Goal: Information Seeking & Learning: Learn about a topic

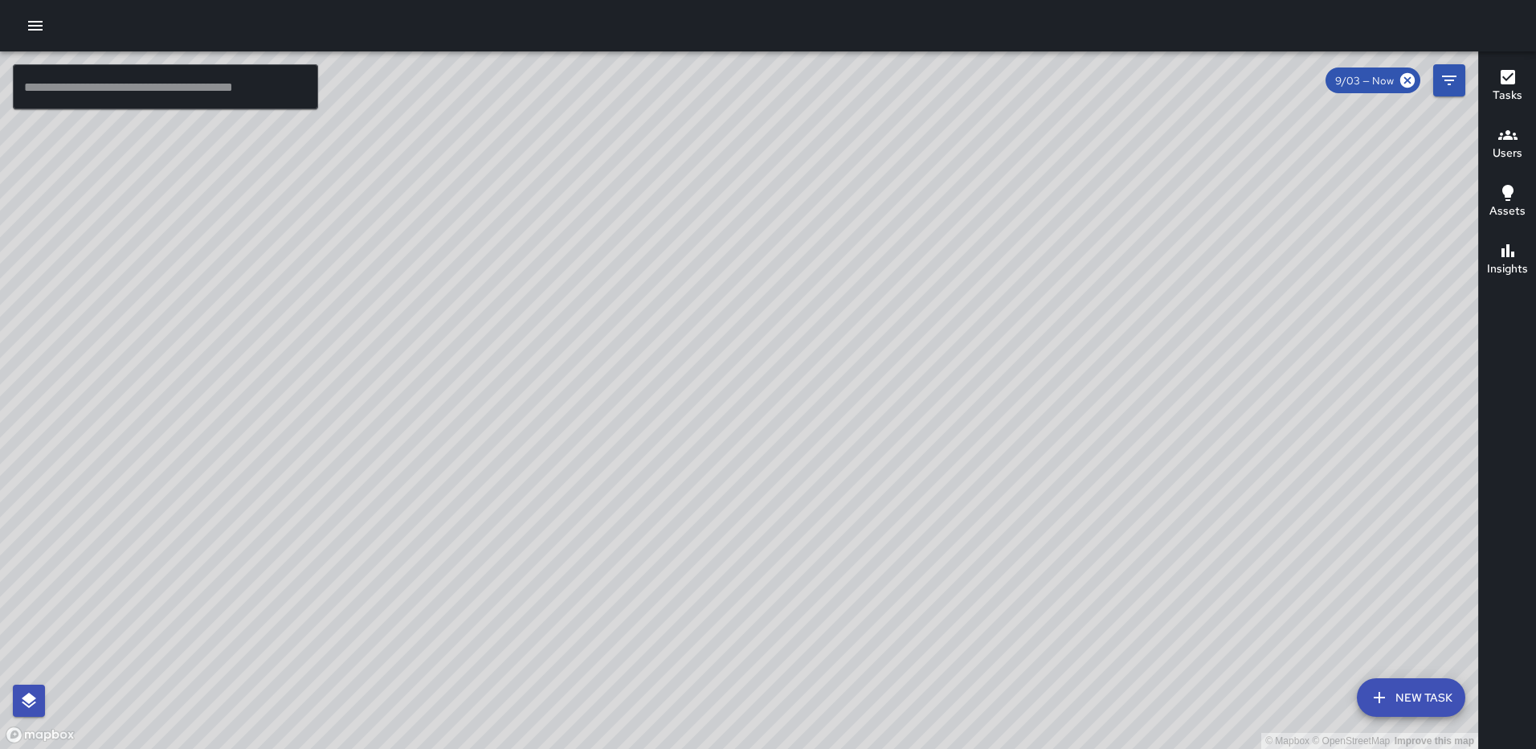
click at [37, 24] on icon "button" at bounding box center [35, 25] width 19 height 19
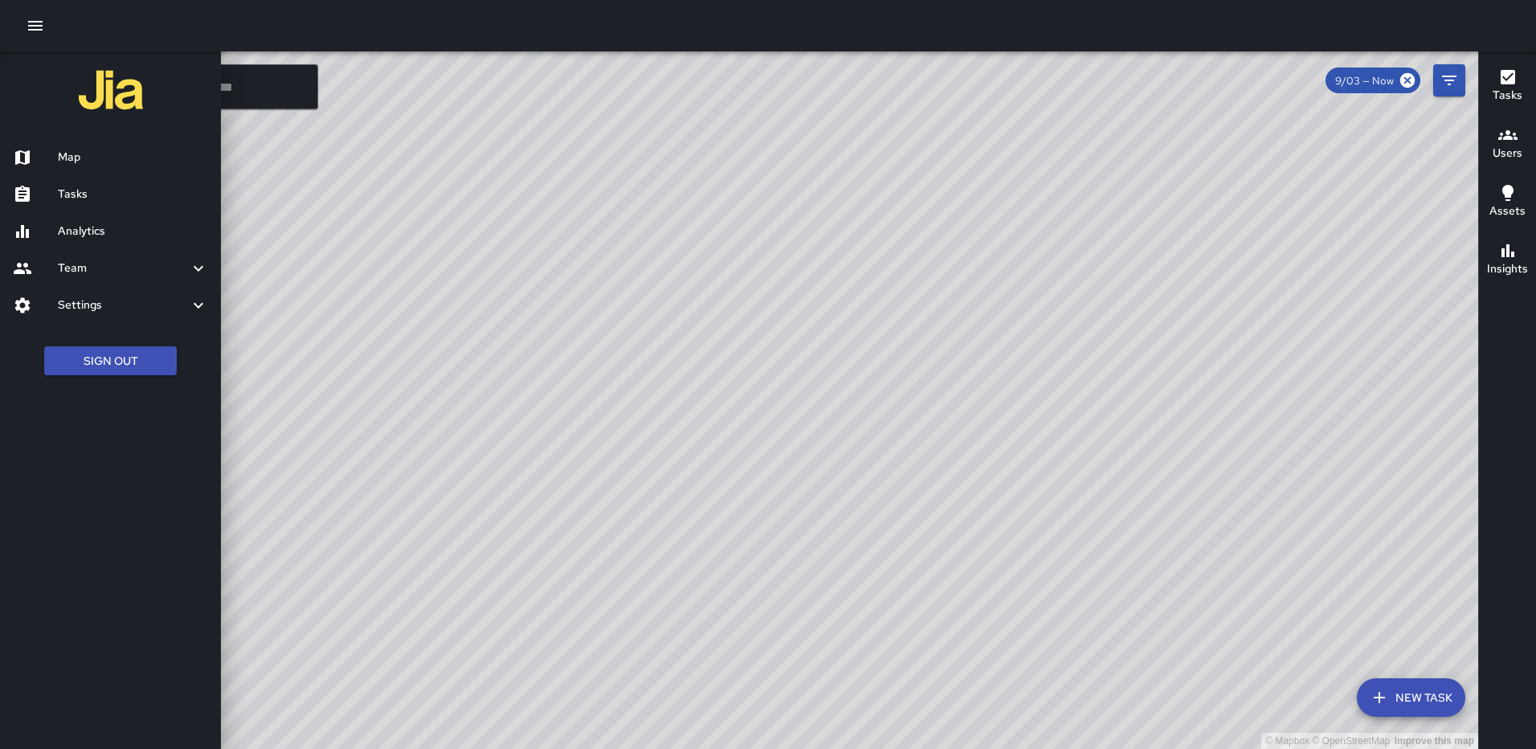
click at [98, 226] on h6 "Analytics" at bounding box center [133, 232] width 150 height 18
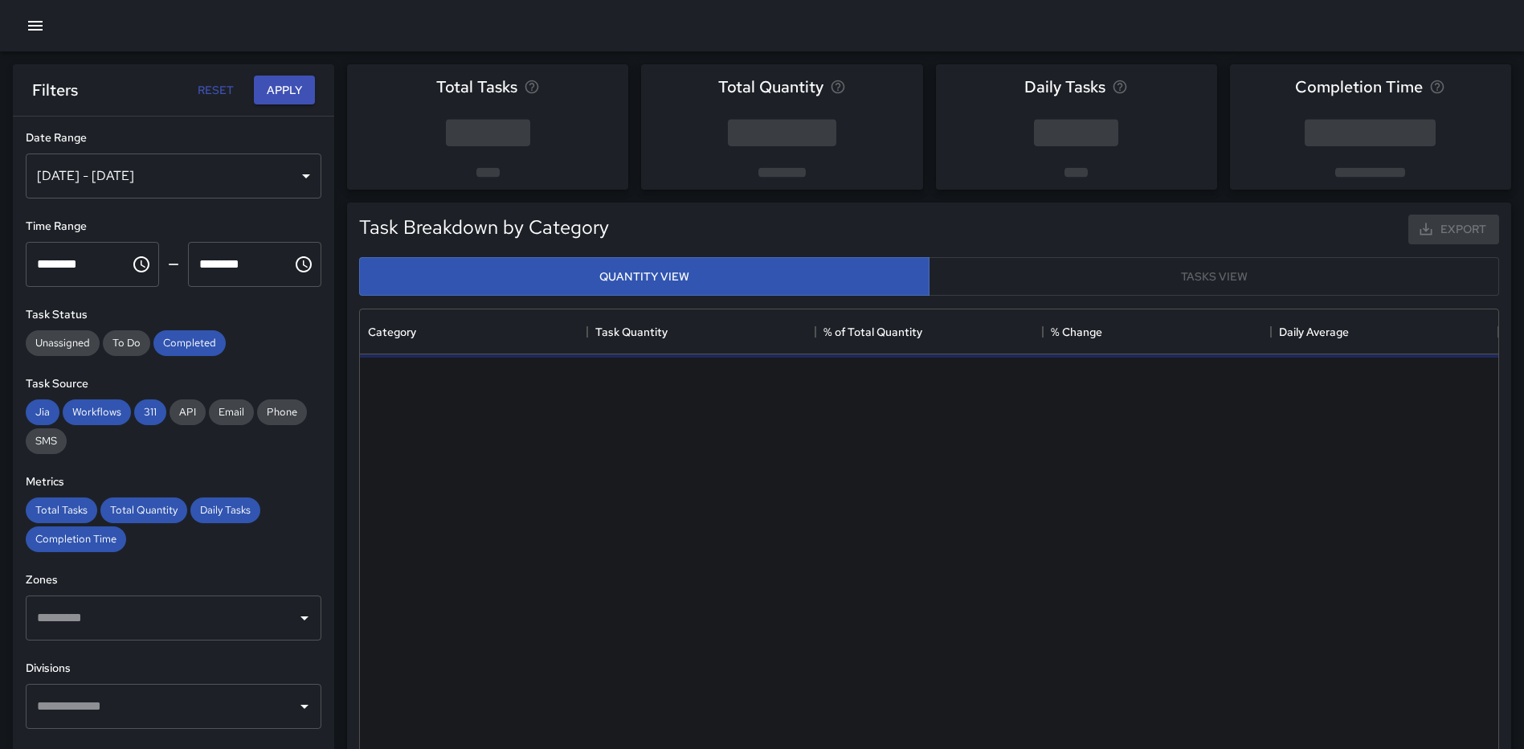
scroll to position [468, 1126]
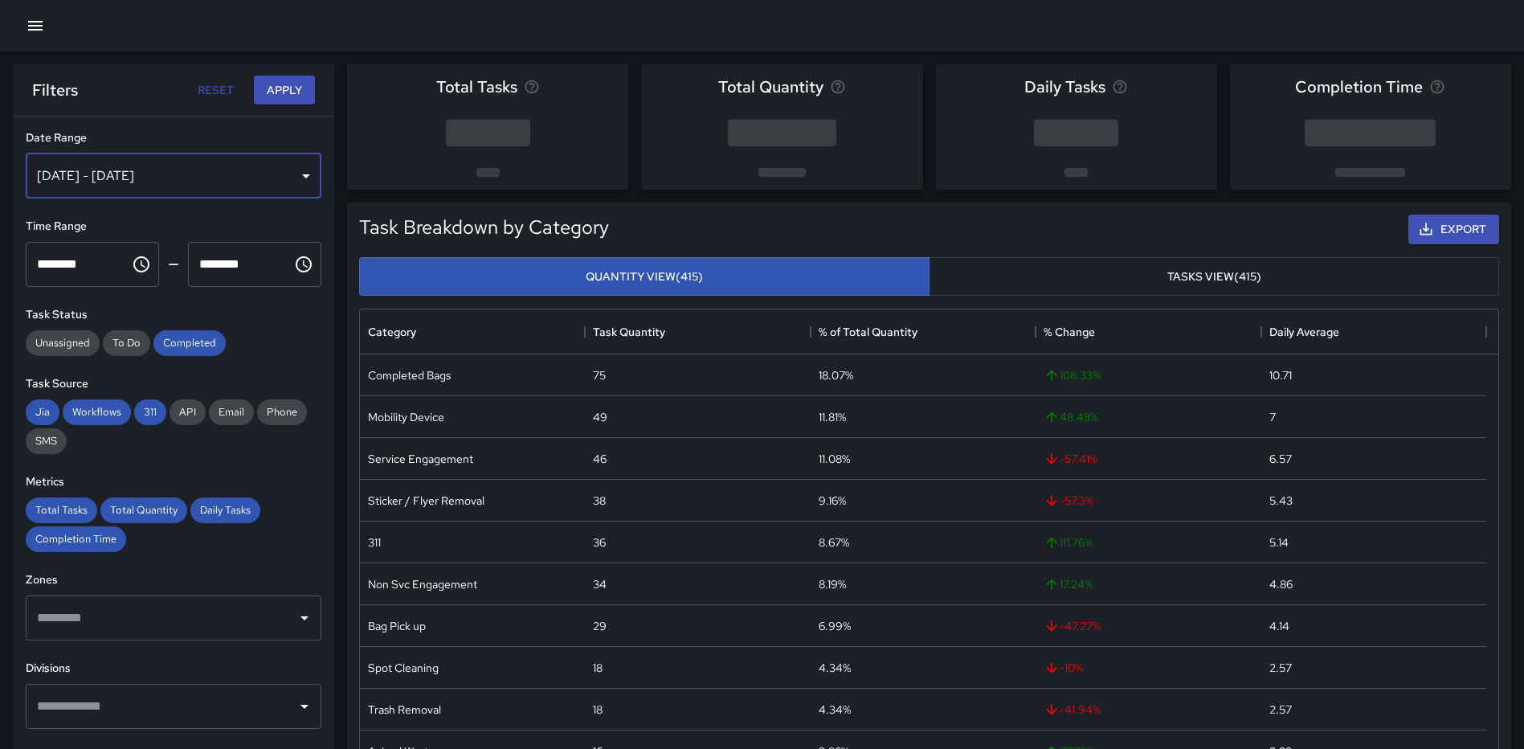
click at [278, 178] on div "[DATE] - [DATE]" at bounding box center [174, 175] width 296 height 45
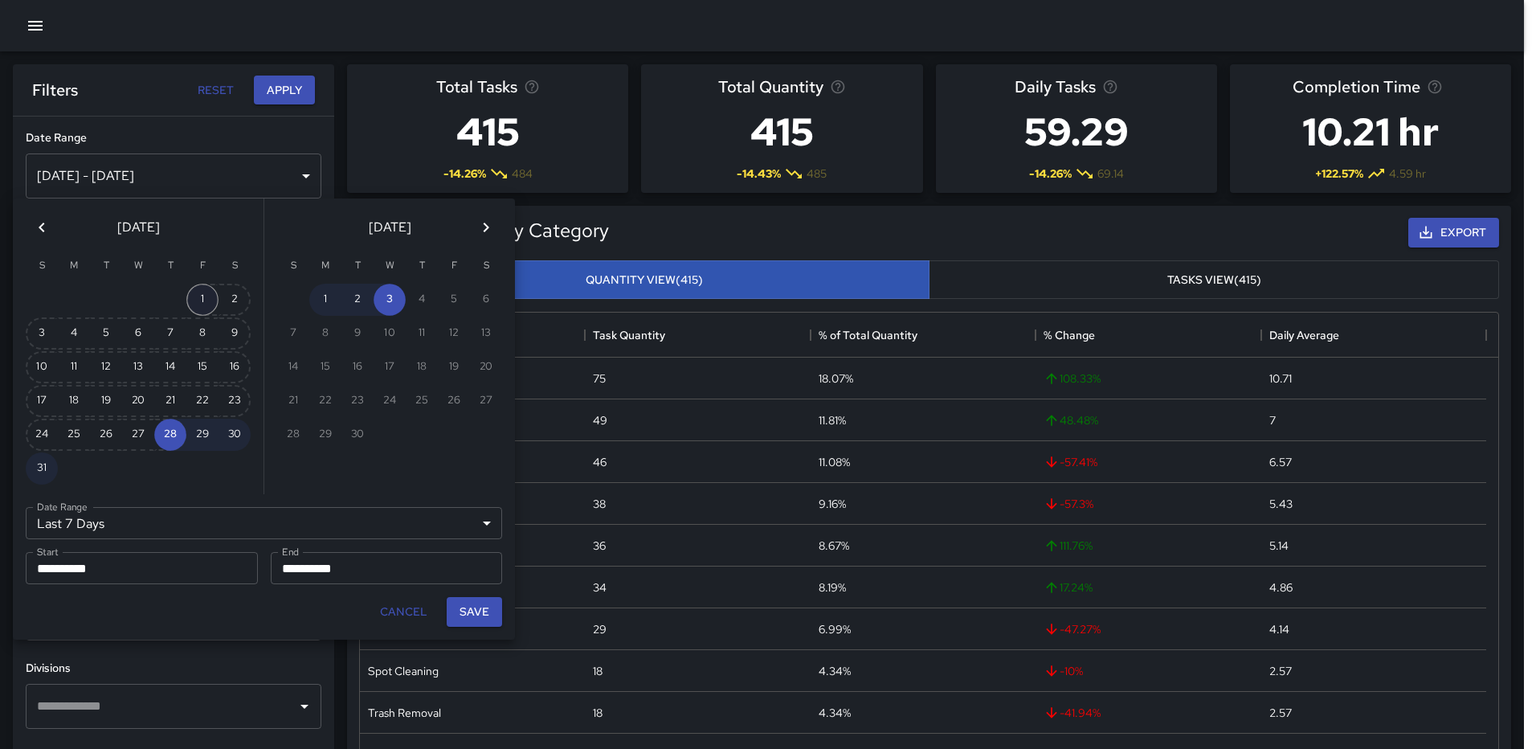
click at [199, 288] on button "1" at bounding box center [202, 300] width 32 height 32
type input "******"
type input "**********"
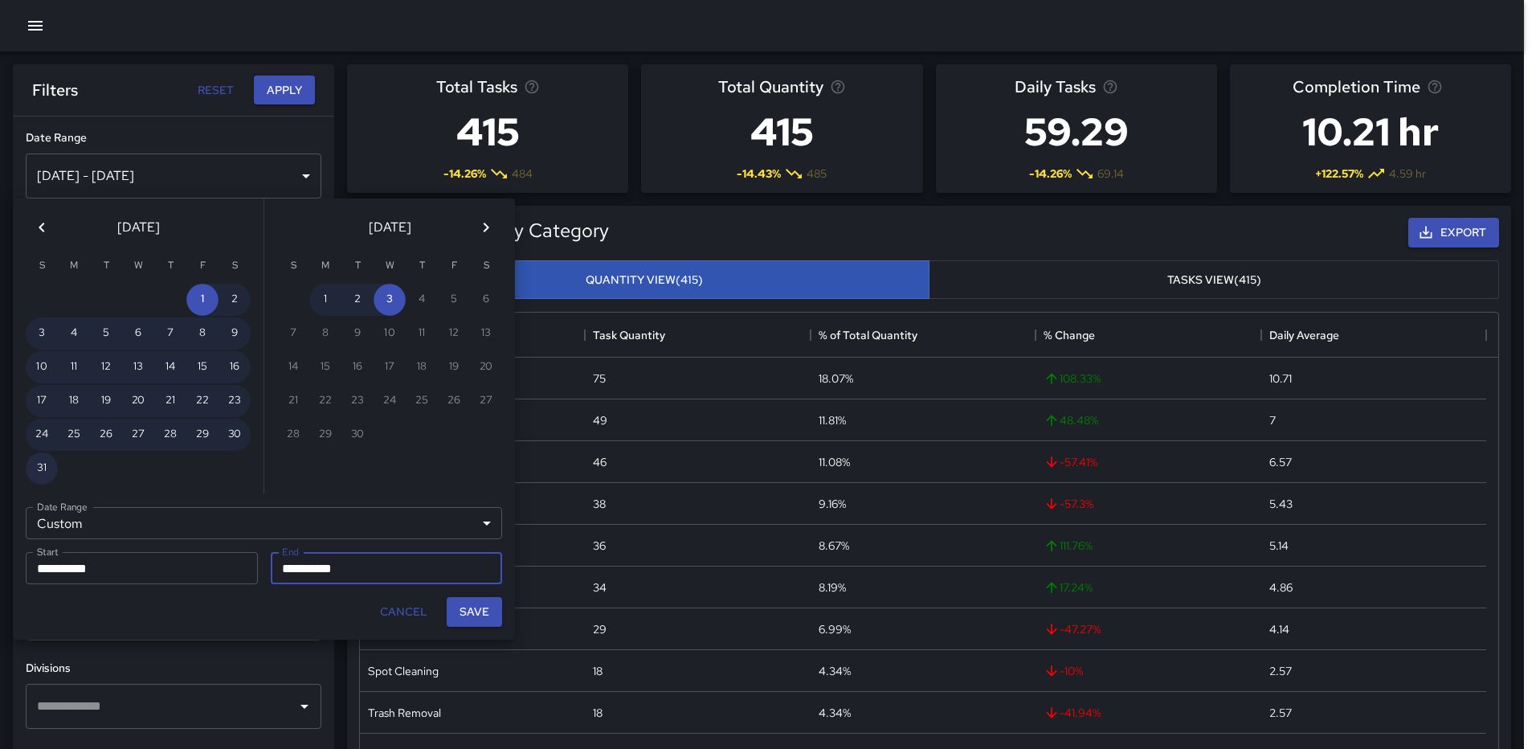
click at [46, 467] on button "31" at bounding box center [42, 468] width 32 height 32
type input "**********"
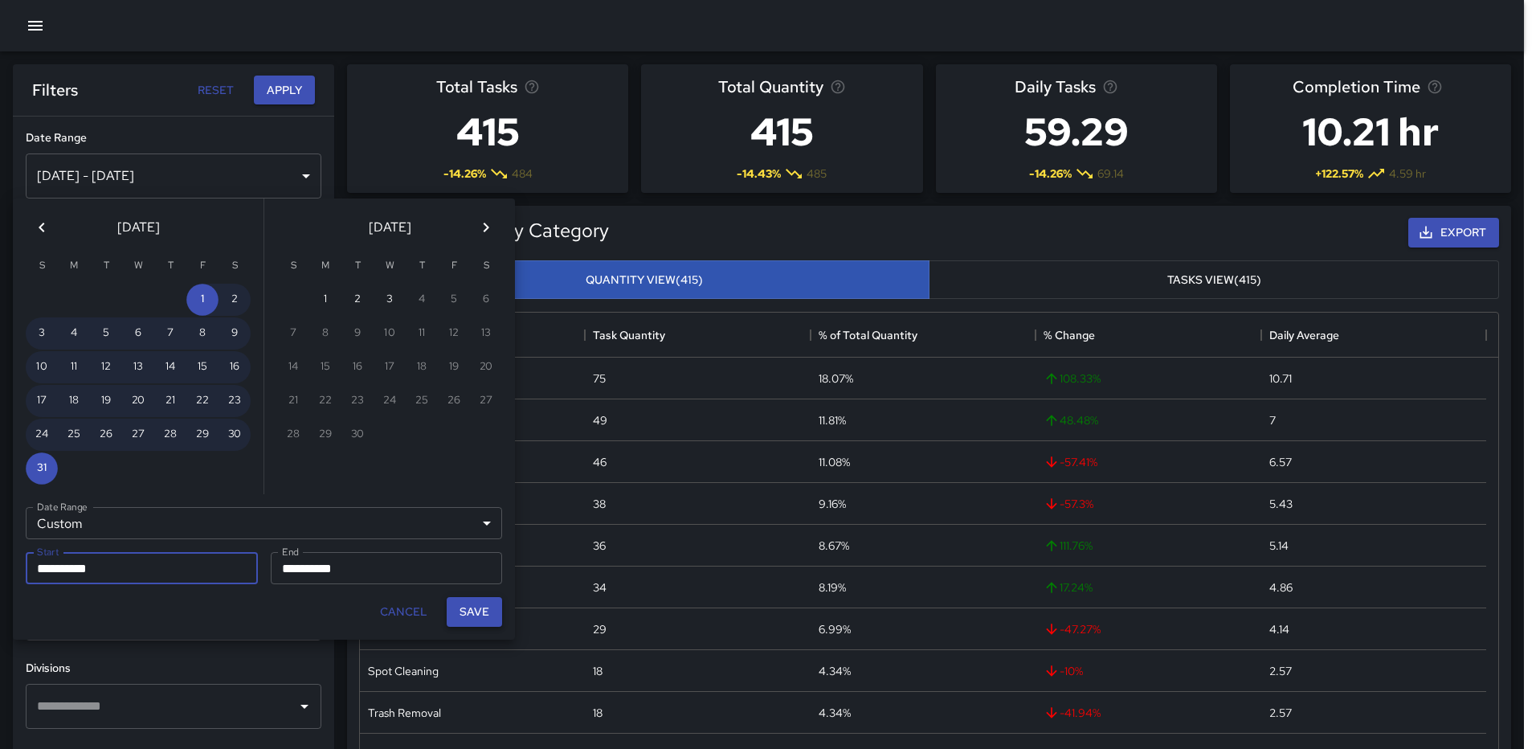
click at [474, 607] on button "Save" at bounding box center [474, 612] width 55 height 30
type input "**********"
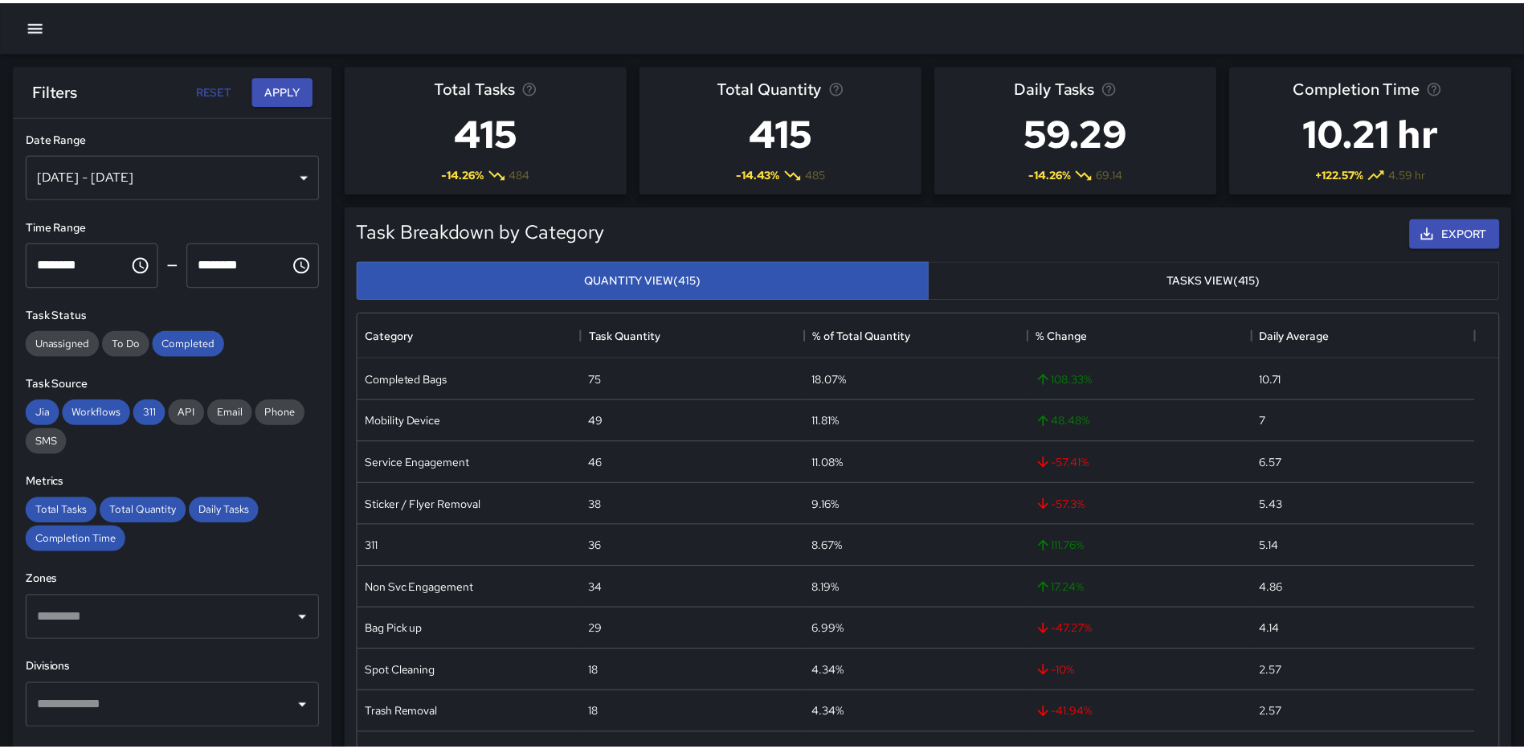
scroll to position [13, 13]
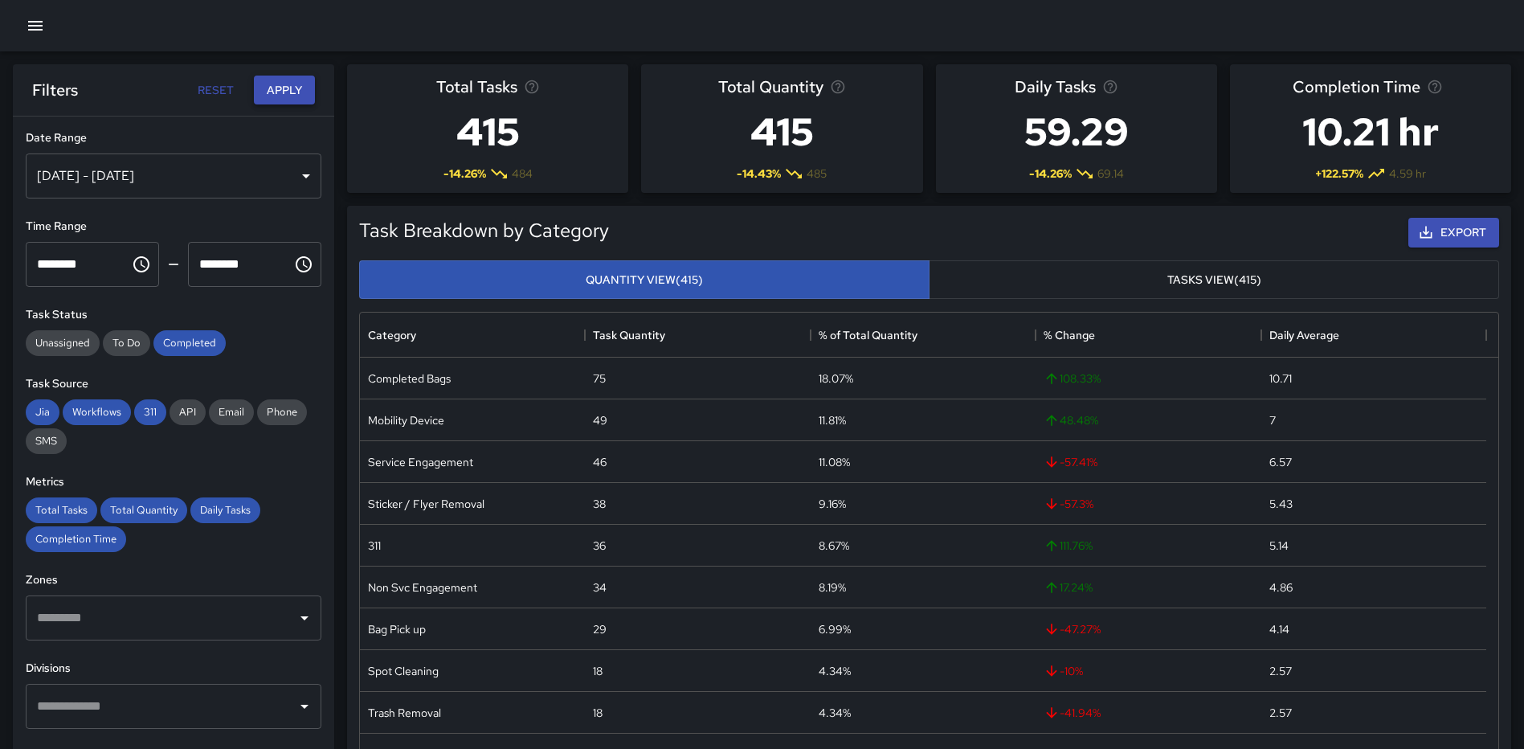
click at [274, 84] on button "Apply" at bounding box center [284, 91] width 61 height 30
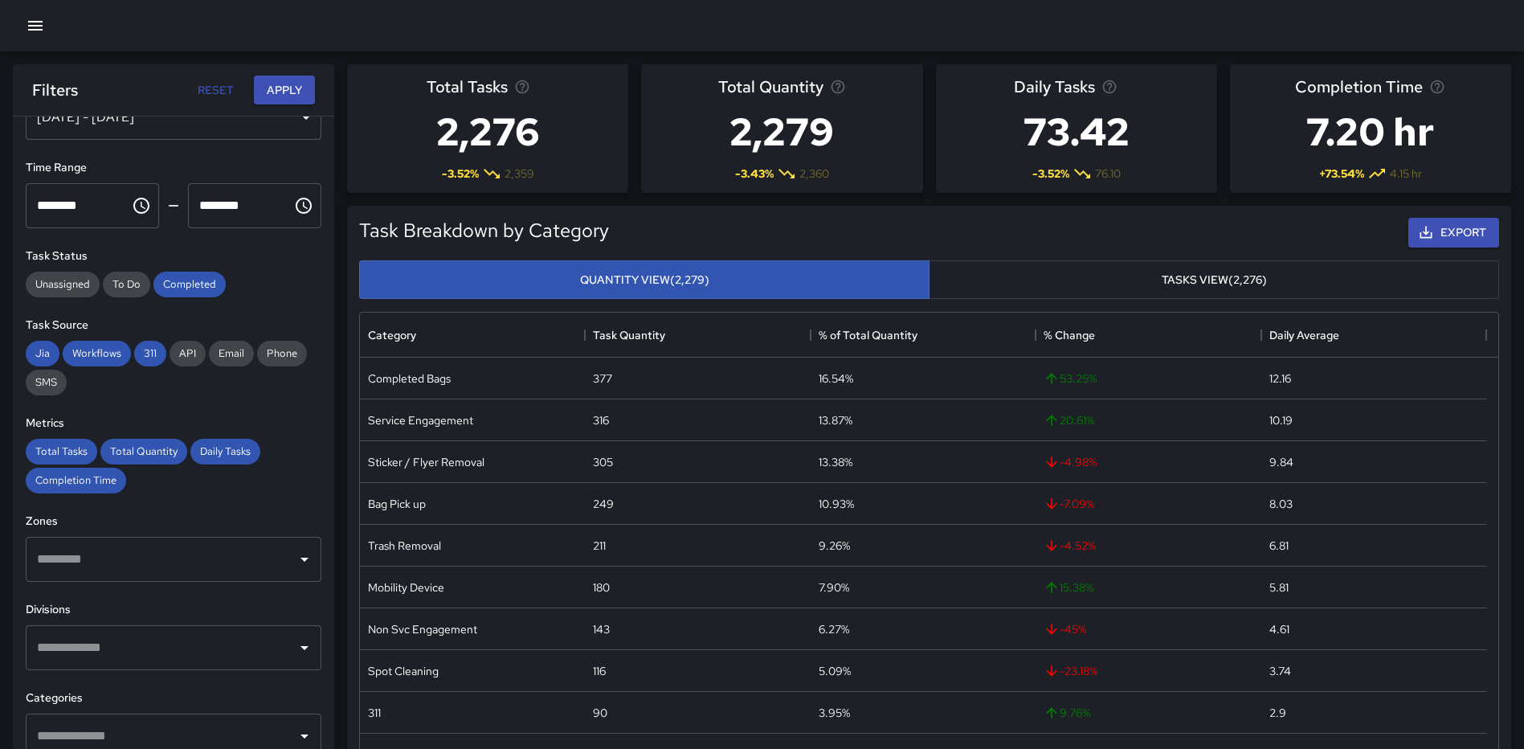
scroll to position [161, 0]
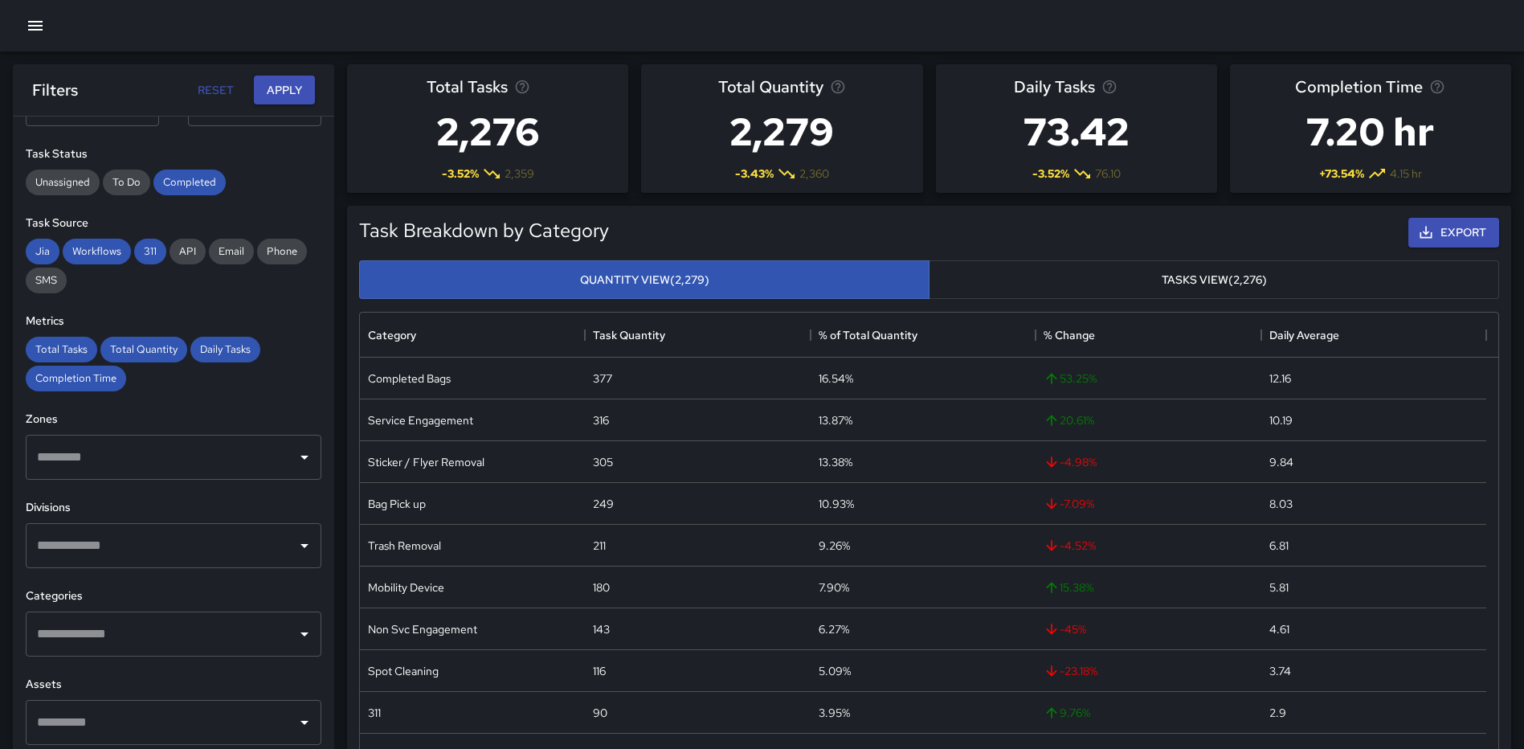
click at [170, 624] on input "text" at bounding box center [161, 634] width 257 height 31
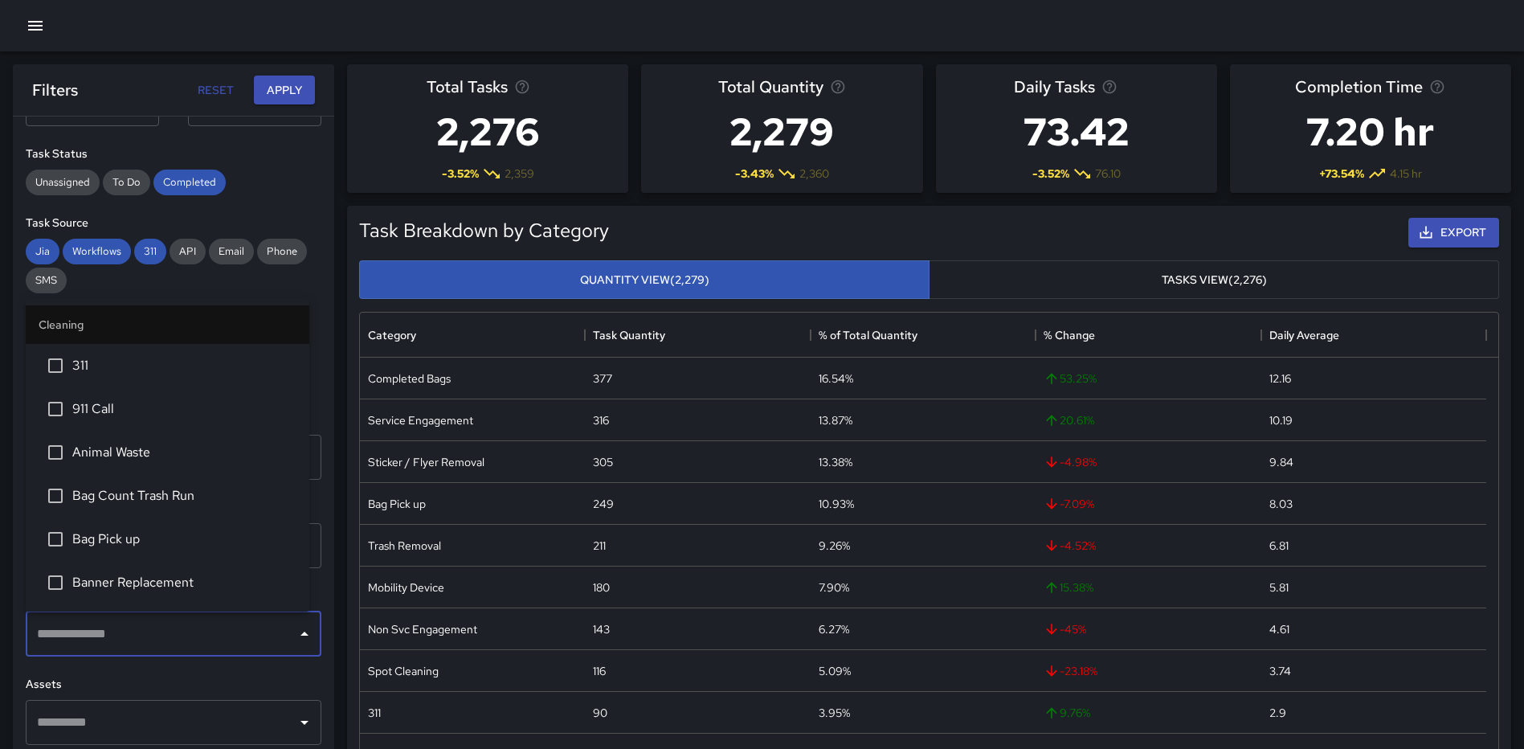
click at [291, 166] on div "Task Status Unassigned To Do Completed" at bounding box center [174, 170] width 296 height 50
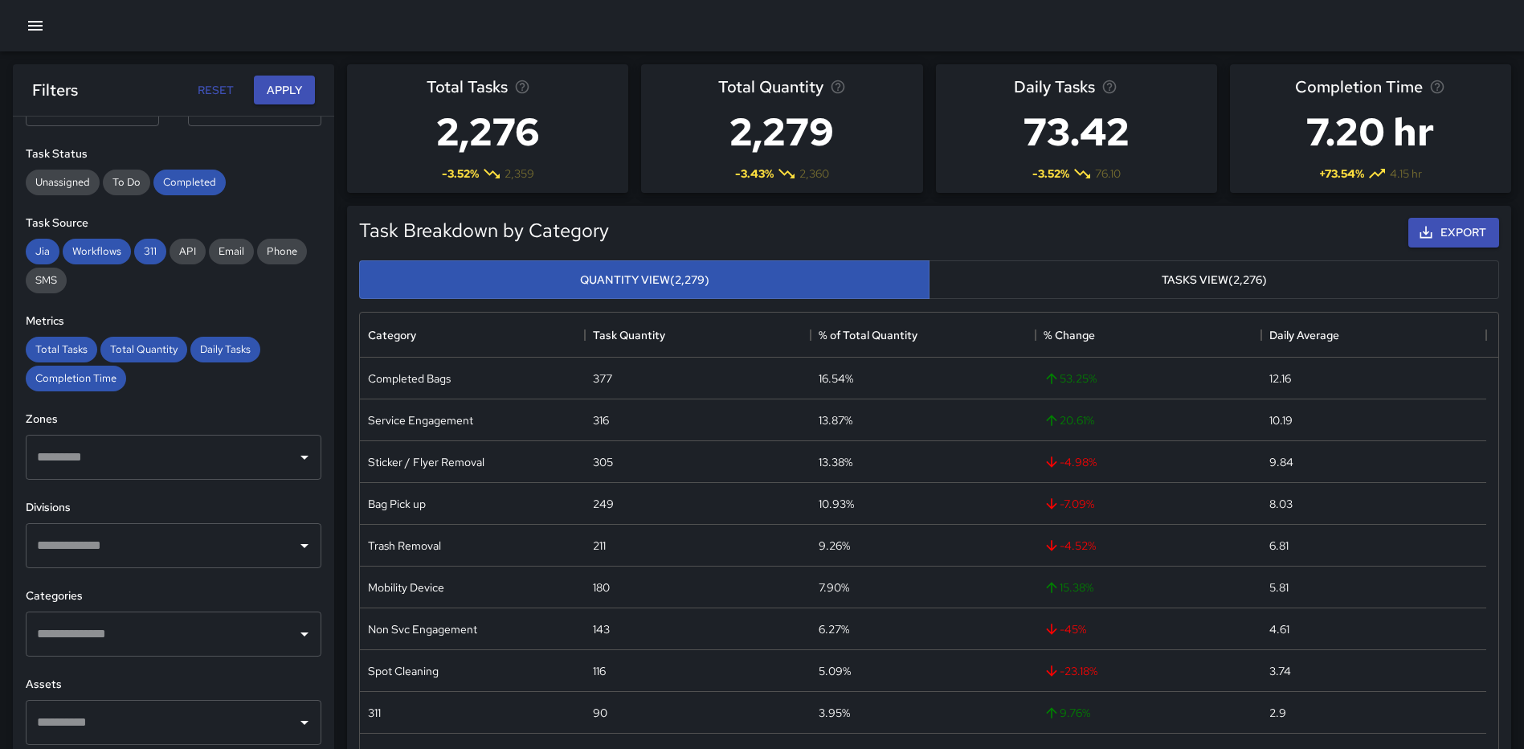
click at [179, 537] on input "text" at bounding box center [161, 545] width 257 height 31
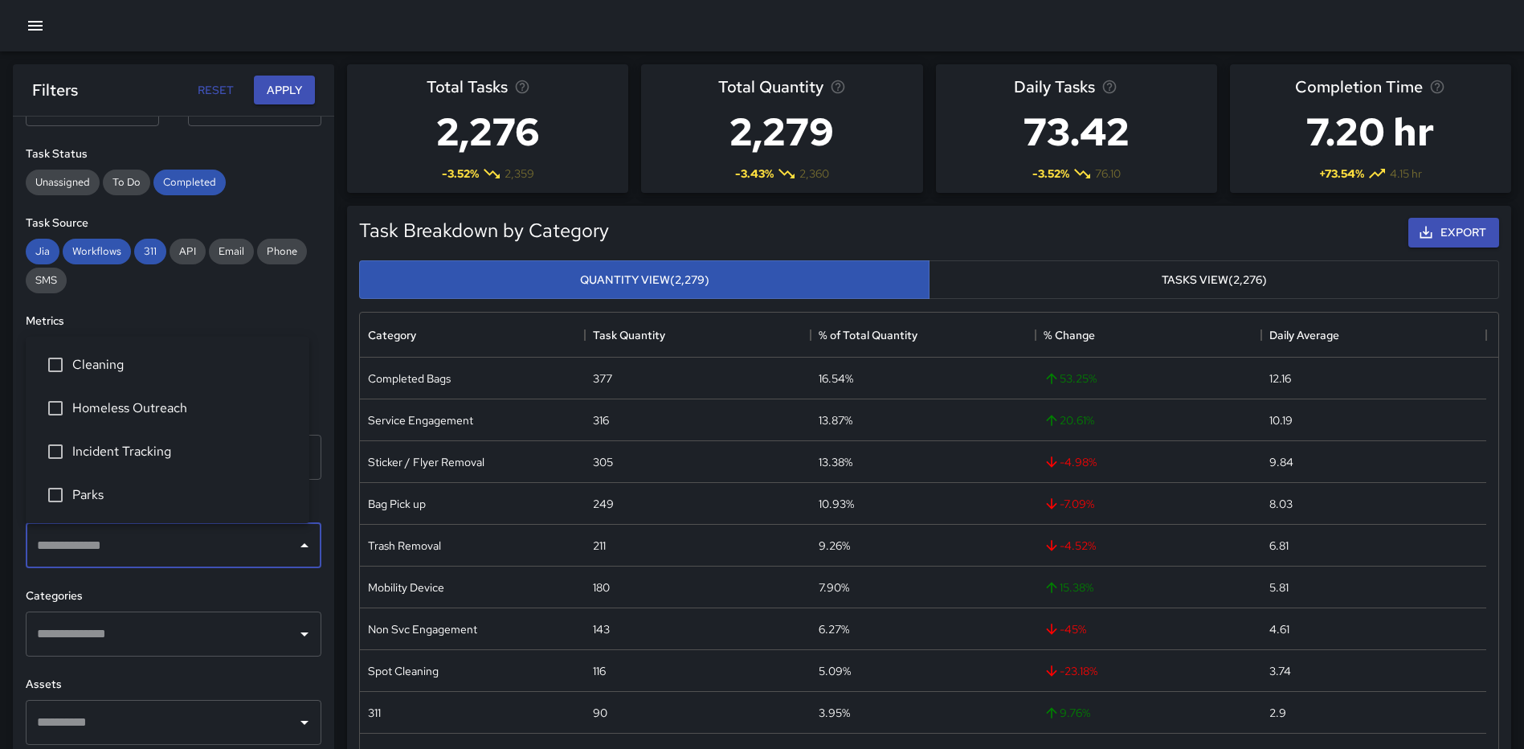
click at [133, 370] on span "Cleaning" at bounding box center [184, 364] width 224 height 19
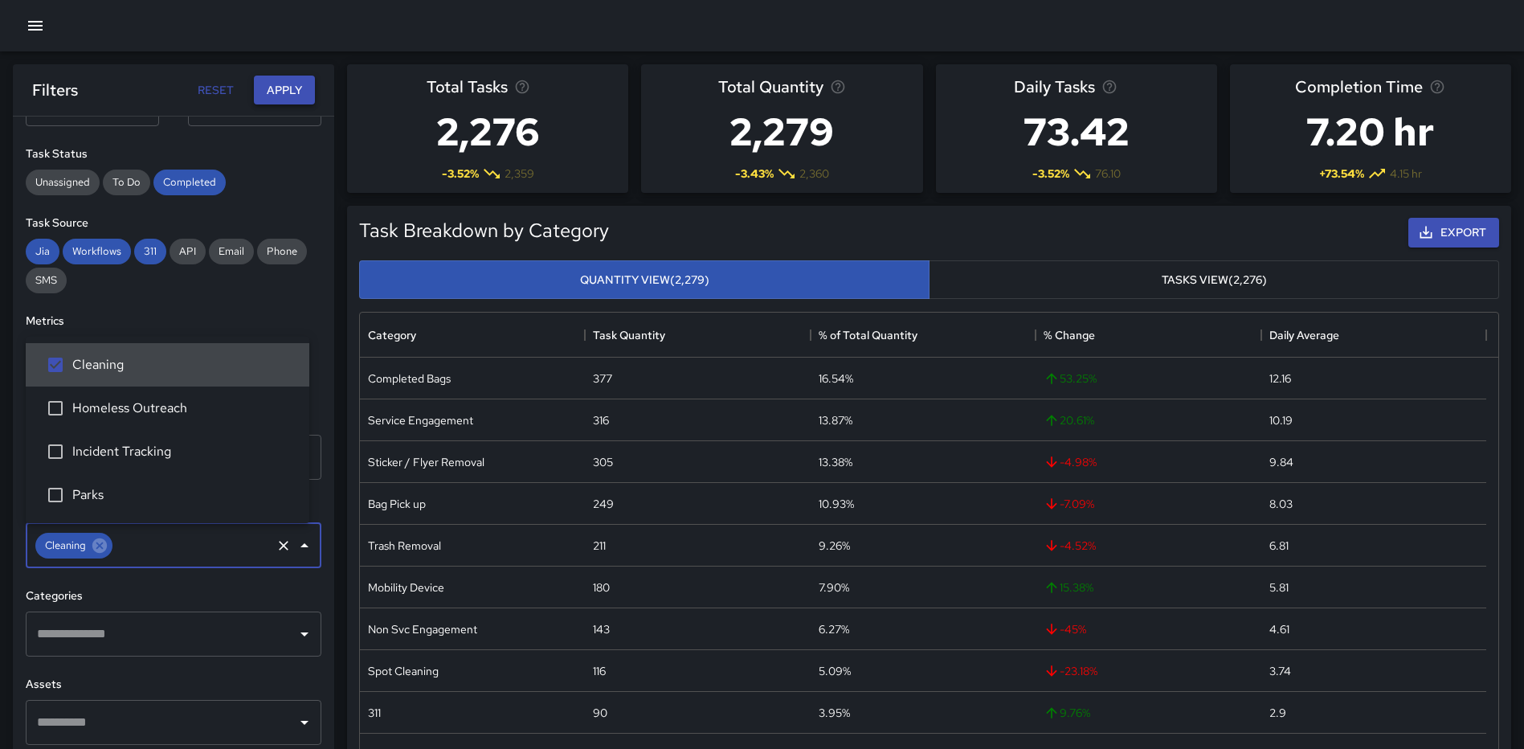
click at [296, 83] on button "Apply" at bounding box center [284, 91] width 61 height 30
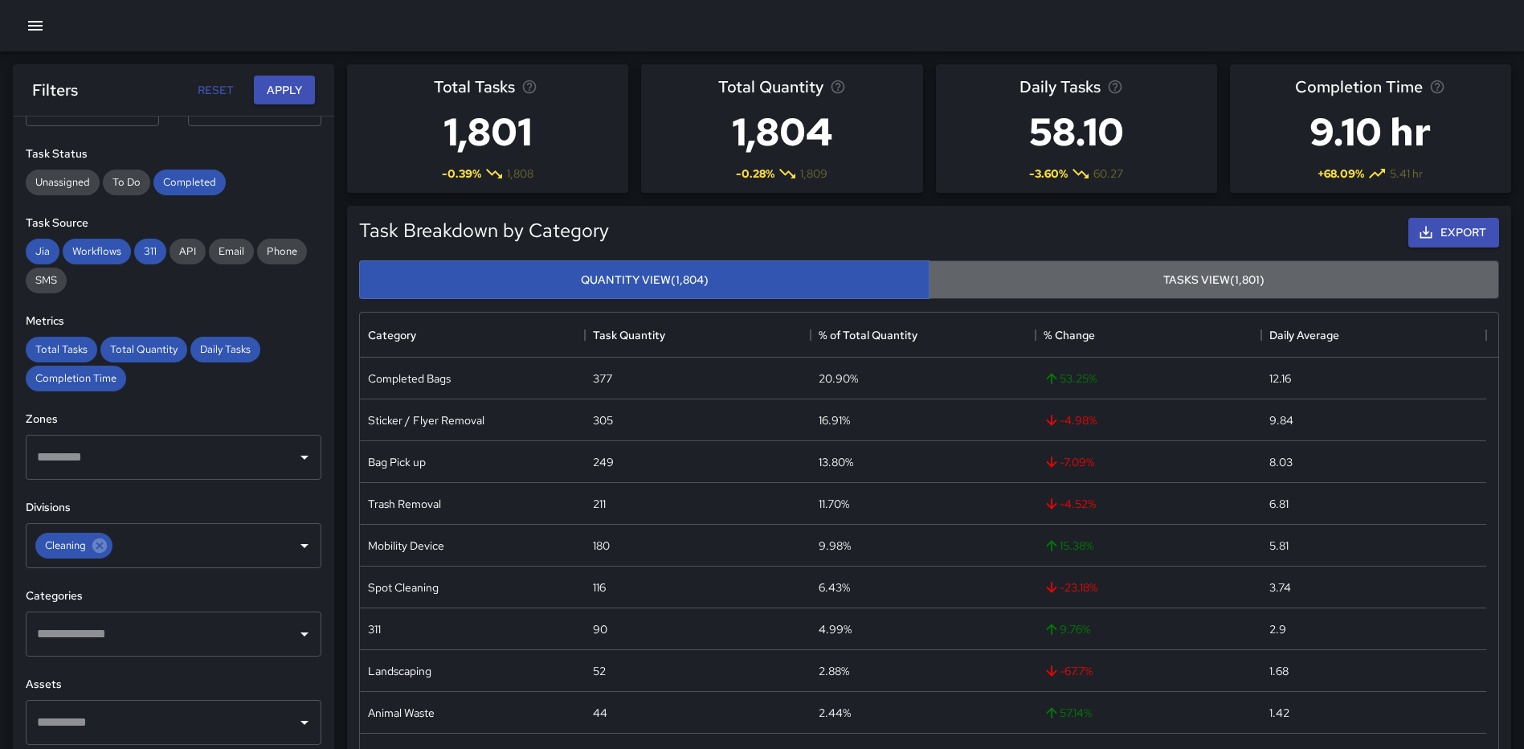
click at [1200, 279] on button "Tasks View (1,801)" at bounding box center [1214, 279] width 570 height 39
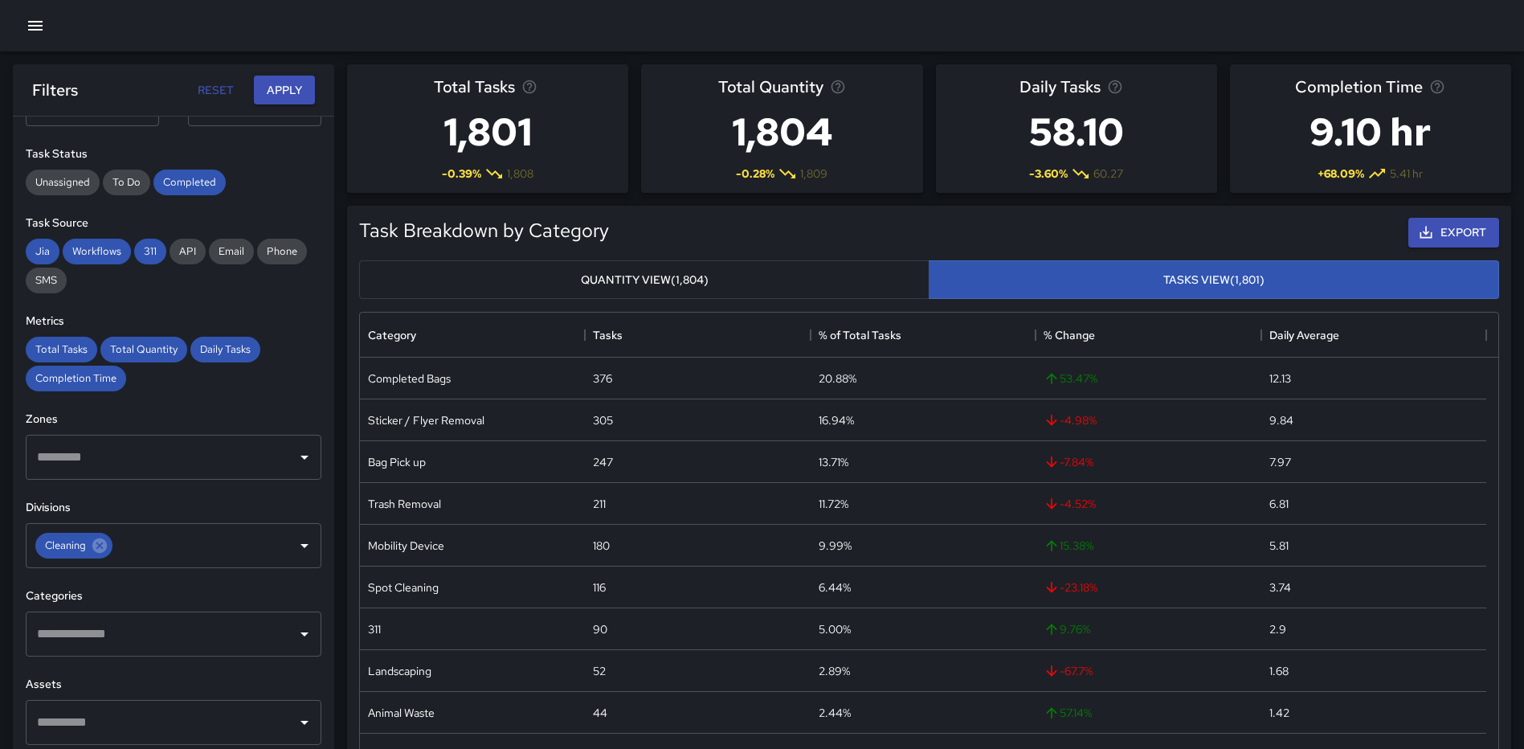
click at [715, 271] on button "Quantity View (1,804)" at bounding box center [644, 279] width 570 height 39
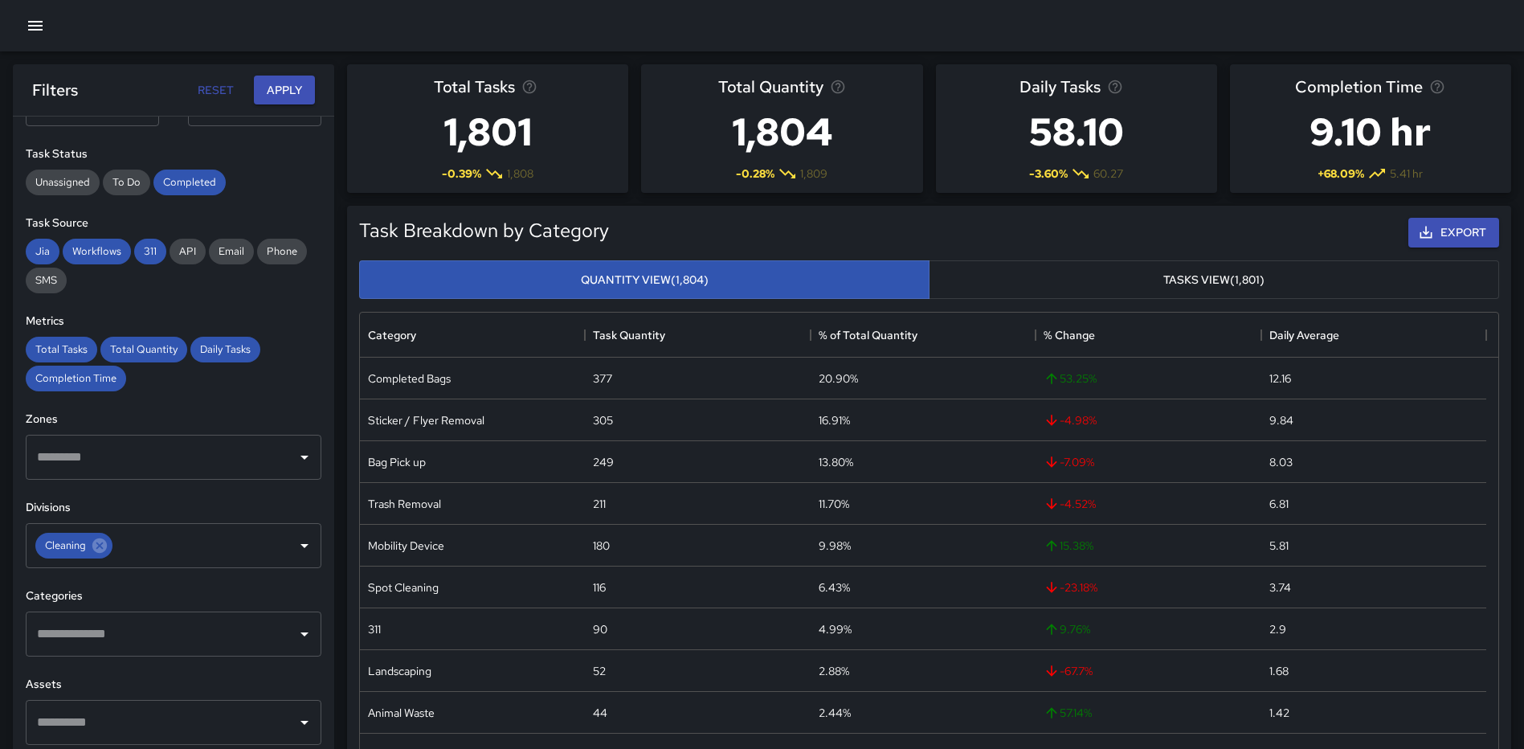
click at [1036, 268] on button "Tasks View (1,801)" at bounding box center [1214, 279] width 570 height 39
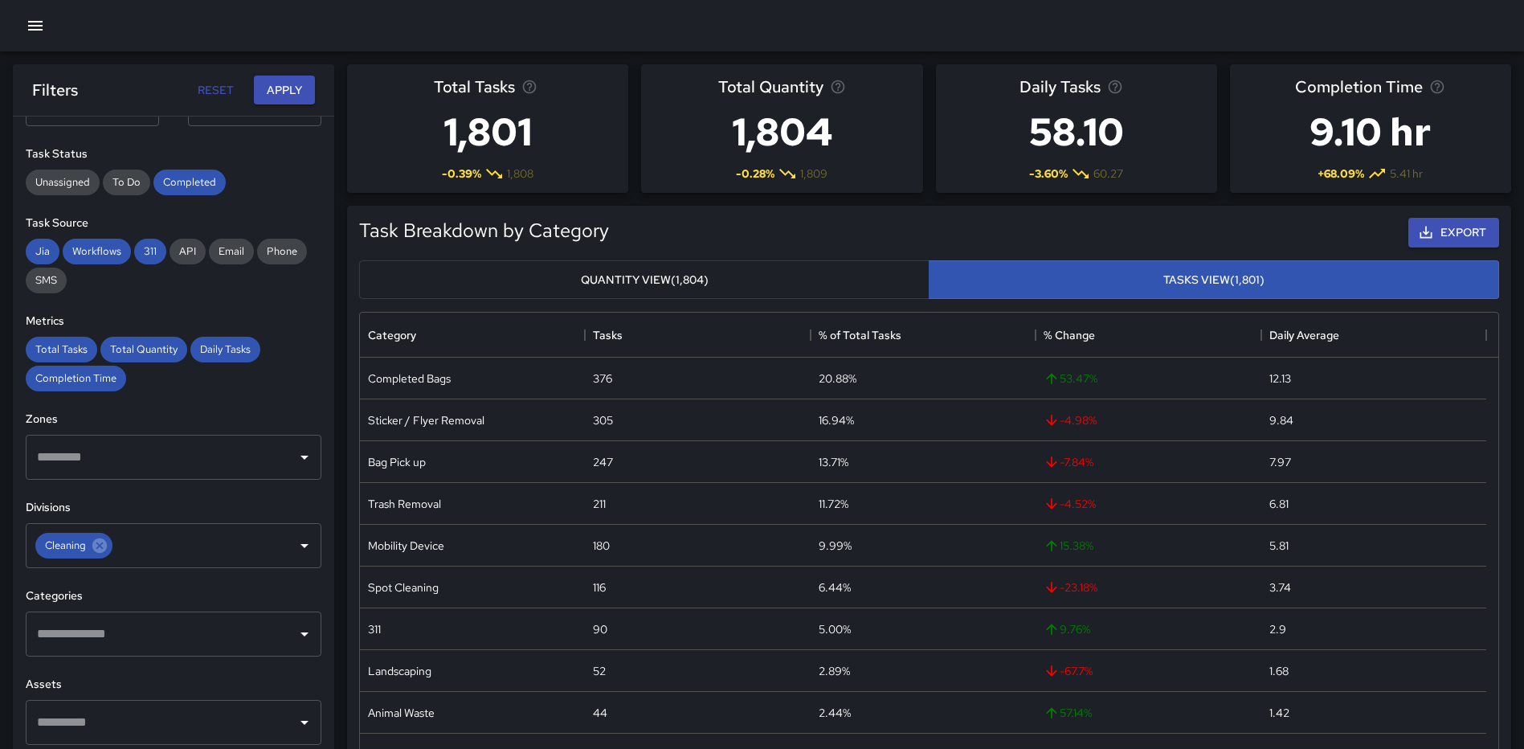
click at [681, 275] on button "Quantity View (1,804)" at bounding box center [644, 279] width 570 height 39
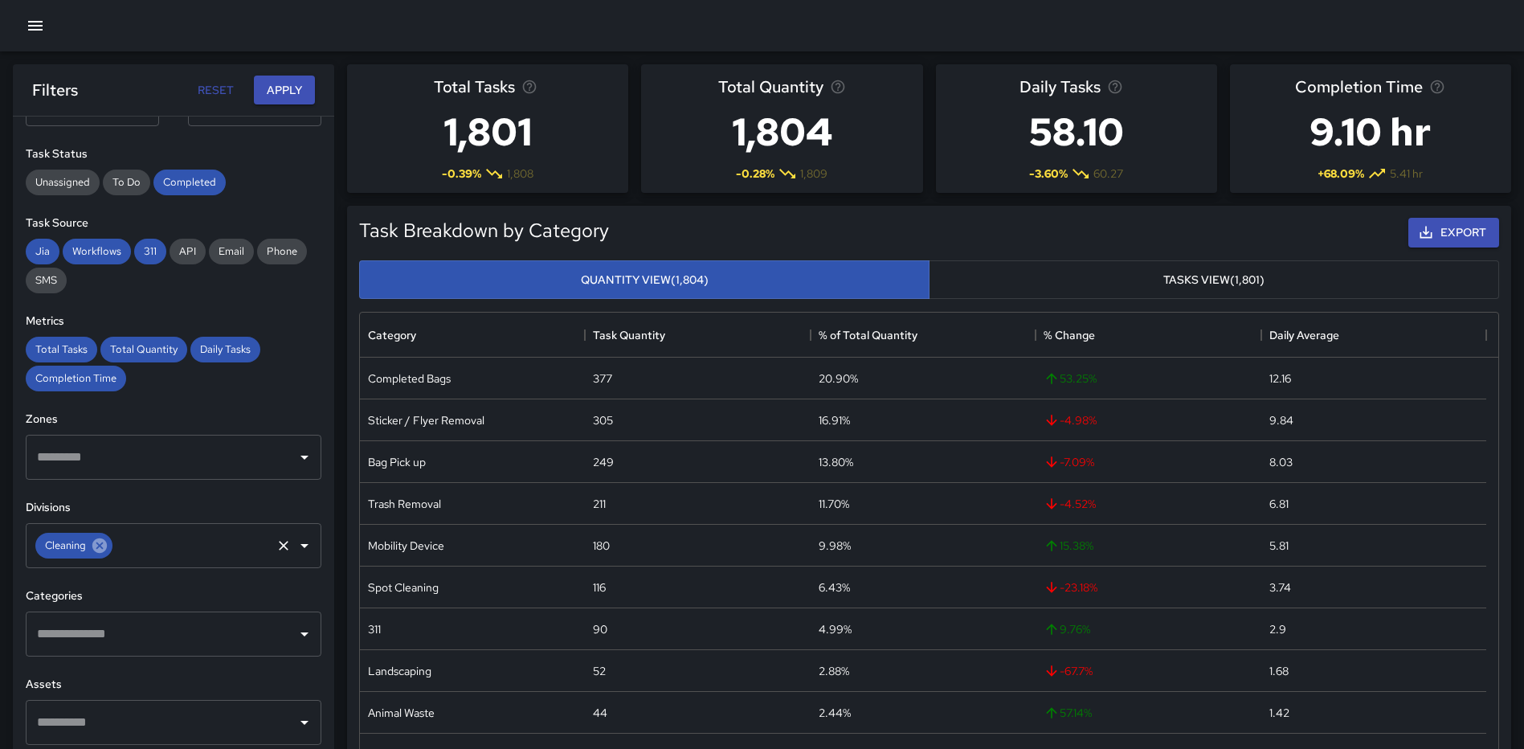
click at [103, 544] on icon at bounding box center [99, 545] width 14 height 14
click at [295, 545] on icon "Open" at bounding box center [304, 545] width 19 height 19
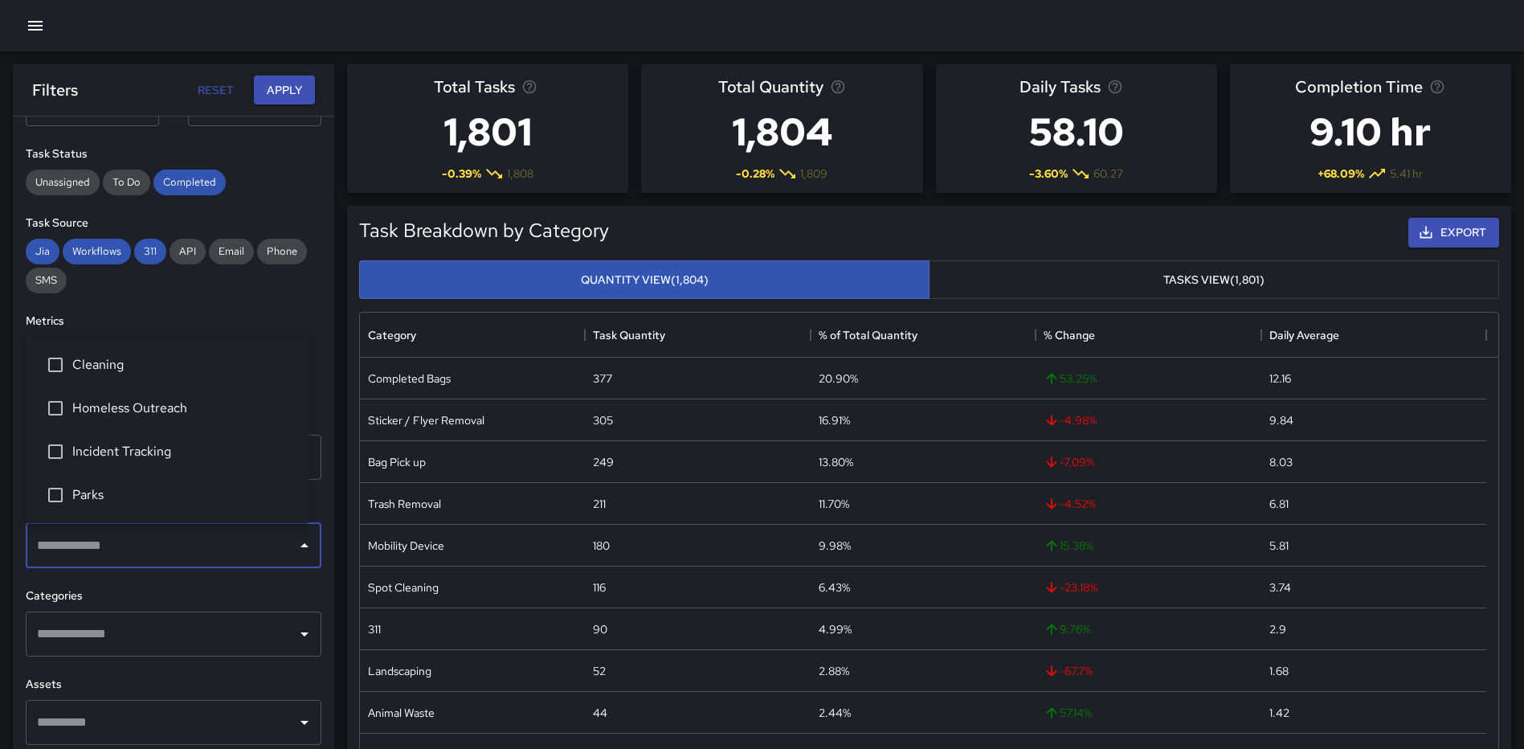
click at [108, 407] on span "Homeless Outreach" at bounding box center [184, 407] width 224 height 19
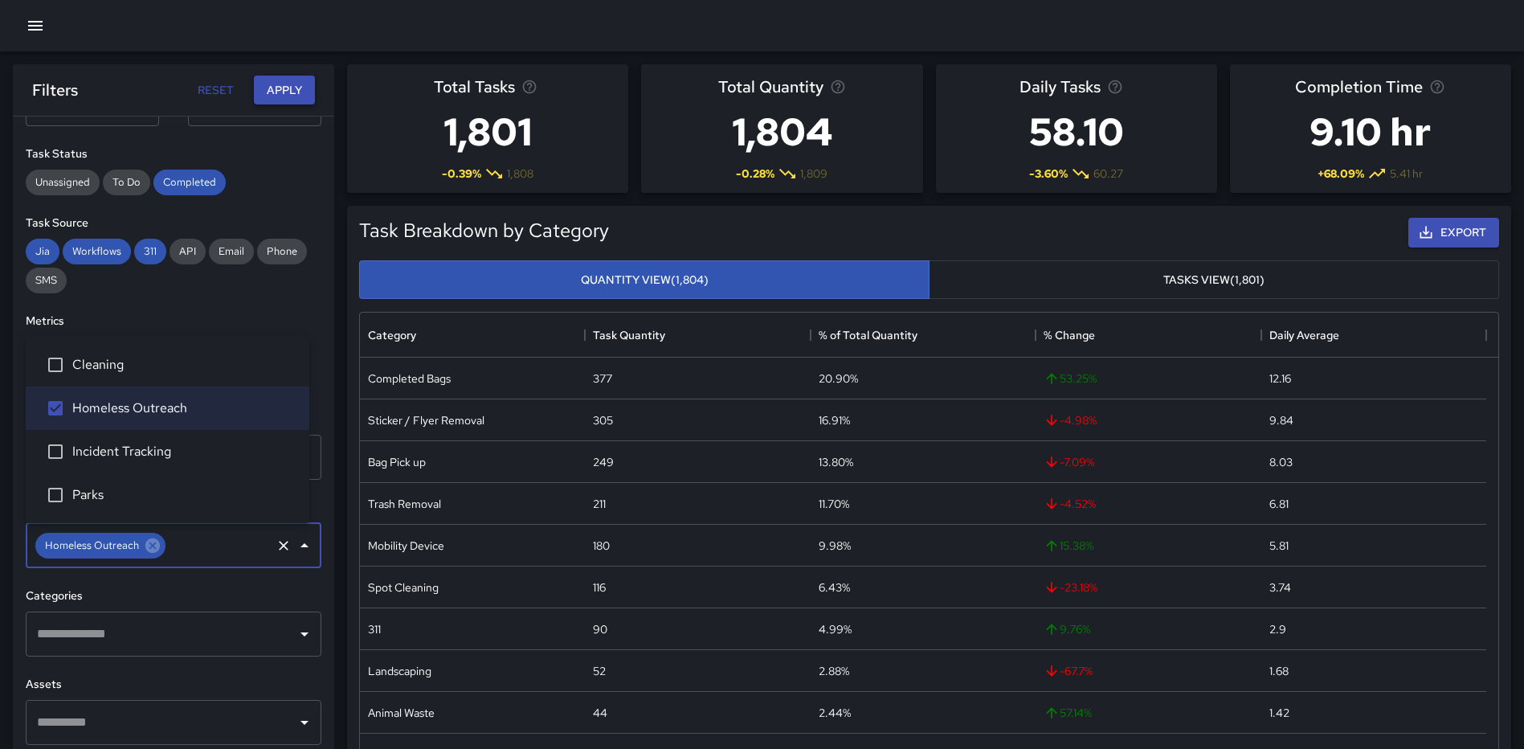
click at [279, 85] on button "Apply" at bounding box center [284, 91] width 61 height 30
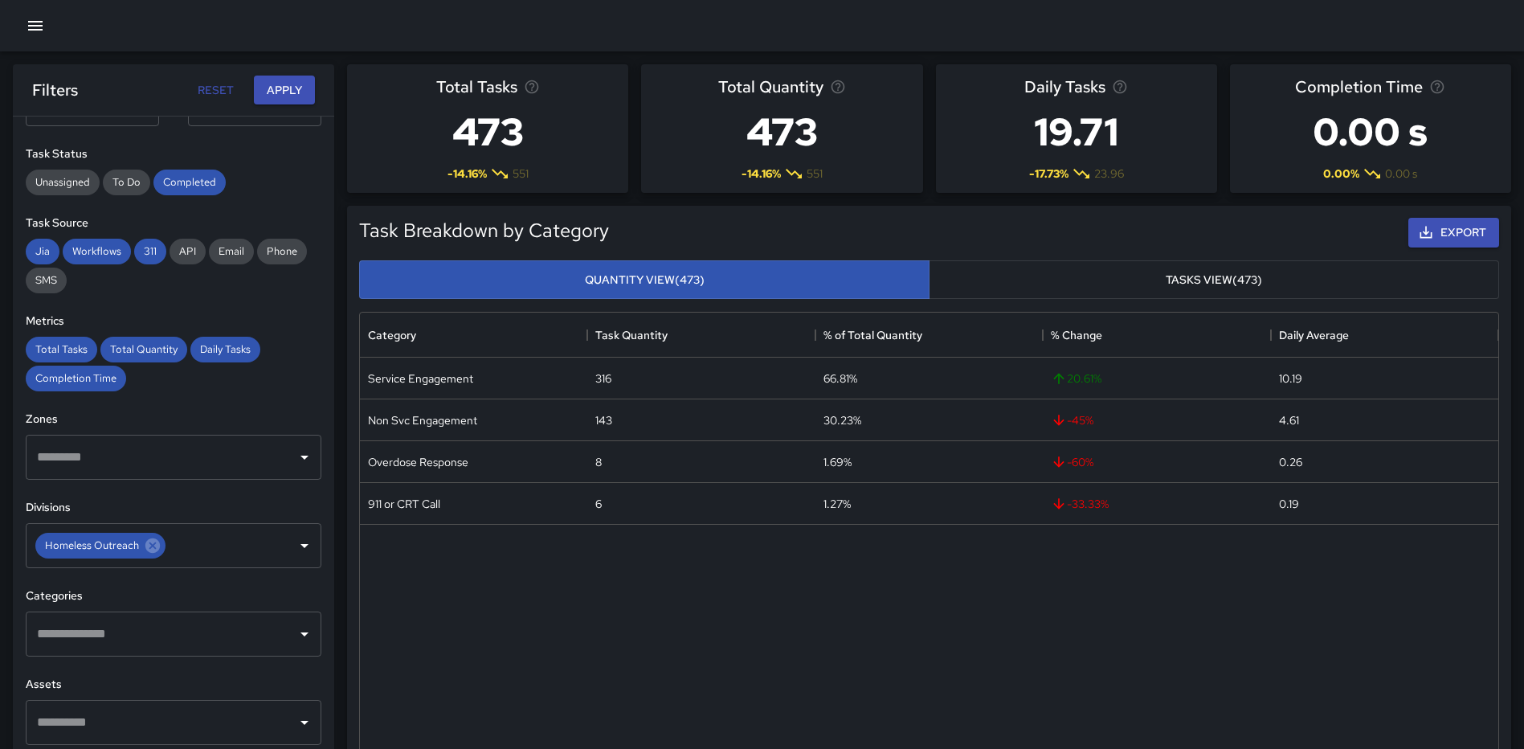
click at [27, 23] on icon "button" at bounding box center [35, 25] width 19 height 19
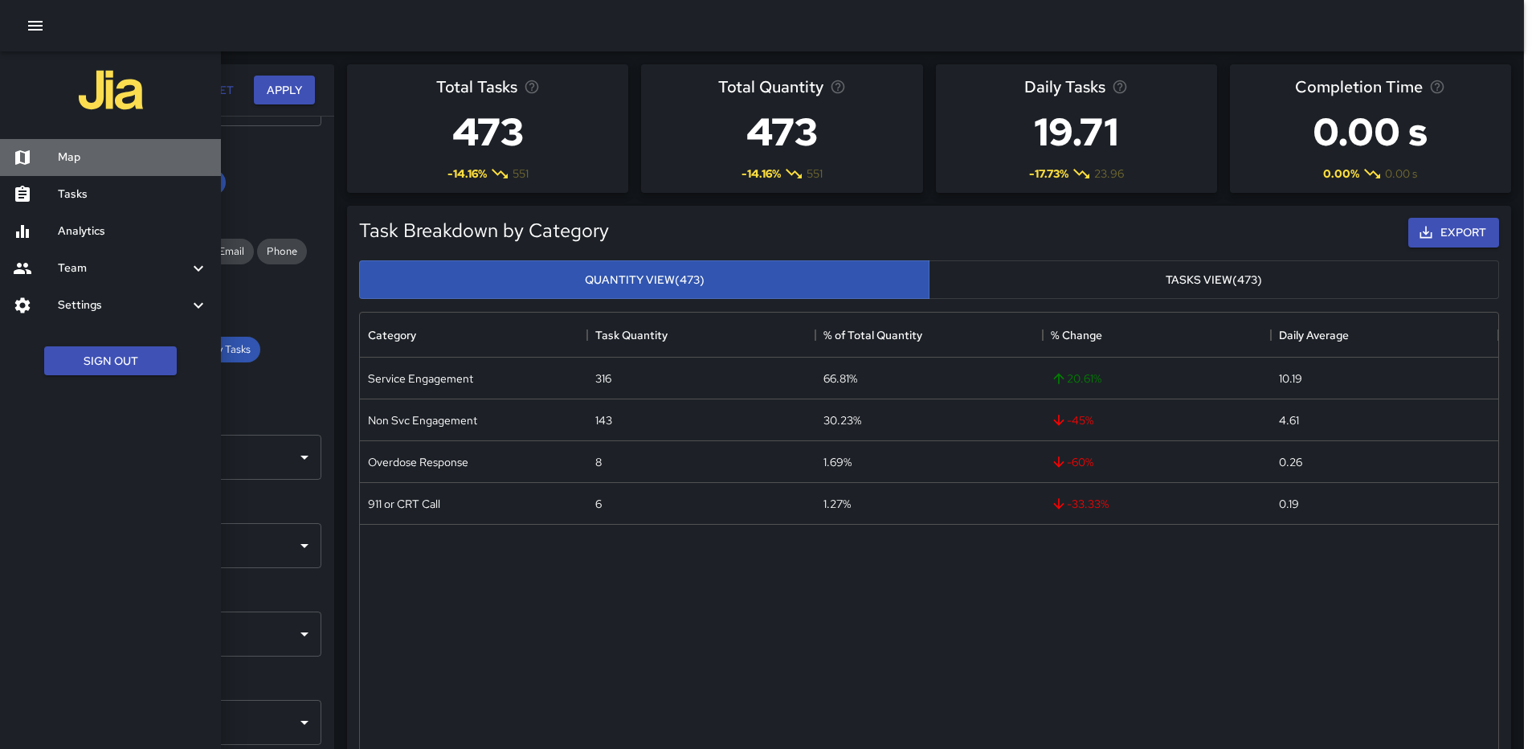
click at [84, 144] on div "Map" at bounding box center [110, 157] width 221 height 37
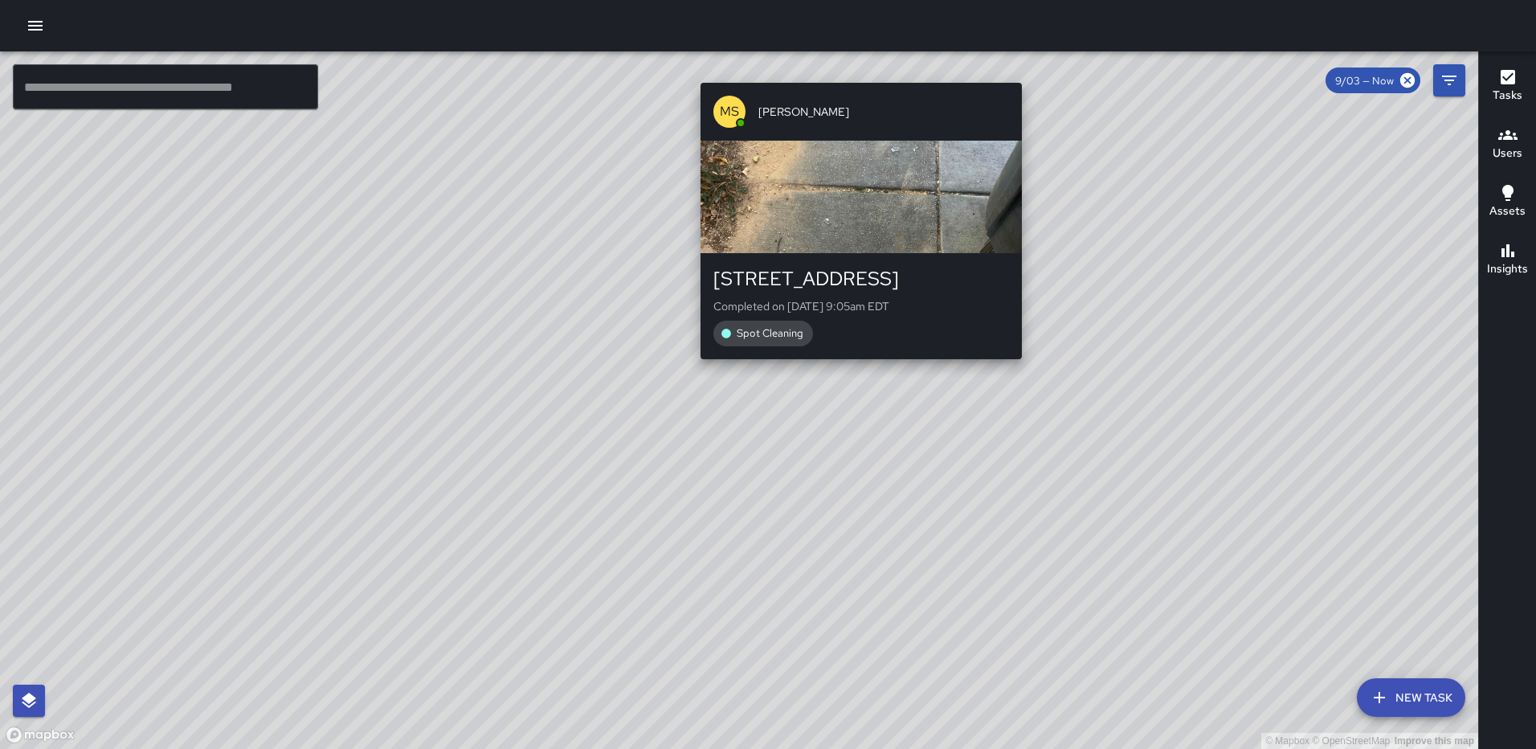
click at [856, 69] on div "© Mapbox © OpenStreetMap Improve this map [PERSON_NAME] [STREET_ADDRESS] Comple…" at bounding box center [739, 399] width 1478 height 697
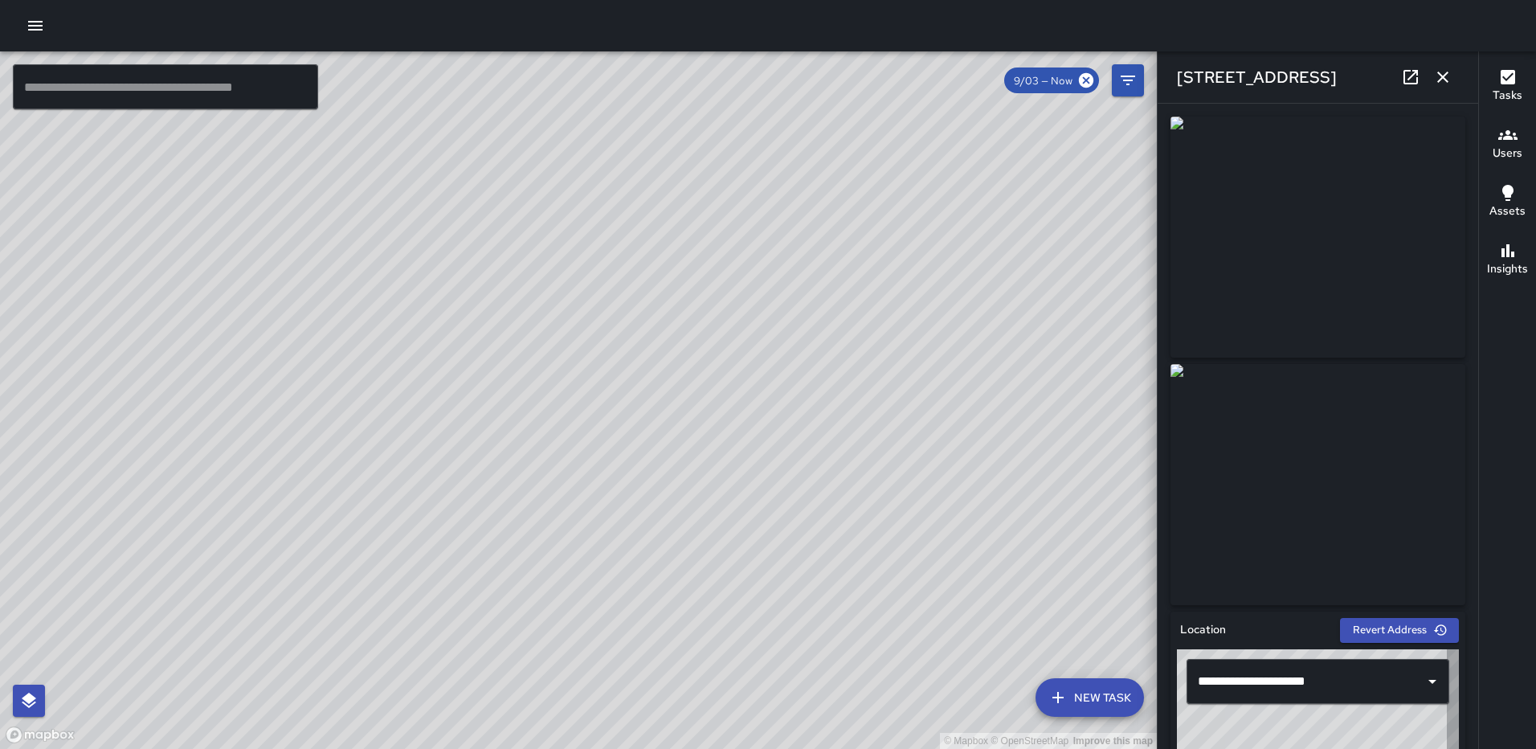
type input "**********"
click at [1434, 72] on icon "button" at bounding box center [1442, 76] width 19 height 19
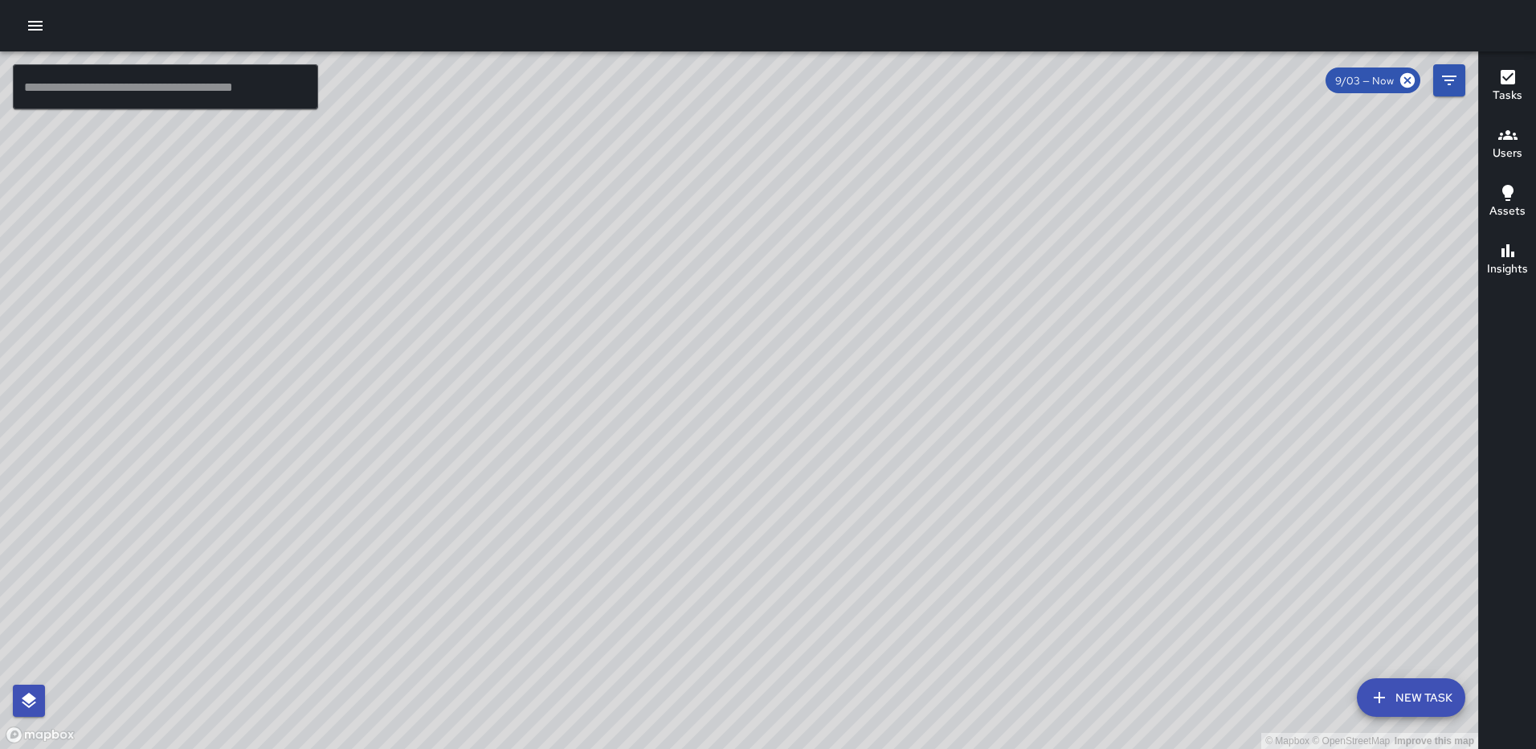
drag, startPoint x: 632, startPoint y: 648, endPoint x: 638, endPoint y: 473, distance: 174.4
click at [639, 476] on div "© Mapbox © OpenStreetMap Improve this map" at bounding box center [739, 399] width 1478 height 697
click at [35, 18] on icon "button" at bounding box center [35, 25] width 19 height 19
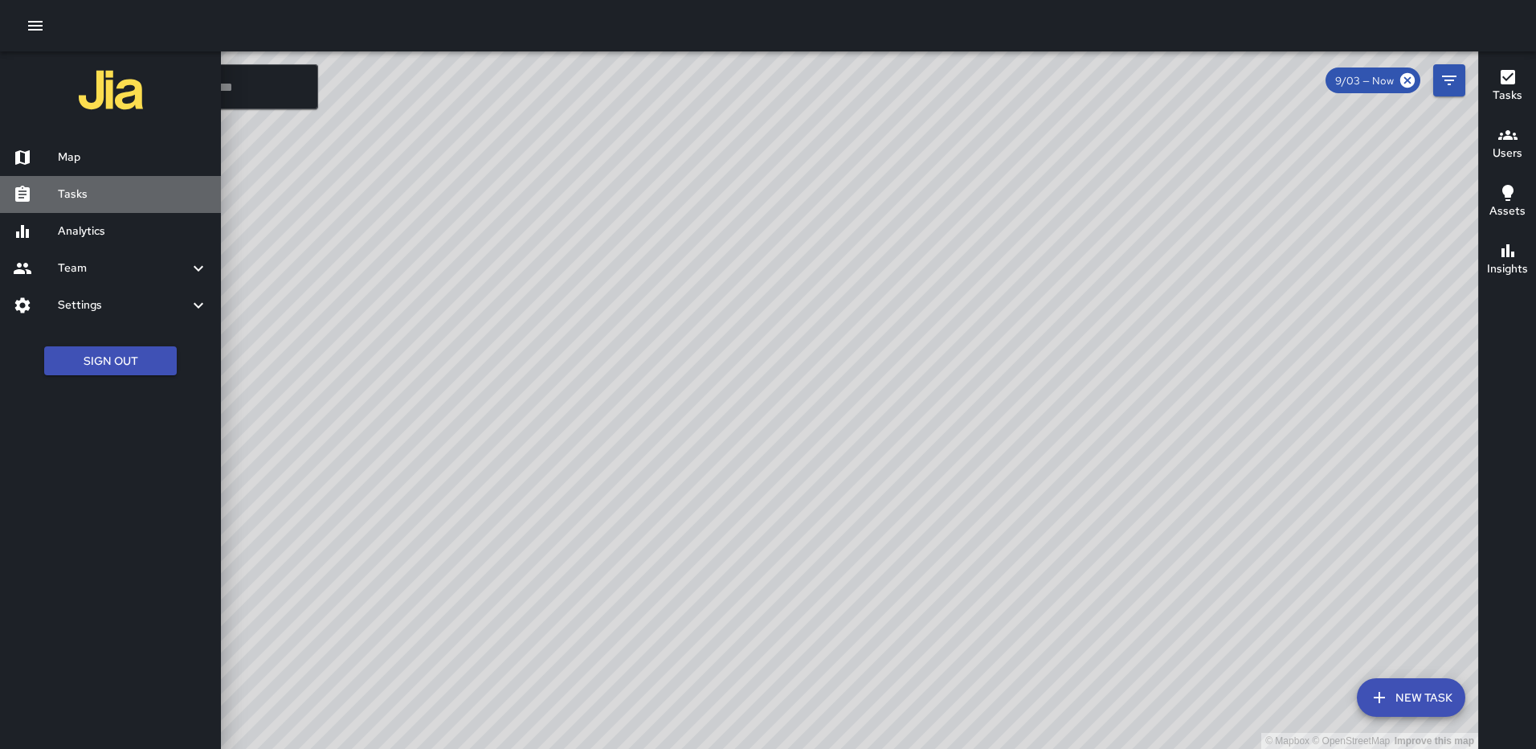
click at [80, 196] on h6 "Tasks" at bounding box center [133, 195] width 150 height 18
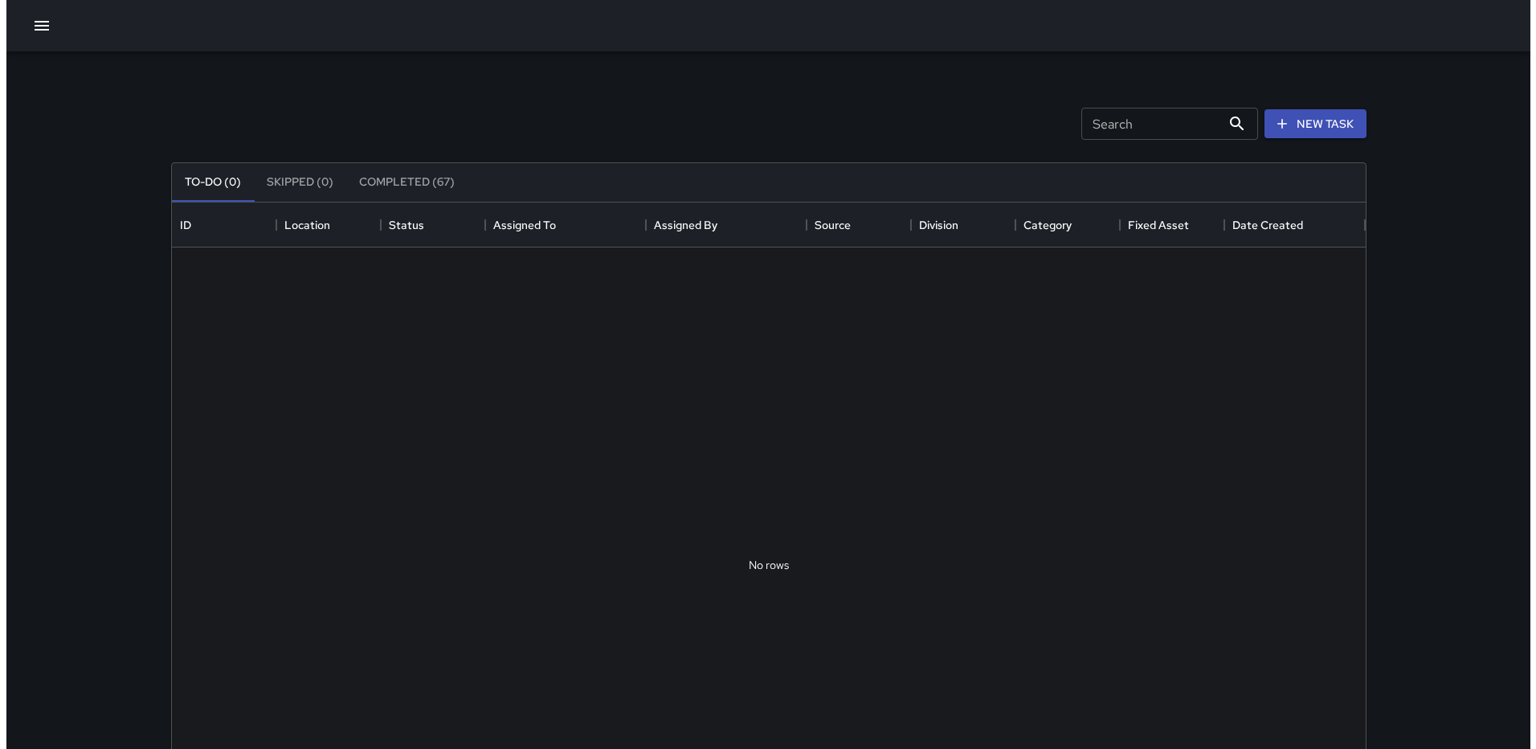
scroll to position [668, 1182]
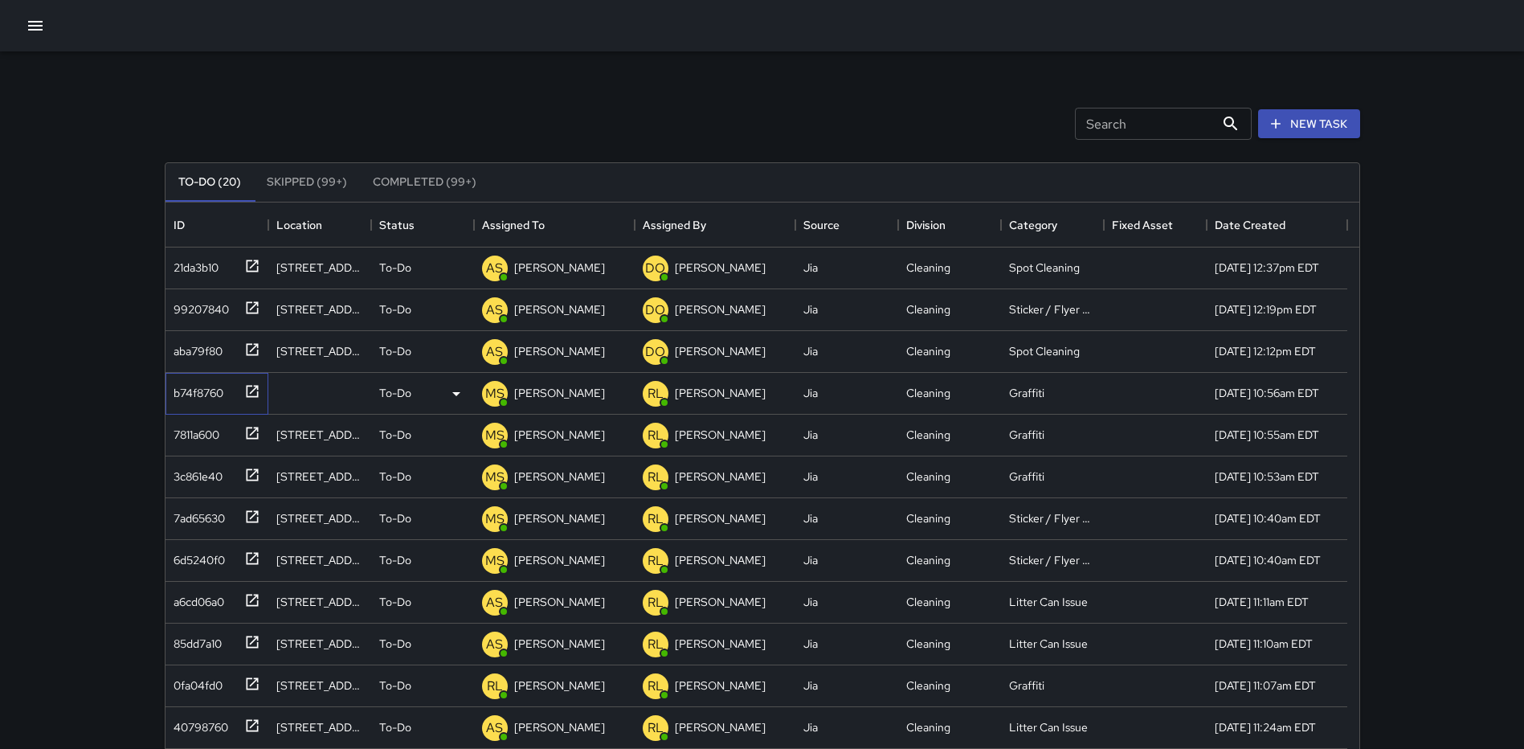
click at [247, 392] on icon at bounding box center [252, 391] width 16 height 16
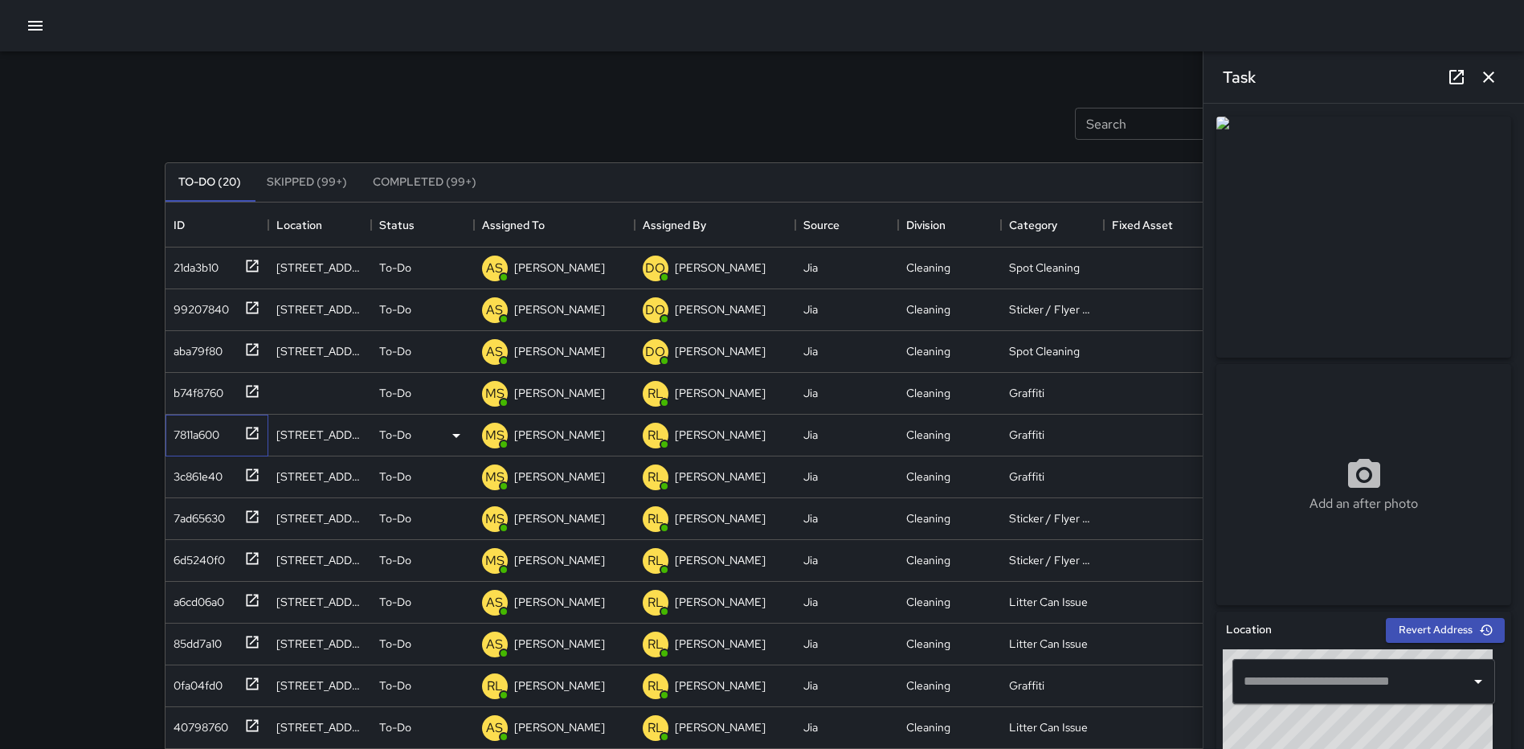
click at [248, 434] on icon at bounding box center [252, 433] width 16 height 16
click at [250, 474] on icon at bounding box center [252, 475] width 16 height 16
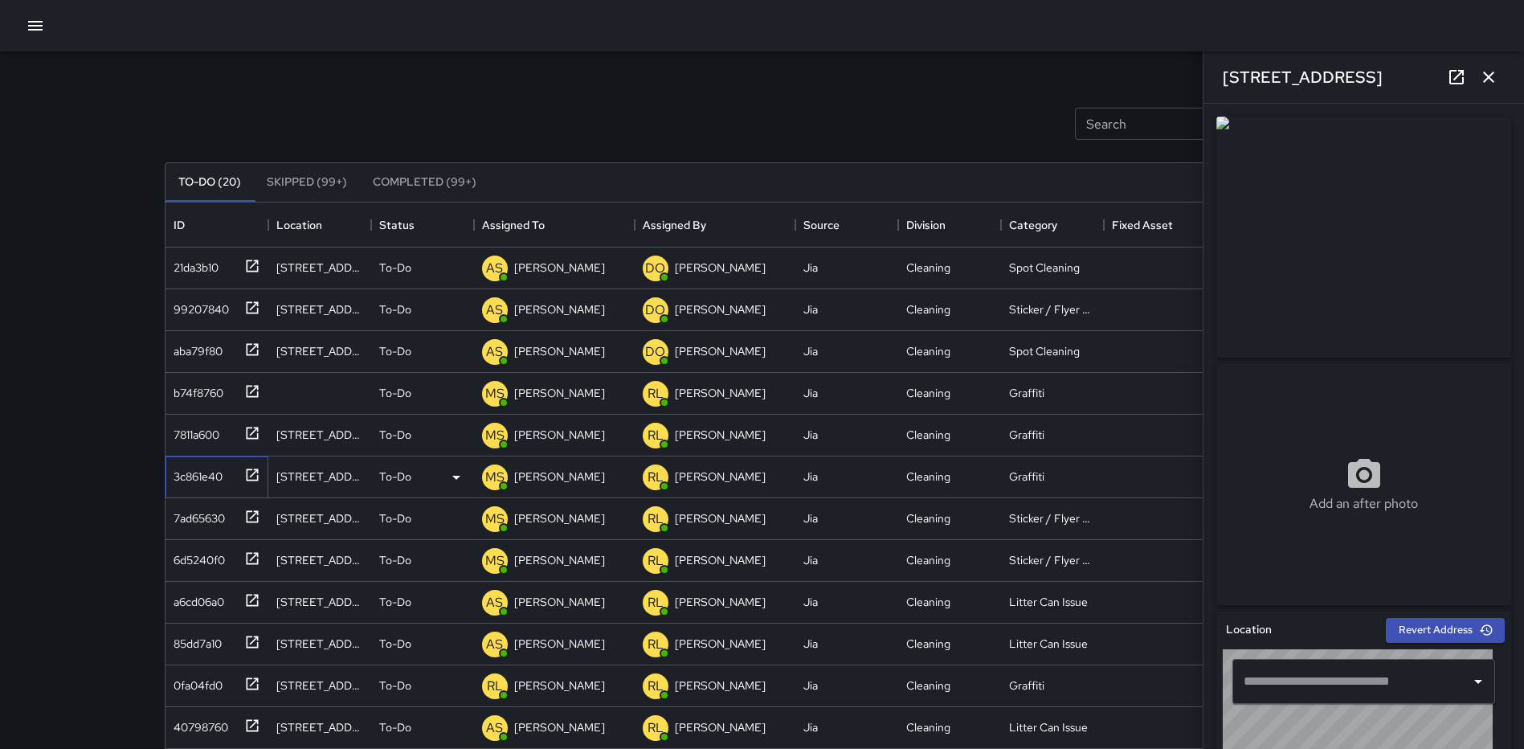
type input "**********"
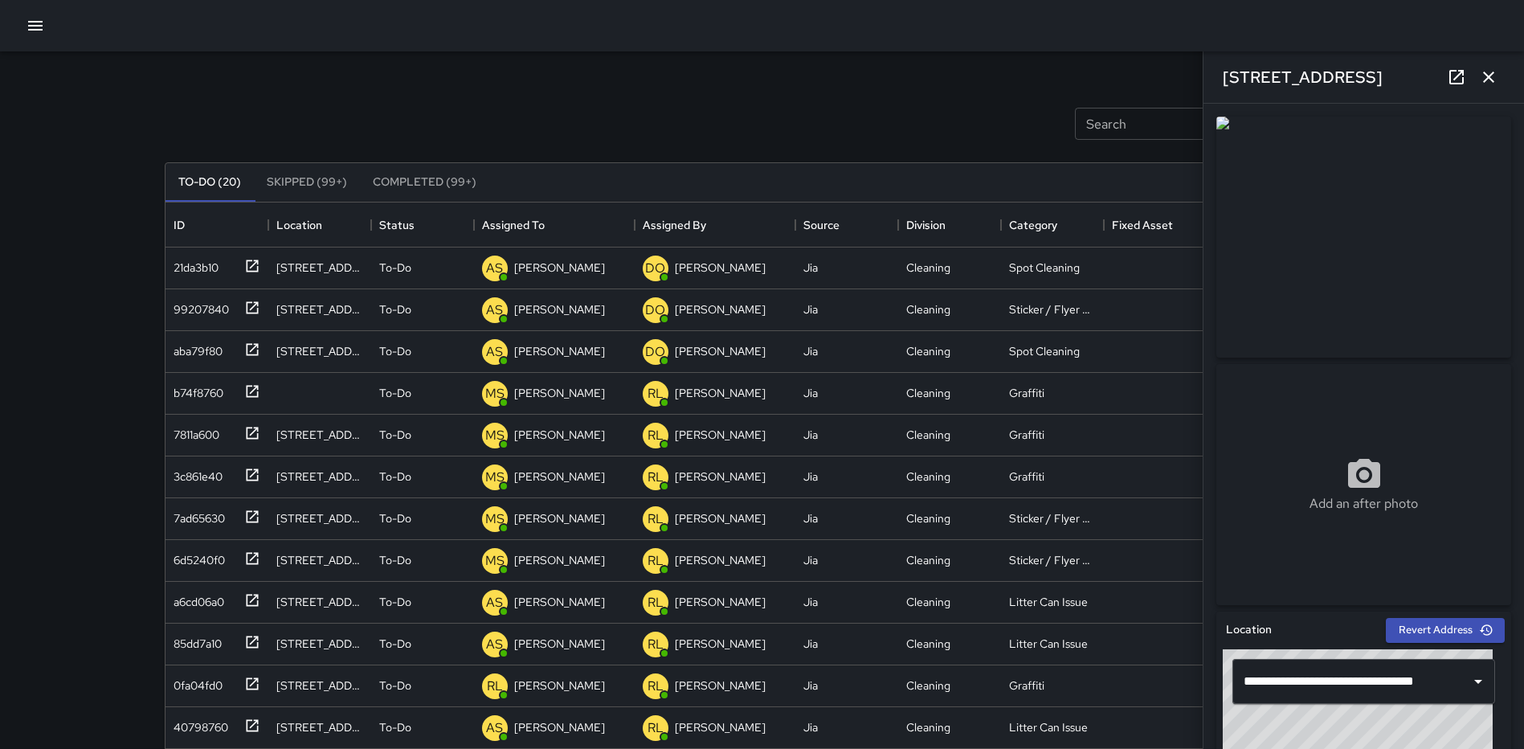
click at [1488, 75] on icon "button" at bounding box center [1488, 76] width 19 height 19
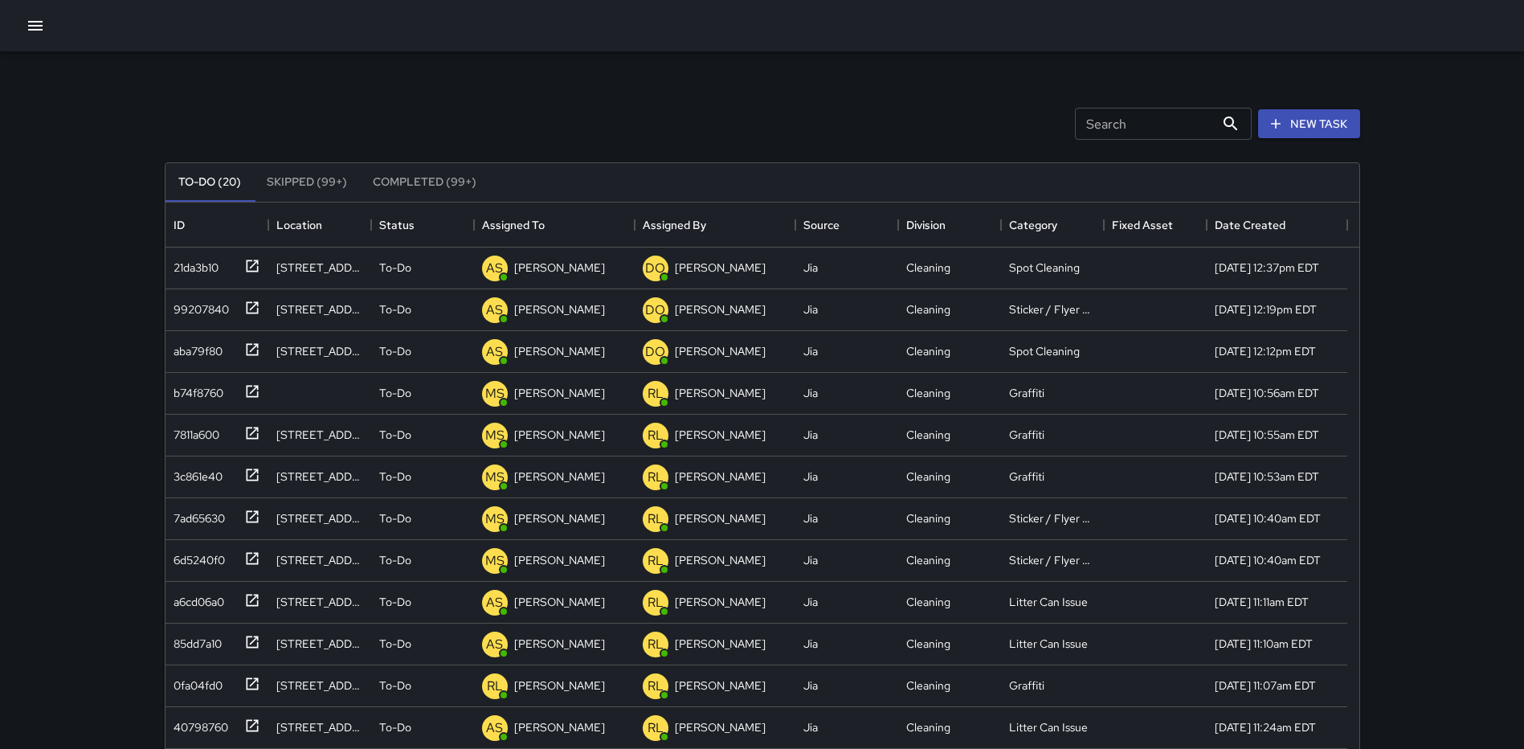
click at [31, 22] on icon "button" at bounding box center [35, 26] width 14 height 10
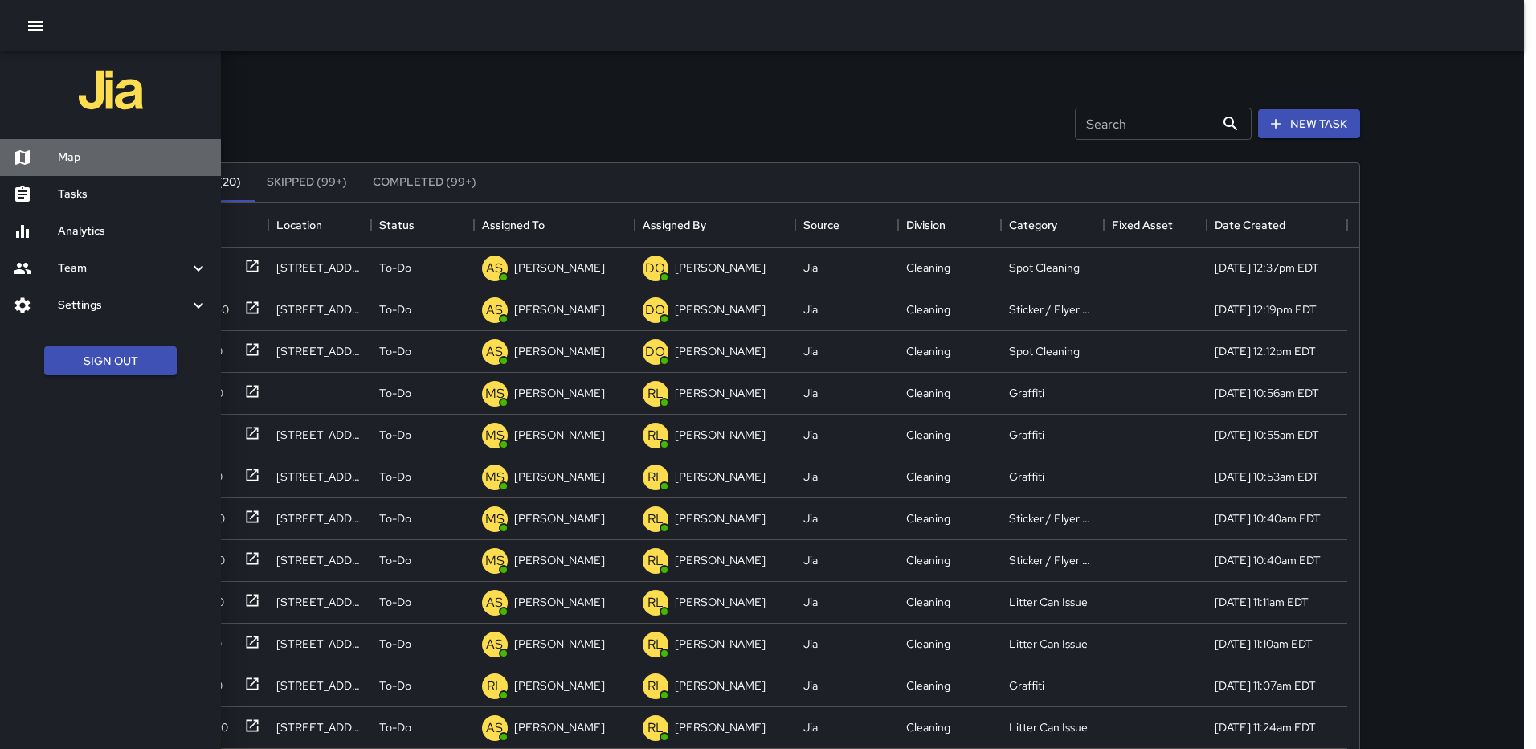
click at [58, 147] on div "Map" at bounding box center [110, 157] width 221 height 37
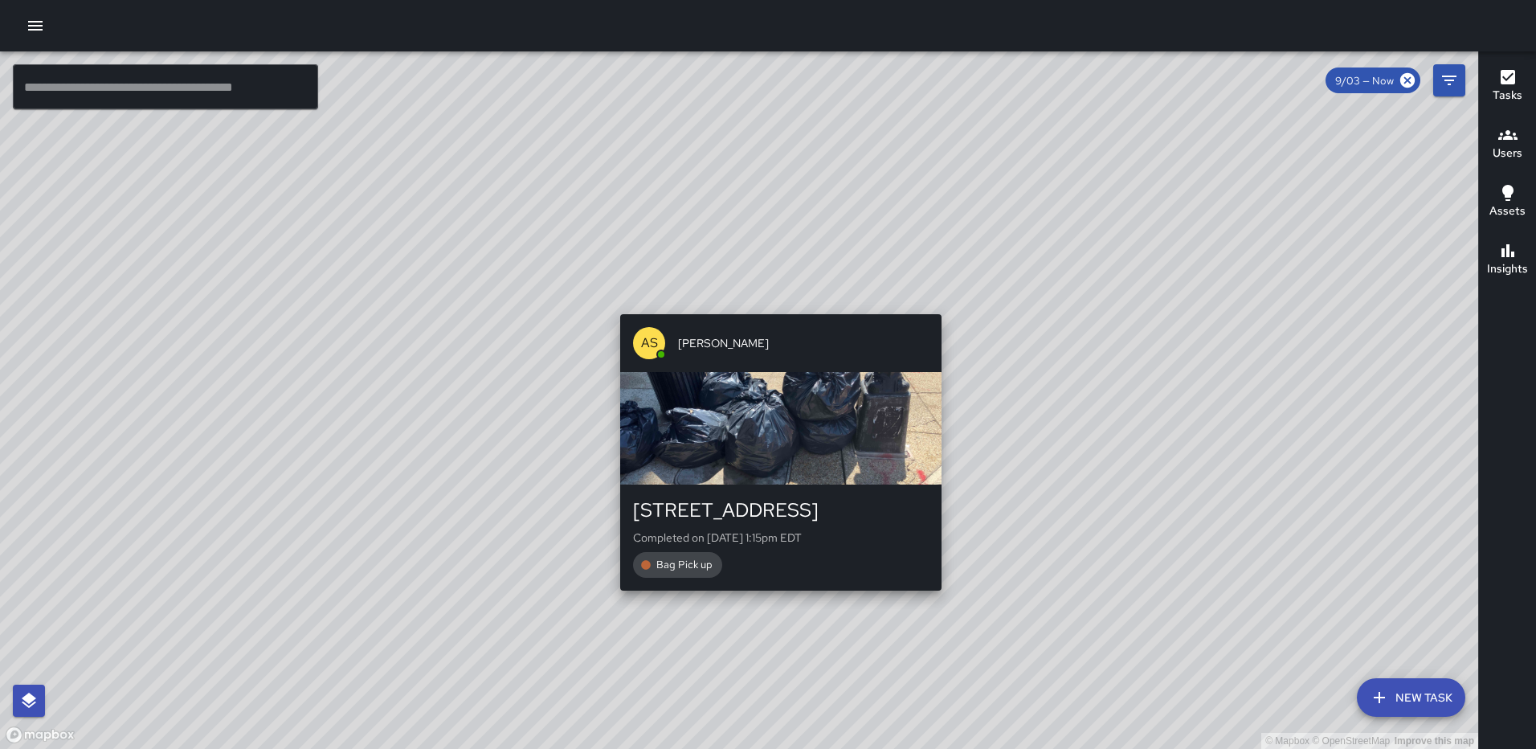
click at [772, 302] on div "© Mapbox © OpenStreetMap Improve this map AS [PERSON_NAME] [STREET_ADDRESS] Com…" at bounding box center [739, 399] width 1478 height 697
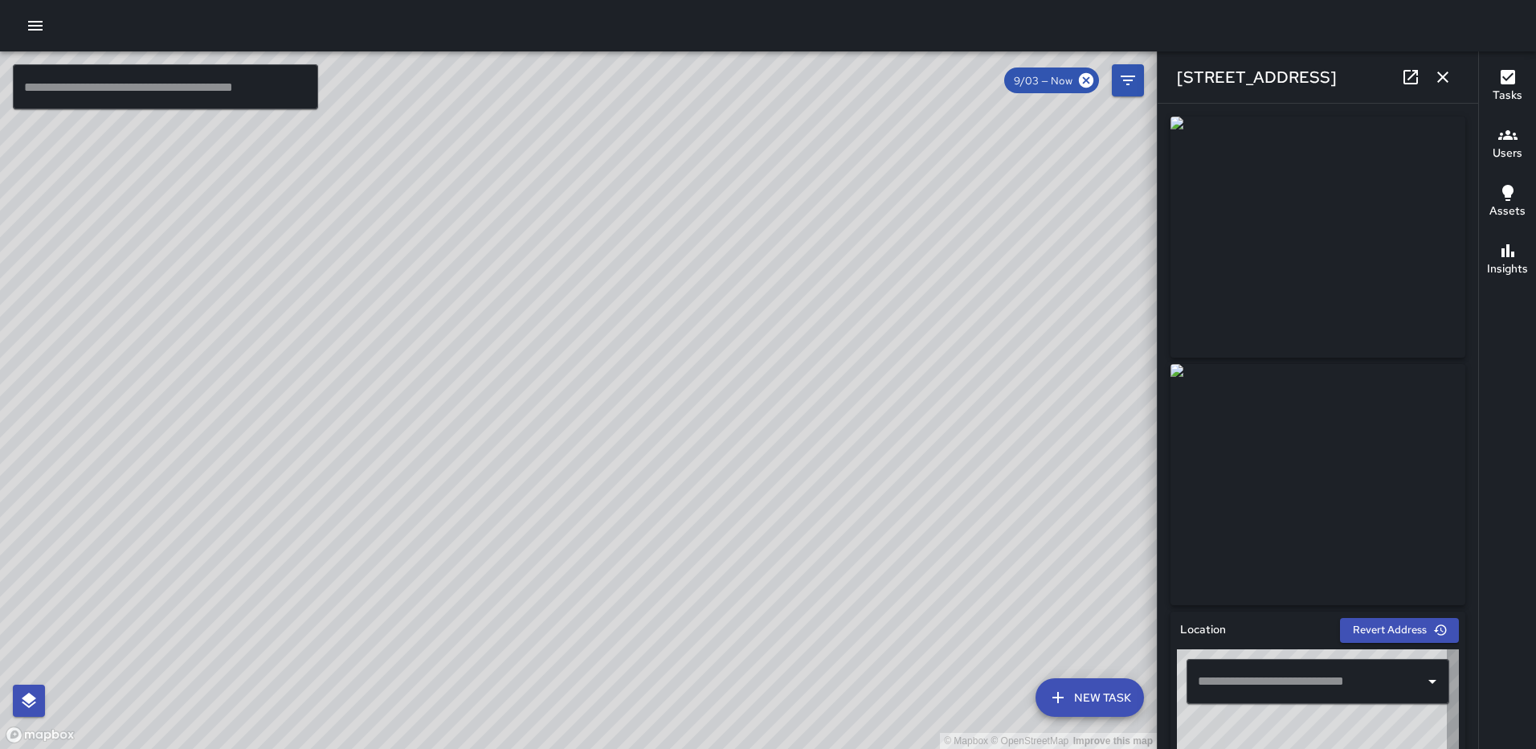
type input "**********"
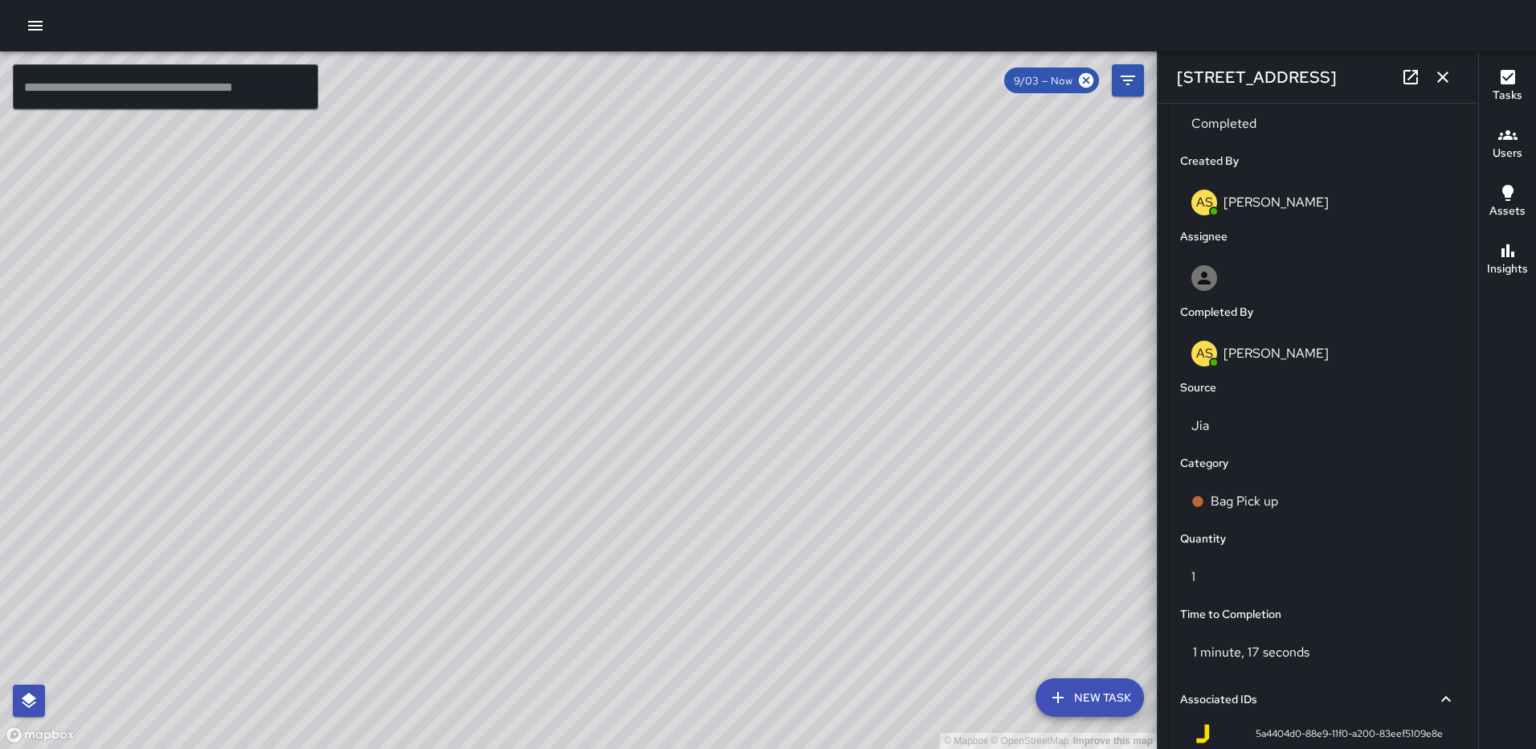
scroll to position [987, 0]
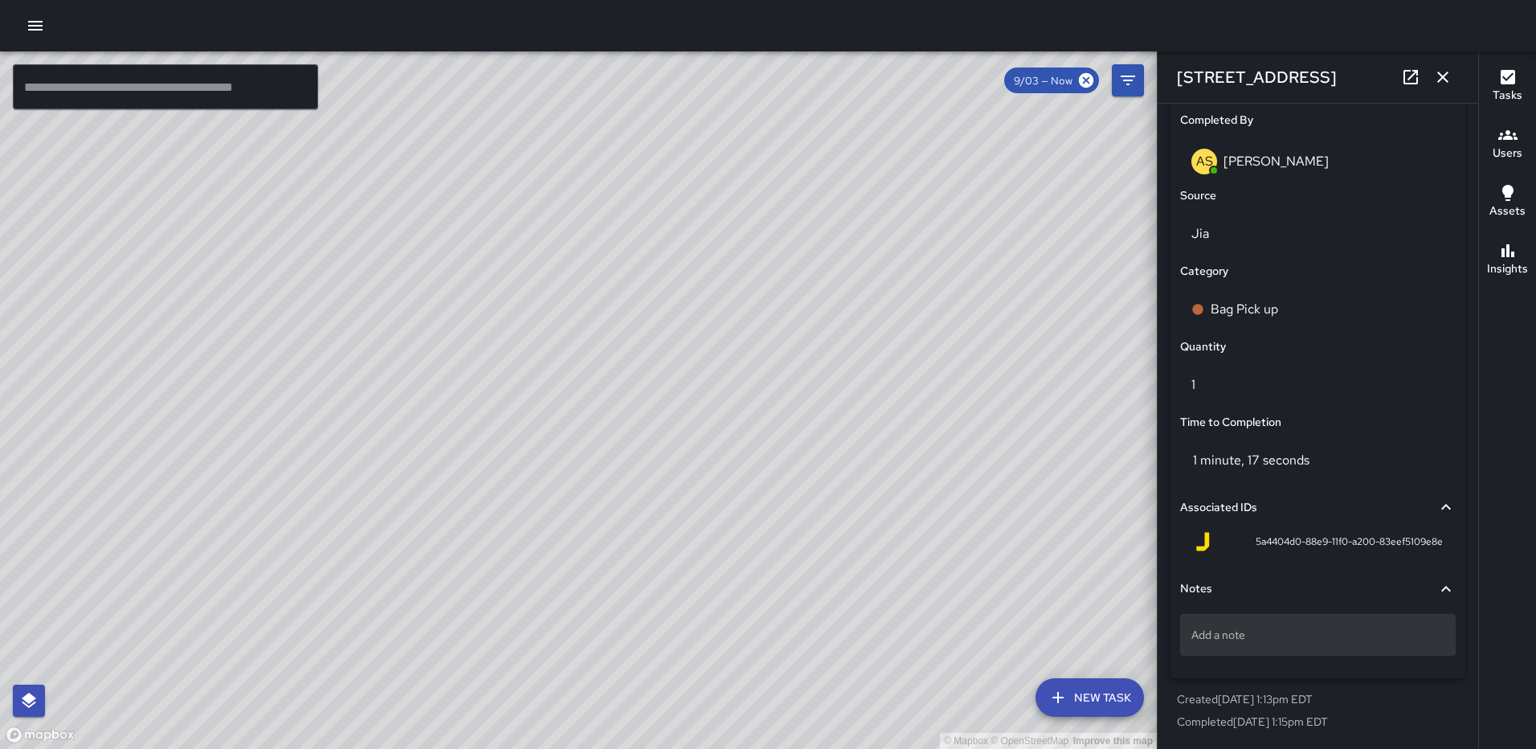
click at [1300, 622] on div "Add a note" at bounding box center [1318, 635] width 276 height 42
type textarea "*****"
click at [1439, 77] on icon "button" at bounding box center [1442, 76] width 19 height 19
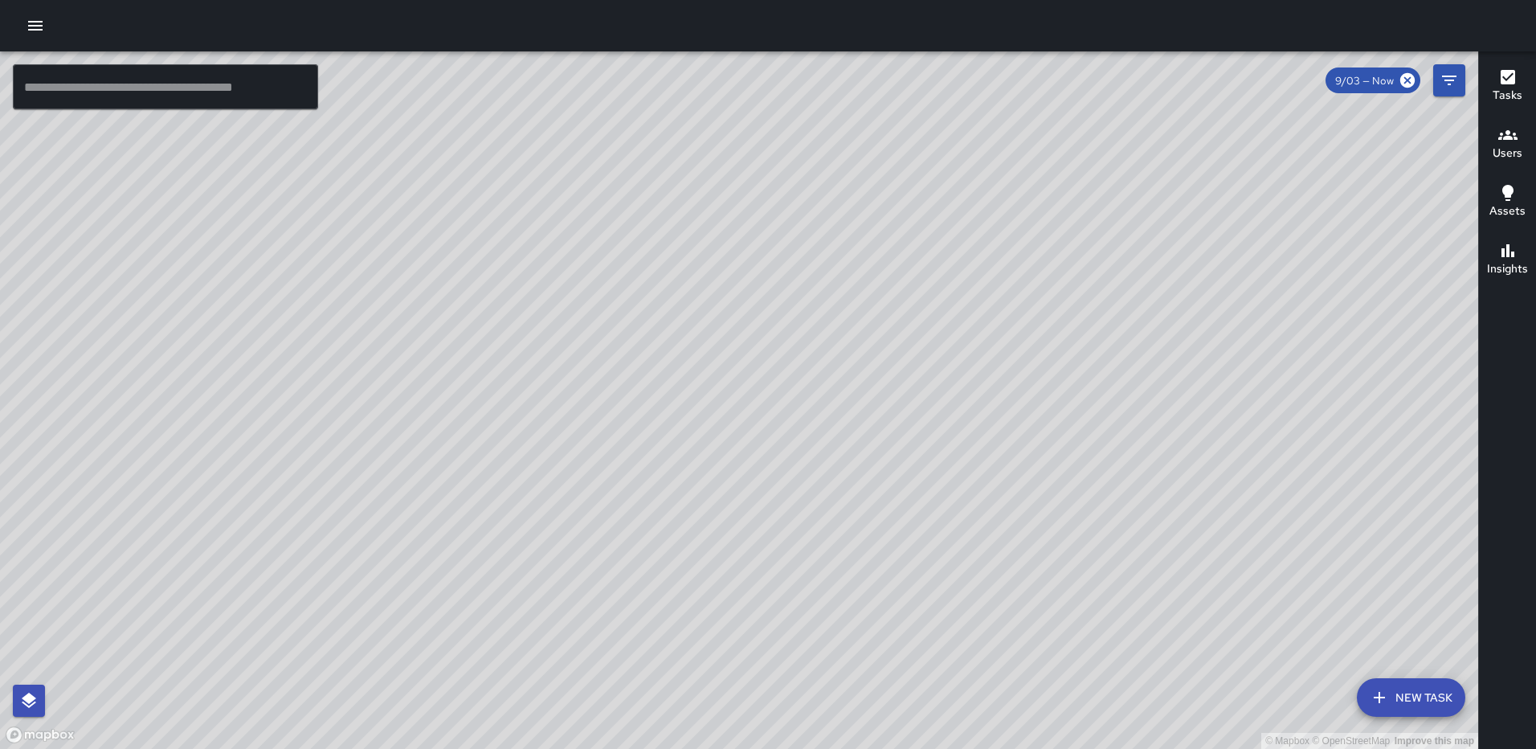
click at [1073, 419] on div "© Mapbox © OpenStreetMap Improve this map AS [PERSON_NAME] [STREET_ADDRESS] Com…" at bounding box center [739, 399] width 1478 height 697
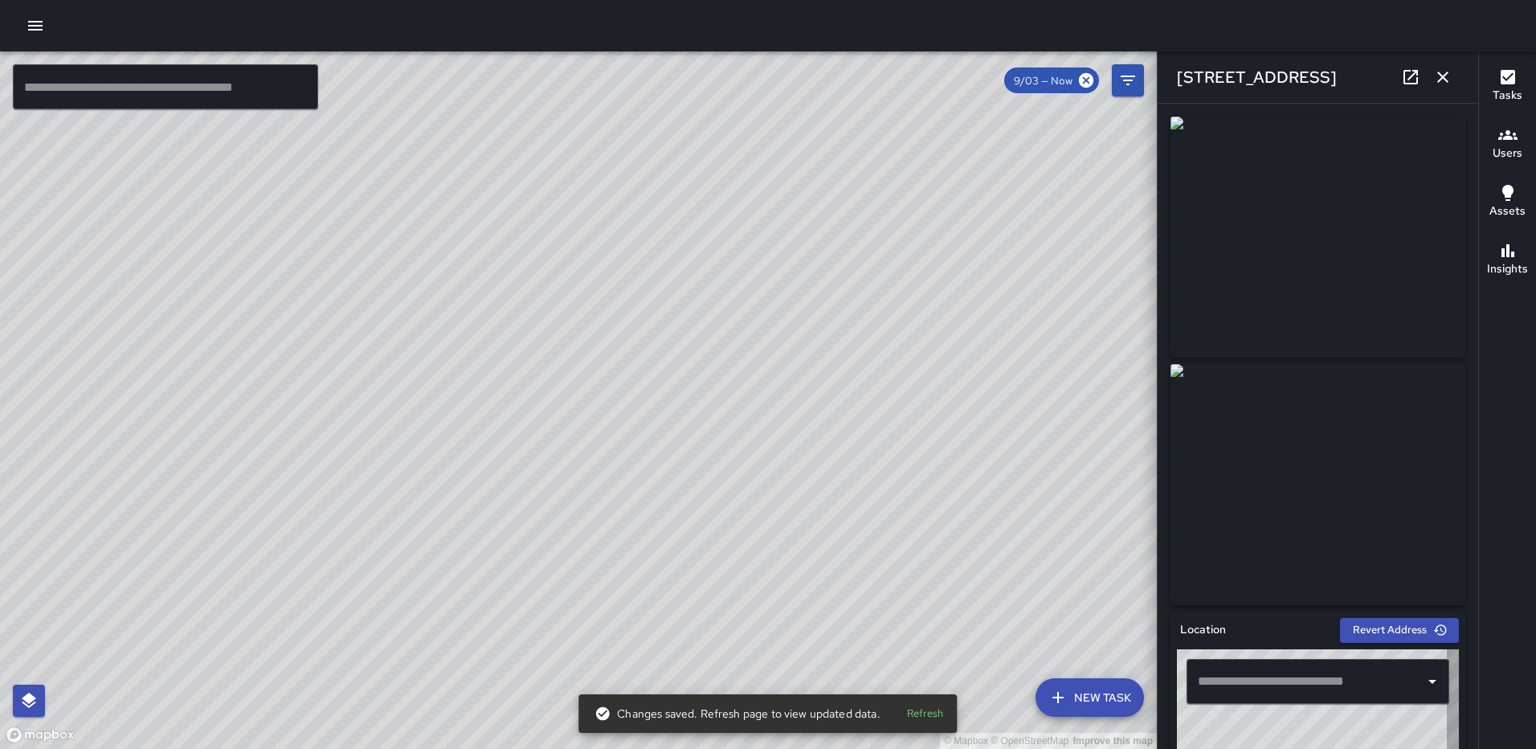
type input "**********"
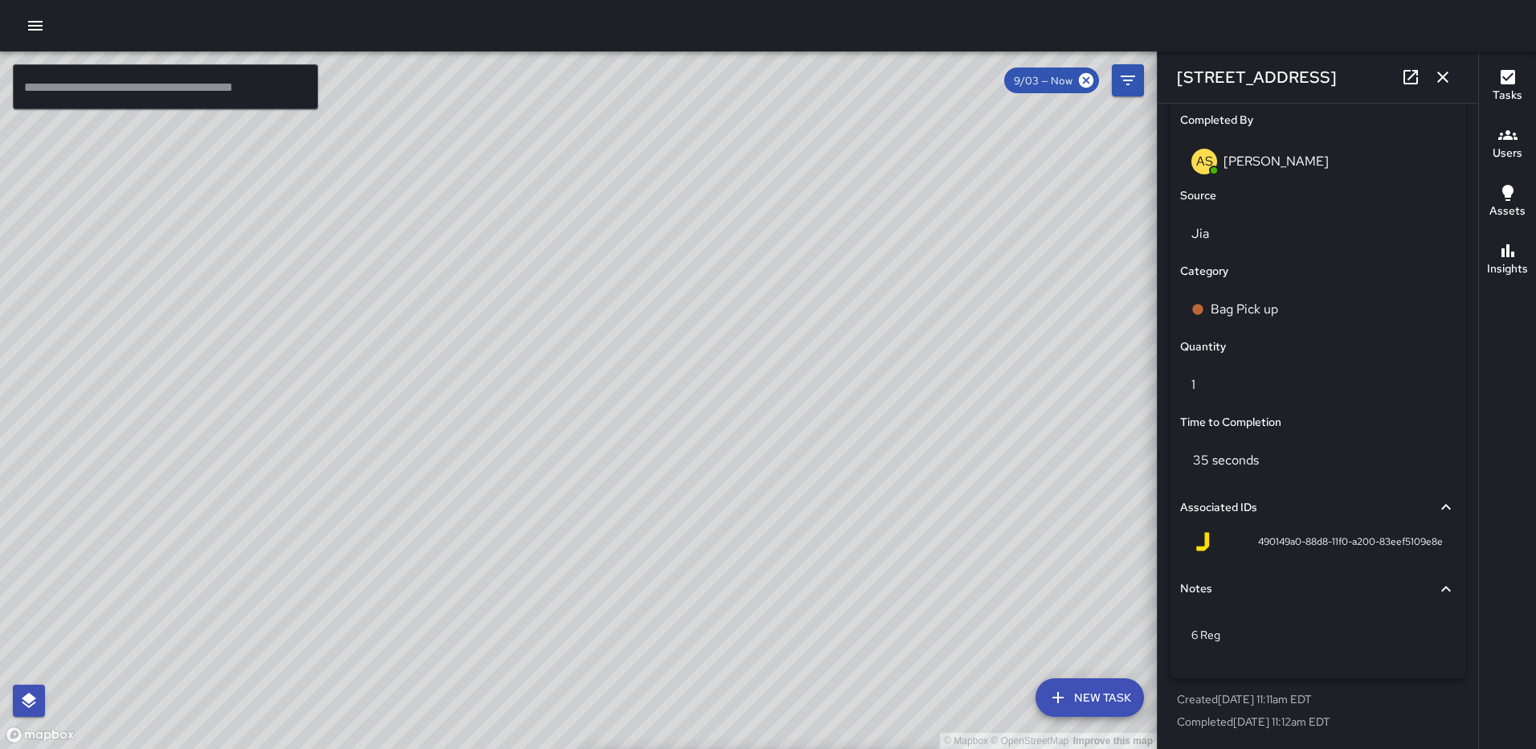
click at [1444, 74] on icon "button" at bounding box center [1442, 76] width 19 height 19
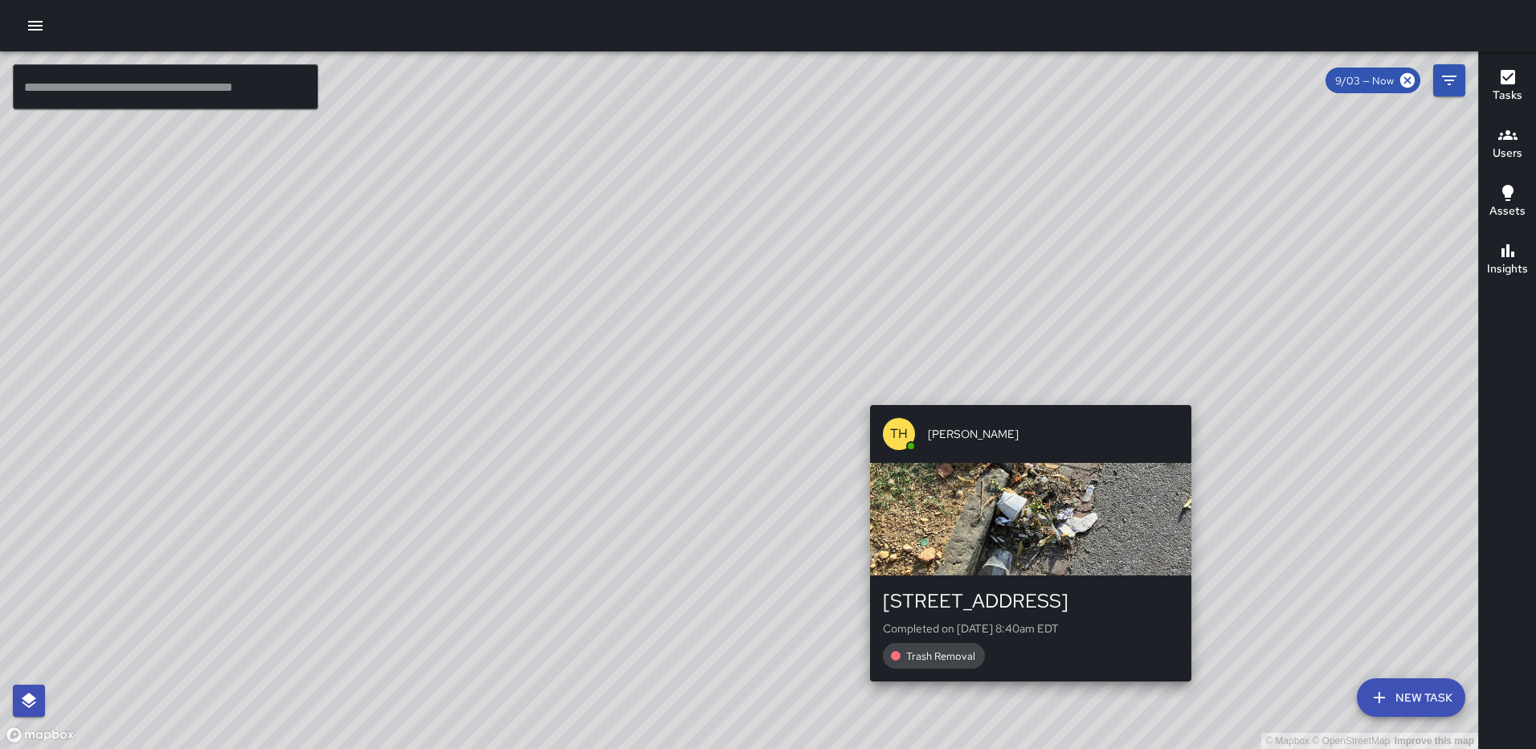
click at [1196, 685] on div "[GEOGRAPHIC_DATA][PERSON_NAME] [STREET_ADDRESS] Completed on [DATE] 8:40am EDT …" at bounding box center [1031, 542] width 334 height 289
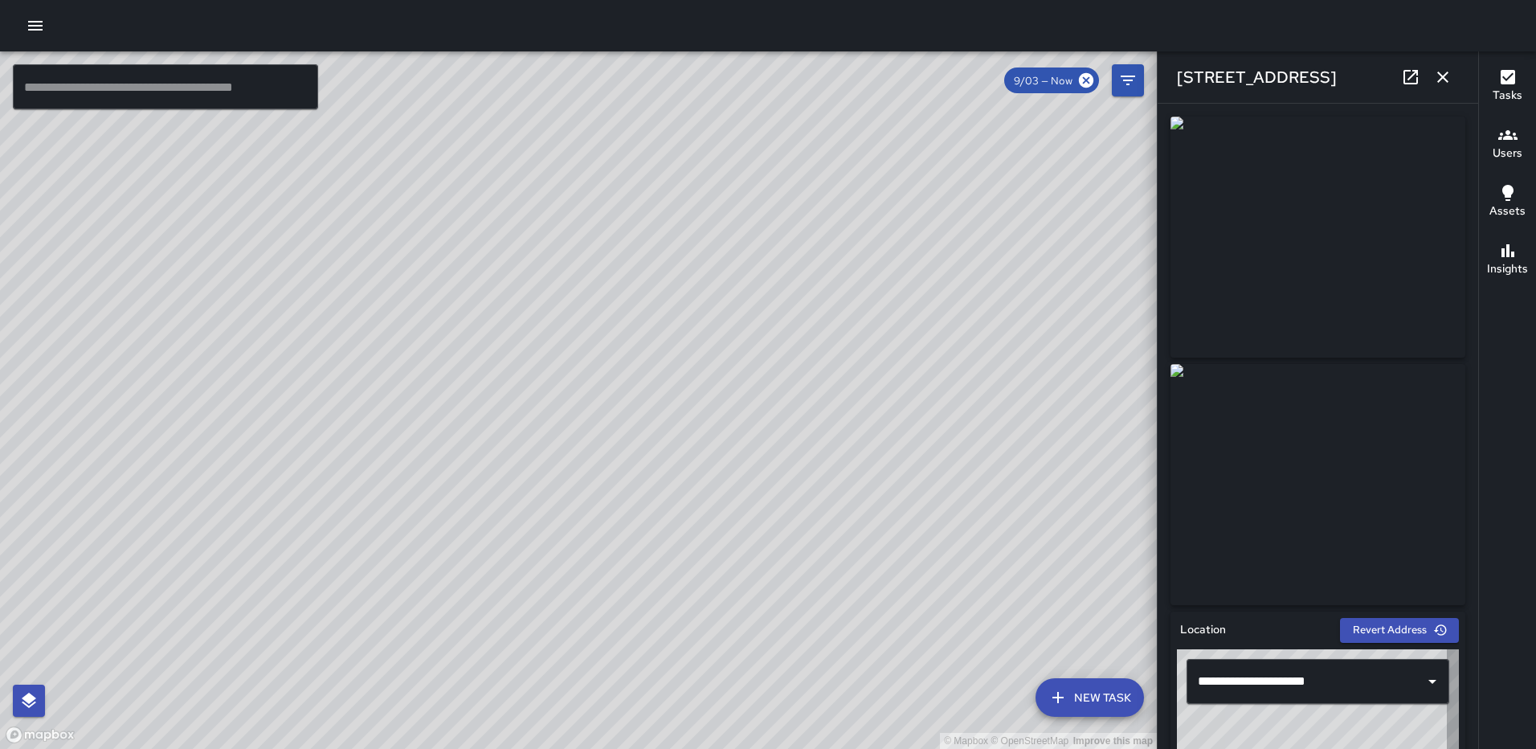
type input "**********"
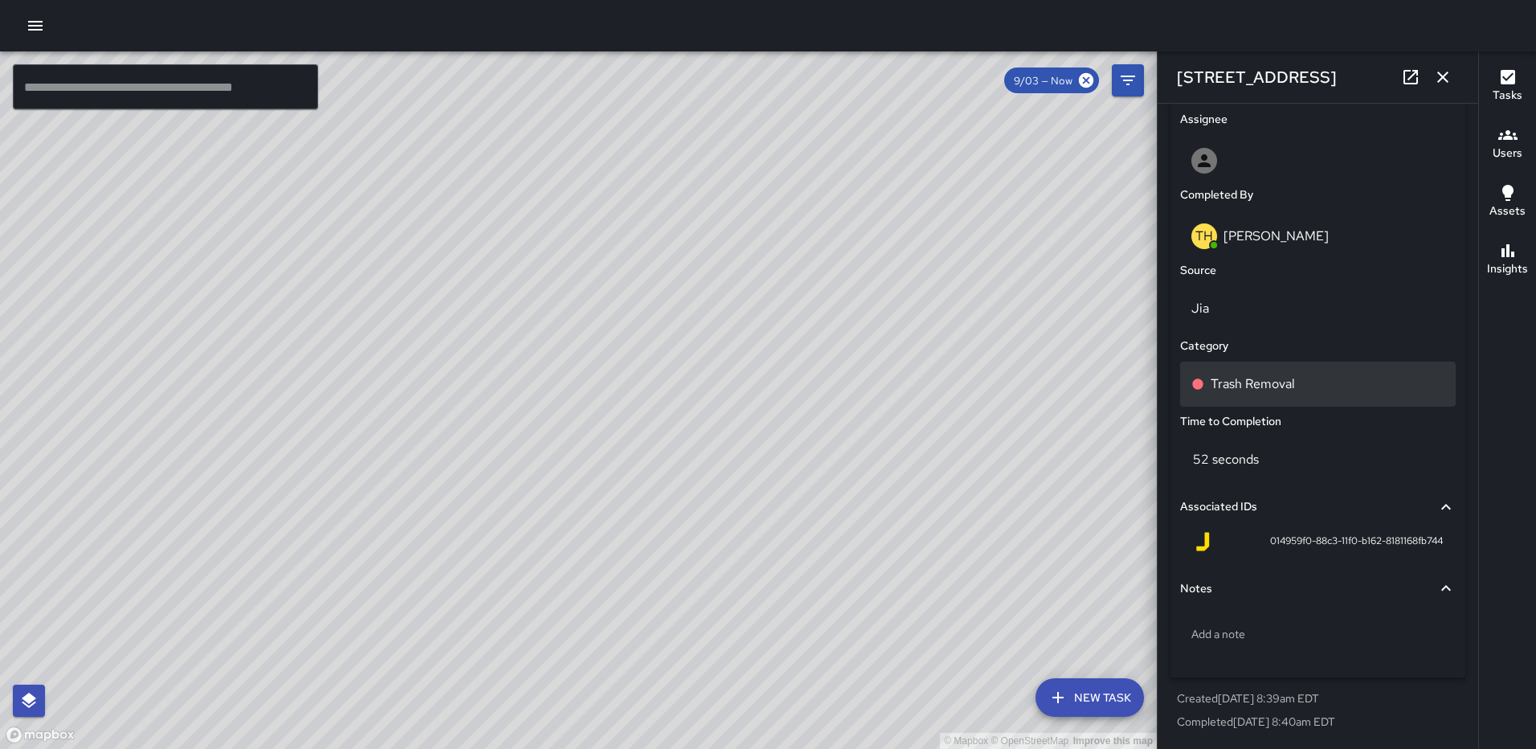
click at [1293, 387] on p "Trash Removal" at bounding box center [1253, 383] width 84 height 19
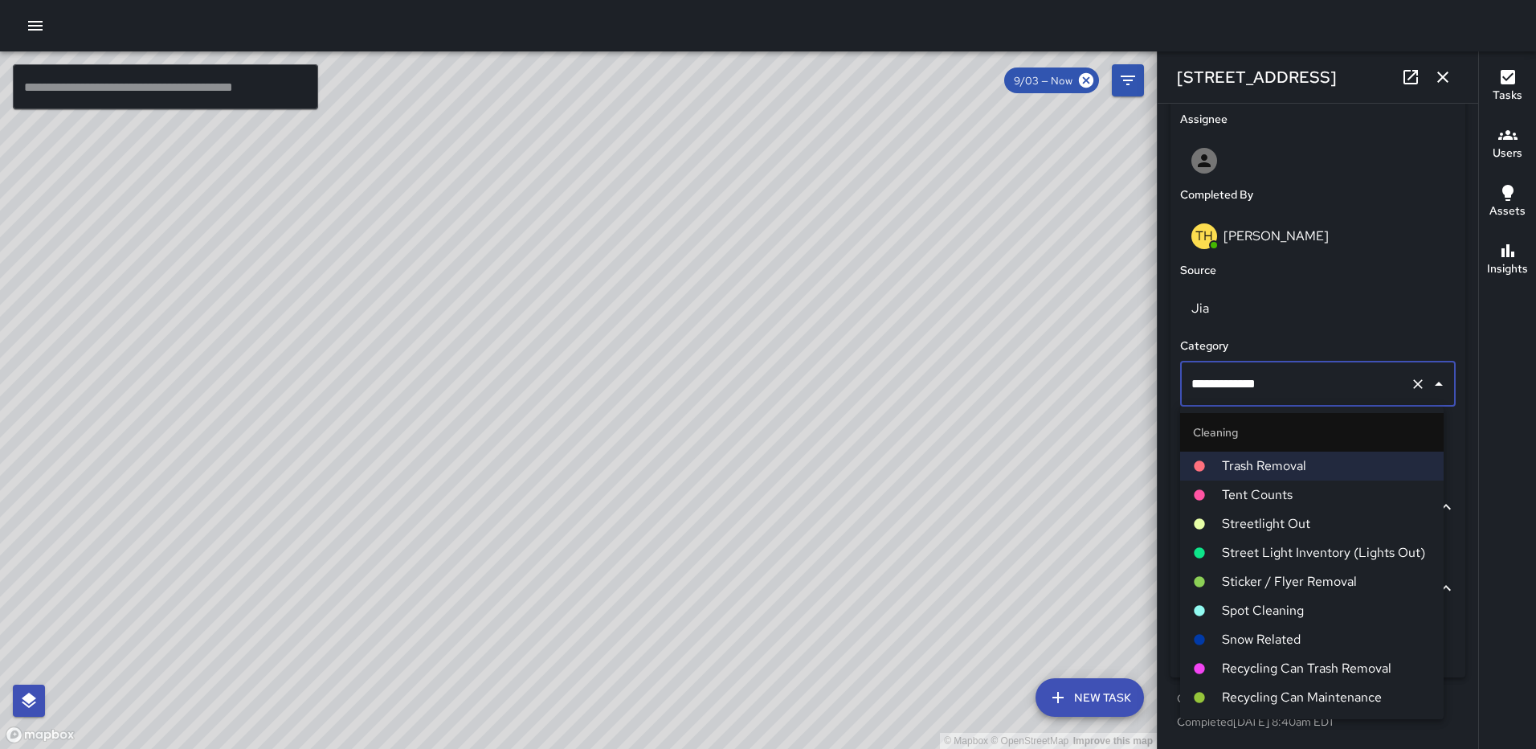
click at [1270, 603] on span "Spot Cleaning" at bounding box center [1326, 610] width 209 height 19
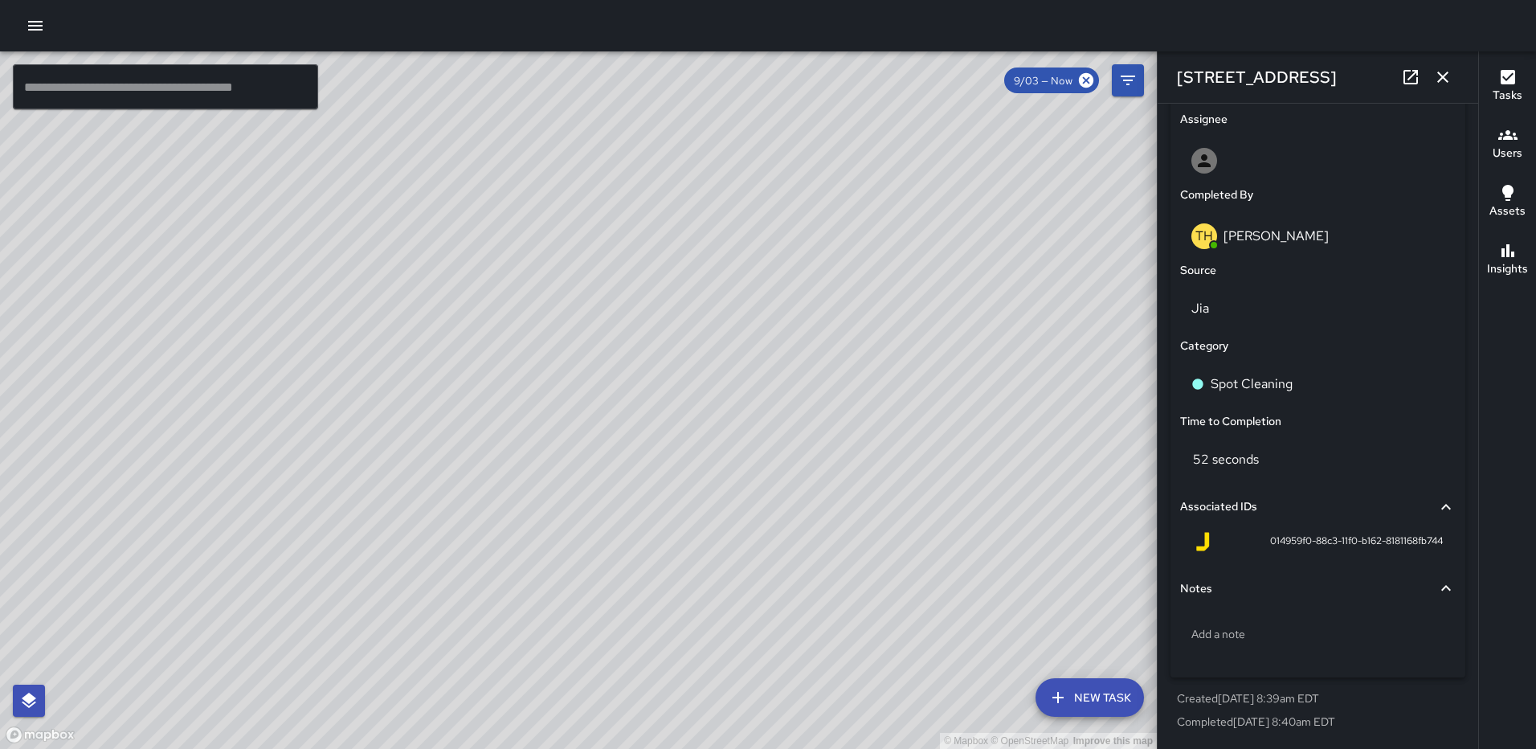
click at [1449, 77] on icon "button" at bounding box center [1442, 76] width 19 height 19
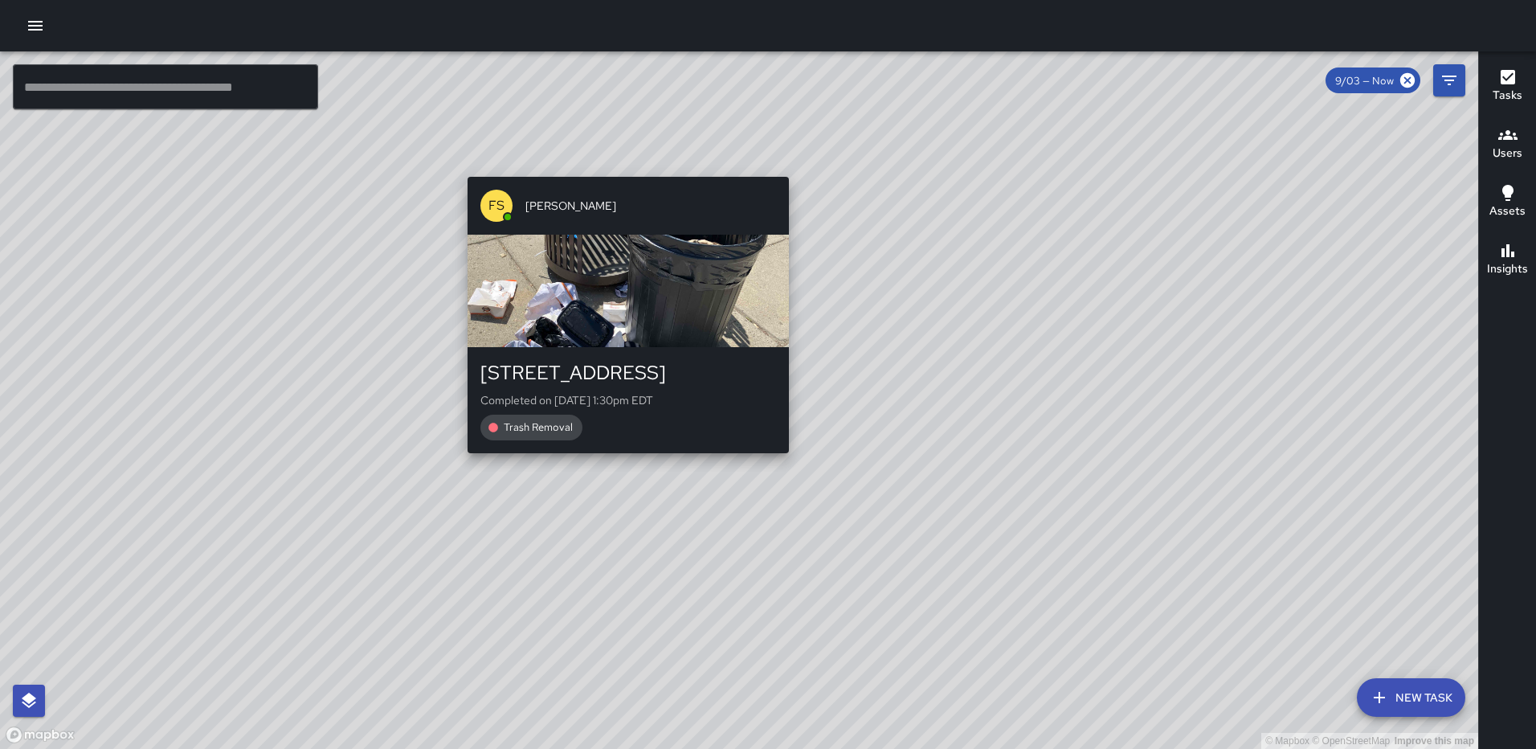
click at [622, 165] on div "© Mapbox © OpenStreetMap Improve this map FS [PERSON_NAME][GEOGRAPHIC_DATA][STR…" at bounding box center [739, 399] width 1478 height 697
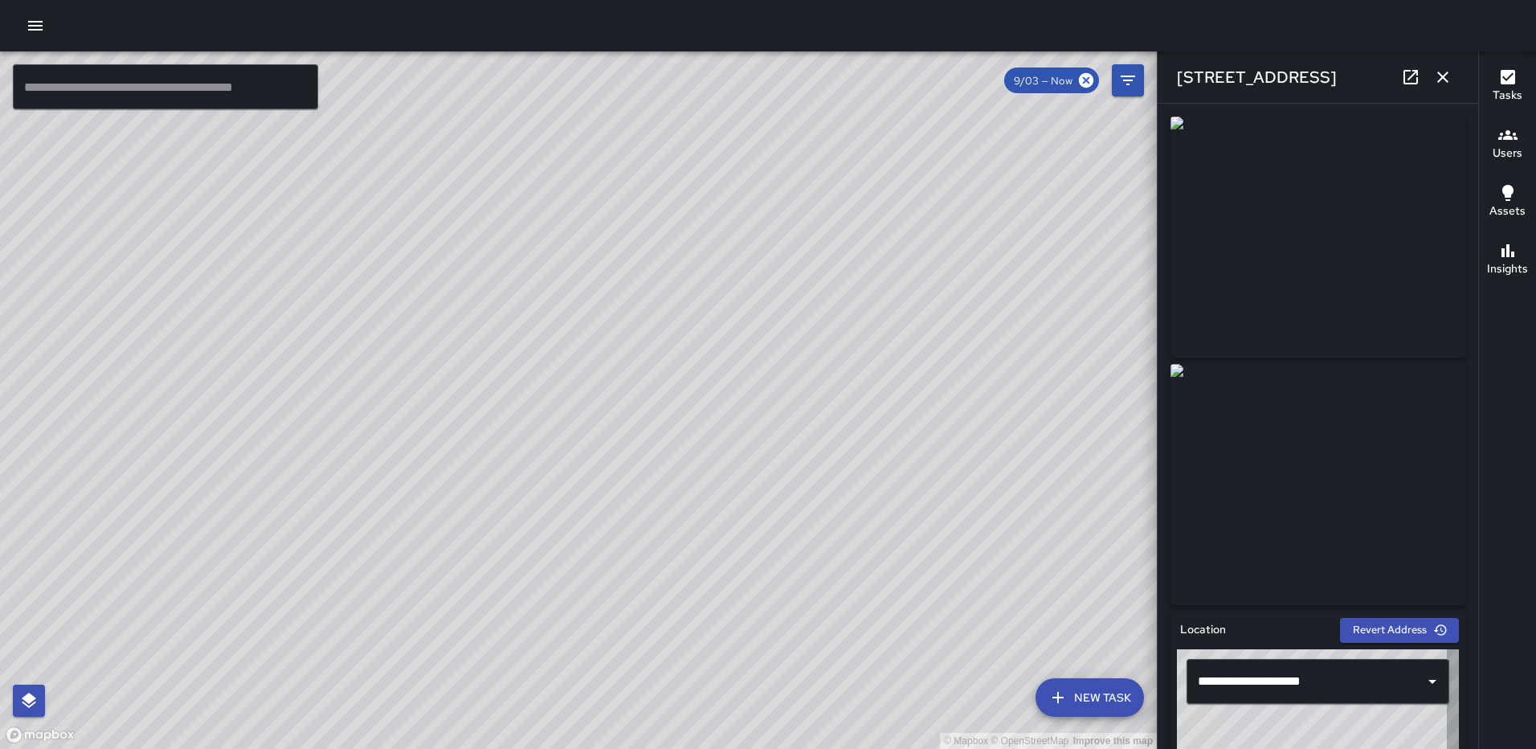
type input "**********"
click at [1447, 71] on icon "button" at bounding box center [1442, 76] width 19 height 19
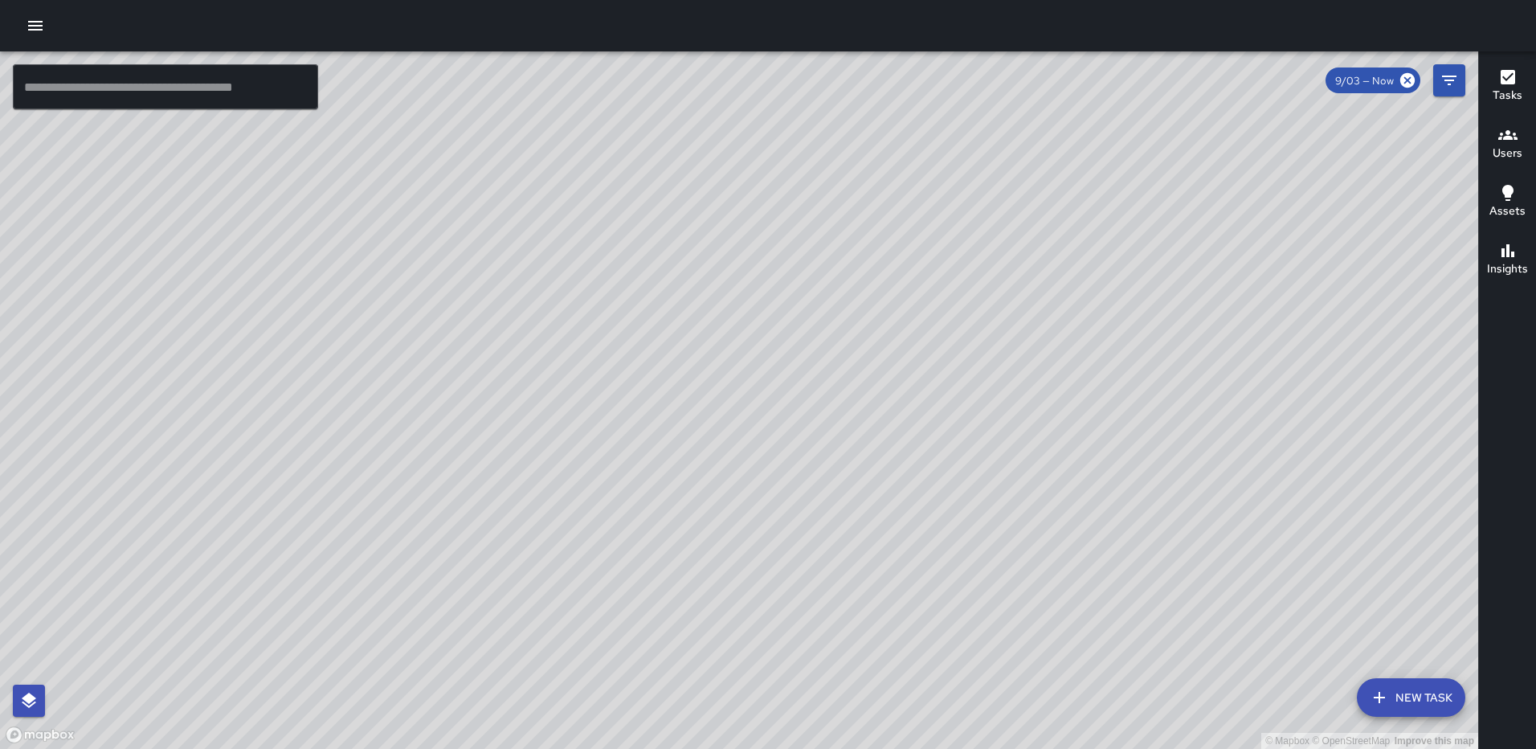
click at [333, 85] on div "© Mapbox © OpenStreetMap Improve this map AS [PERSON_NAME] [STREET_ADDRESS] Com…" at bounding box center [739, 399] width 1478 height 697
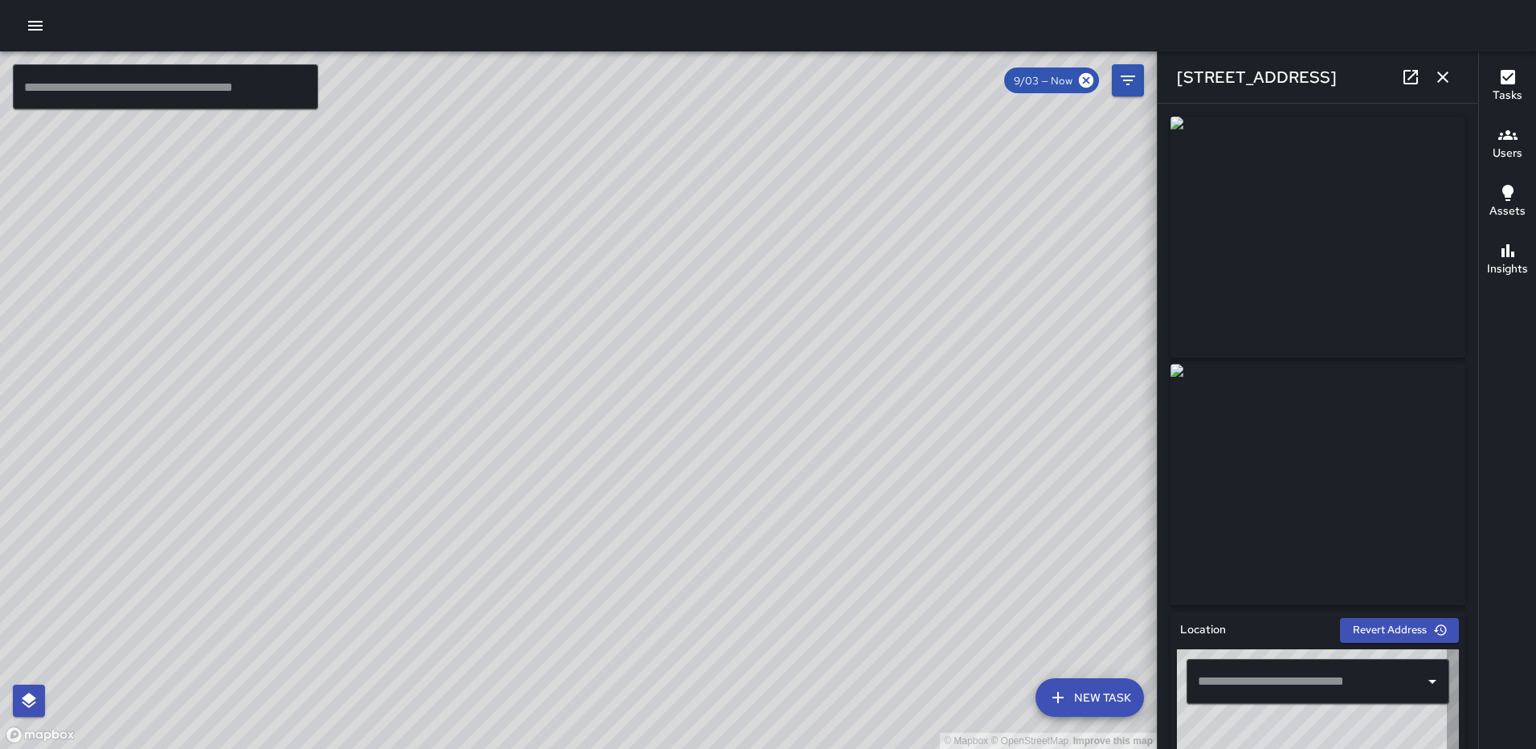
type input "**********"
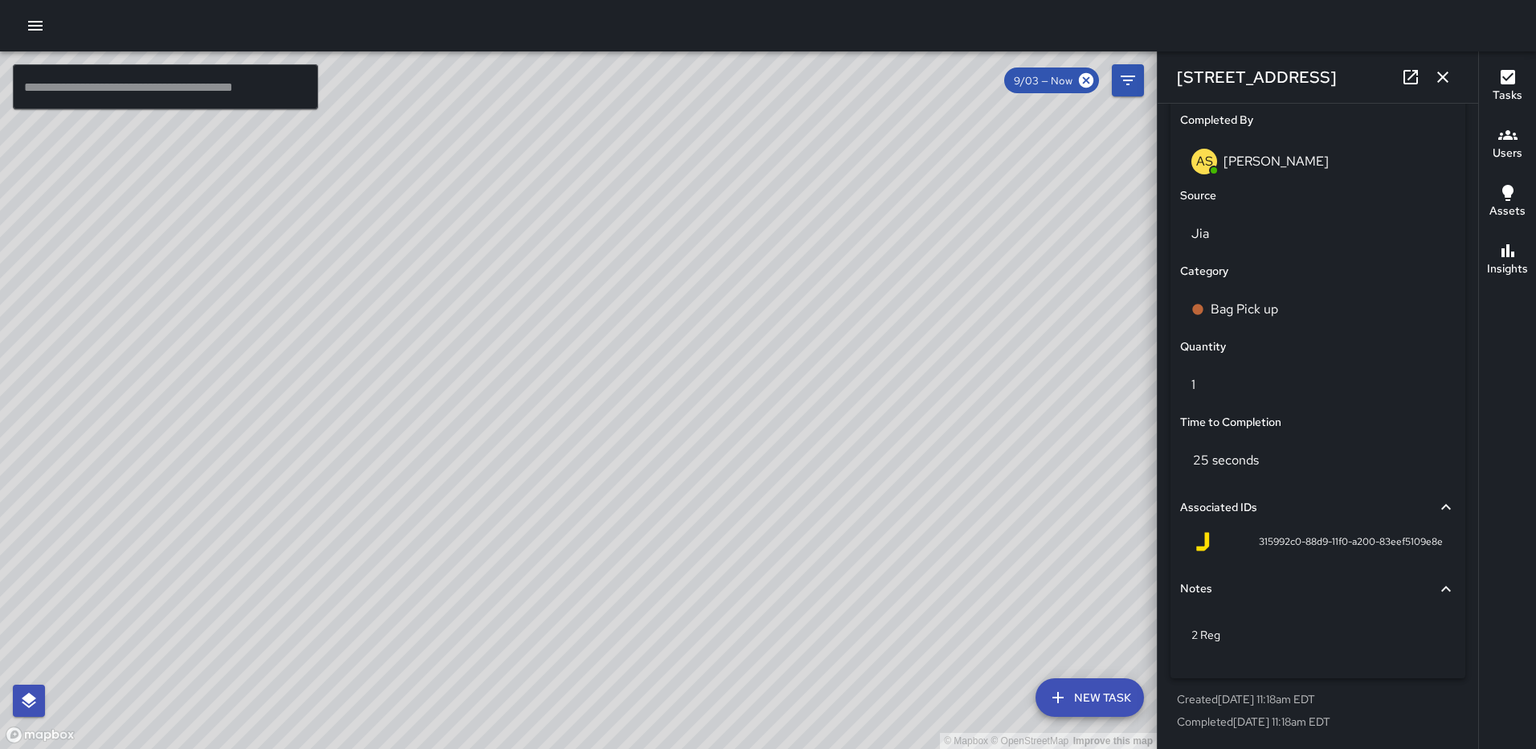
scroll to position [897, 0]
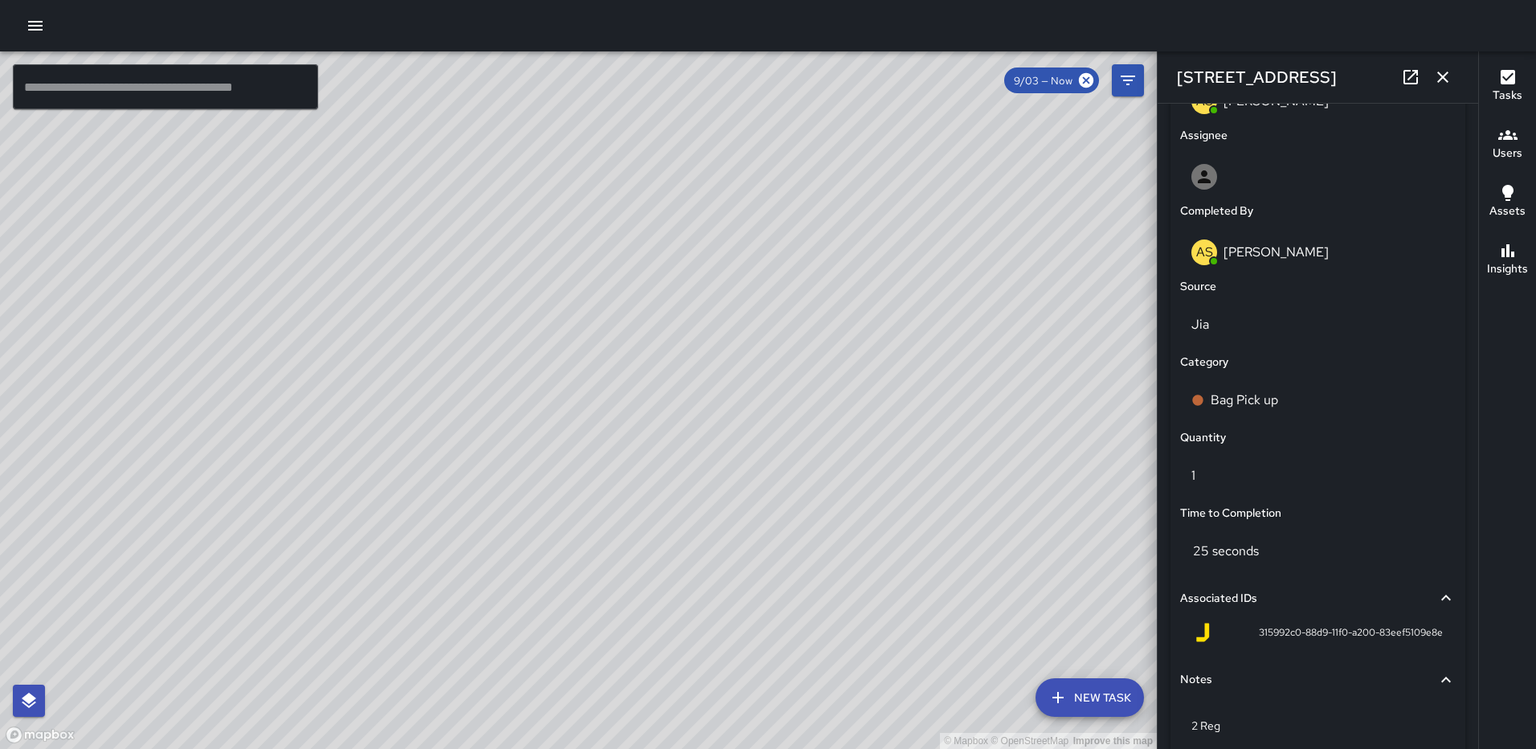
click at [1450, 79] on icon "button" at bounding box center [1442, 76] width 19 height 19
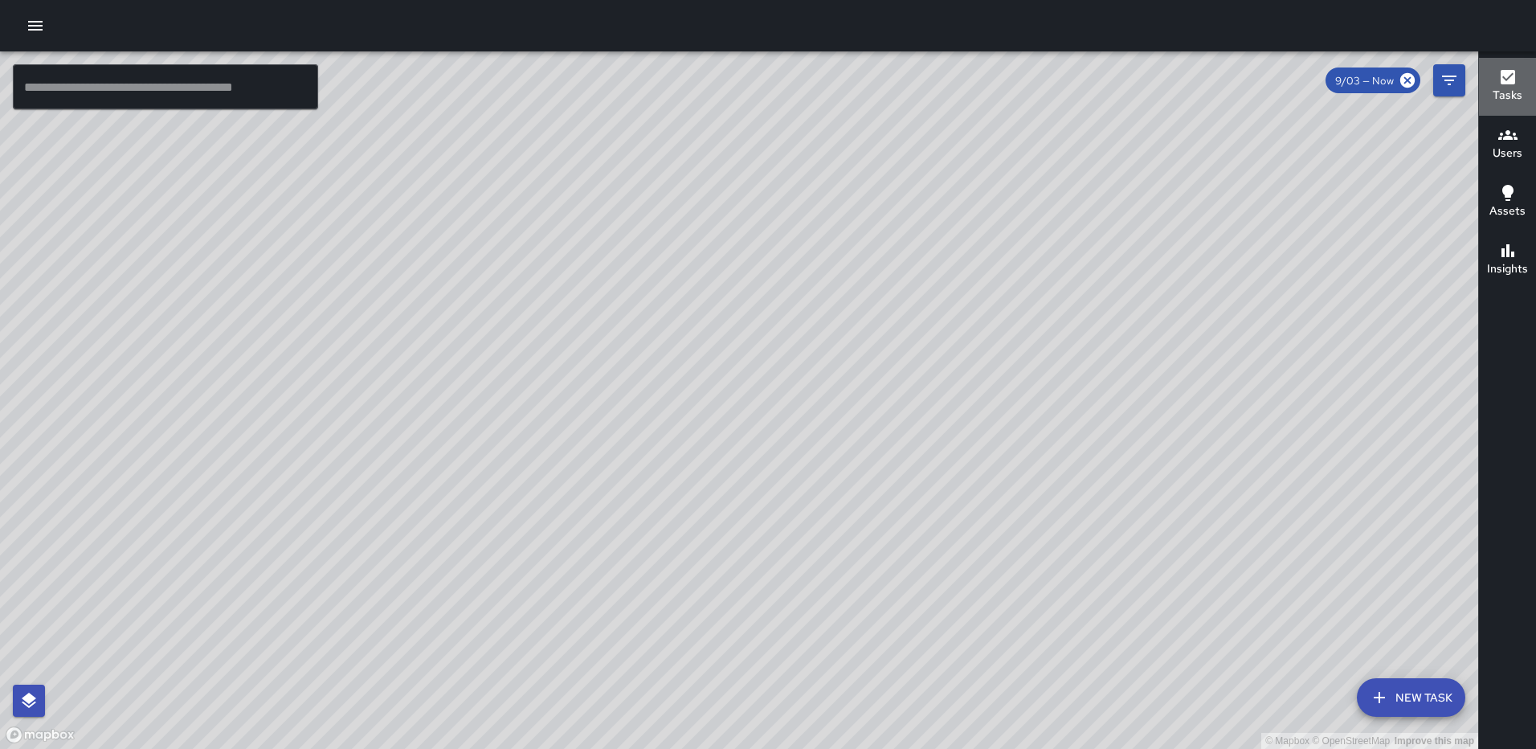
click at [1511, 84] on icon "button" at bounding box center [1508, 77] width 14 height 14
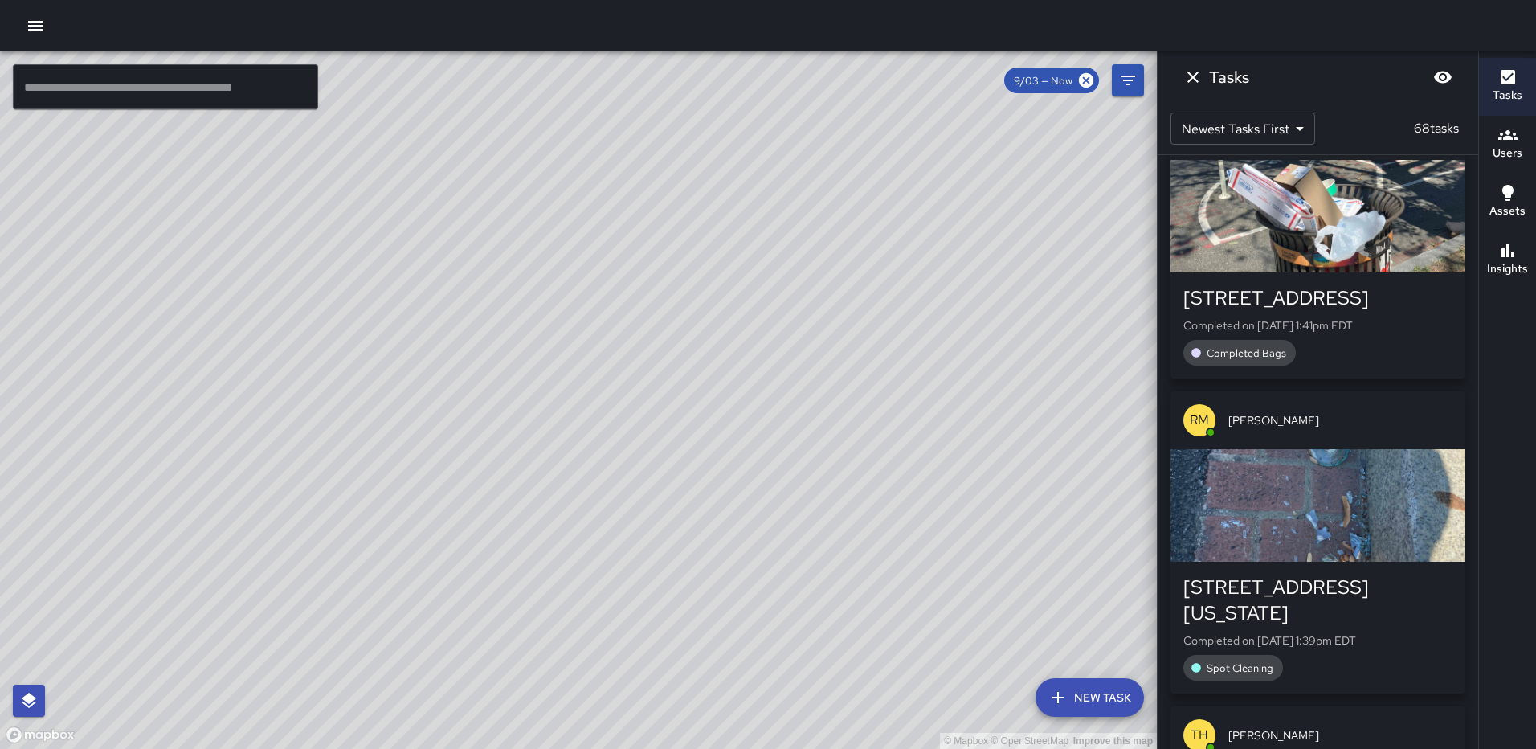
scroll to position [723, 0]
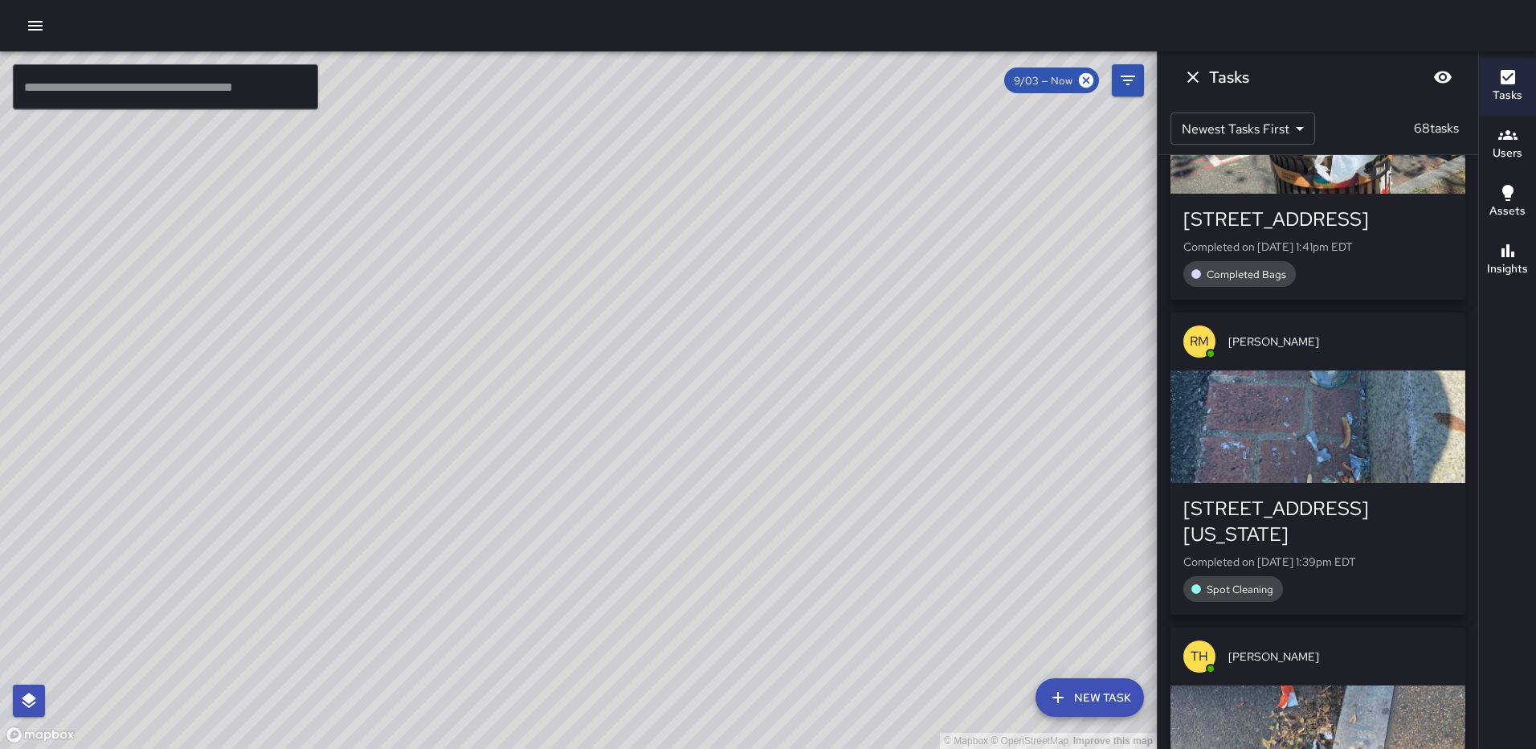
click at [1336, 431] on div "button" at bounding box center [1318, 426] width 295 height 112
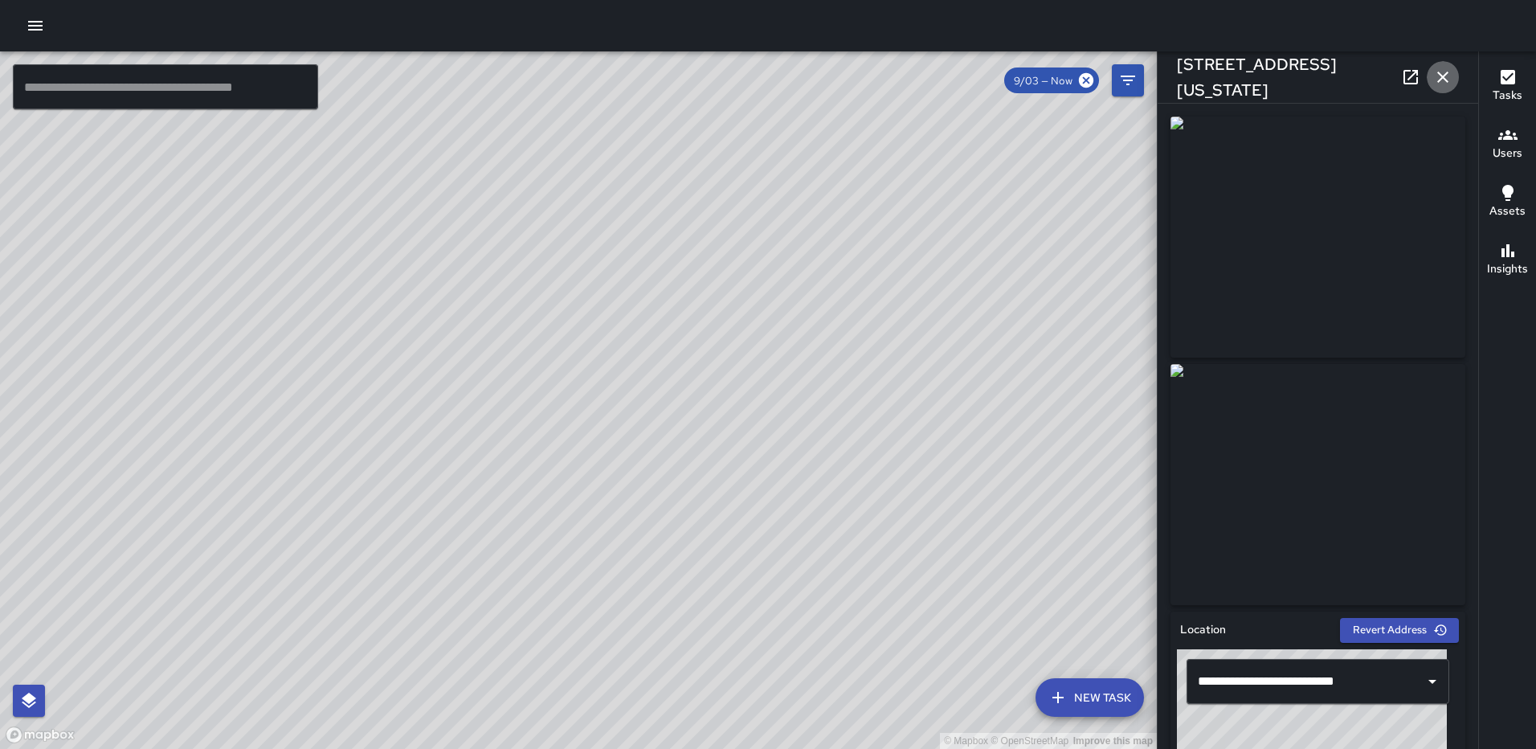
click at [1436, 81] on icon "button" at bounding box center [1442, 76] width 19 height 19
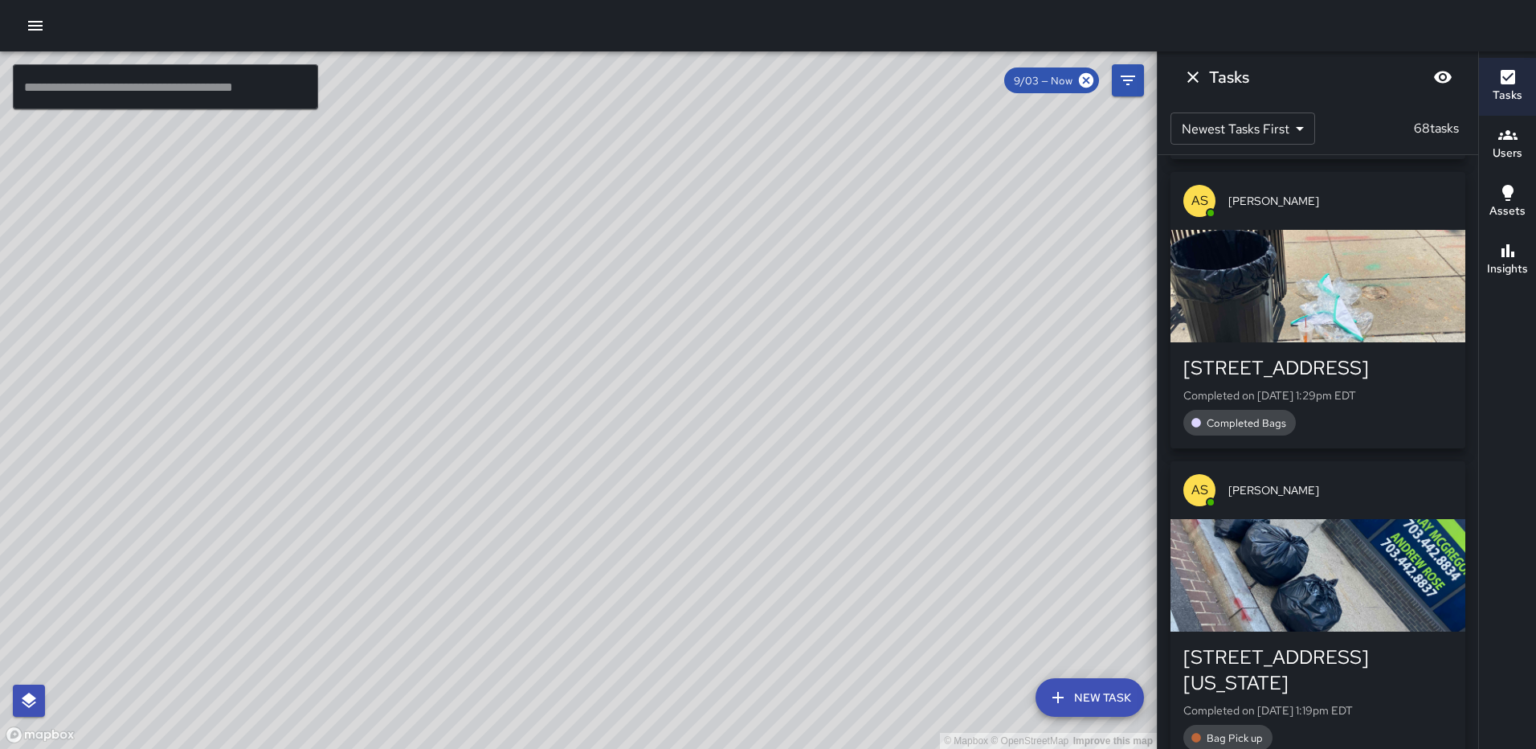
scroll to position [1935, 0]
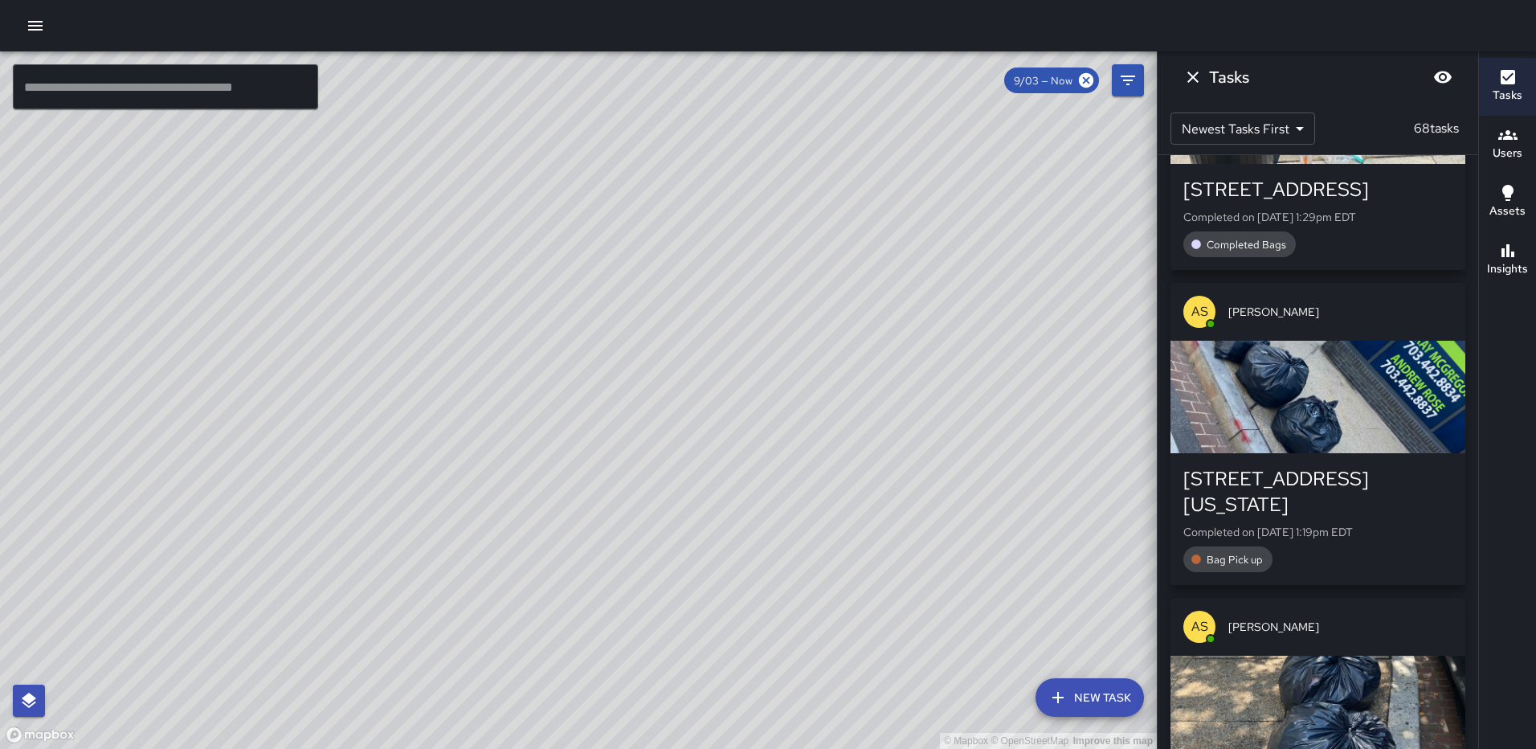
click at [1303, 419] on div "button" at bounding box center [1318, 397] width 295 height 112
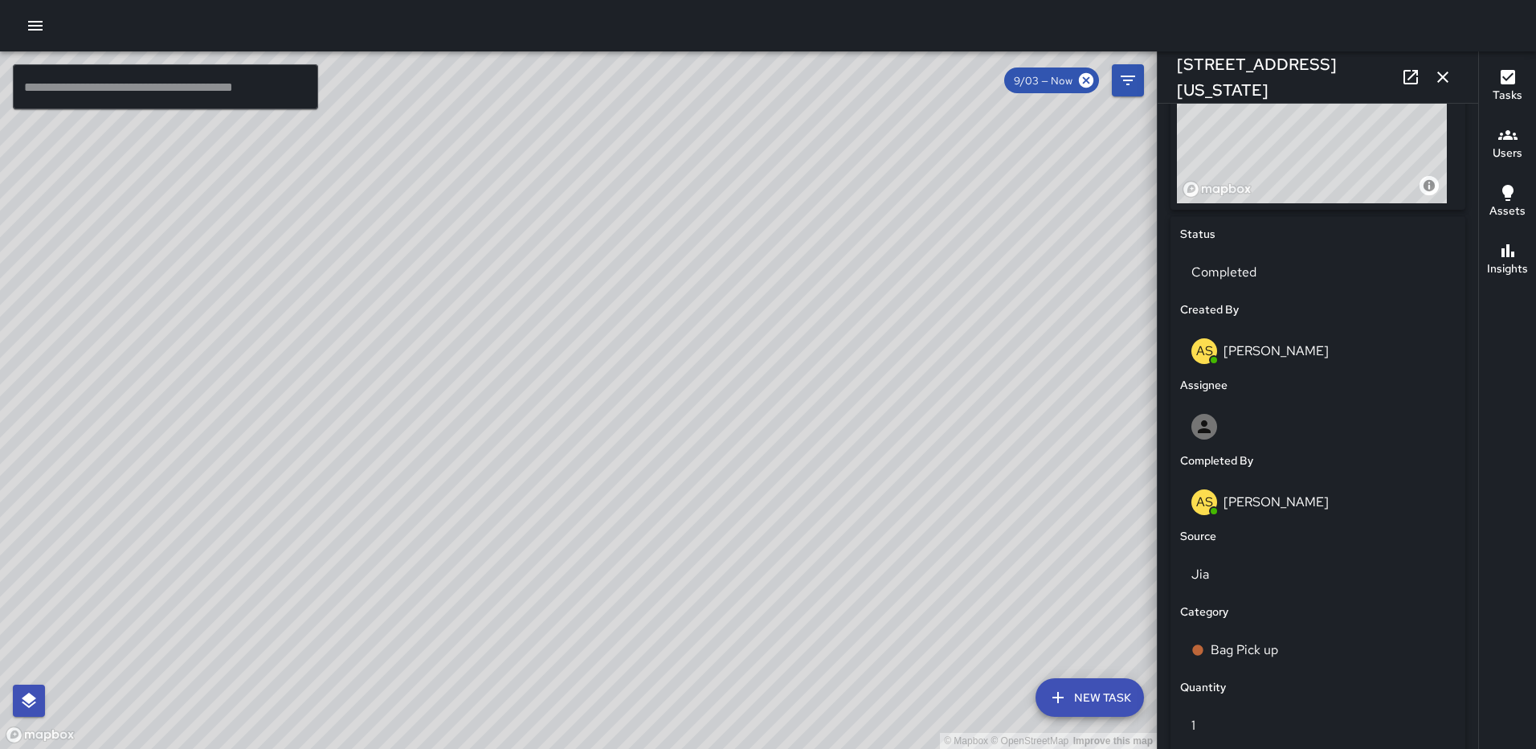
scroll to position [987, 0]
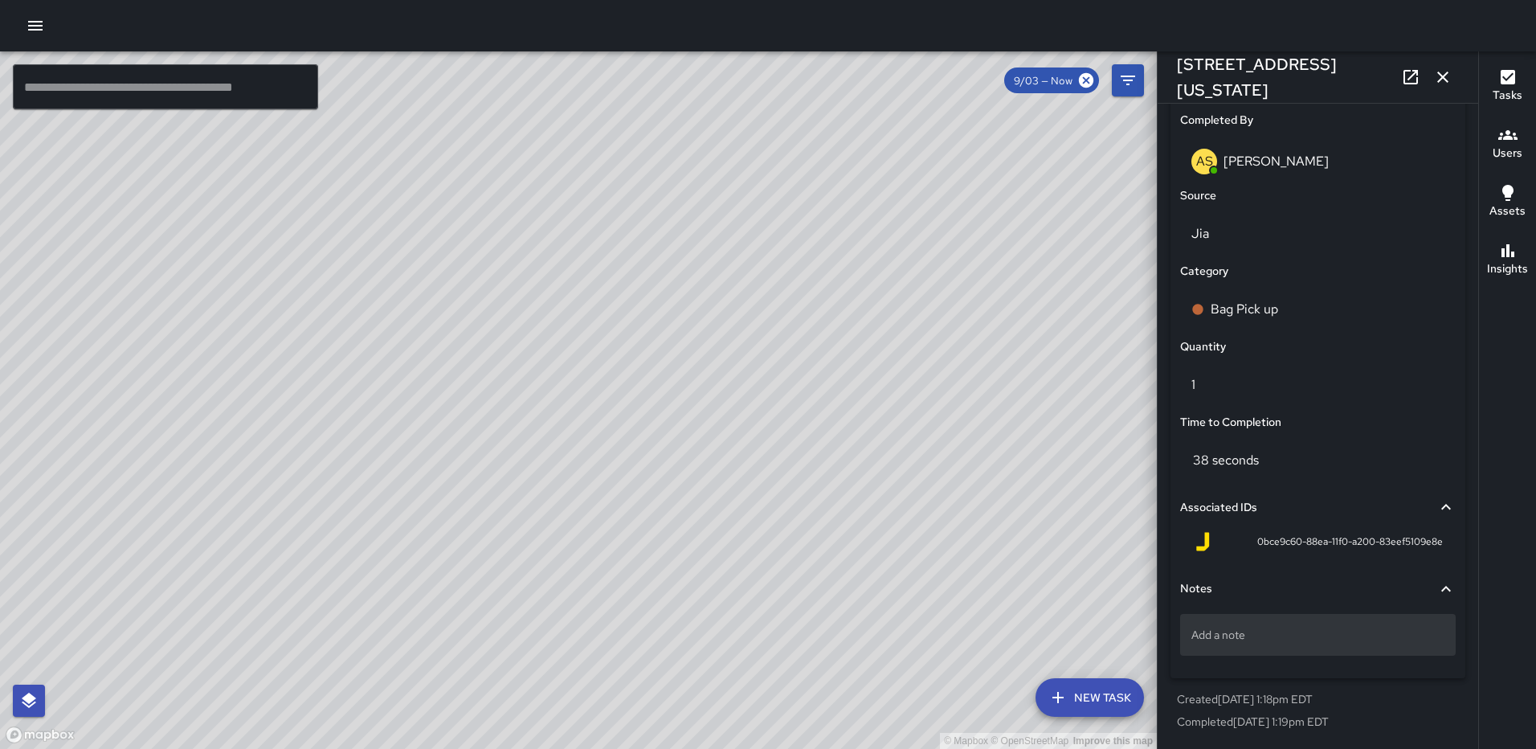
click at [1256, 628] on p "Add a note" at bounding box center [1317, 635] width 253 height 16
type textarea "*****"
click at [1449, 81] on icon "button" at bounding box center [1442, 76] width 19 height 19
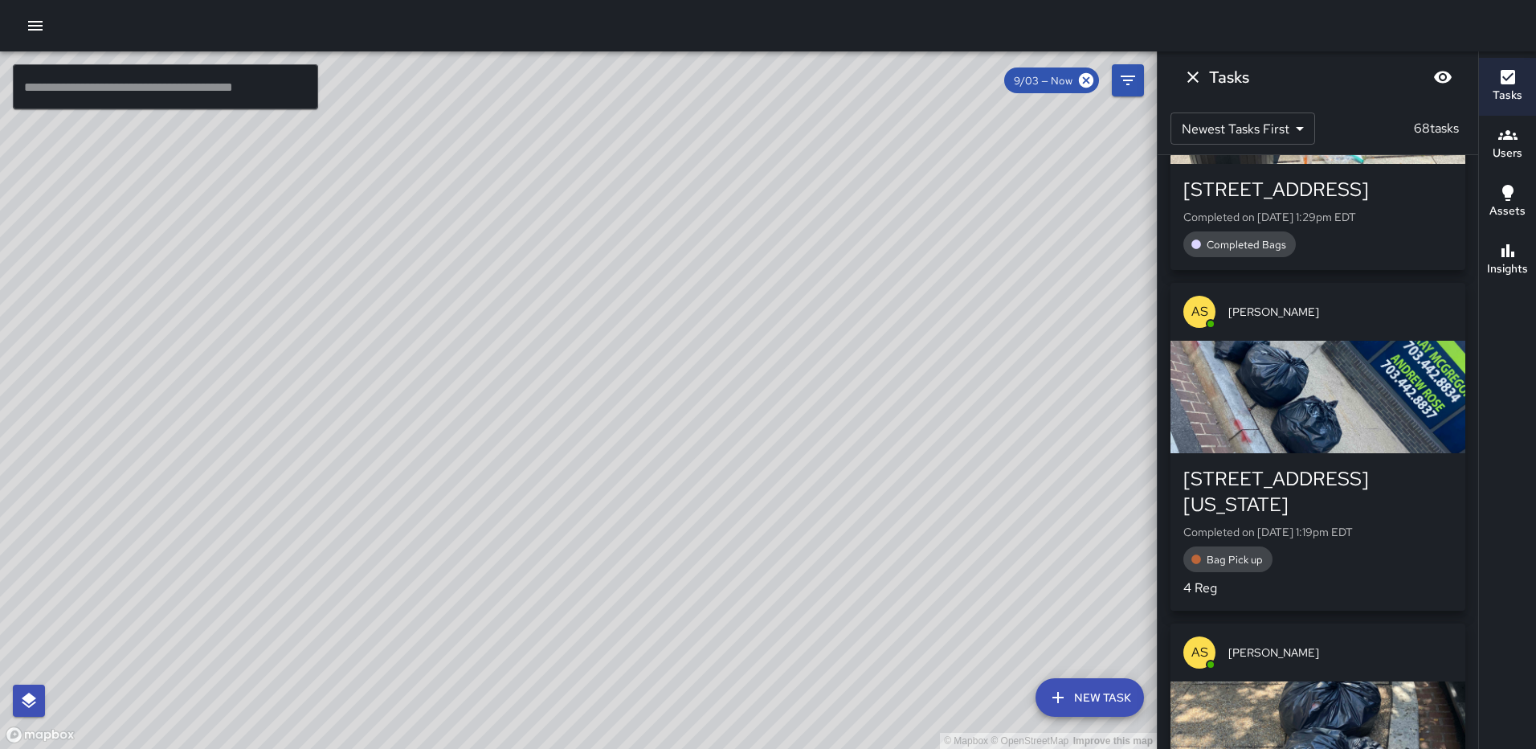
scroll to position [2257, 0]
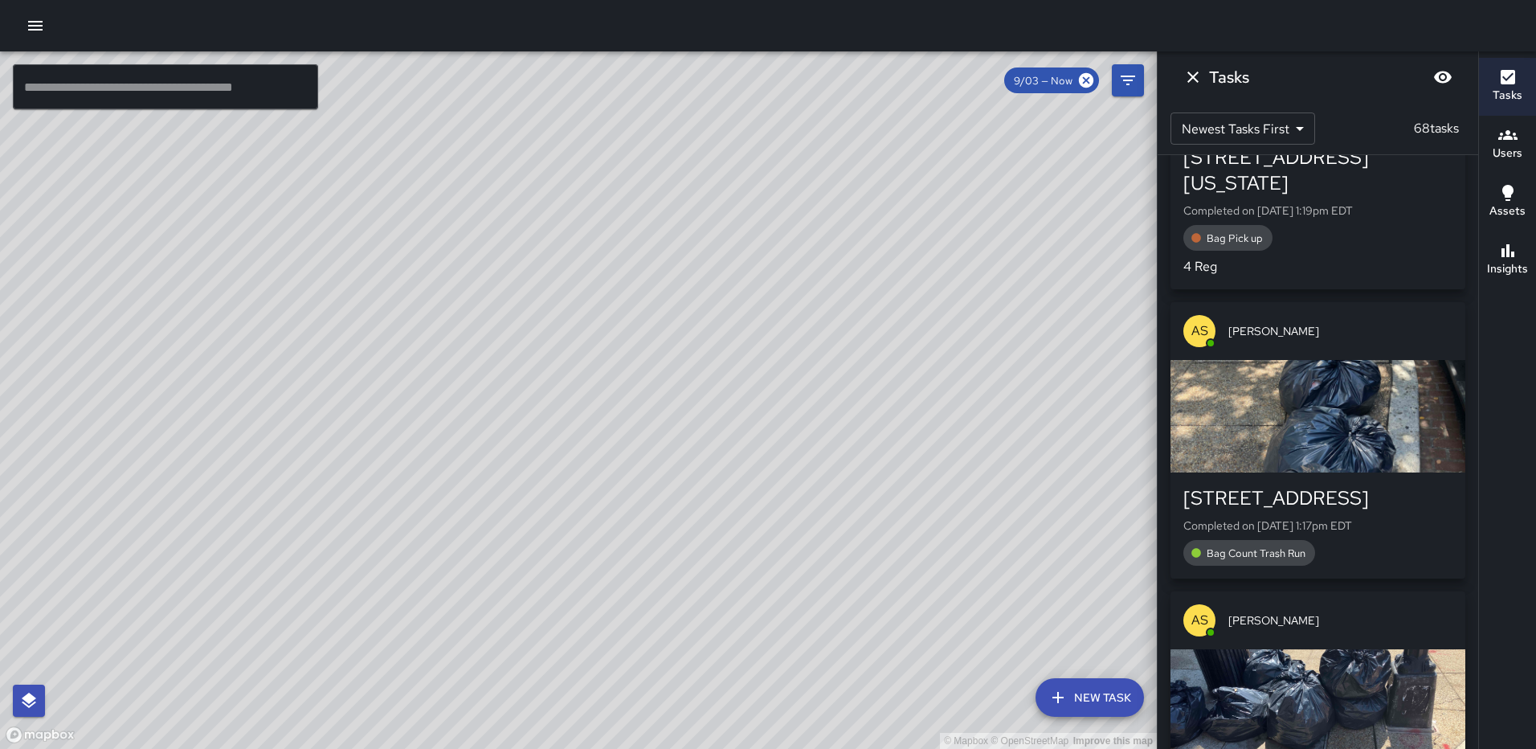
click at [1292, 431] on div "button" at bounding box center [1318, 416] width 295 height 112
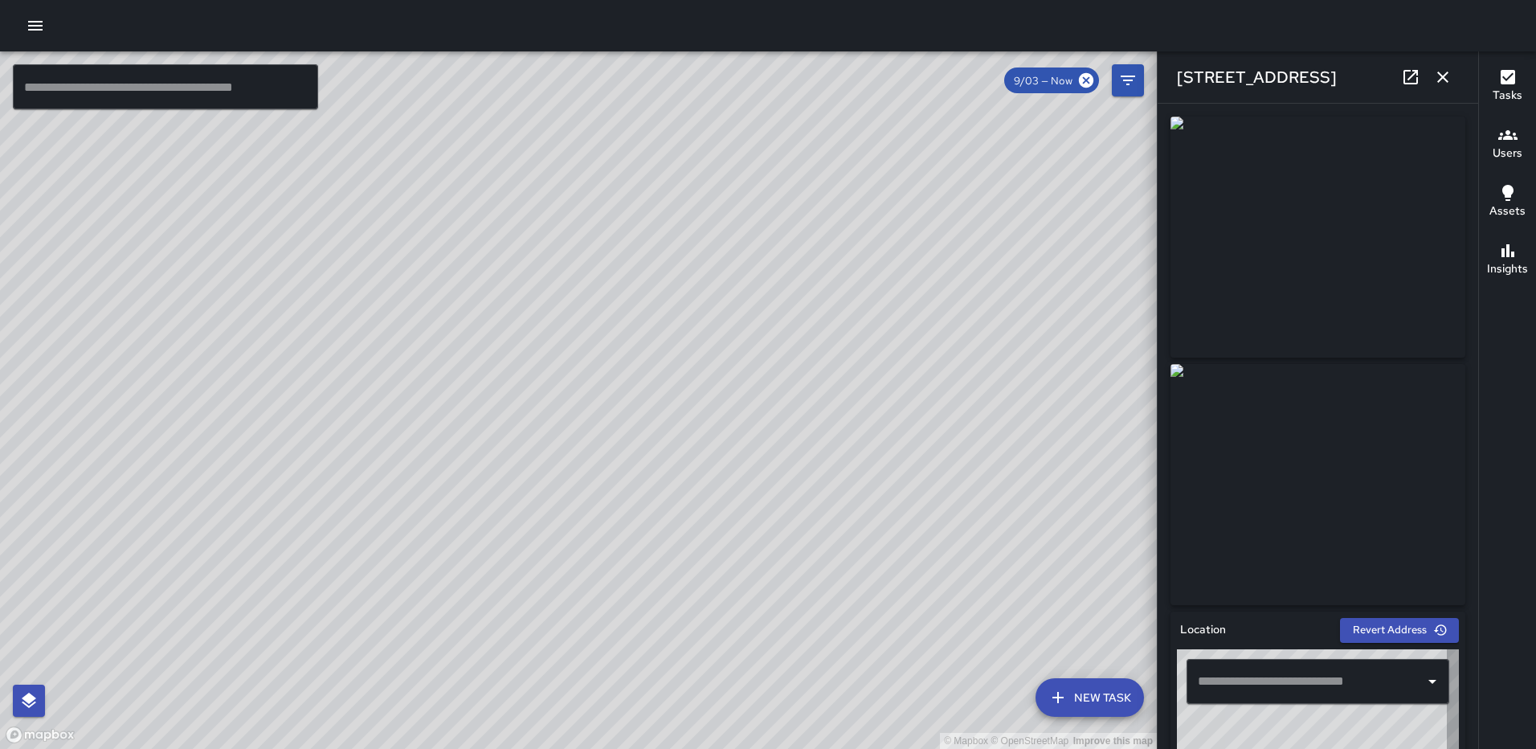
type input "**********"
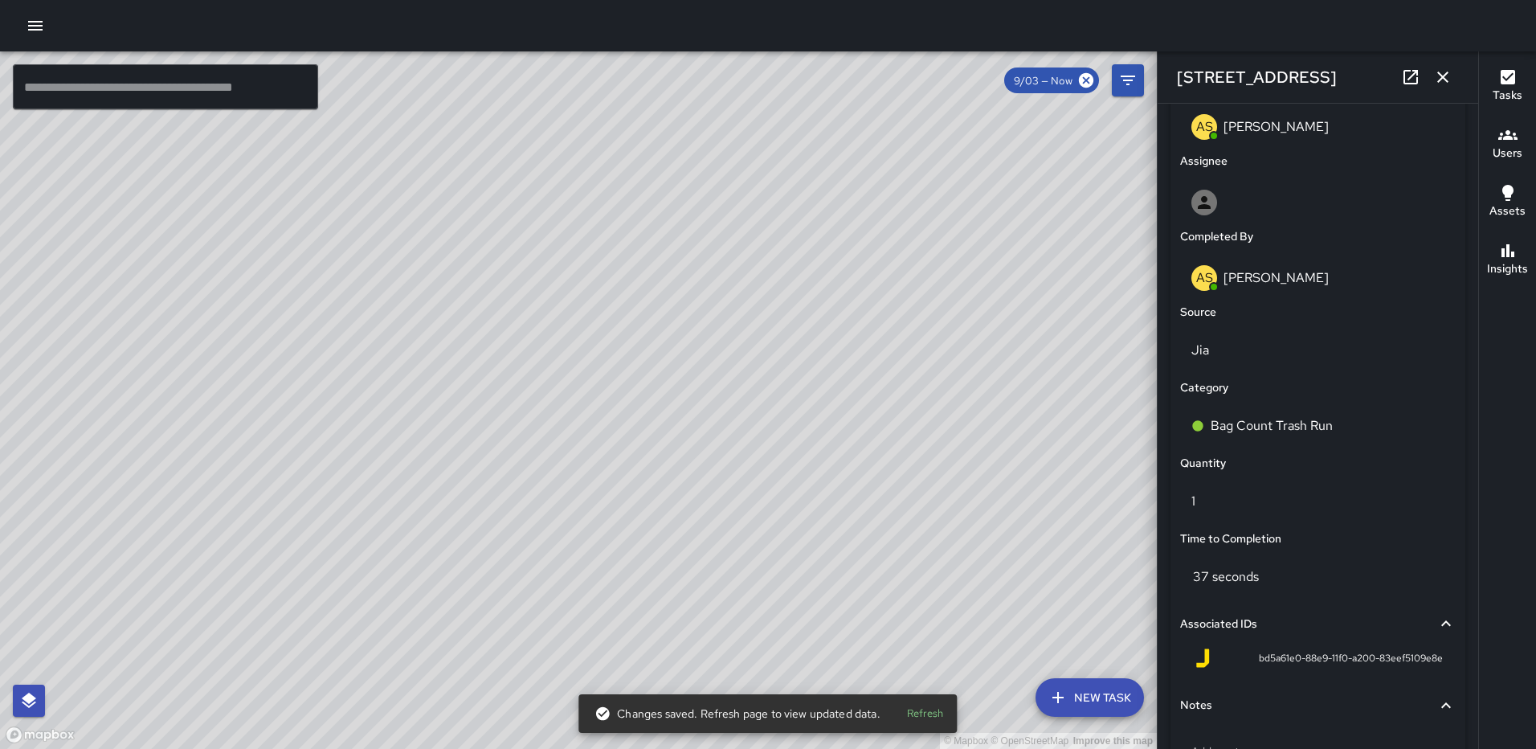
scroll to position [854, 0]
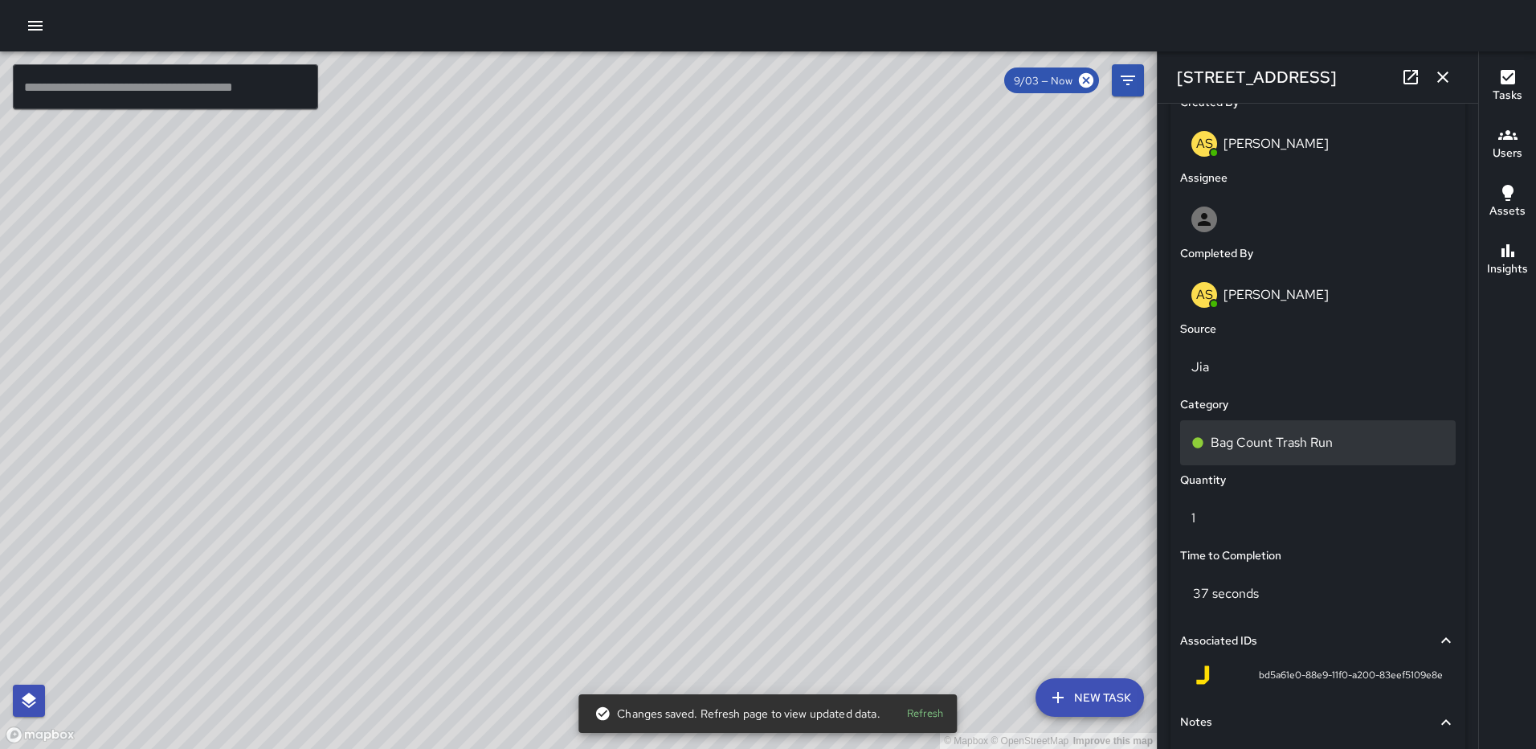
click at [1299, 440] on p "Bag Count Trash Run" at bounding box center [1272, 442] width 122 height 19
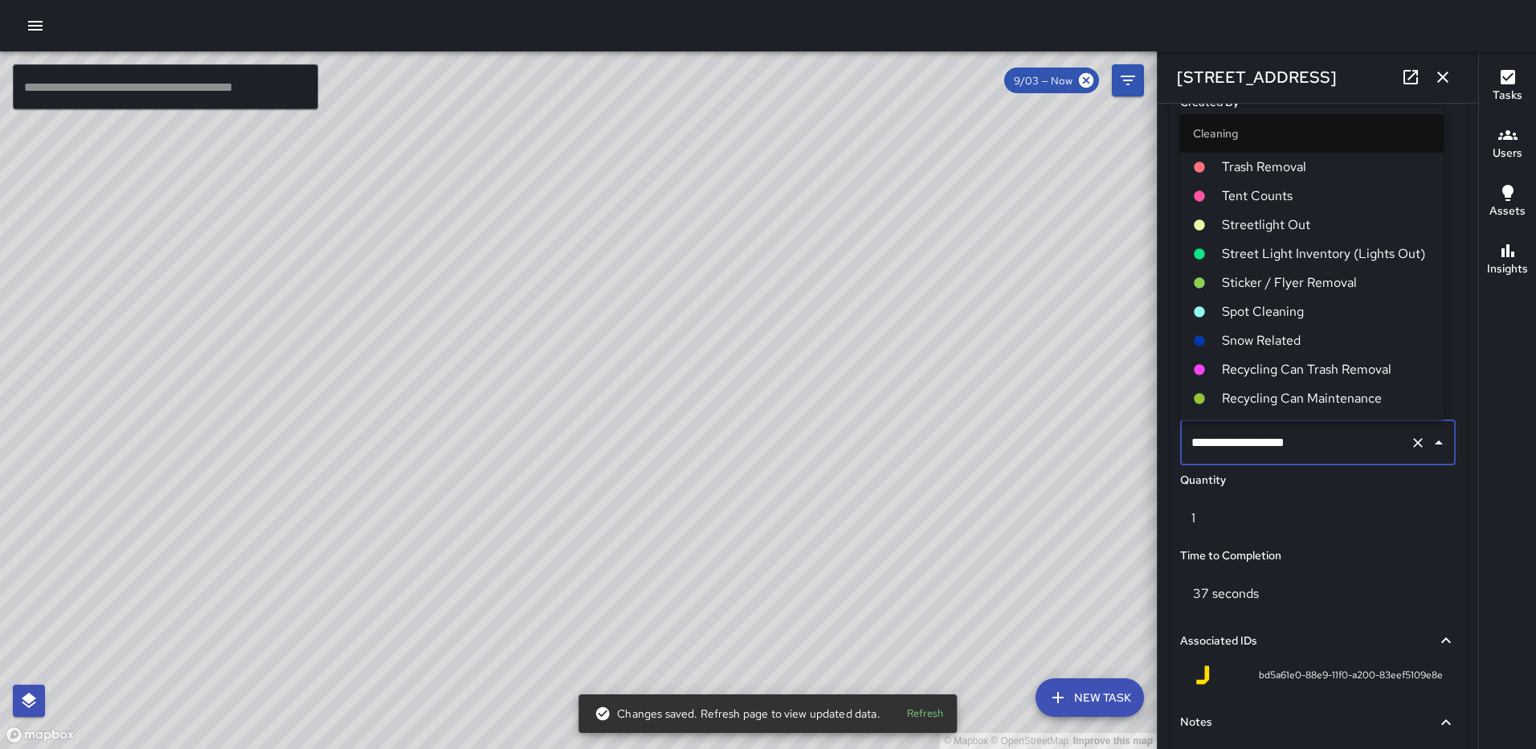
scroll to position [687, 0]
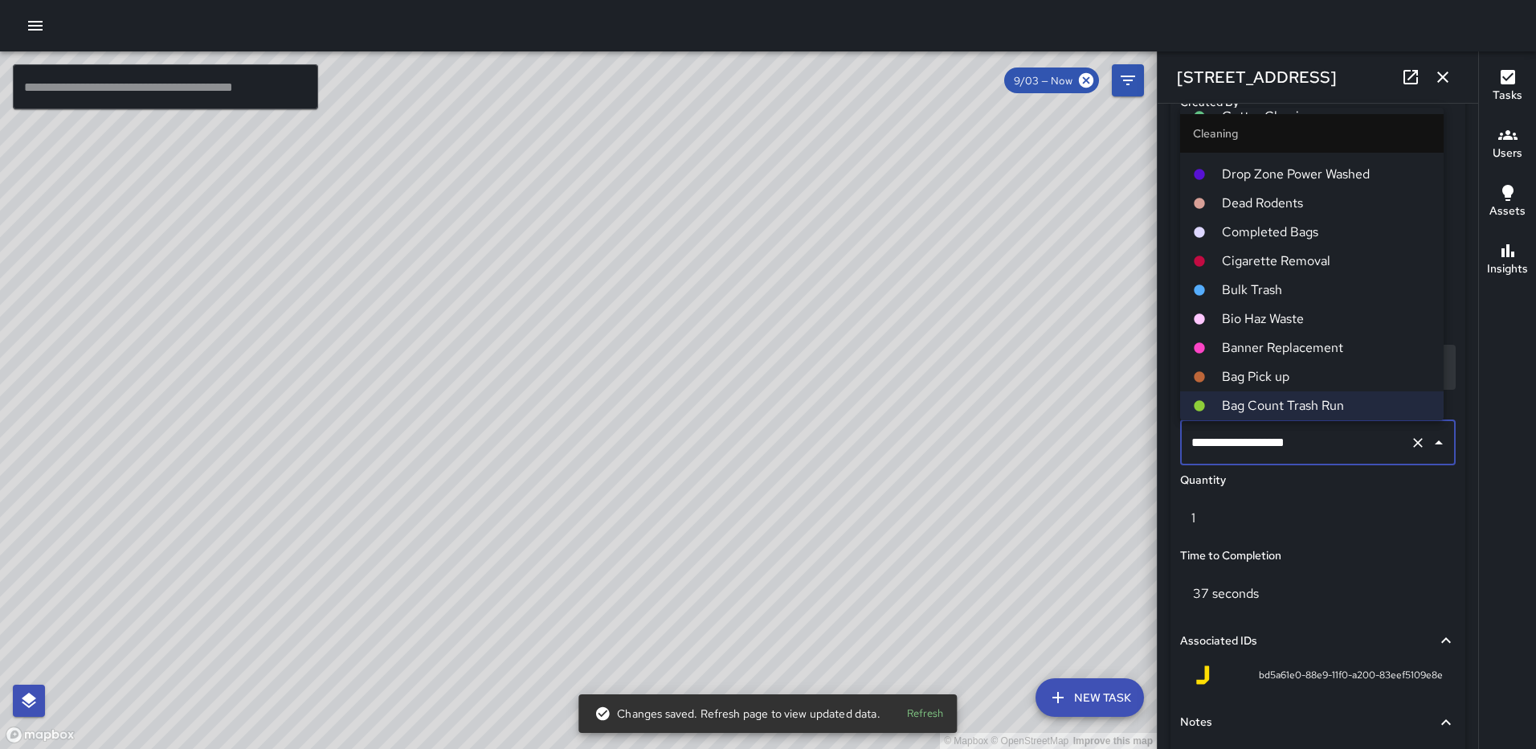
click at [1268, 378] on span "Bag Pick up" at bounding box center [1326, 376] width 209 height 19
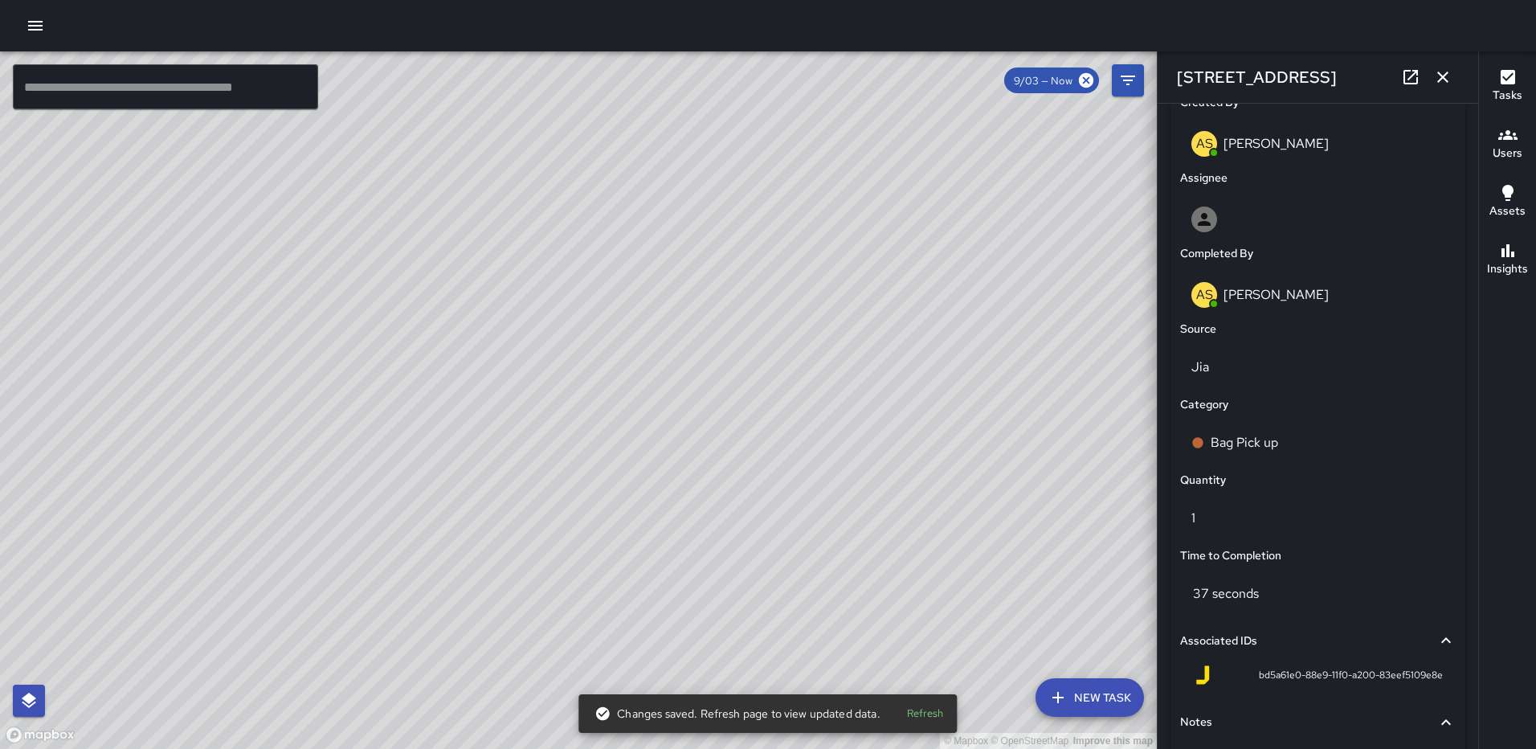
scroll to position [987, 0]
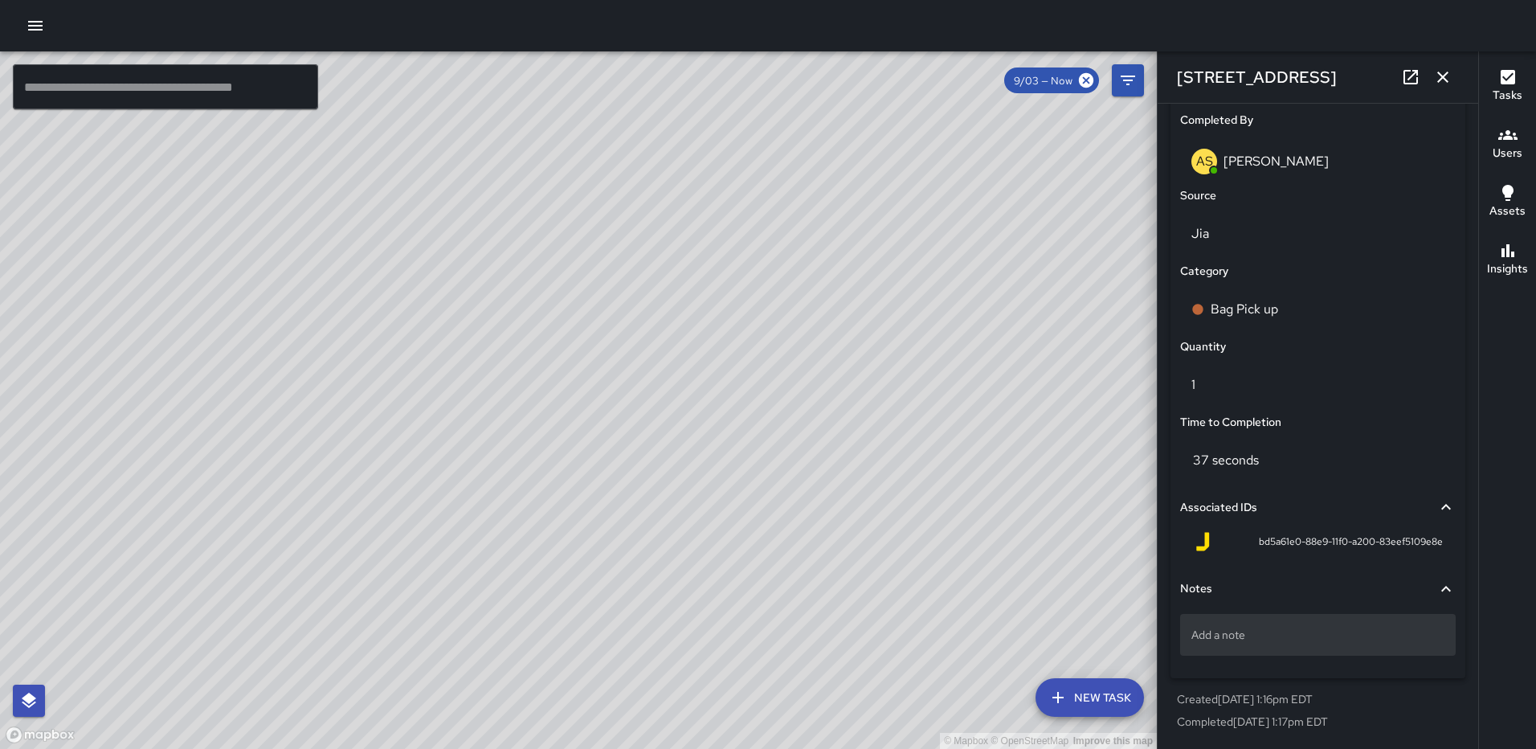
click at [1288, 637] on p "Add a note" at bounding box center [1317, 635] width 253 height 16
type textarea "*****"
click at [1445, 73] on icon "button" at bounding box center [1442, 76] width 19 height 19
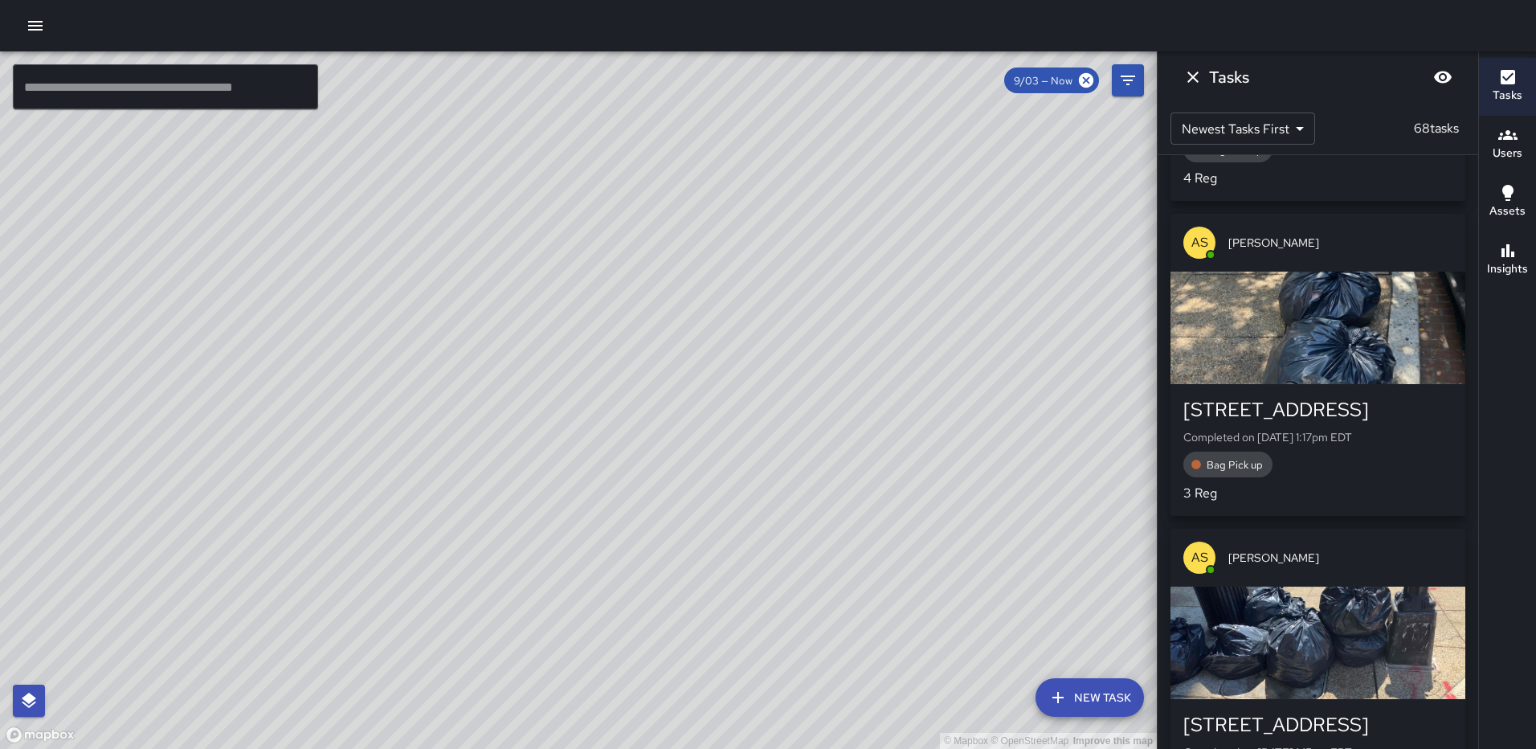
scroll to position [2440, 0]
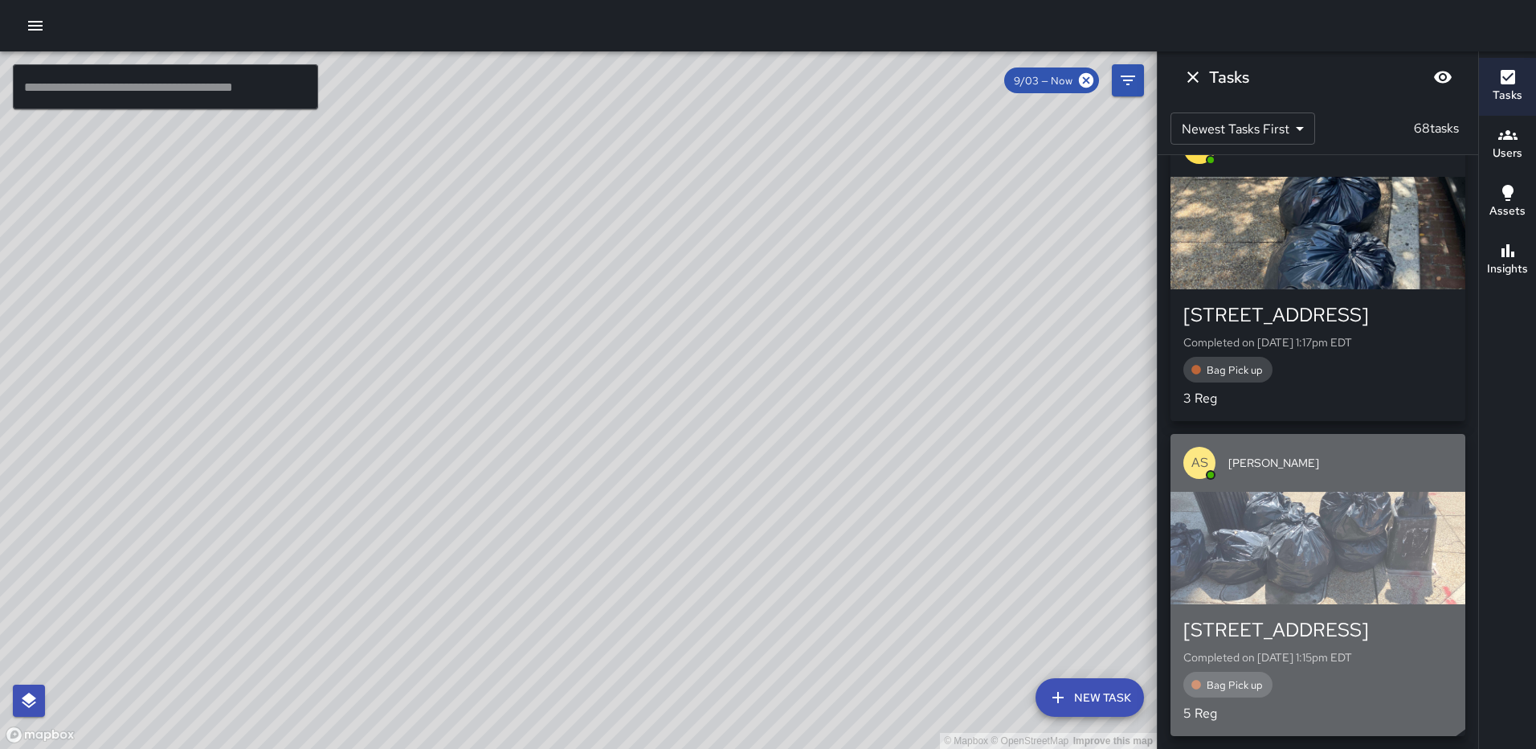
click at [1312, 529] on div "button" at bounding box center [1318, 548] width 295 height 112
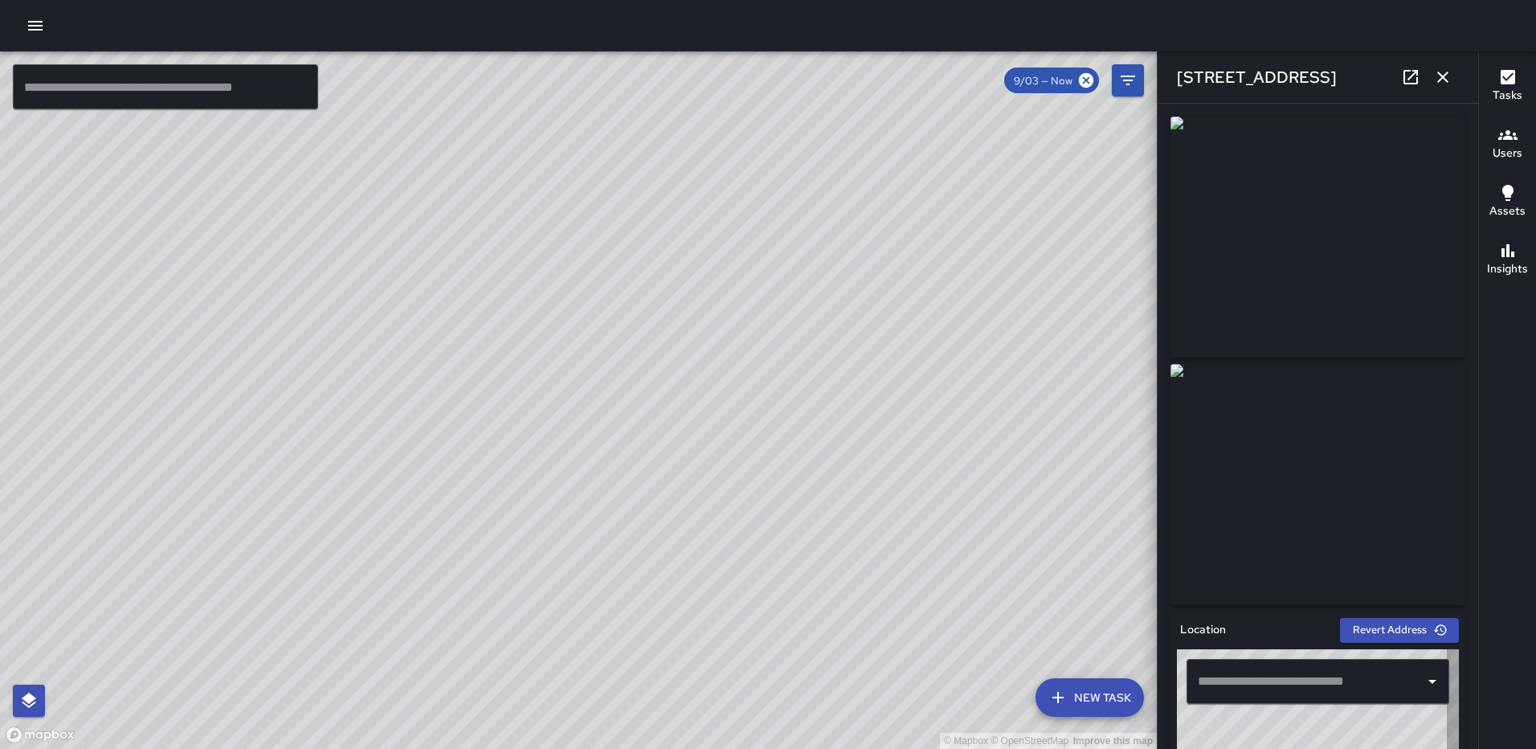
type input "**********"
click at [1438, 66] on button "button" at bounding box center [1443, 77] width 32 height 32
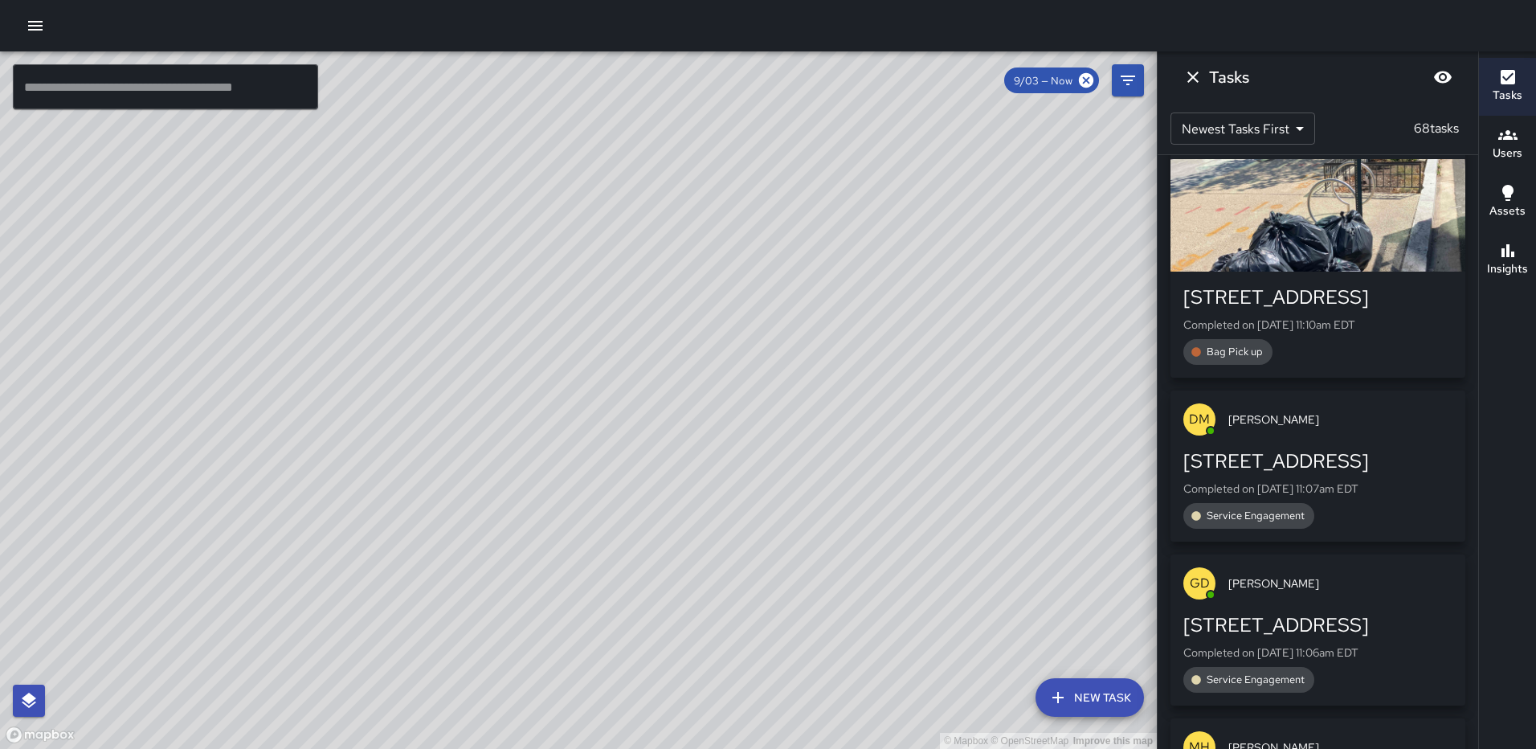
scroll to position [7634, 0]
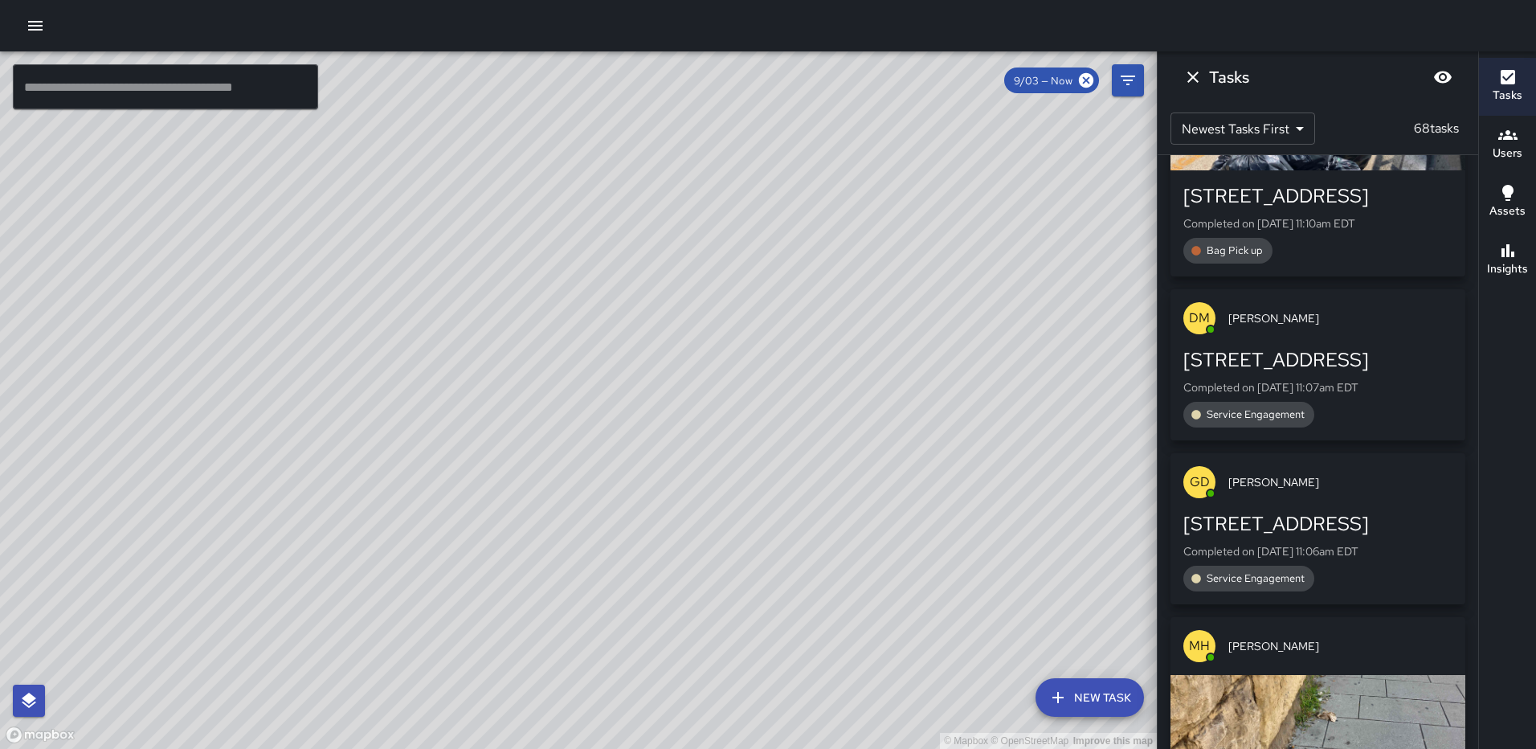
click at [1351, 170] on div "button" at bounding box center [1318, 114] width 295 height 112
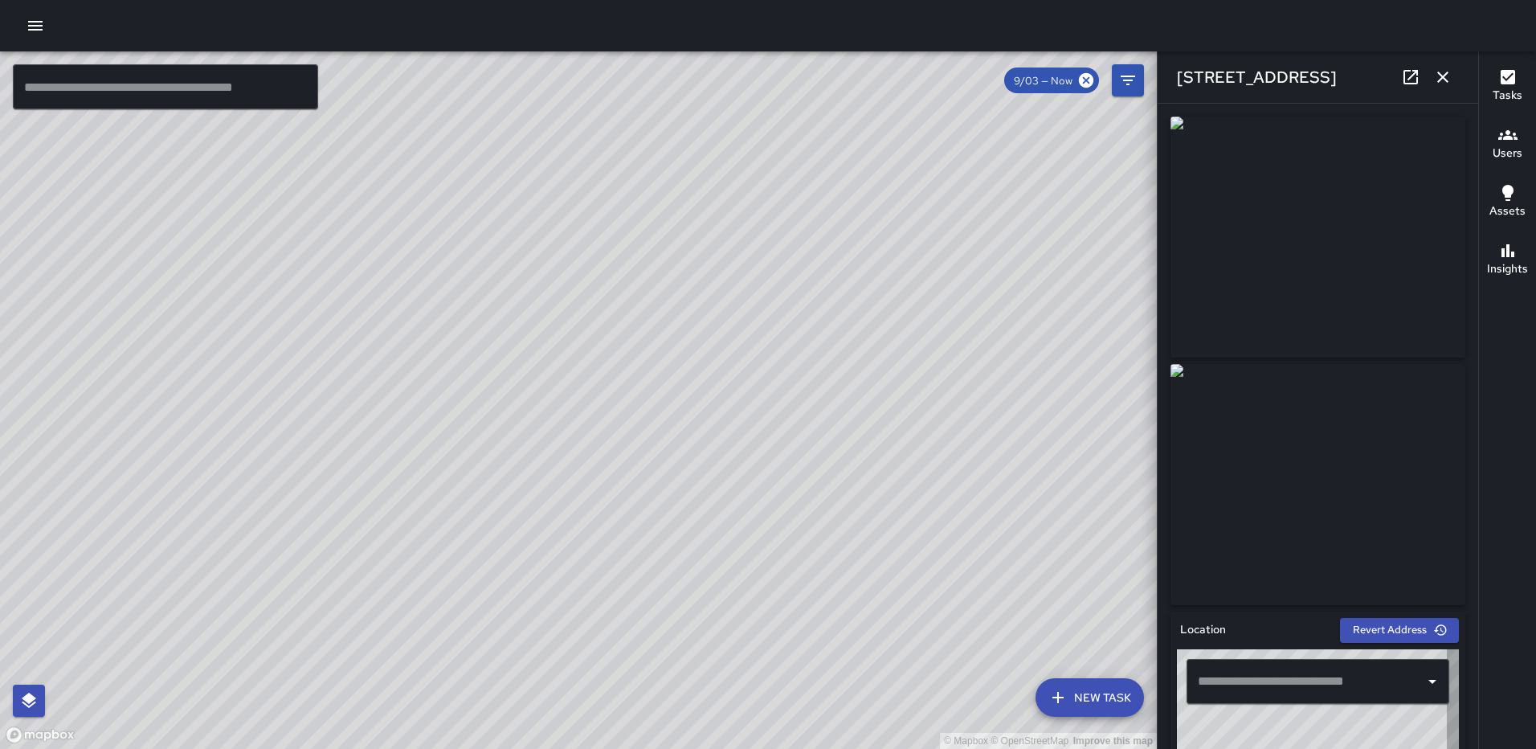
type input "**********"
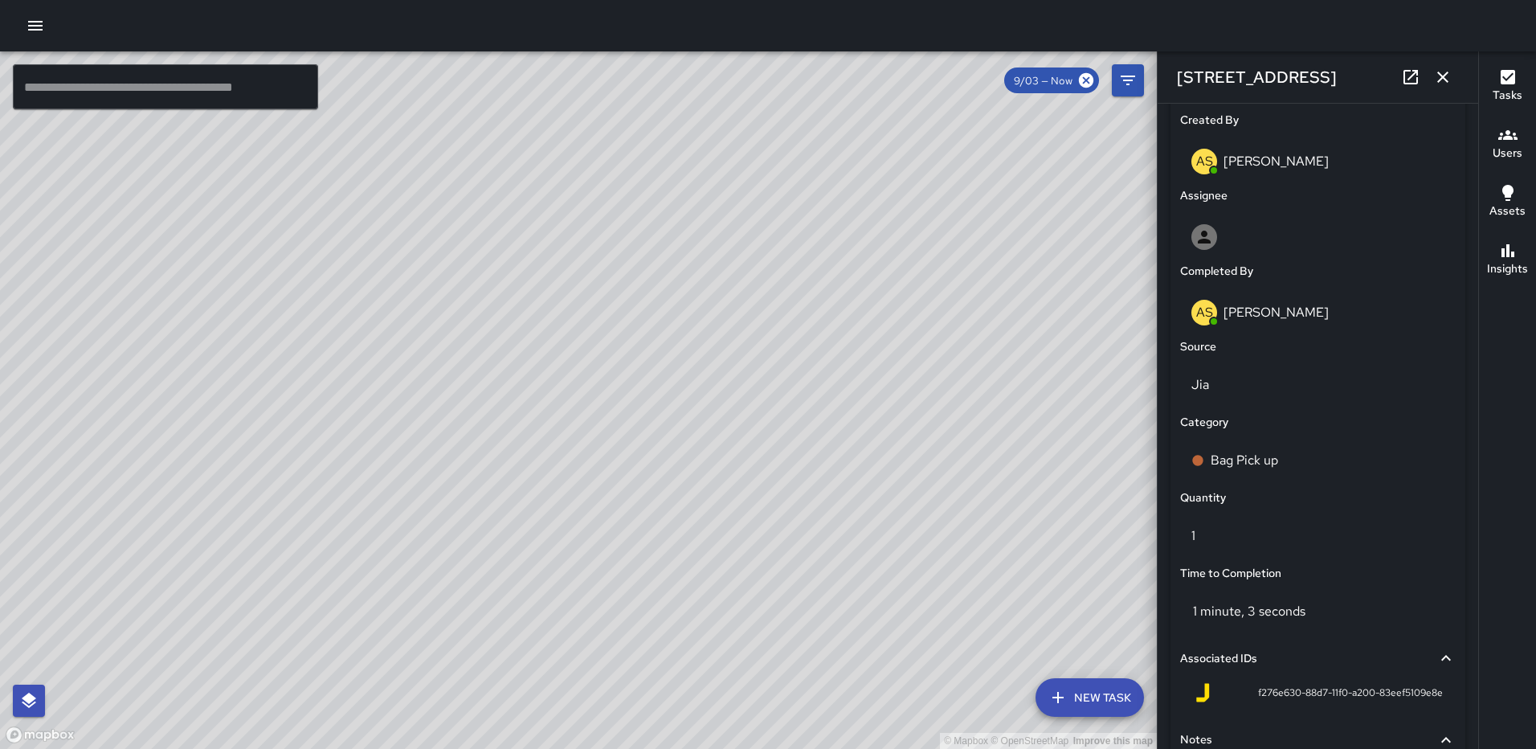
scroll to position [987, 0]
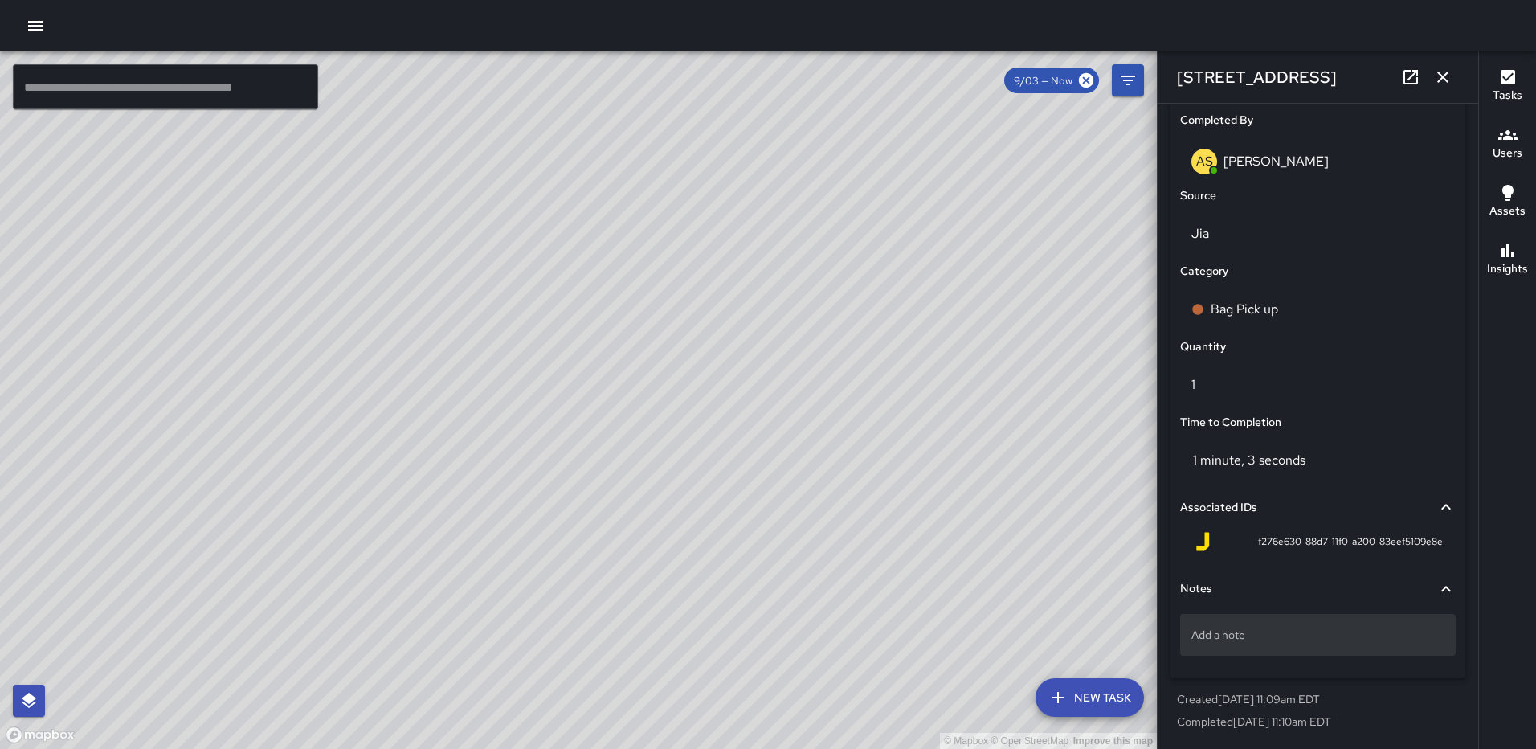
click at [1304, 643] on p "Add a note" at bounding box center [1317, 635] width 253 height 16
type textarea "*****"
click at [1449, 80] on icon "button" at bounding box center [1442, 76] width 19 height 19
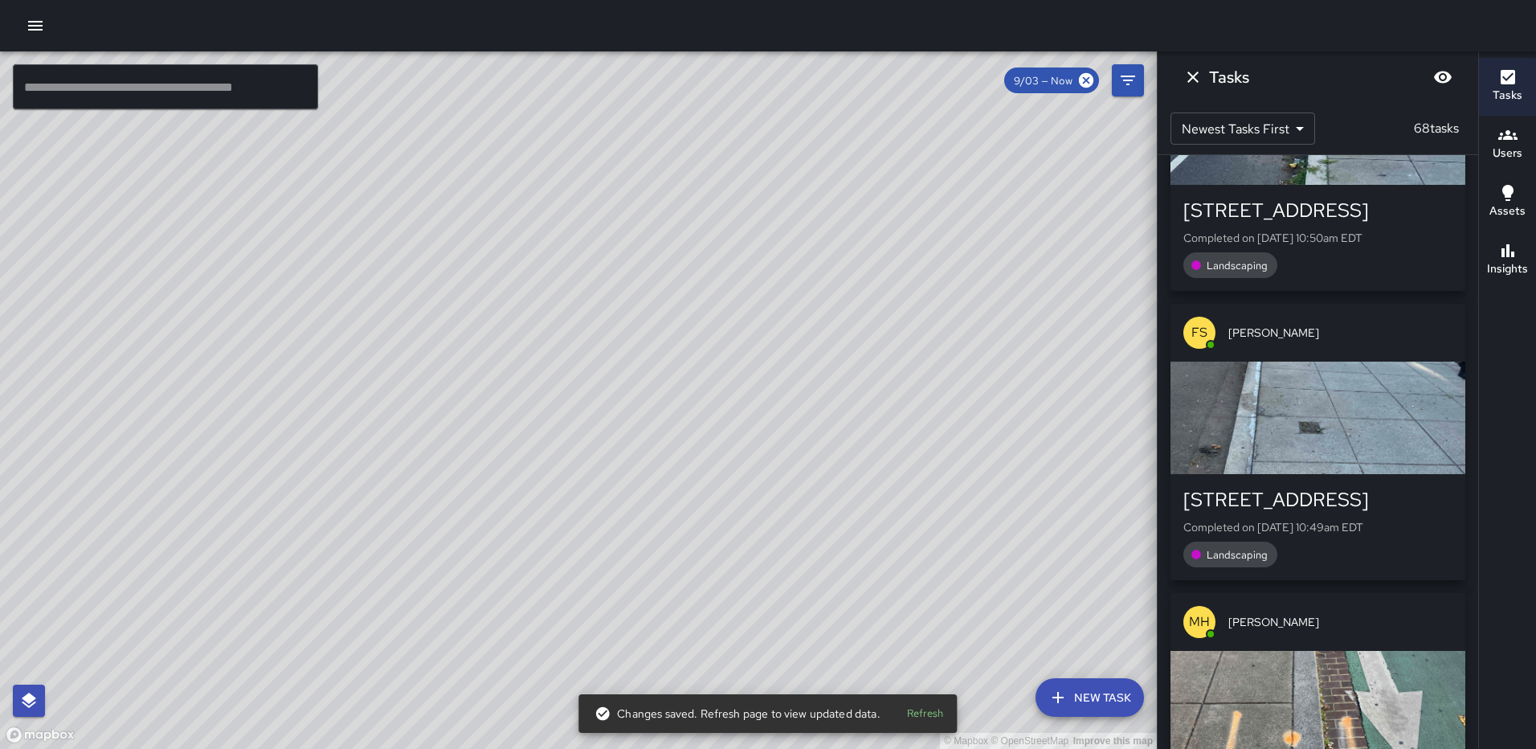
scroll to position [10446, 0]
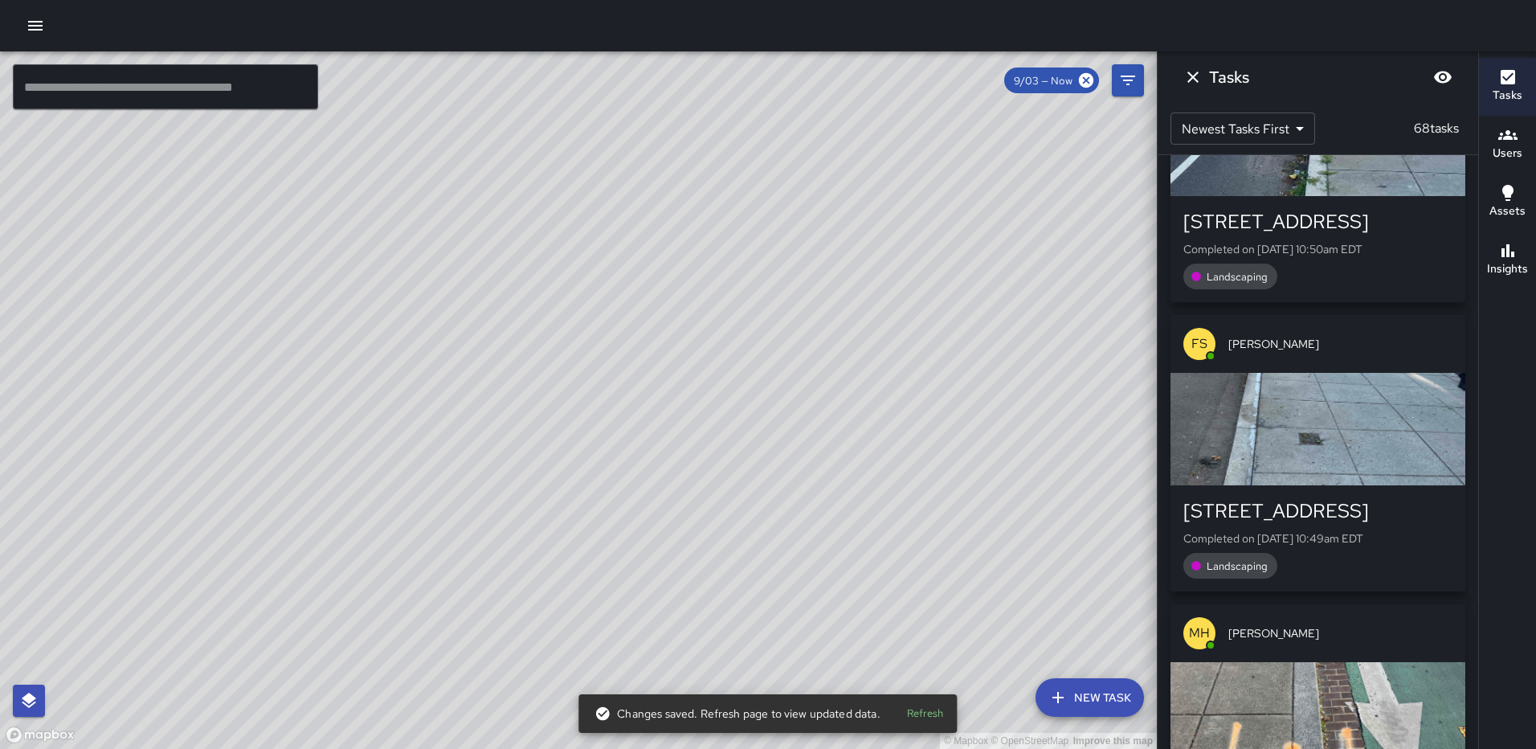
click at [1316, 196] on div "button" at bounding box center [1318, 140] width 295 height 112
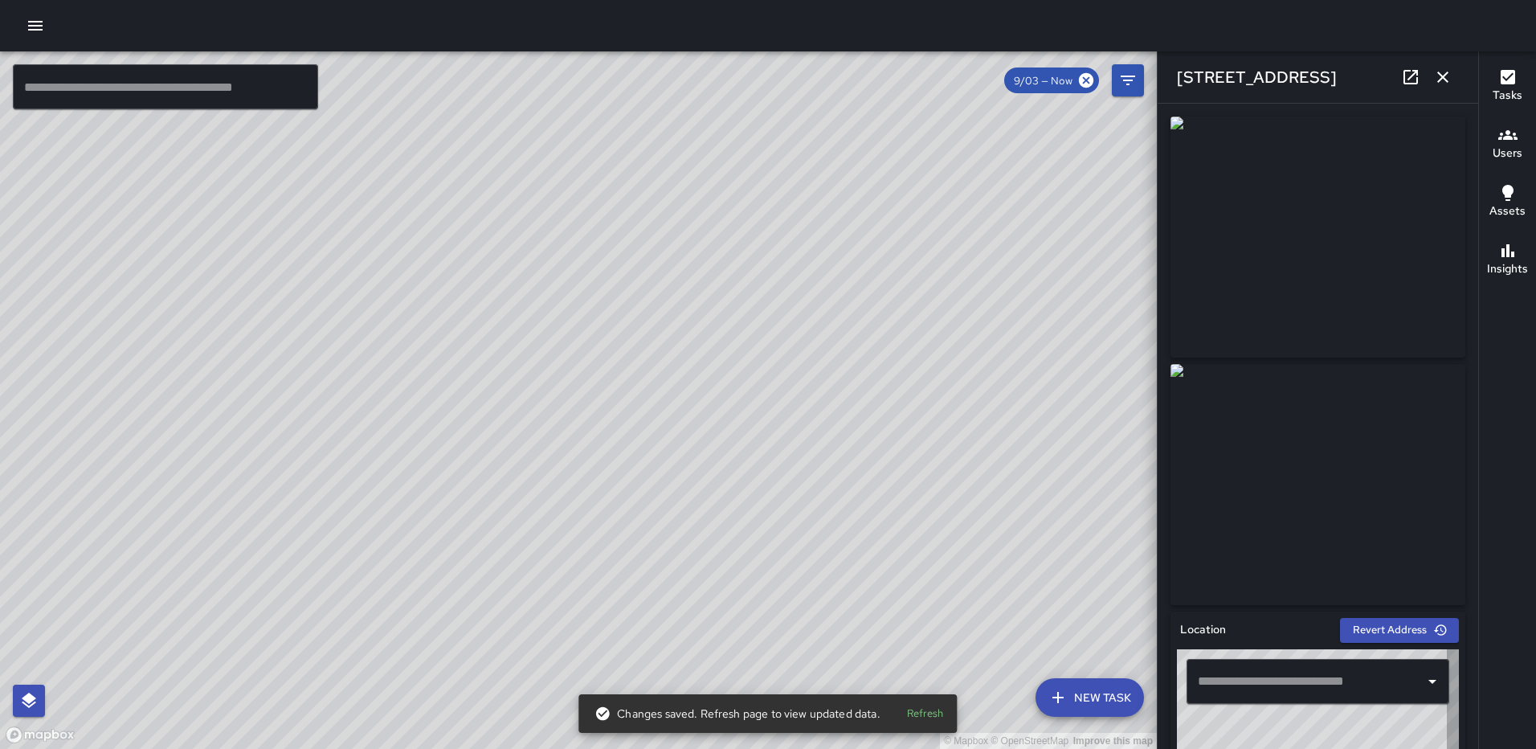
type input "**********"
click at [1448, 81] on icon "button" at bounding box center [1442, 77] width 11 height 11
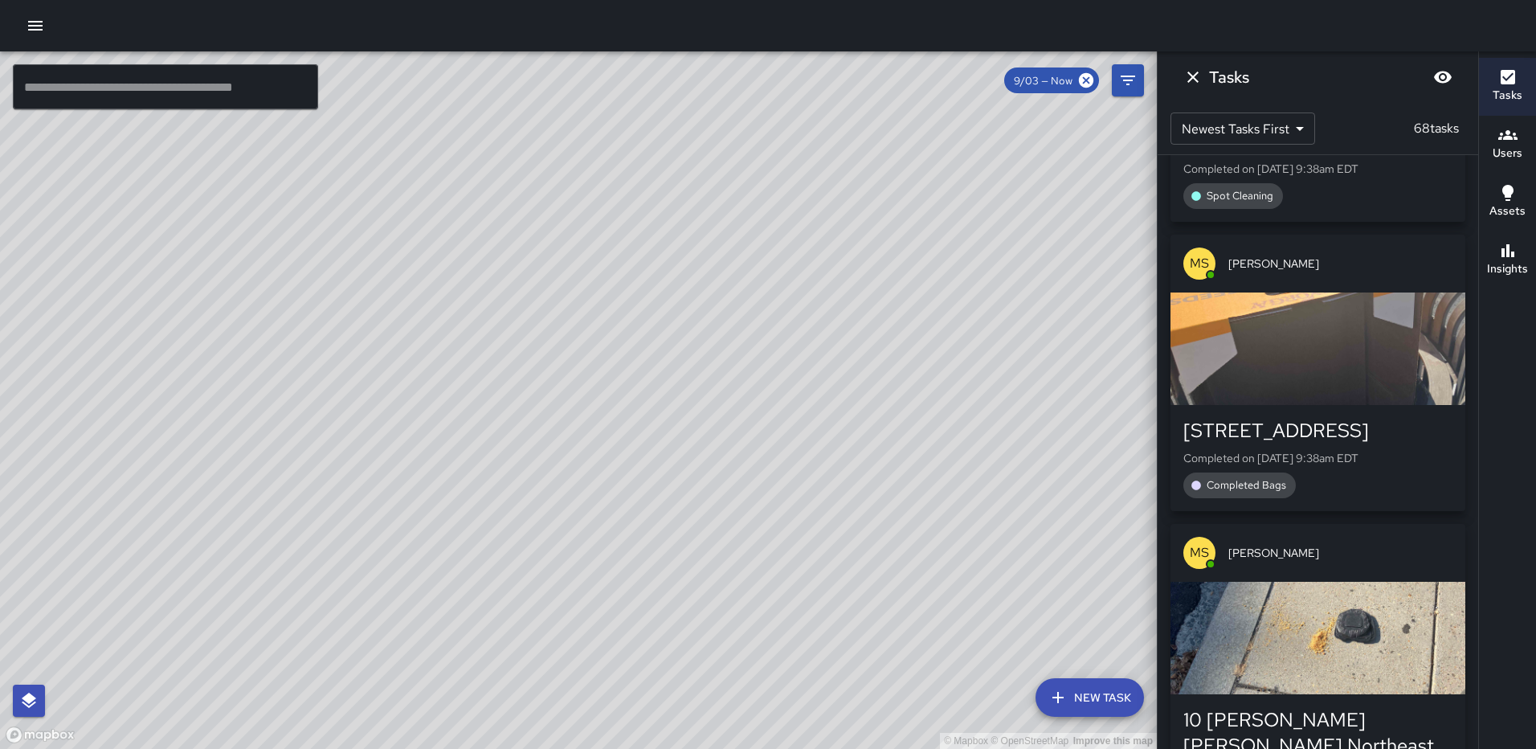
scroll to position [13579, 0]
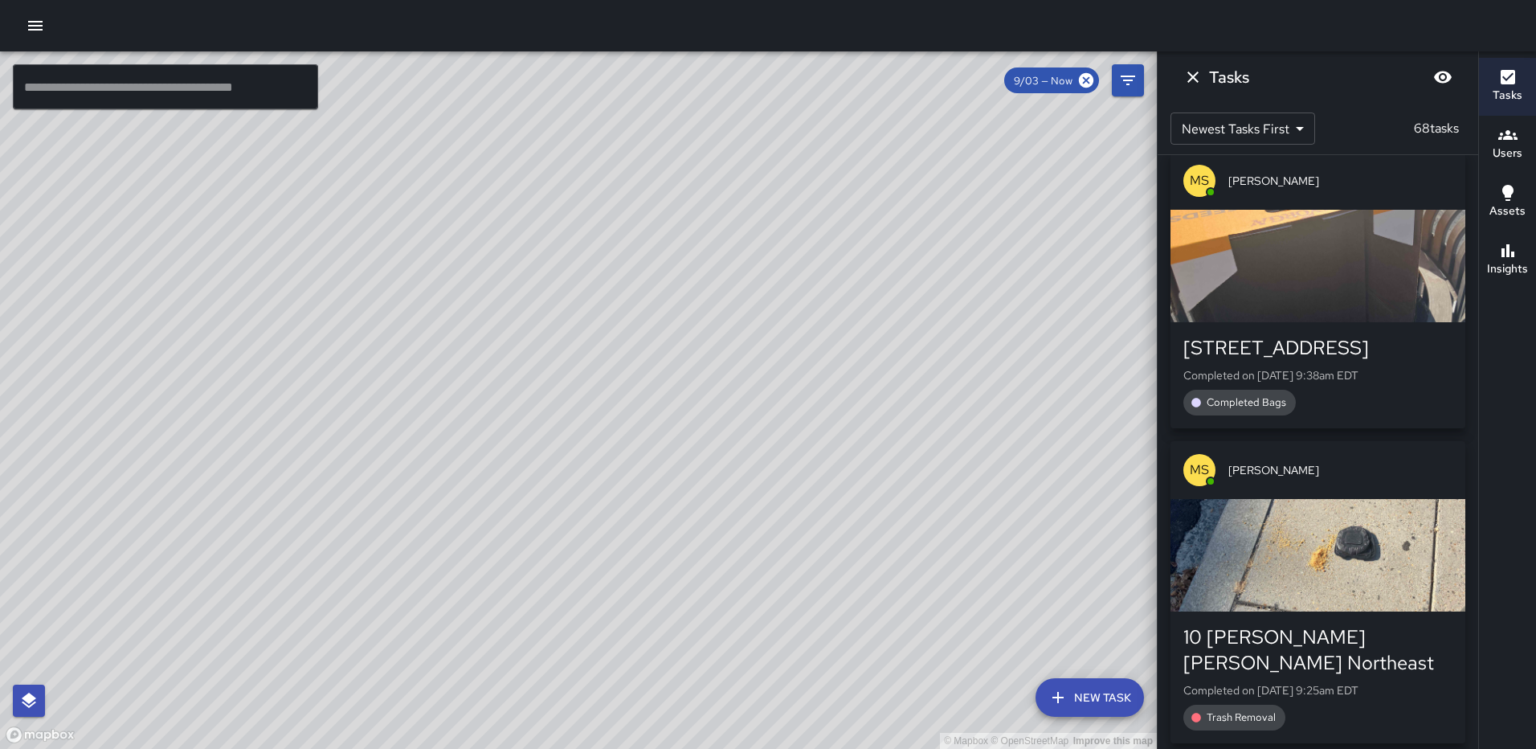
click at [1326, 322] on div "button" at bounding box center [1318, 266] width 295 height 112
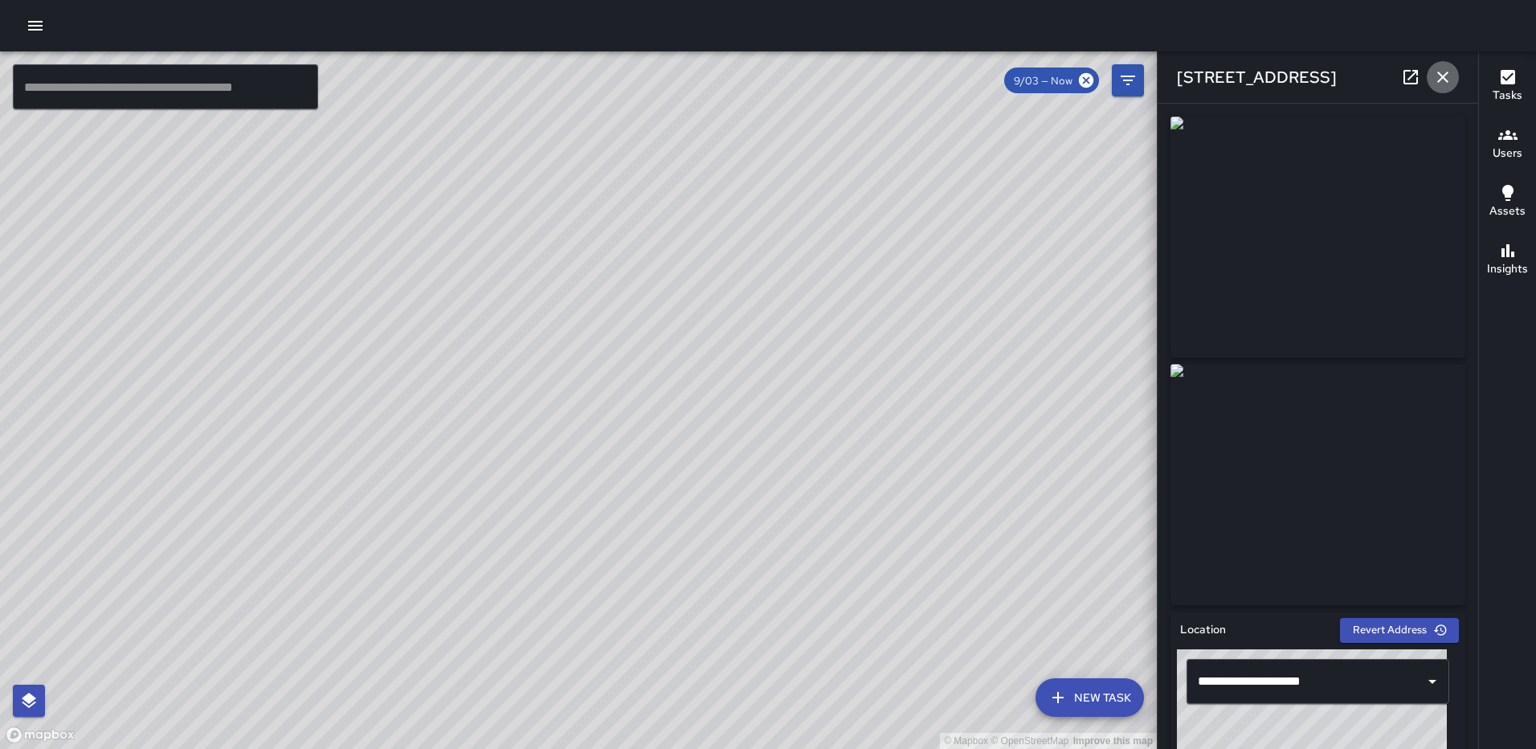
click at [1441, 78] on icon "button" at bounding box center [1442, 76] width 19 height 19
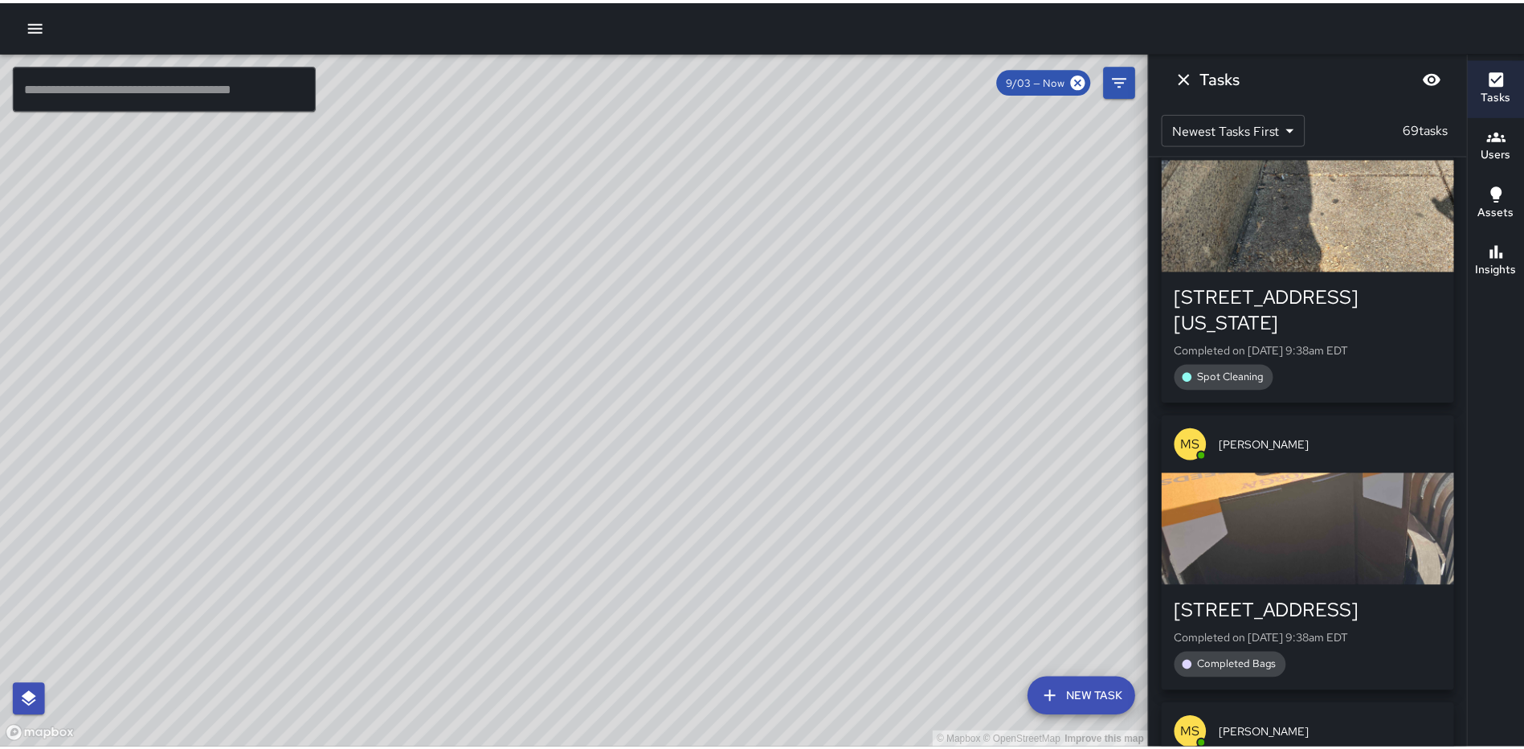
scroll to position [13869, 0]
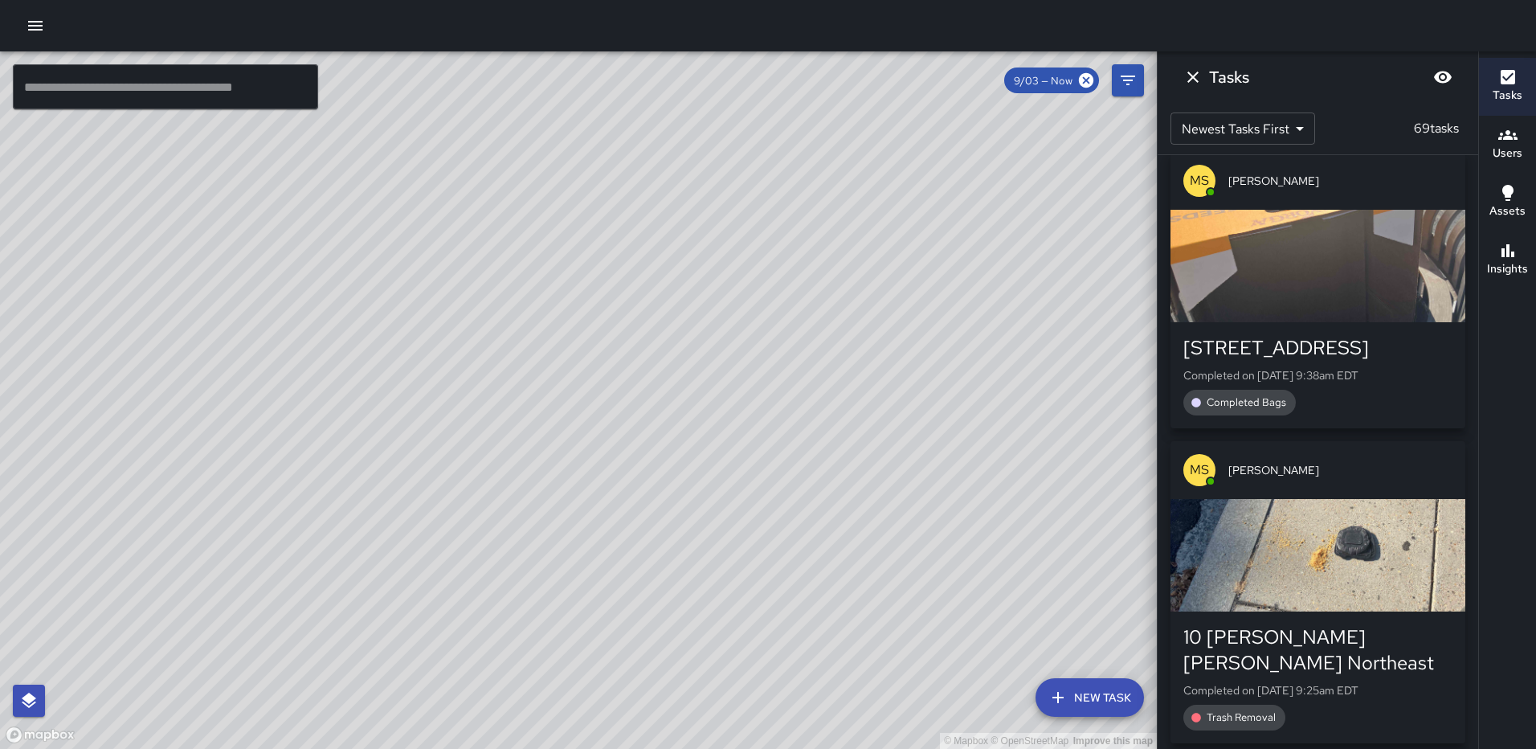
click at [31, 18] on icon "button" at bounding box center [35, 25] width 19 height 19
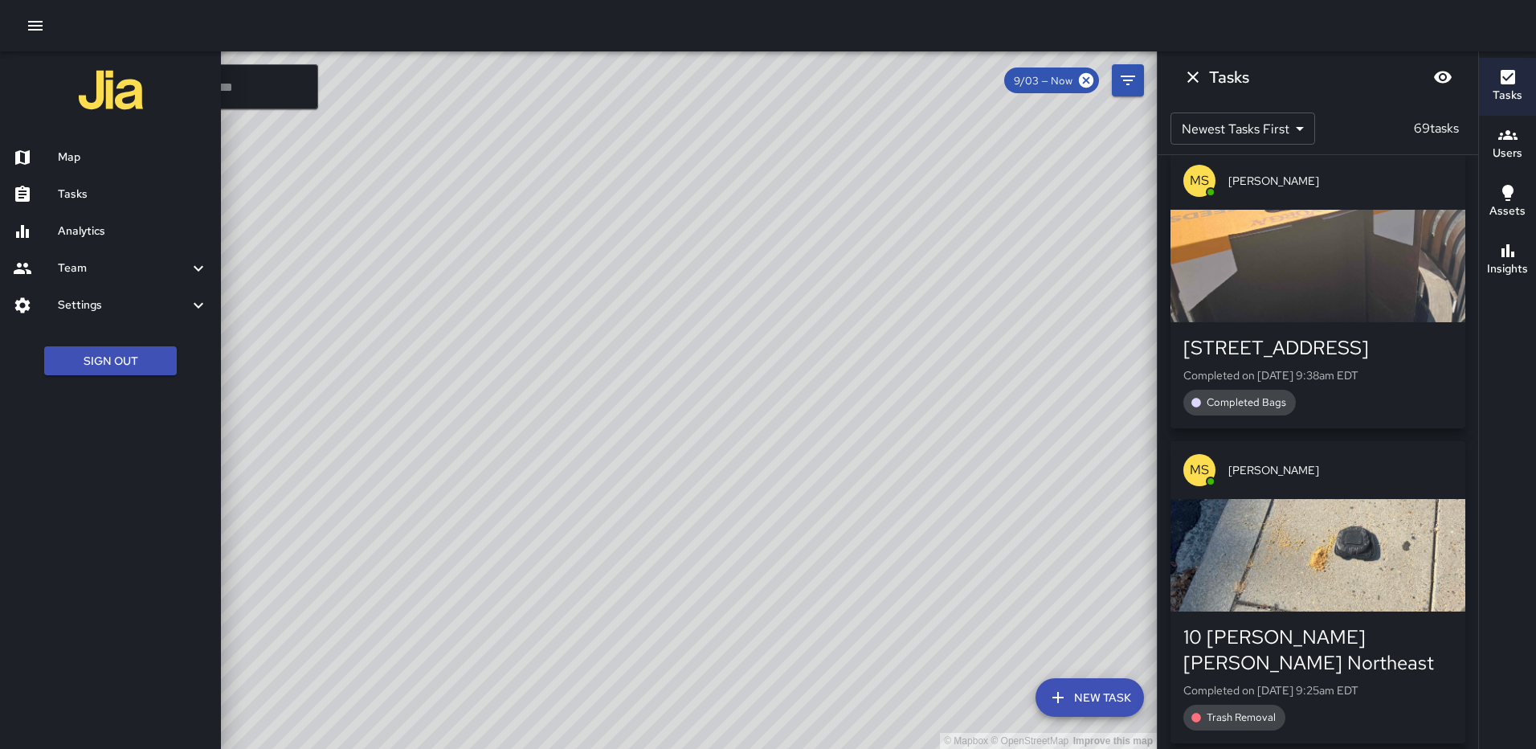
click at [111, 227] on h6 "Analytics" at bounding box center [133, 232] width 150 height 18
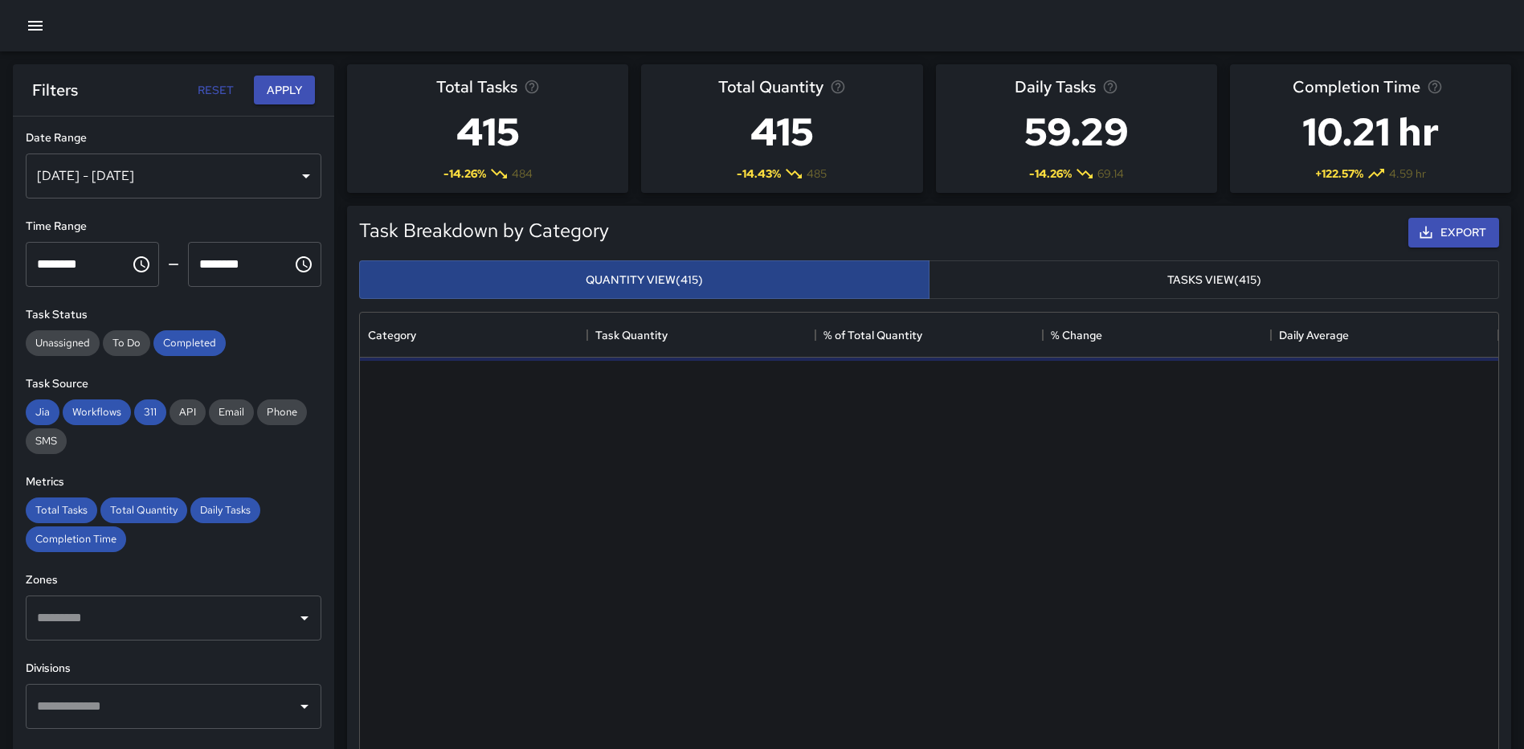
scroll to position [468, 1126]
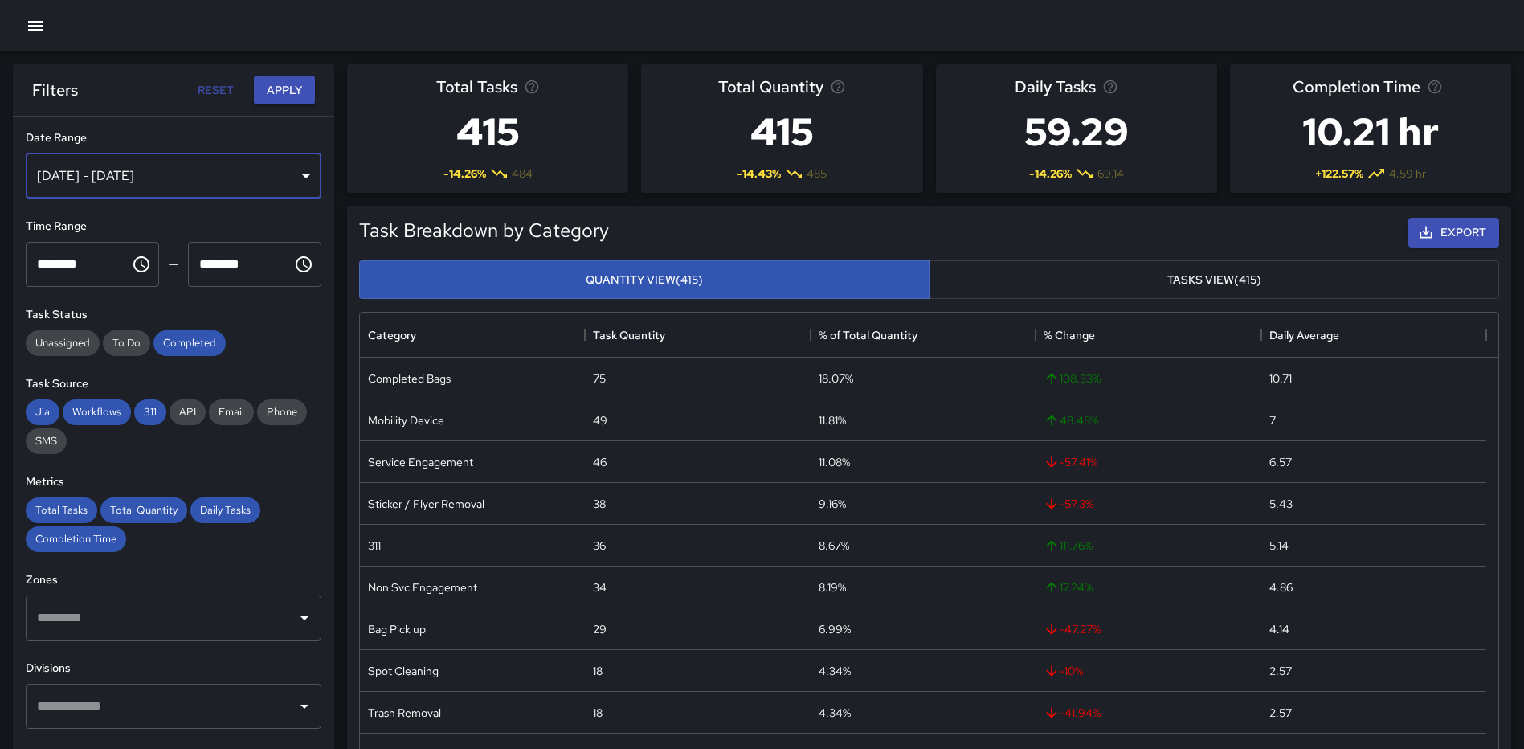
click at [288, 177] on div "[DATE] - [DATE]" at bounding box center [174, 175] width 296 height 45
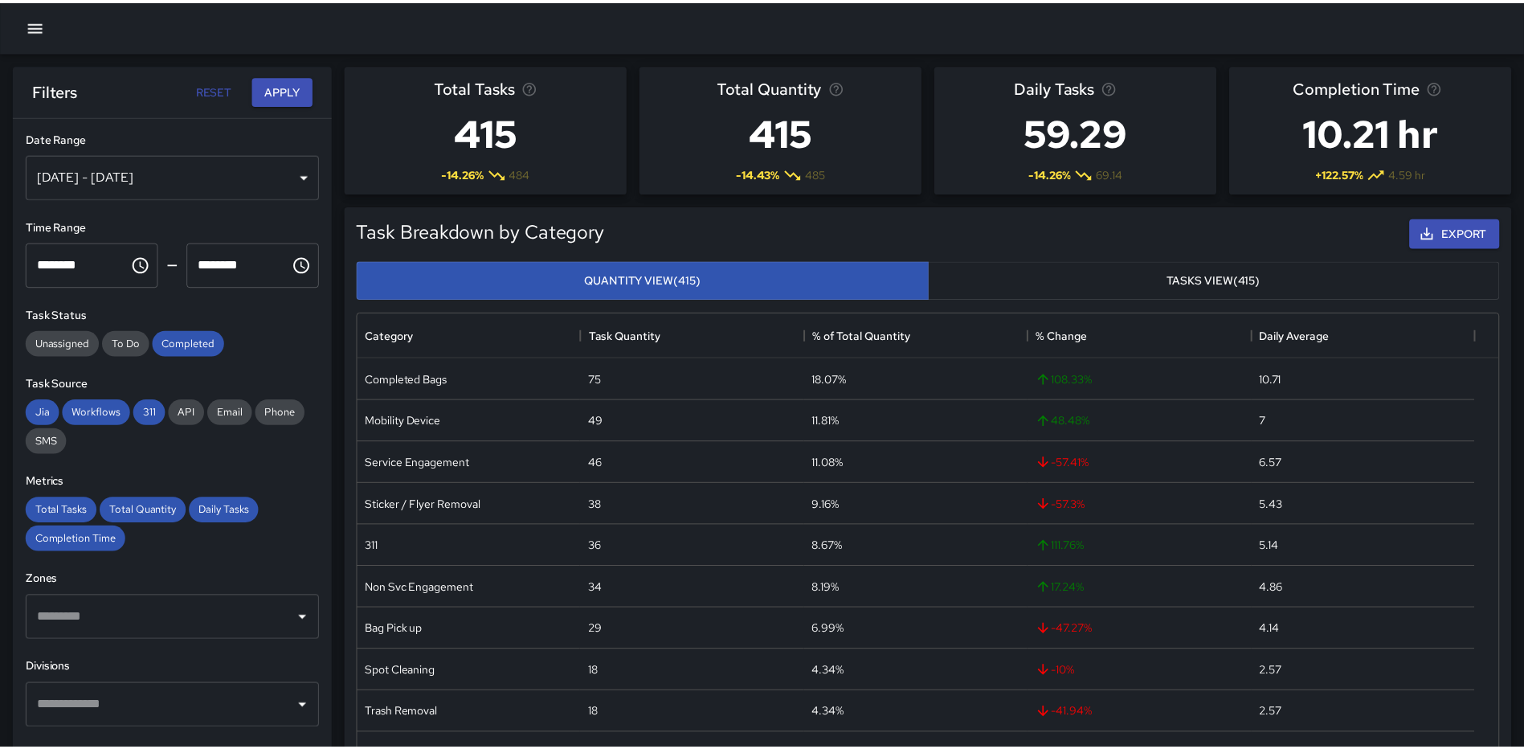
scroll to position [13, 13]
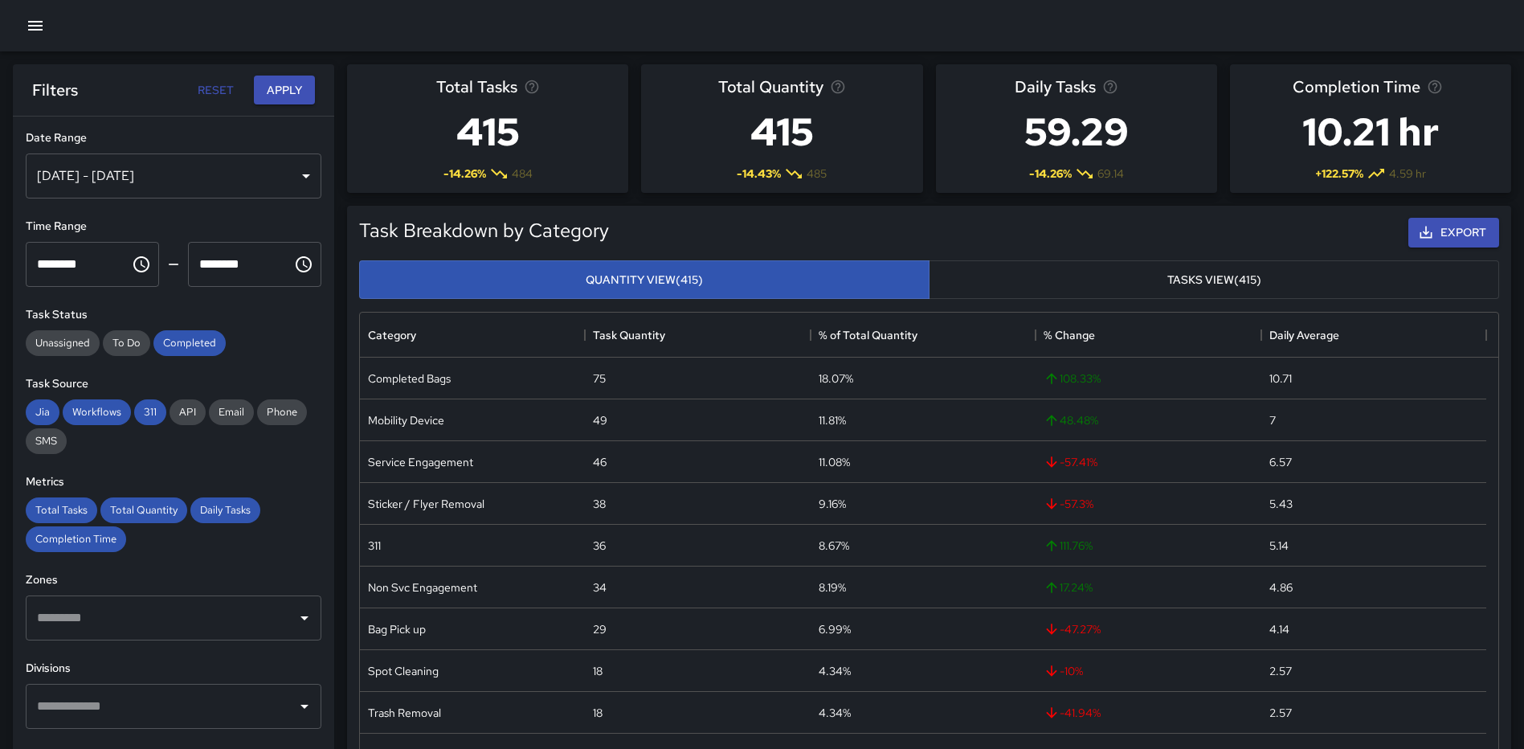
click at [139, 705] on input "text" at bounding box center [161, 706] width 257 height 31
click at [140, 705] on input "text" at bounding box center [161, 706] width 257 height 31
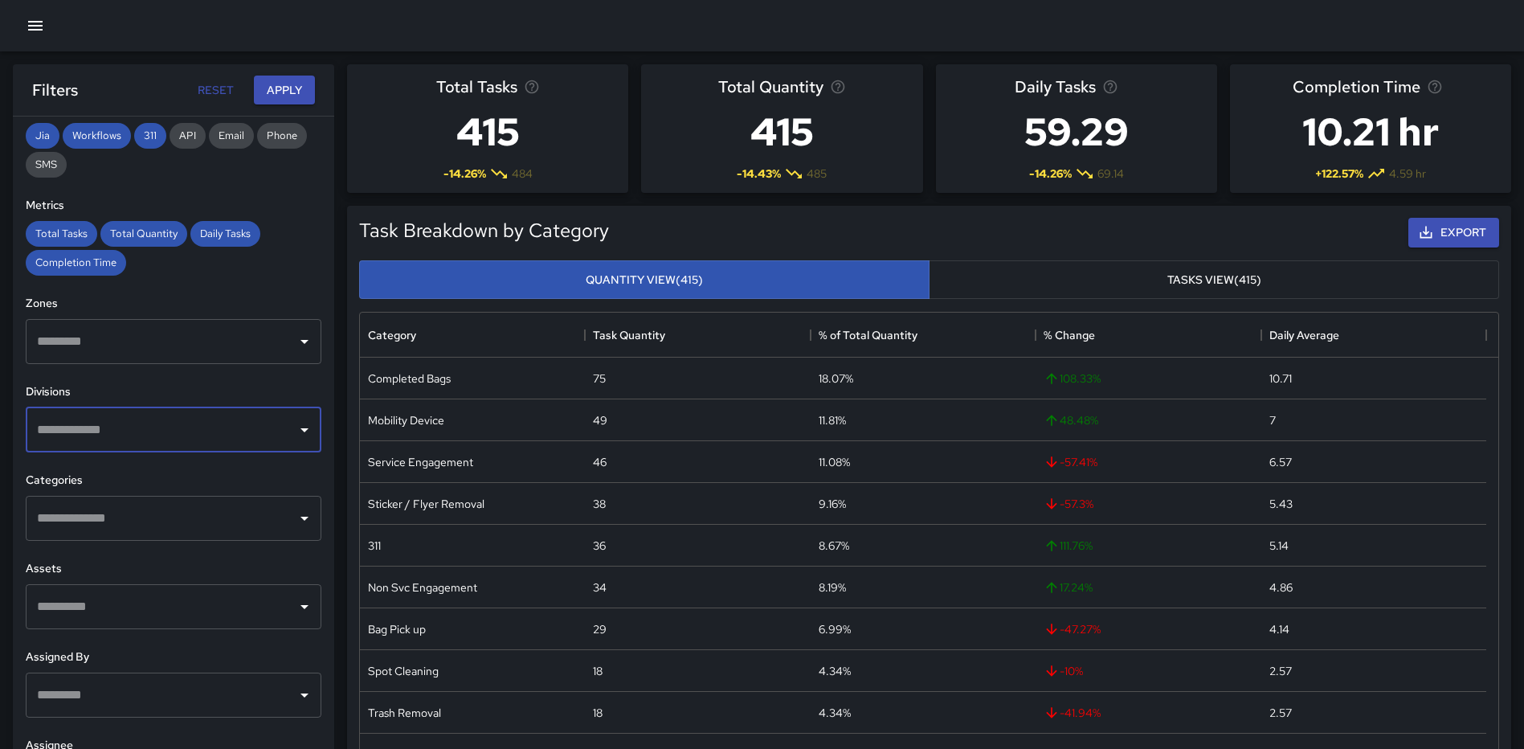
scroll to position [282, 0]
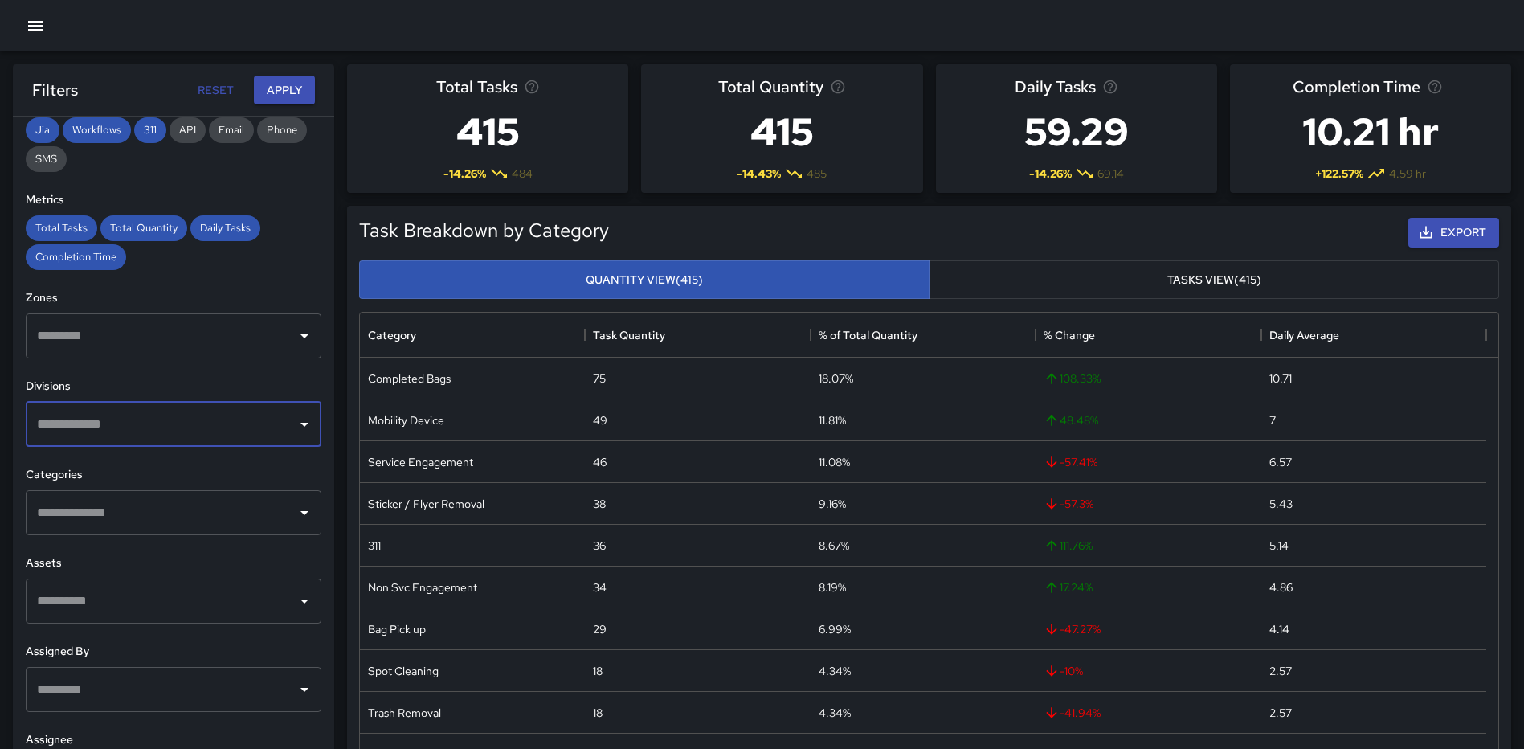
click at [167, 520] on input "text" at bounding box center [161, 512] width 257 height 31
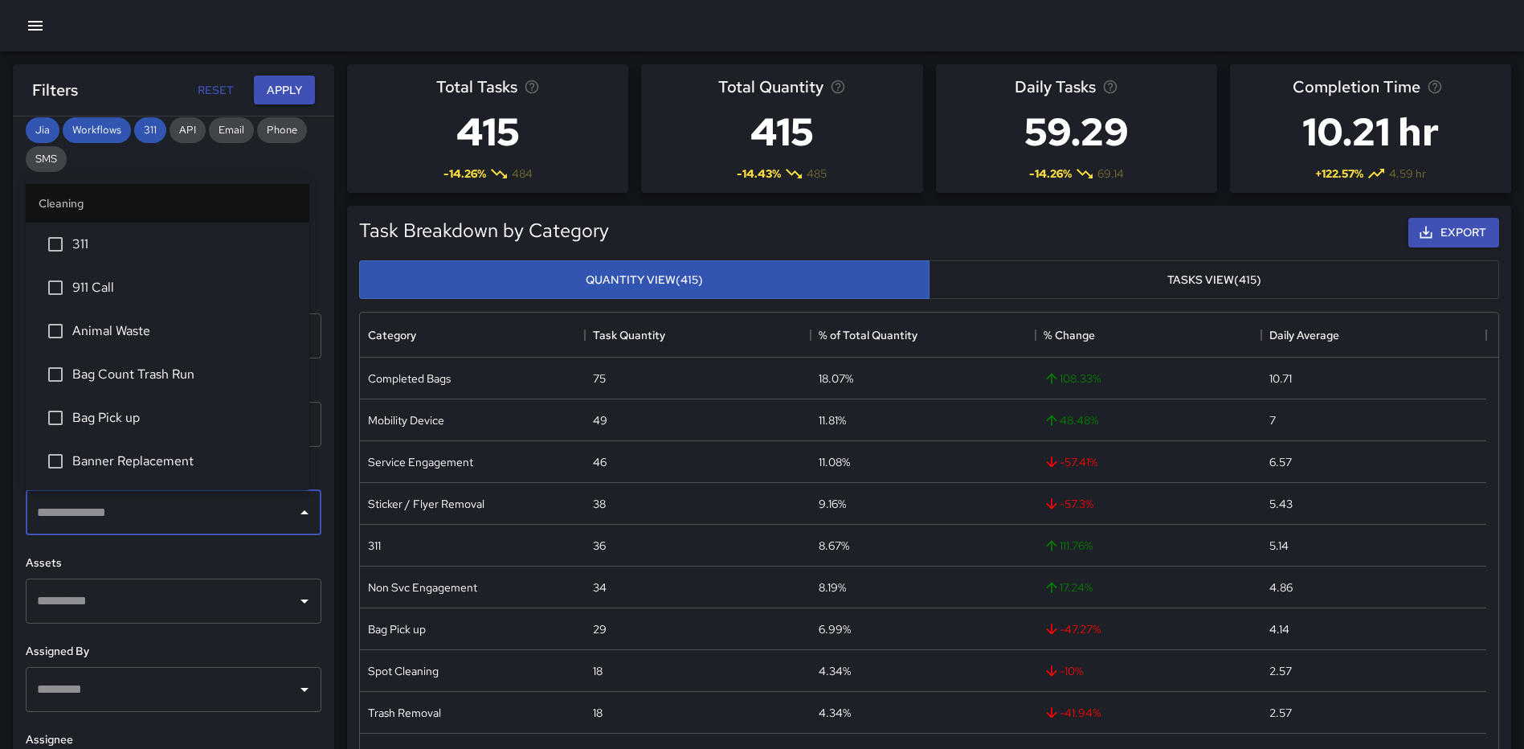
click at [170, 418] on span "Bag Pick up" at bounding box center [184, 417] width 224 height 19
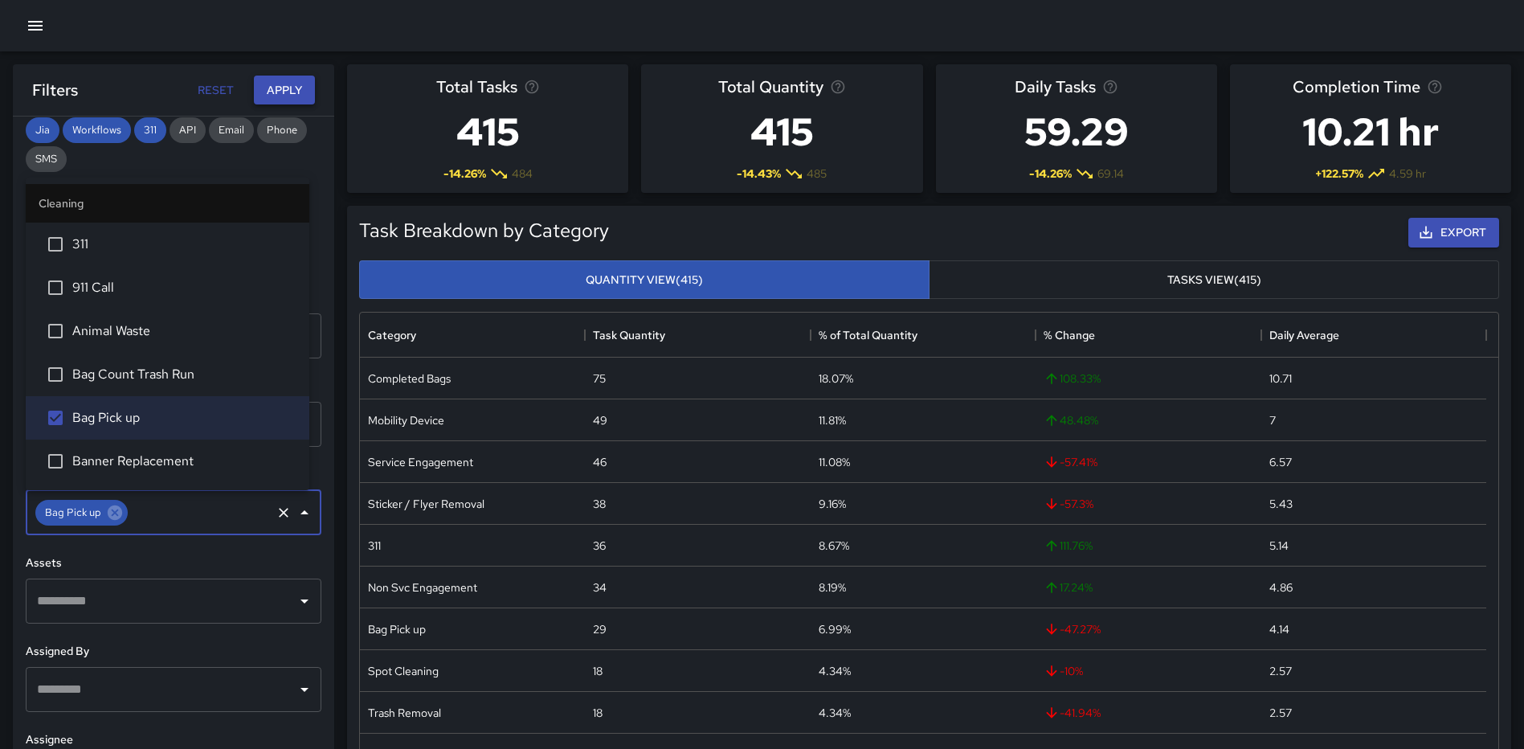
click at [300, 94] on button "Apply" at bounding box center [284, 91] width 61 height 30
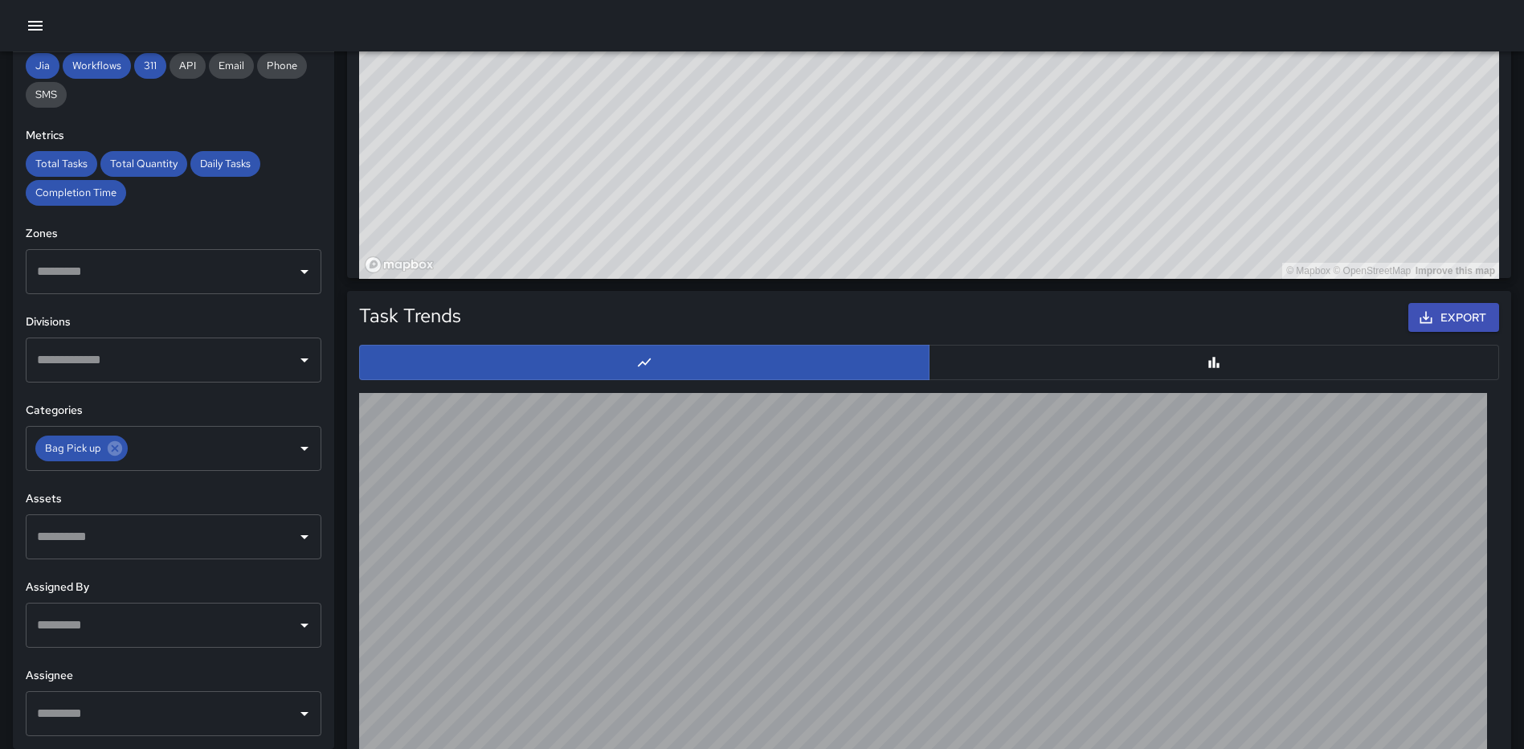
scroll to position [561, 0]
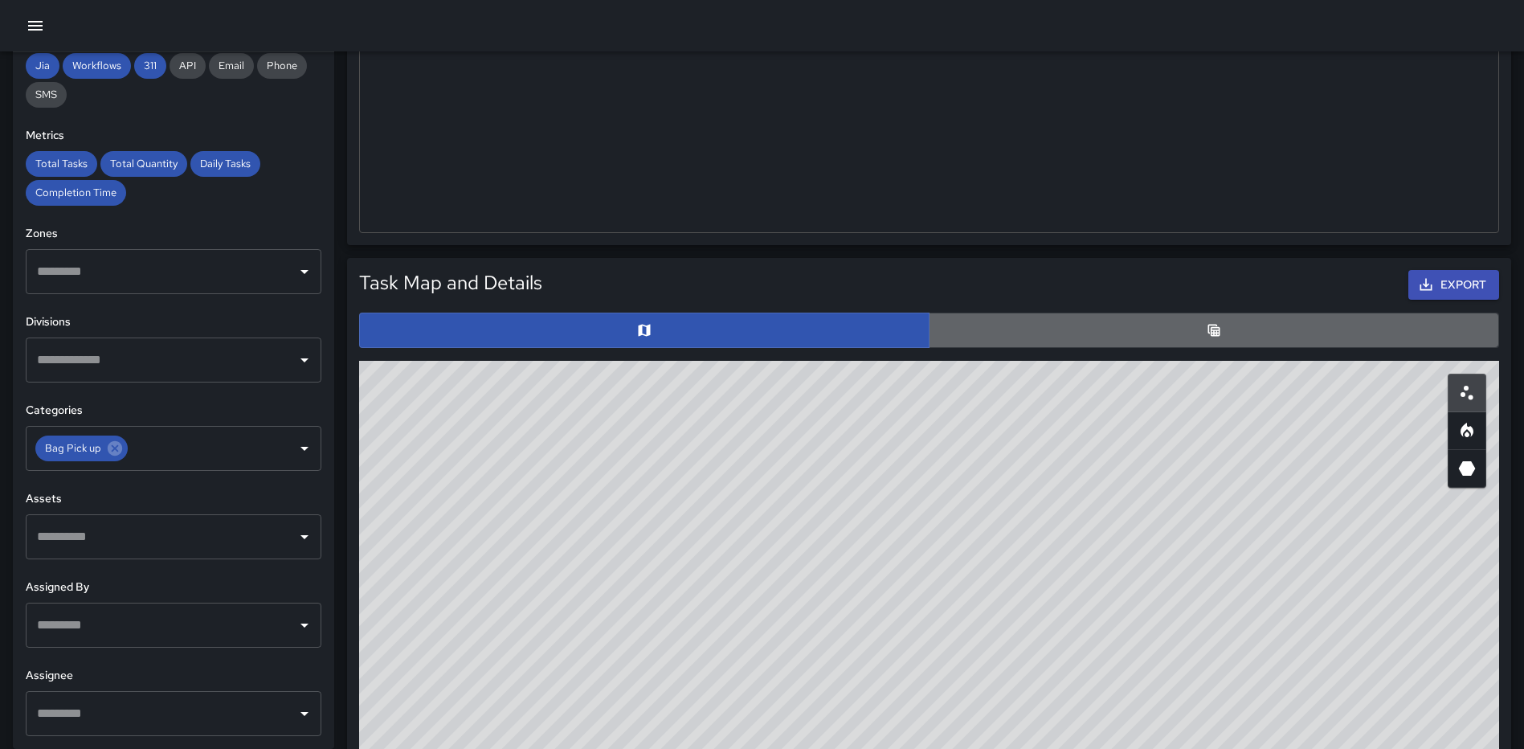
click at [1183, 324] on button "button" at bounding box center [1214, 330] width 570 height 35
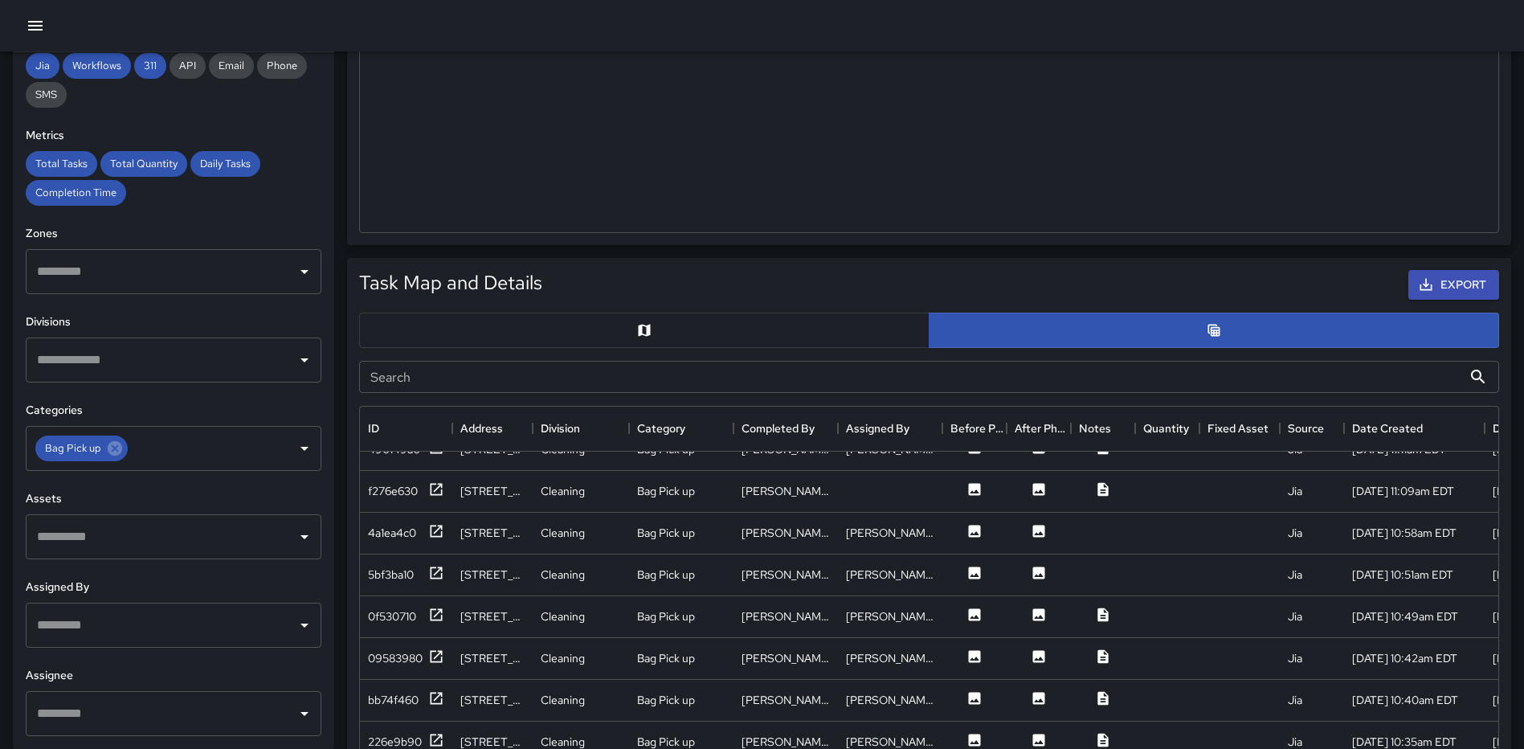
scroll to position [161, 0]
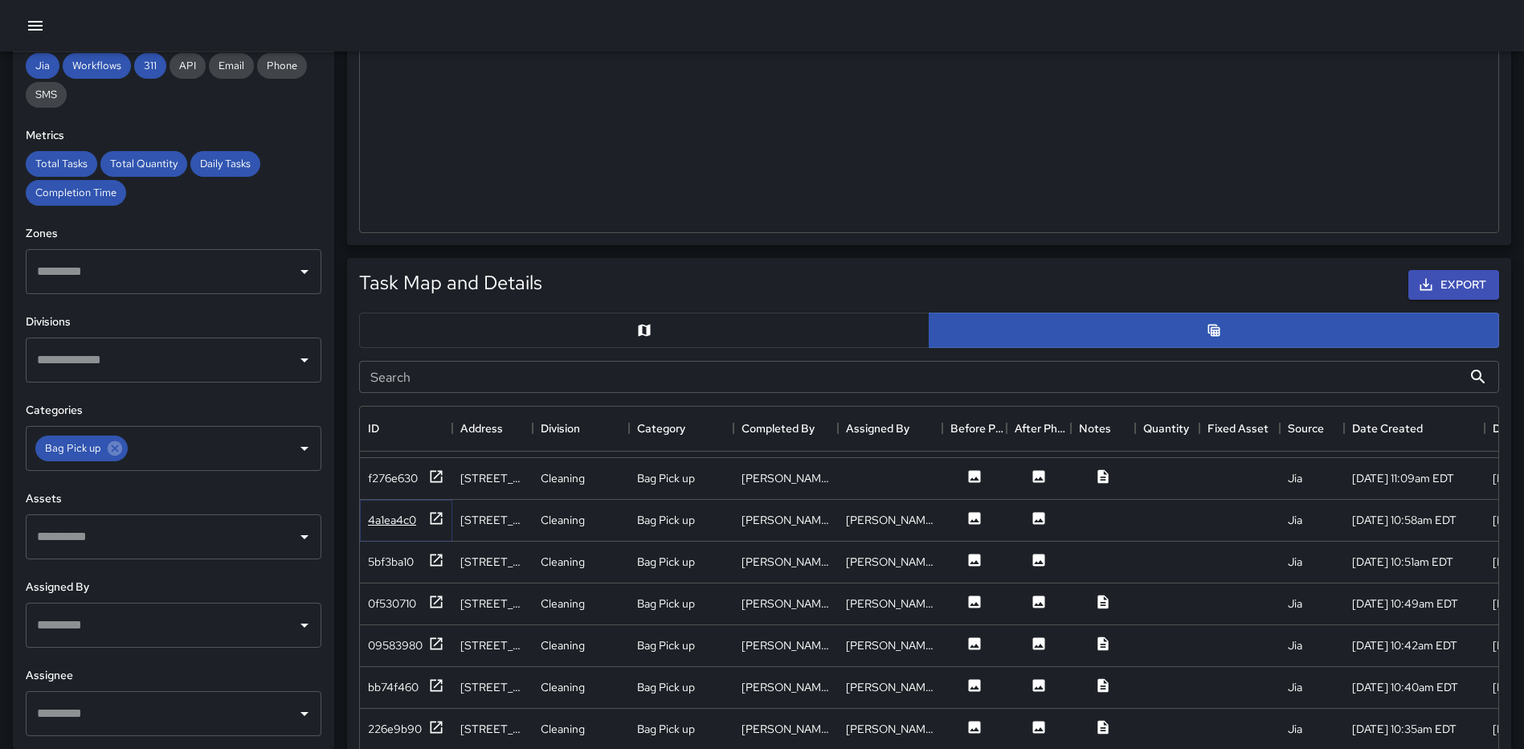
click at [433, 514] on icon at bounding box center [436, 518] width 16 height 16
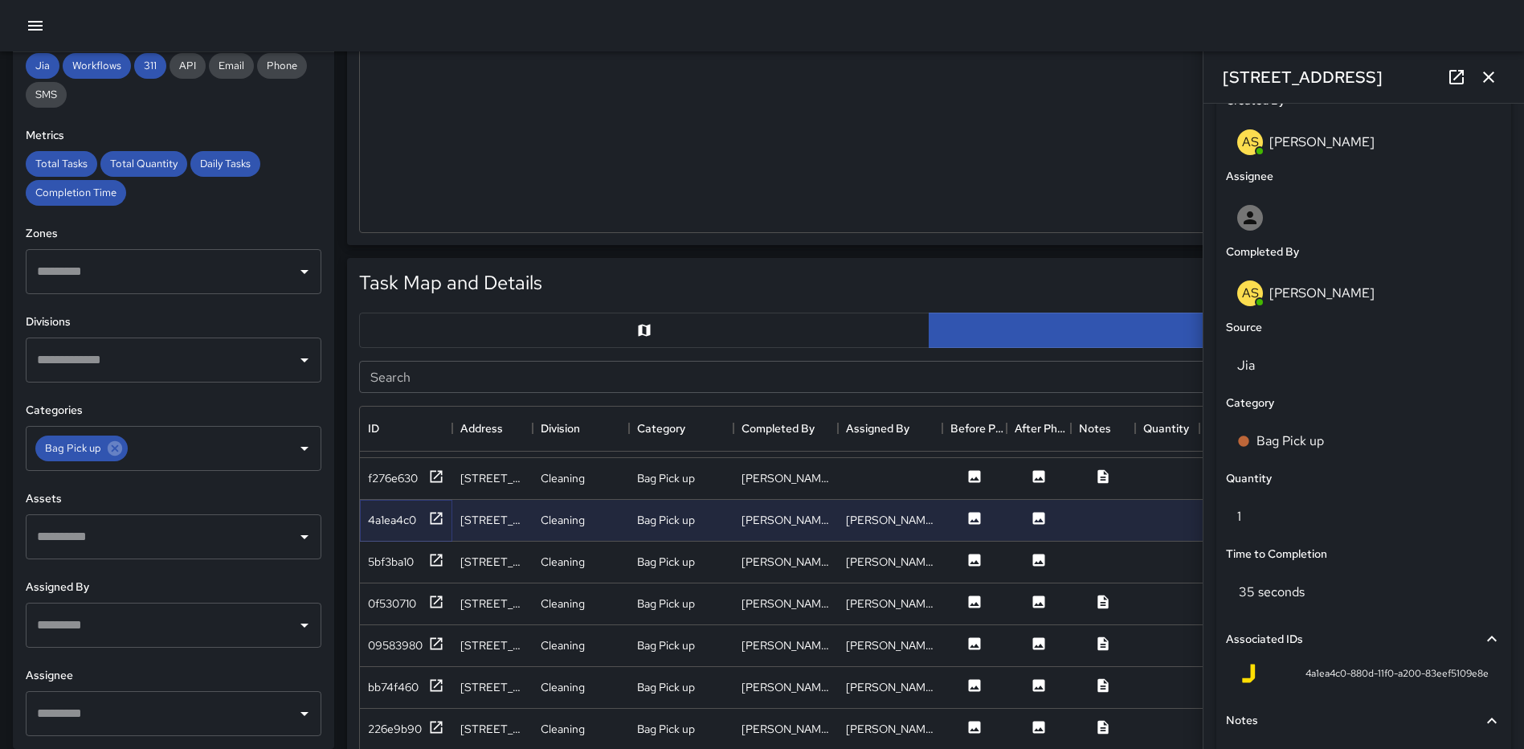
scroll to position [987, 0]
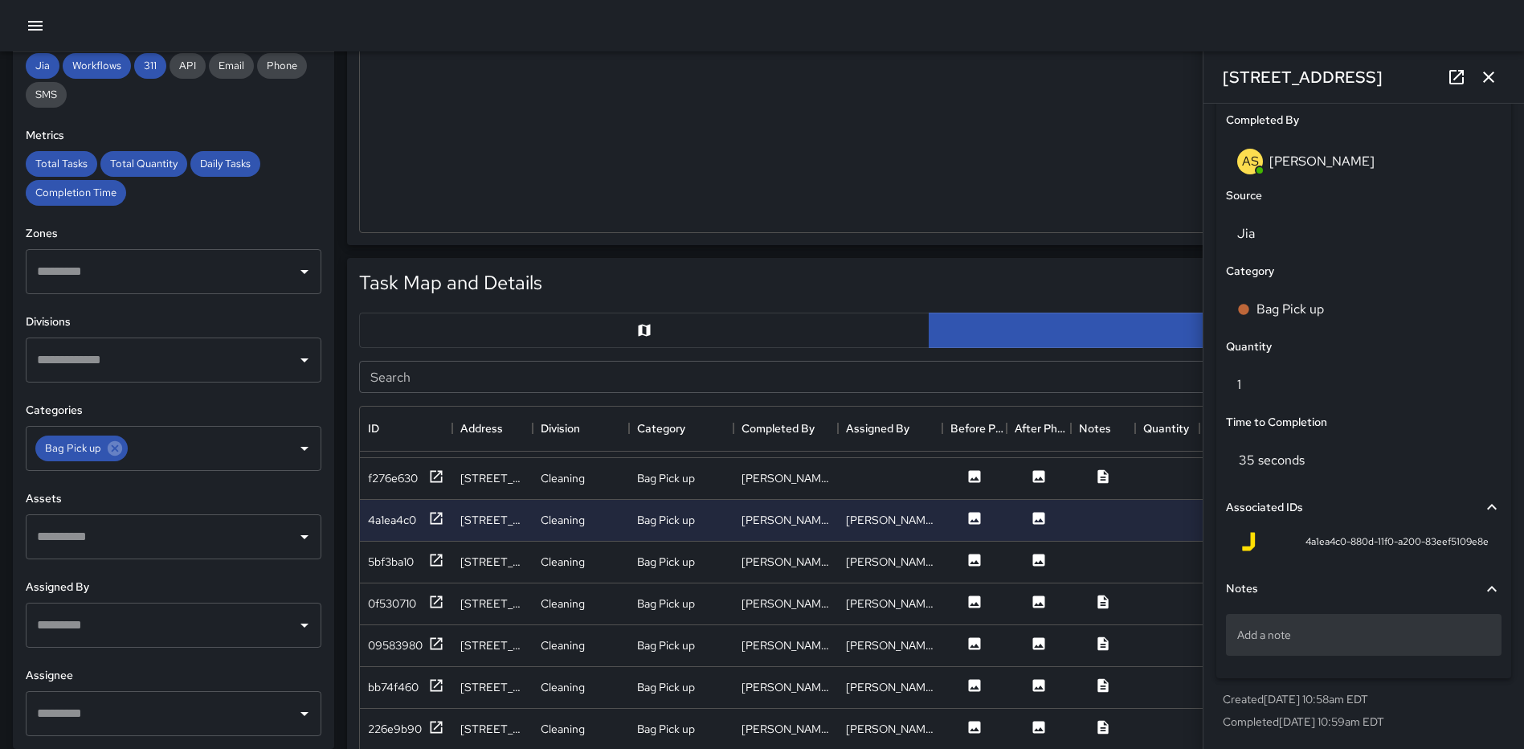
click at [1345, 622] on div "Add a note" at bounding box center [1364, 635] width 276 height 42
type textarea "**********"
click at [1485, 67] on button "button" at bounding box center [1489, 77] width 32 height 32
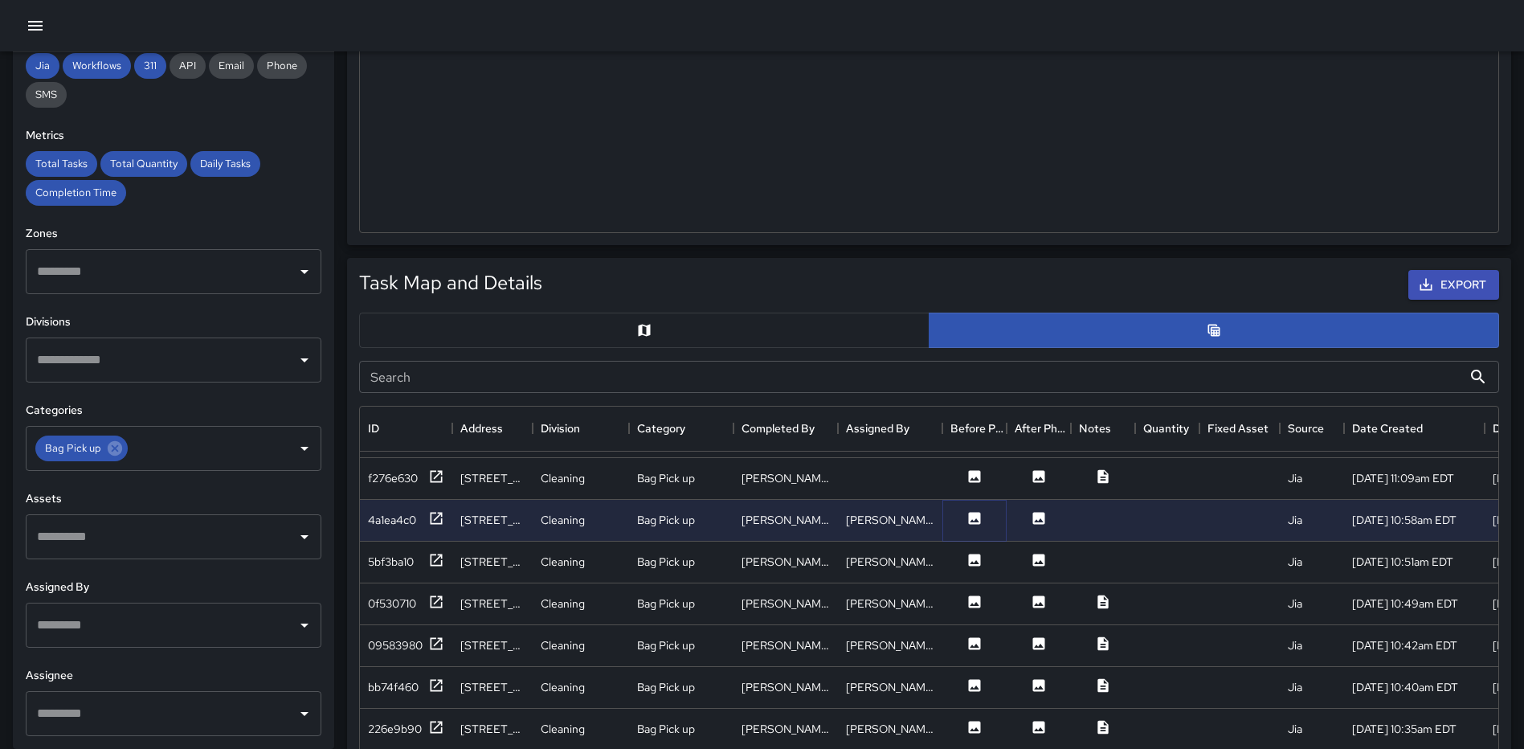
click at [967, 521] on icon at bounding box center [975, 518] width 16 height 16
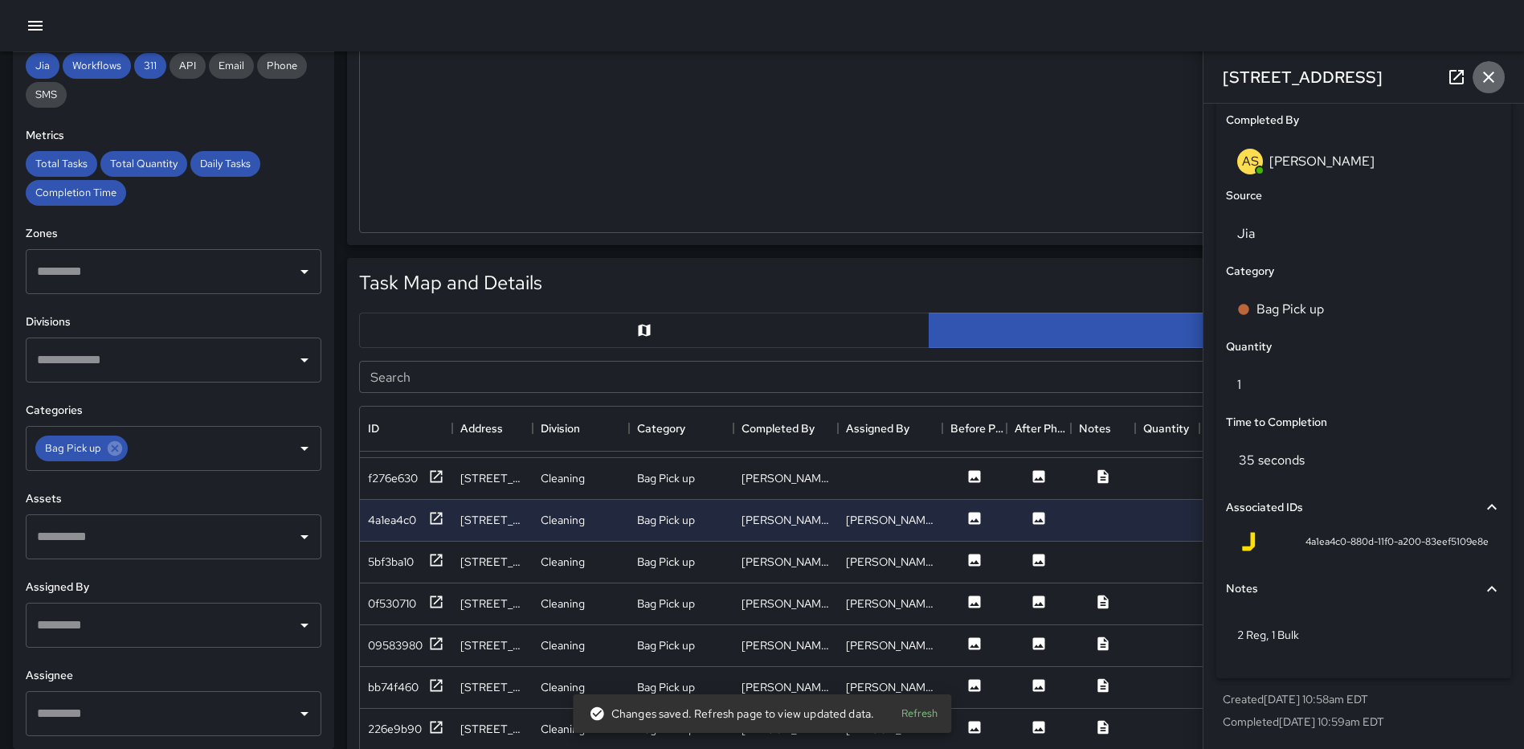
click at [1497, 72] on icon "button" at bounding box center [1488, 76] width 19 height 19
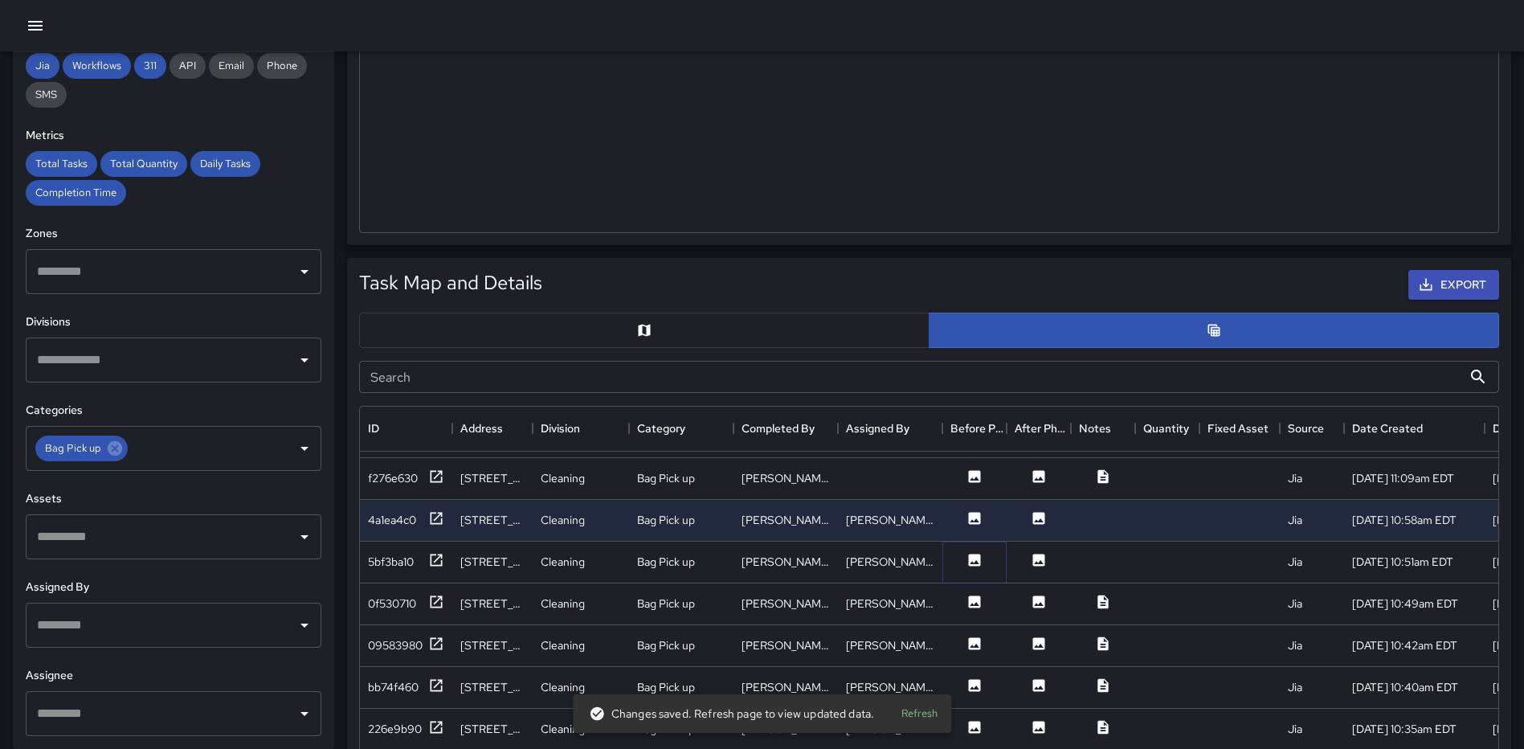
click at [971, 560] on icon at bounding box center [975, 560] width 12 height 12
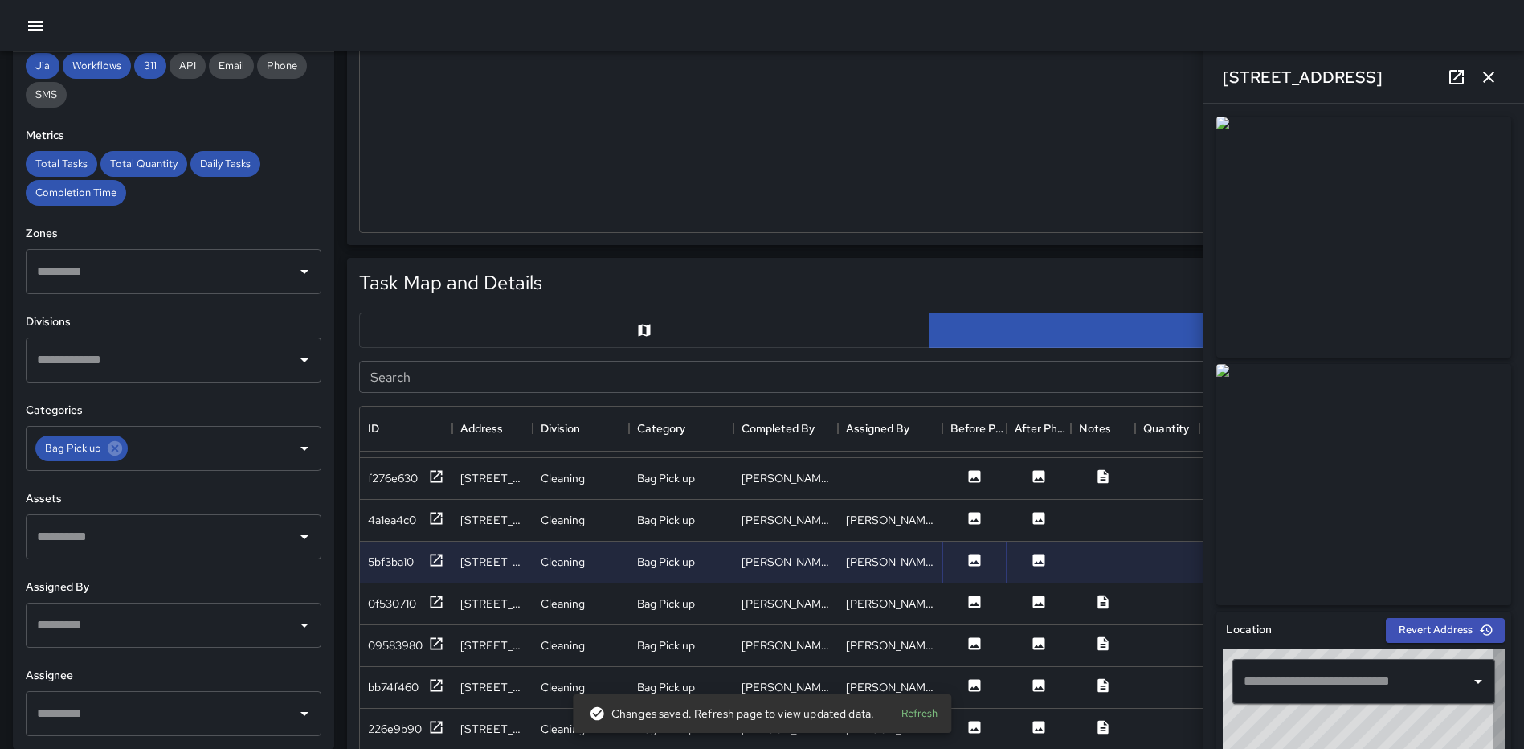
type input "**********"
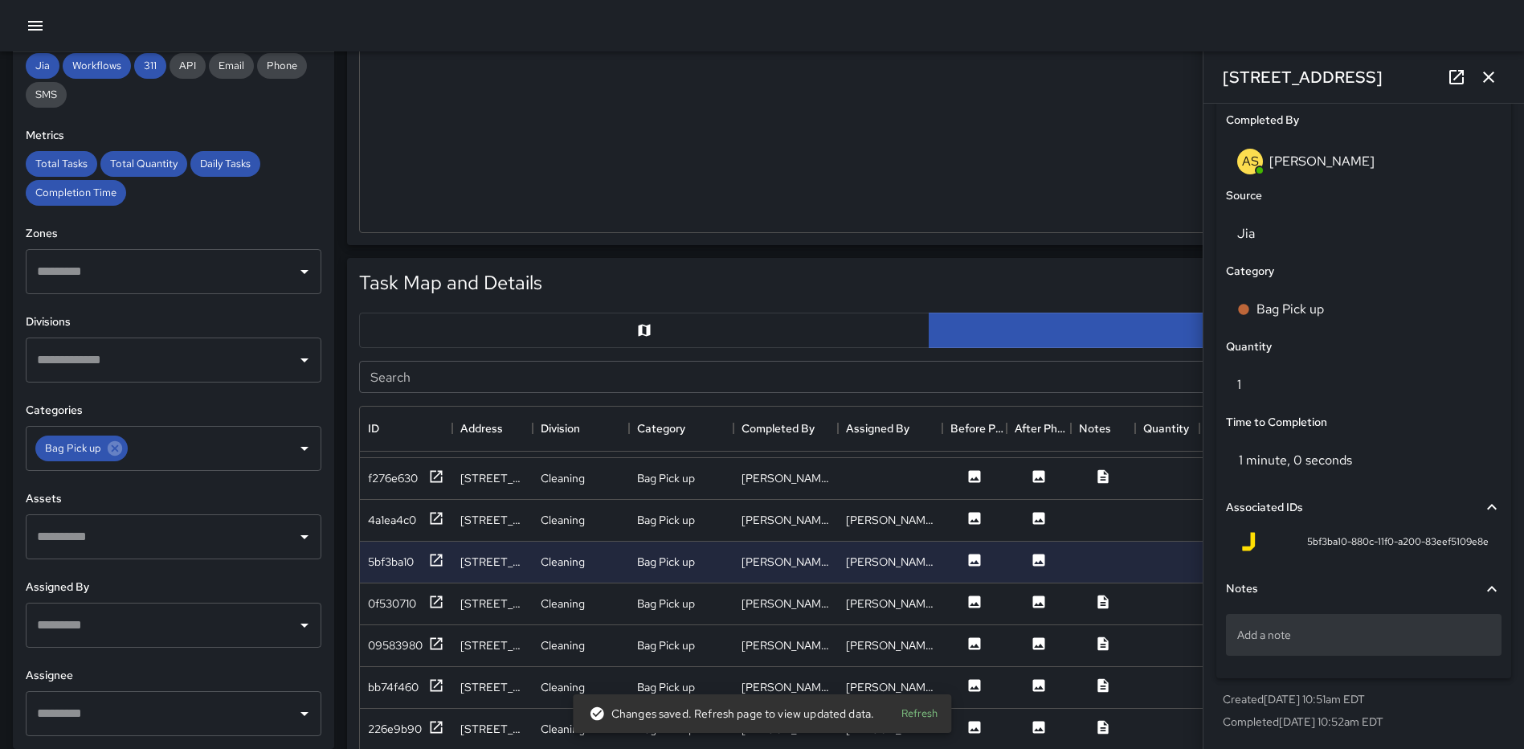
click at [1354, 636] on p "Add a note" at bounding box center [1363, 635] width 253 height 16
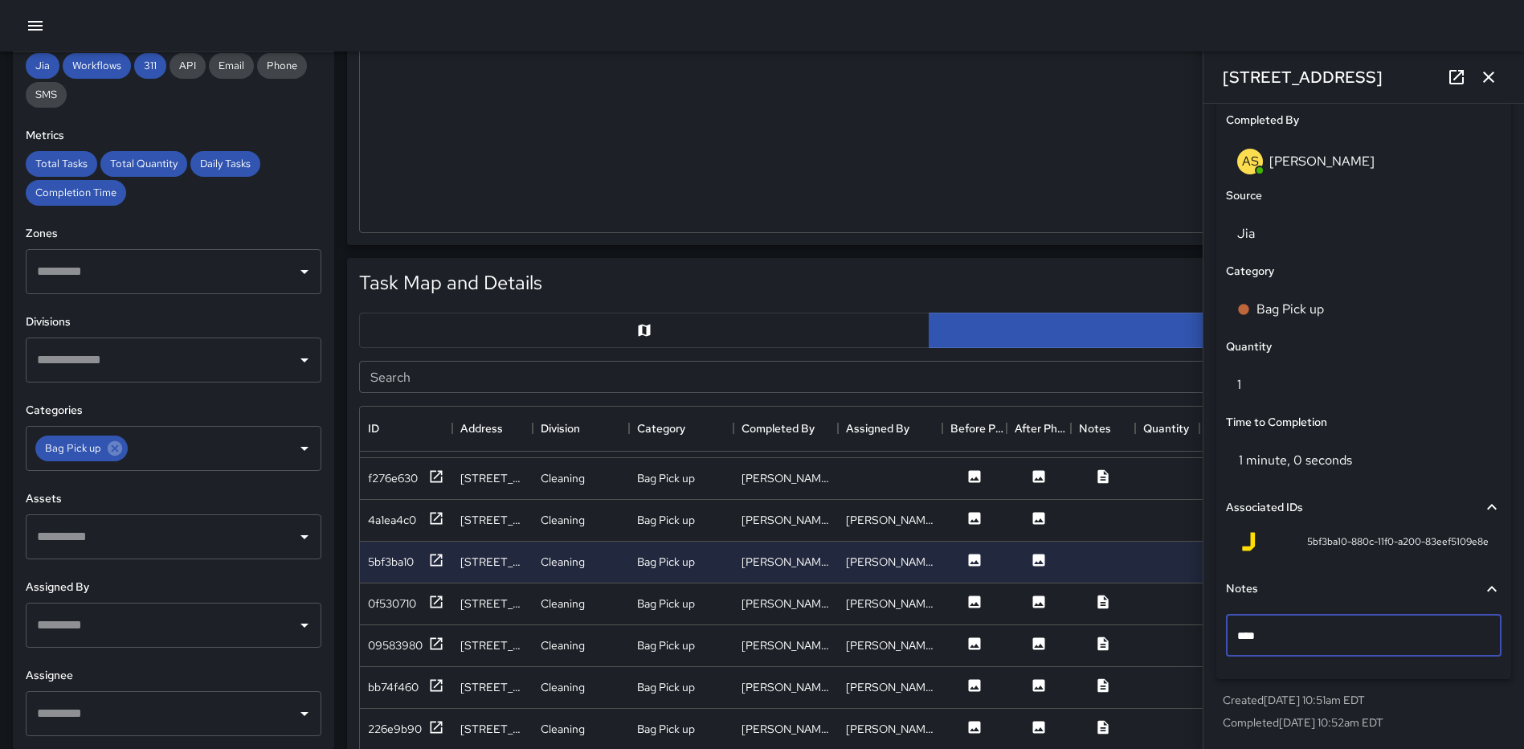
type textarea "*****"
click at [1491, 80] on icon "button" at bounding box center [1488, 77] width 11 height 11
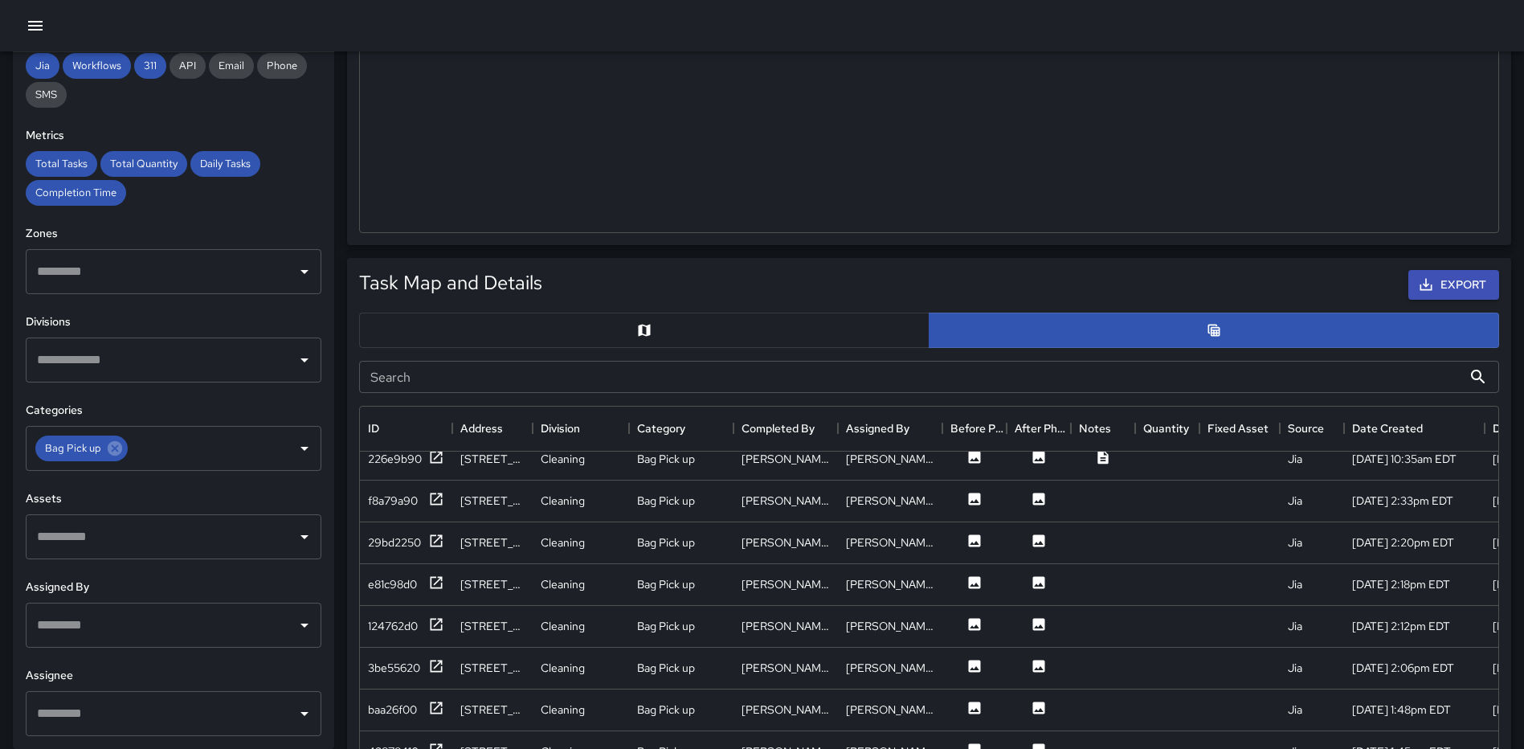
scroll to position [402, 0]
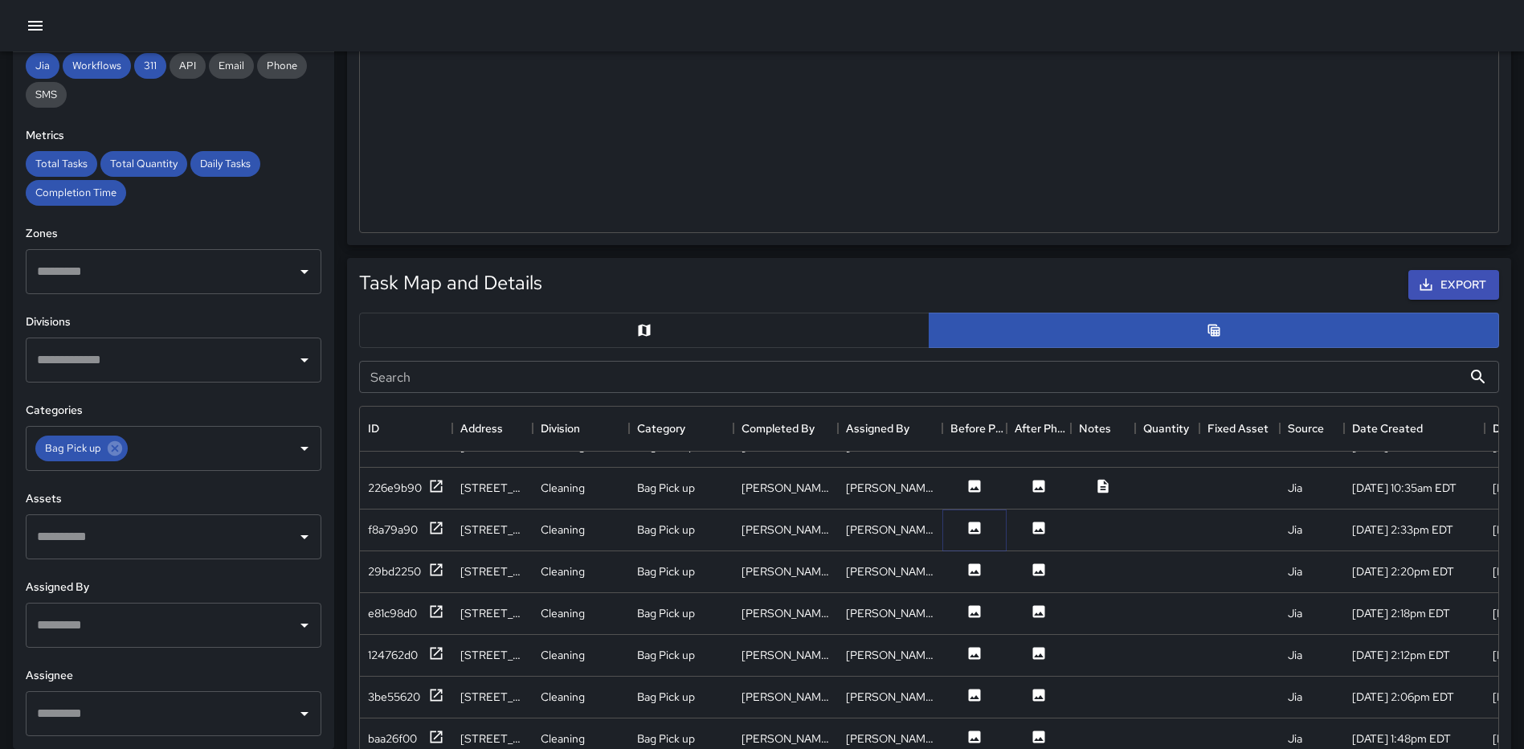
click at [977, 526] on icon at bounding box center [975, 527] width 12 height 12
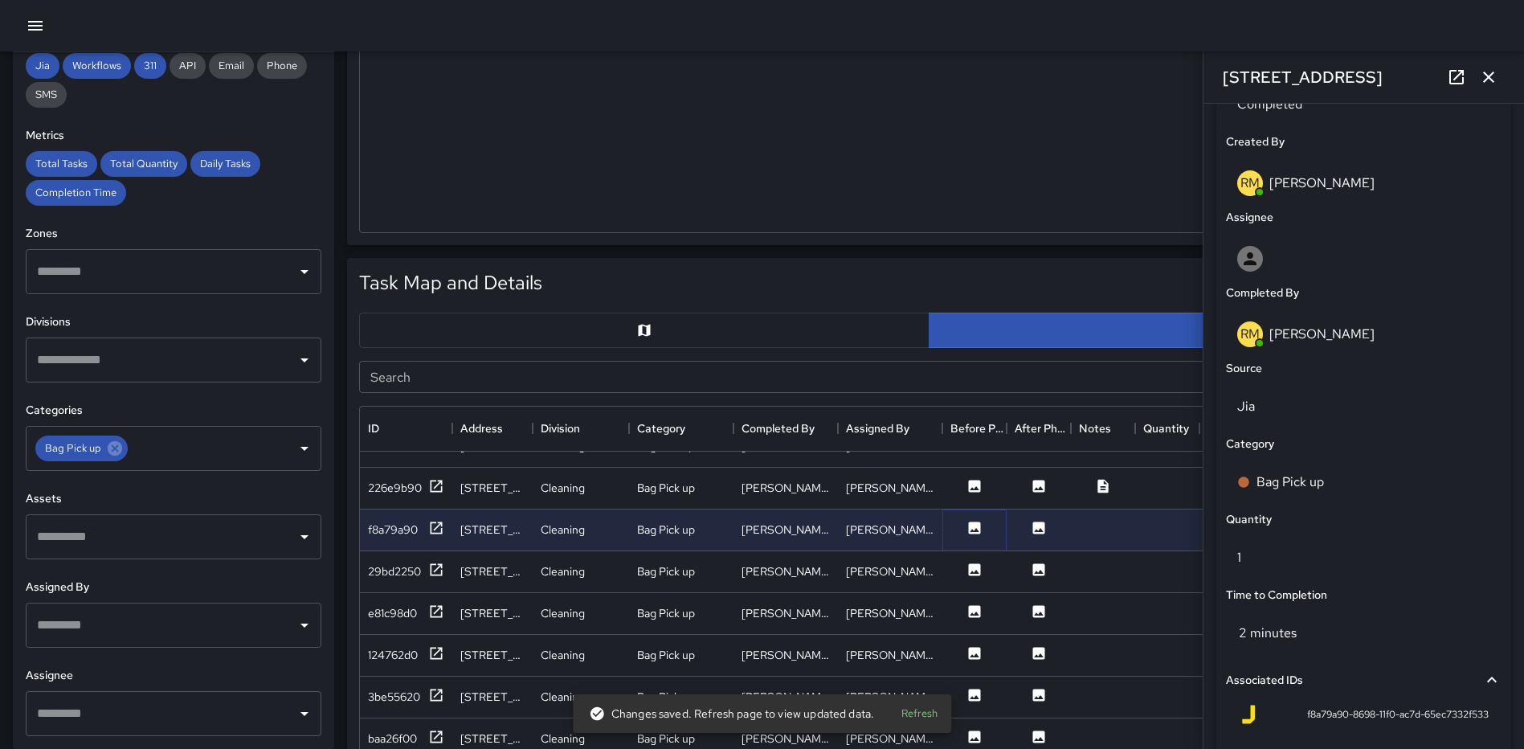
scroll to position [987, 0]
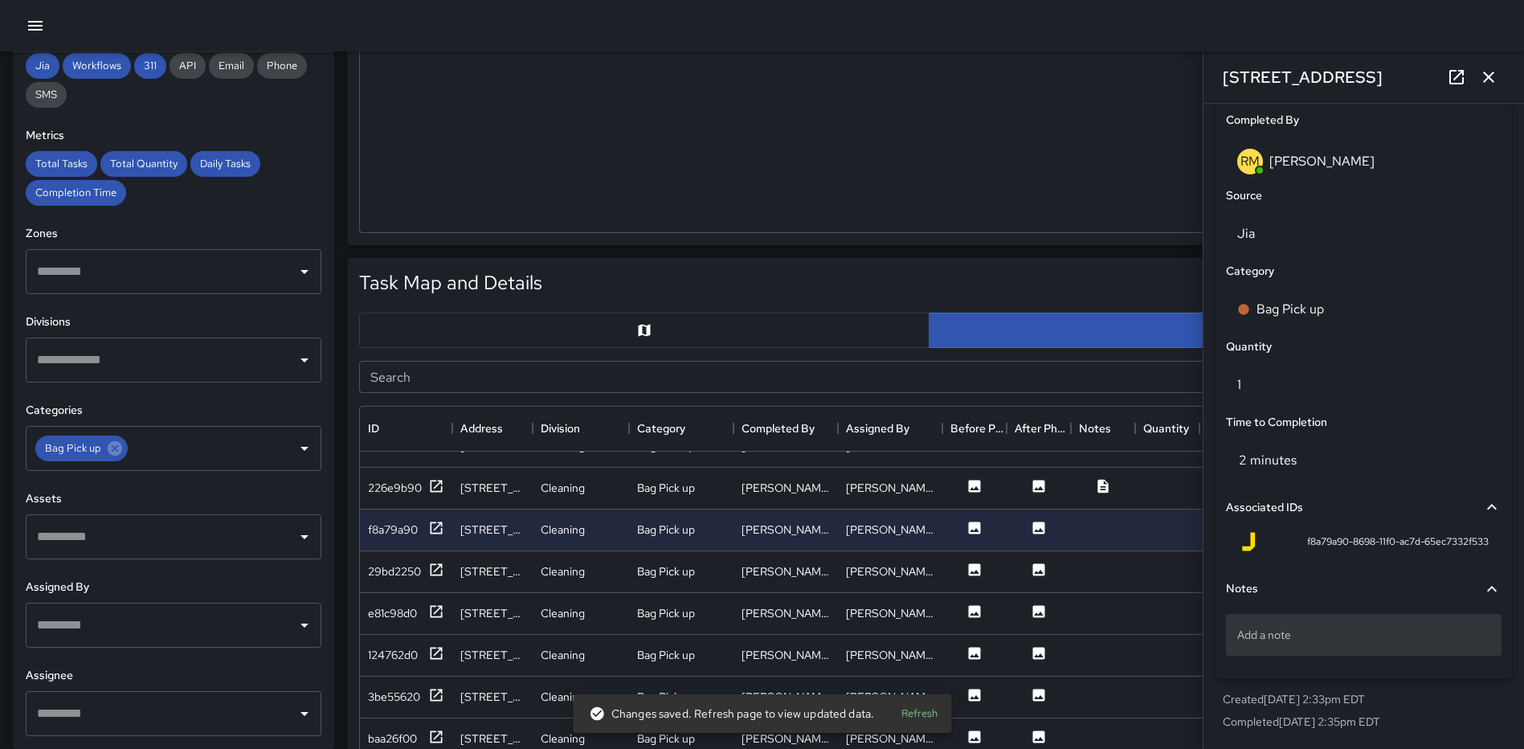
click at [1350, 638] on p "Add a note" at bounding box center [1363, 635] width 253 height 16
type textarea "*****"
click at [1490, 72] on icon "button" at bounding box center [1488, 76] width 19 height 19
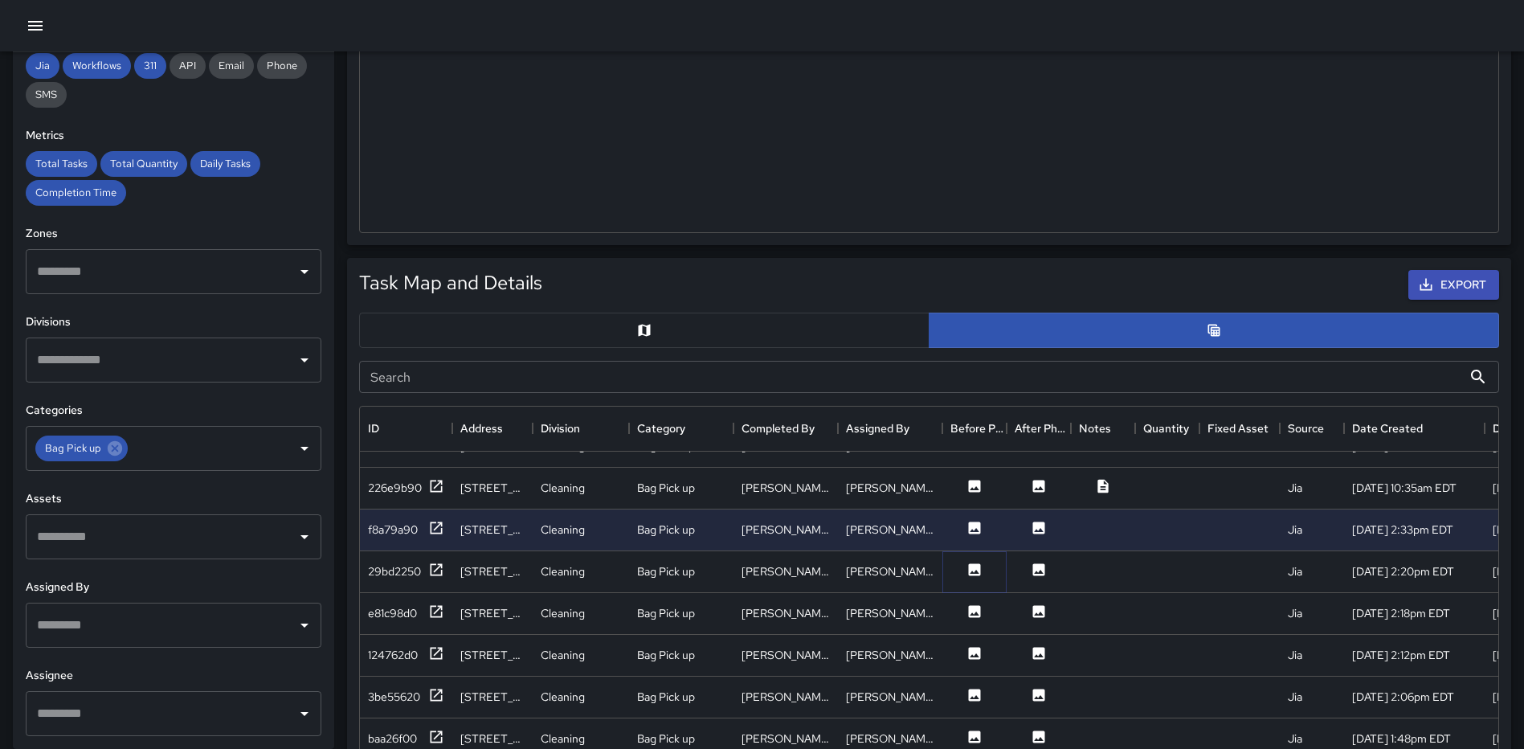
click at [967, 566] on icon at bounding box center [975, 570] width 16 height 16
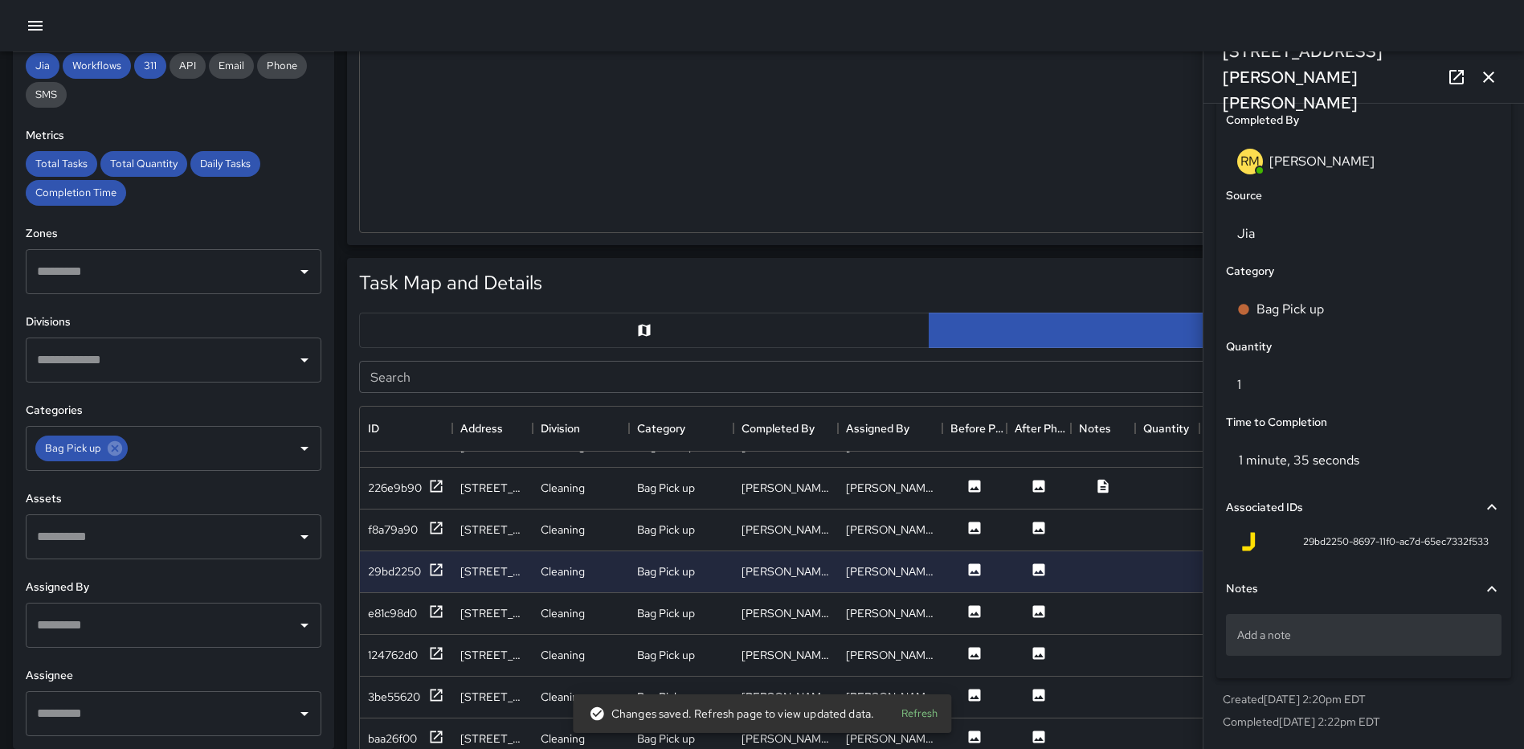
click at [1297, 628] on p "Add a note" at bounding box center [1363, 635] width 253 height 16
type textarea "*****"
click at [1494, 79] on icon "button" at bounding box center [1488, 76] width 19 height 19
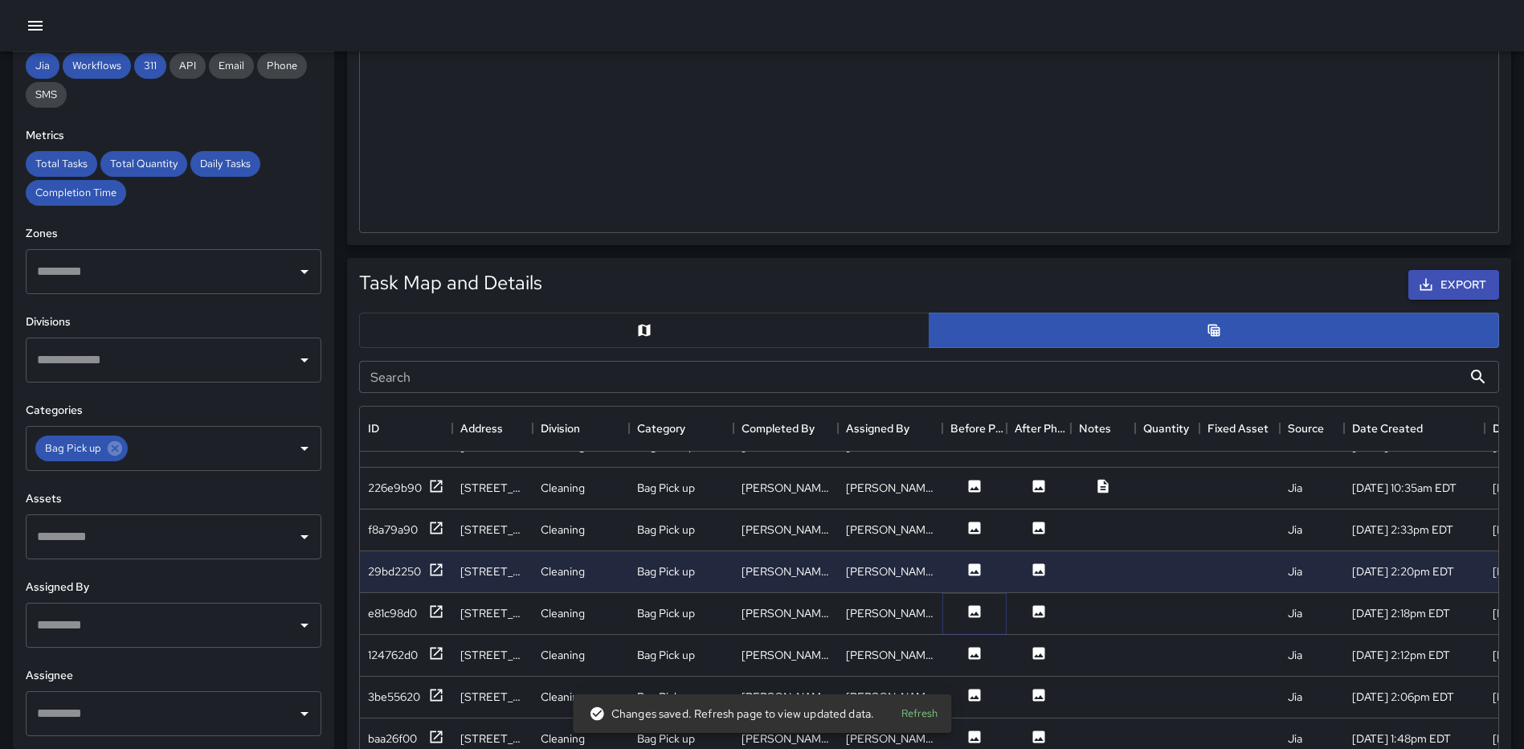
click at [967, 609] on icon at bounding box center [975, 611] width 16 height 16
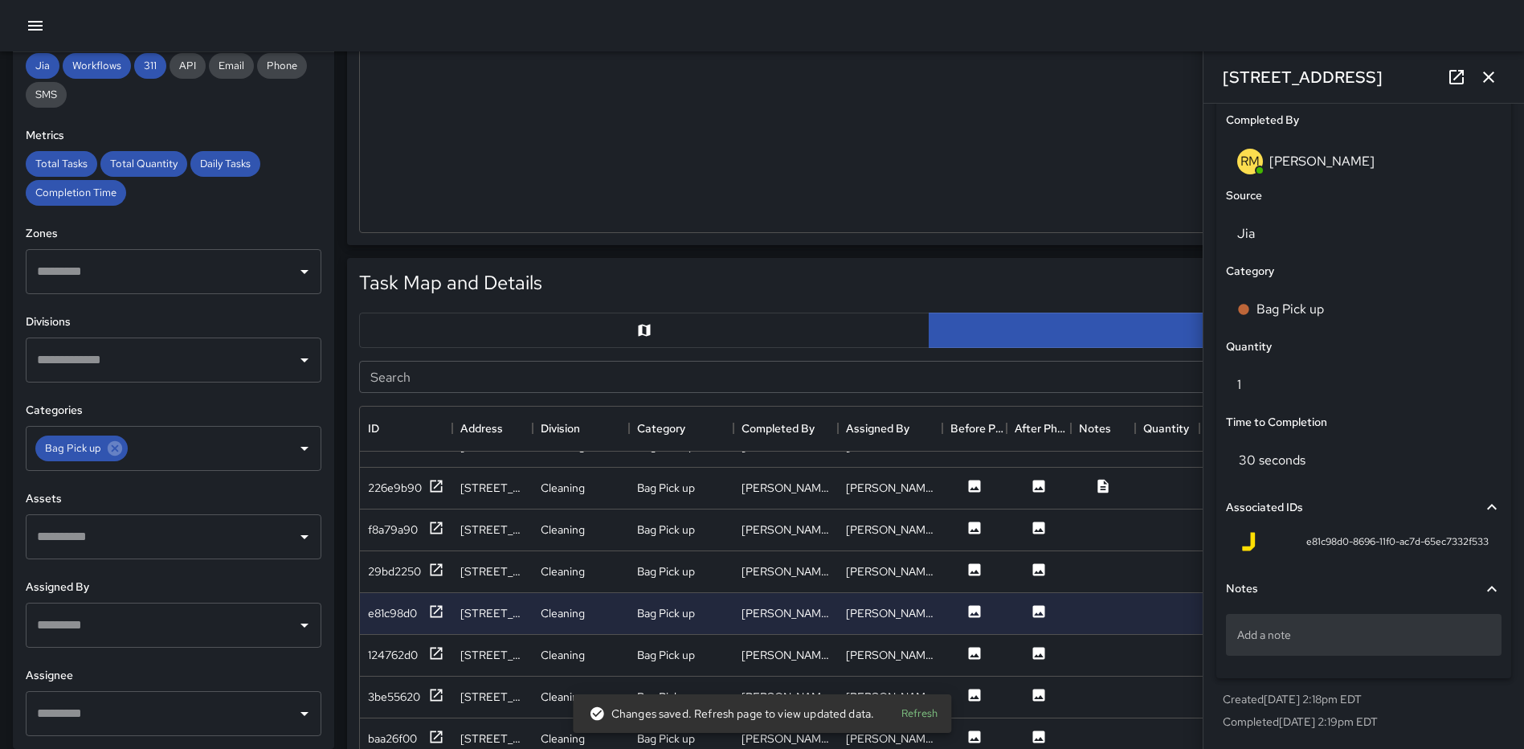
click at [1294, 635] on p "Add a note" at bounding box center [1363, 635] width 253 height 16
type textarea "*****"
click at [1491, 76] on icon "button" at bounding box center [1488, 76] width 19 height 19
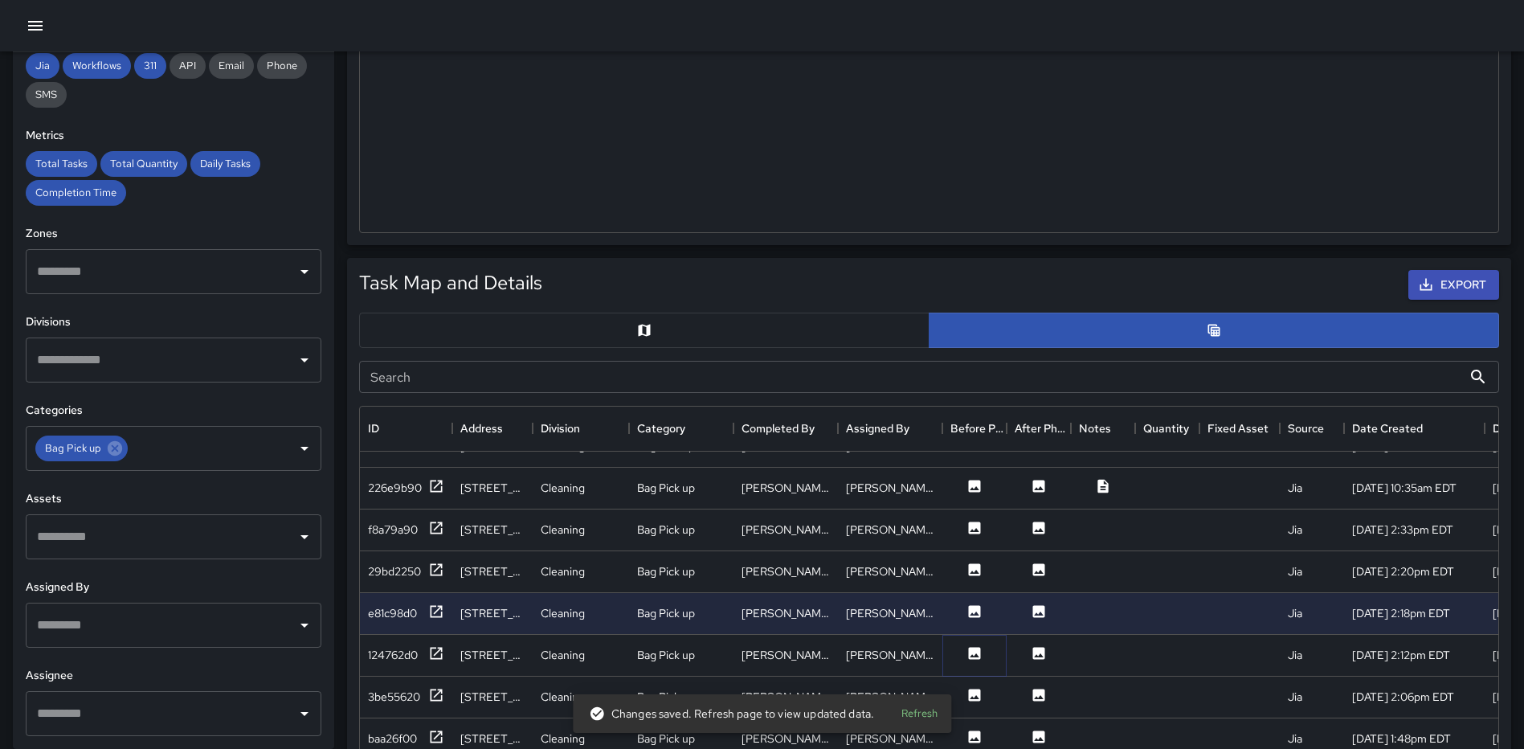
click at [975, 656] on icon at bounding box center [975, 653] width 16 height 16
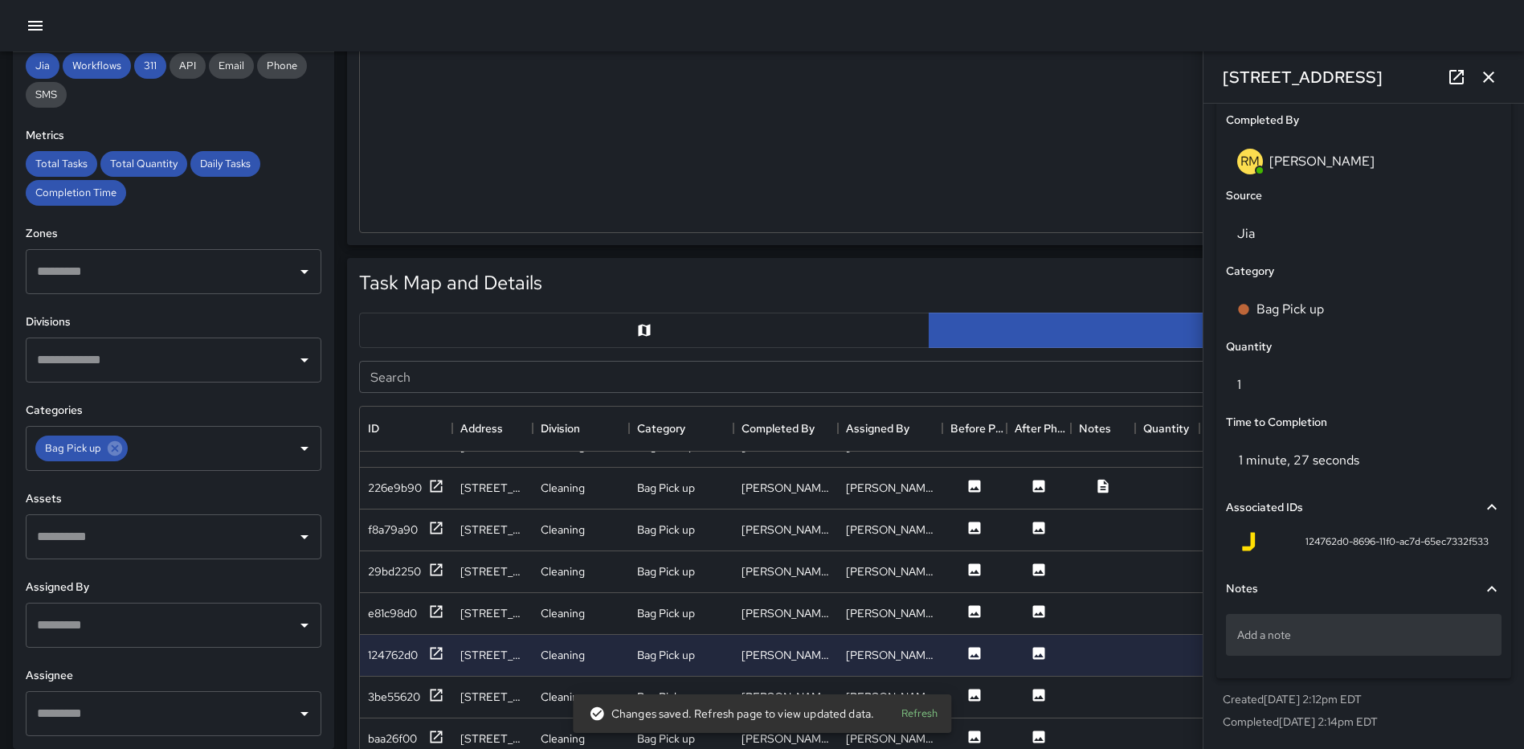
click at [1333, 640] on p "Add a note" at bounding box center [1363, 635] width 253 height 16
type textarea "**********"
click at [1494, 73] on icon "button" at bounding box center [1488, 77] width 11 height 11
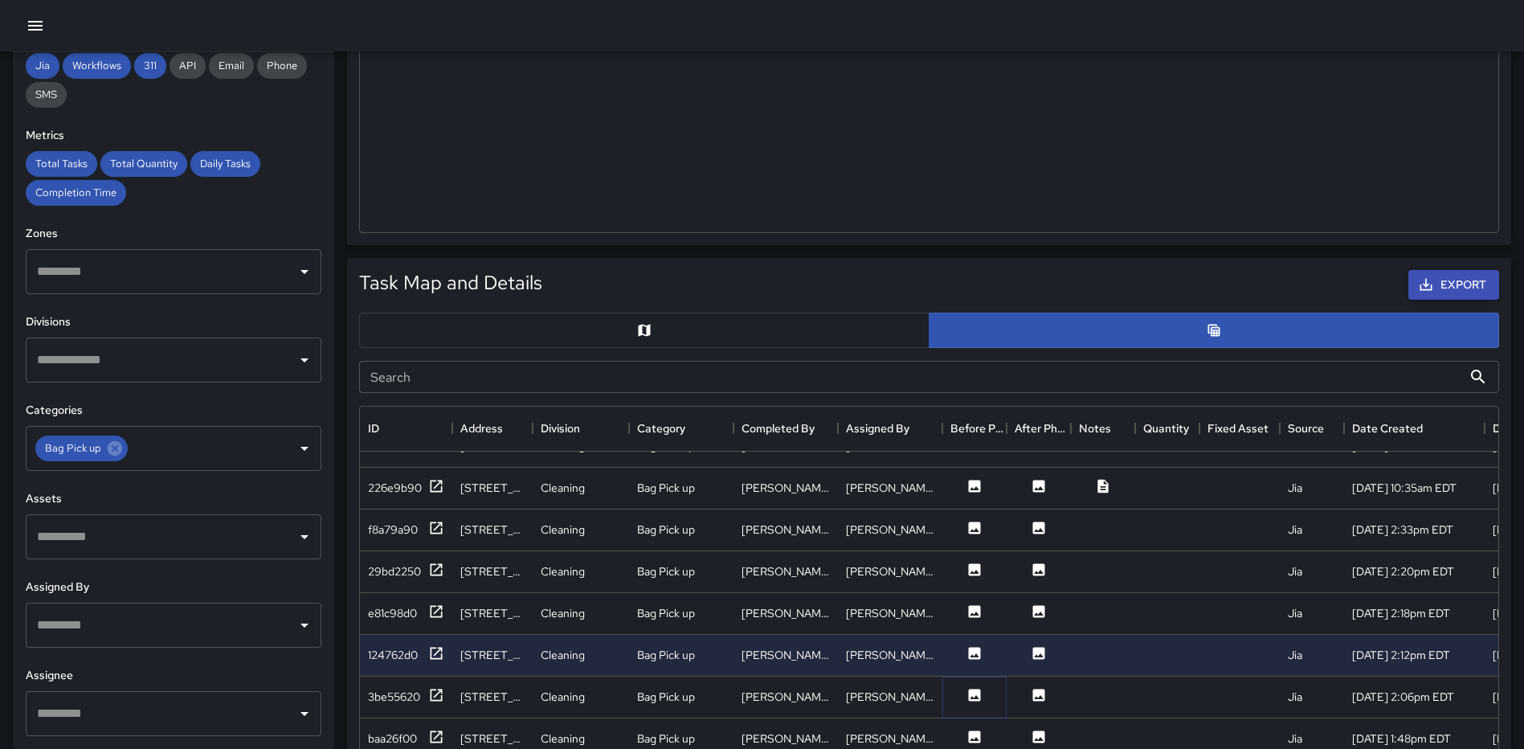
click at [968, 692] on icon at bounding box center [975, 695] width 16 height 16
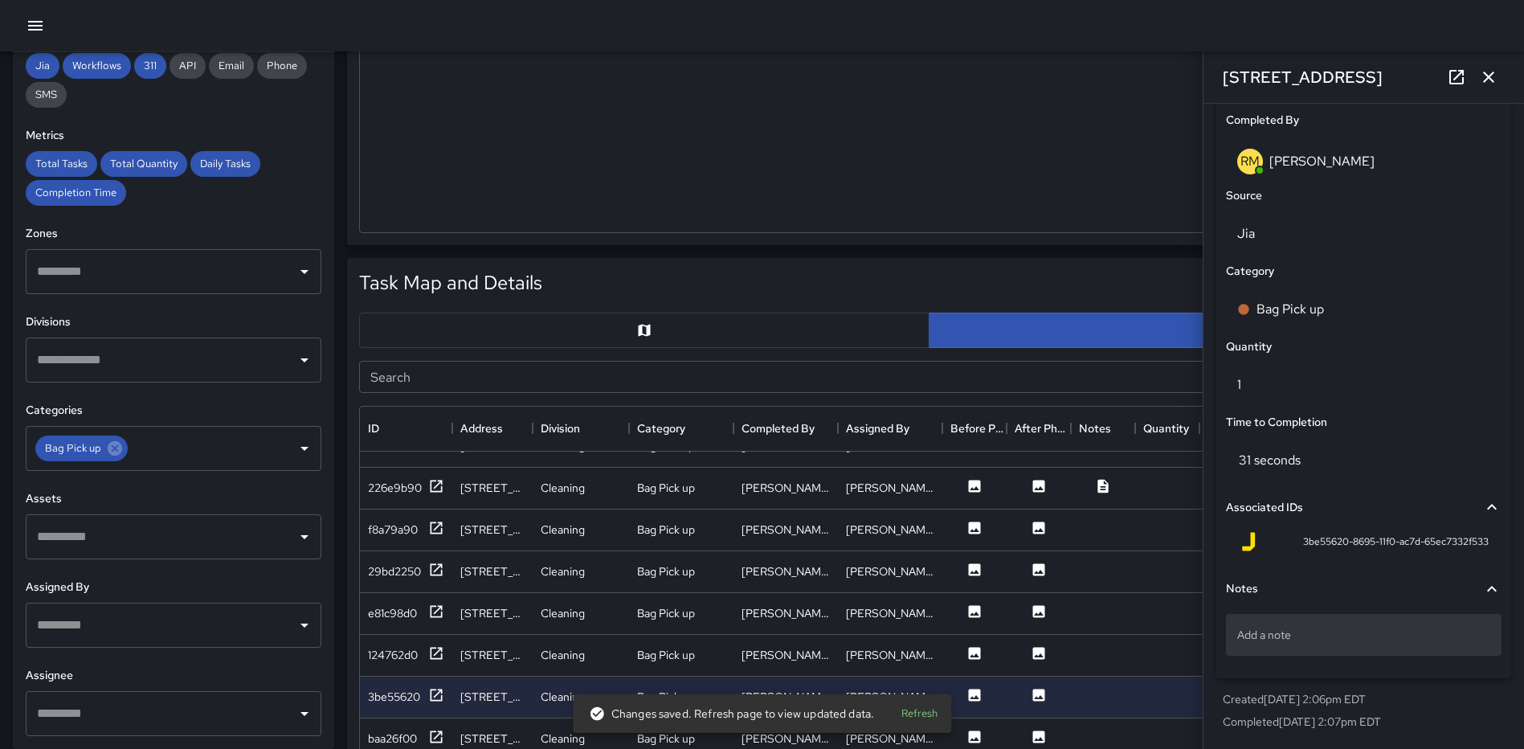
click at [1316, 640] on p "Add a note" at bounding box center [1363, 635] width 253 height 16
type textarea "*****"
click at [1494, 67] on icon "button" at bounding box center [1488, 76] width 19 height 19
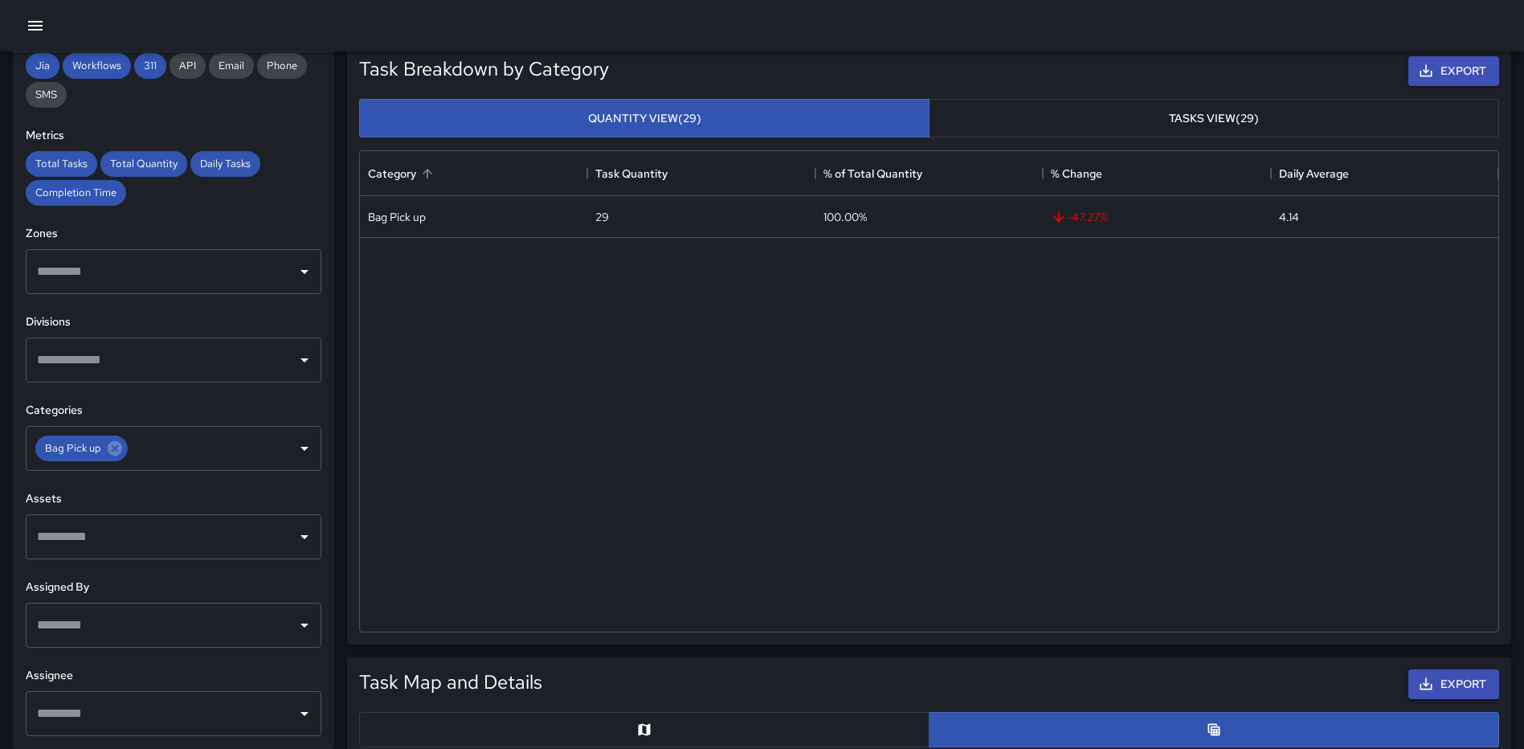
scroll to position [0, 0]
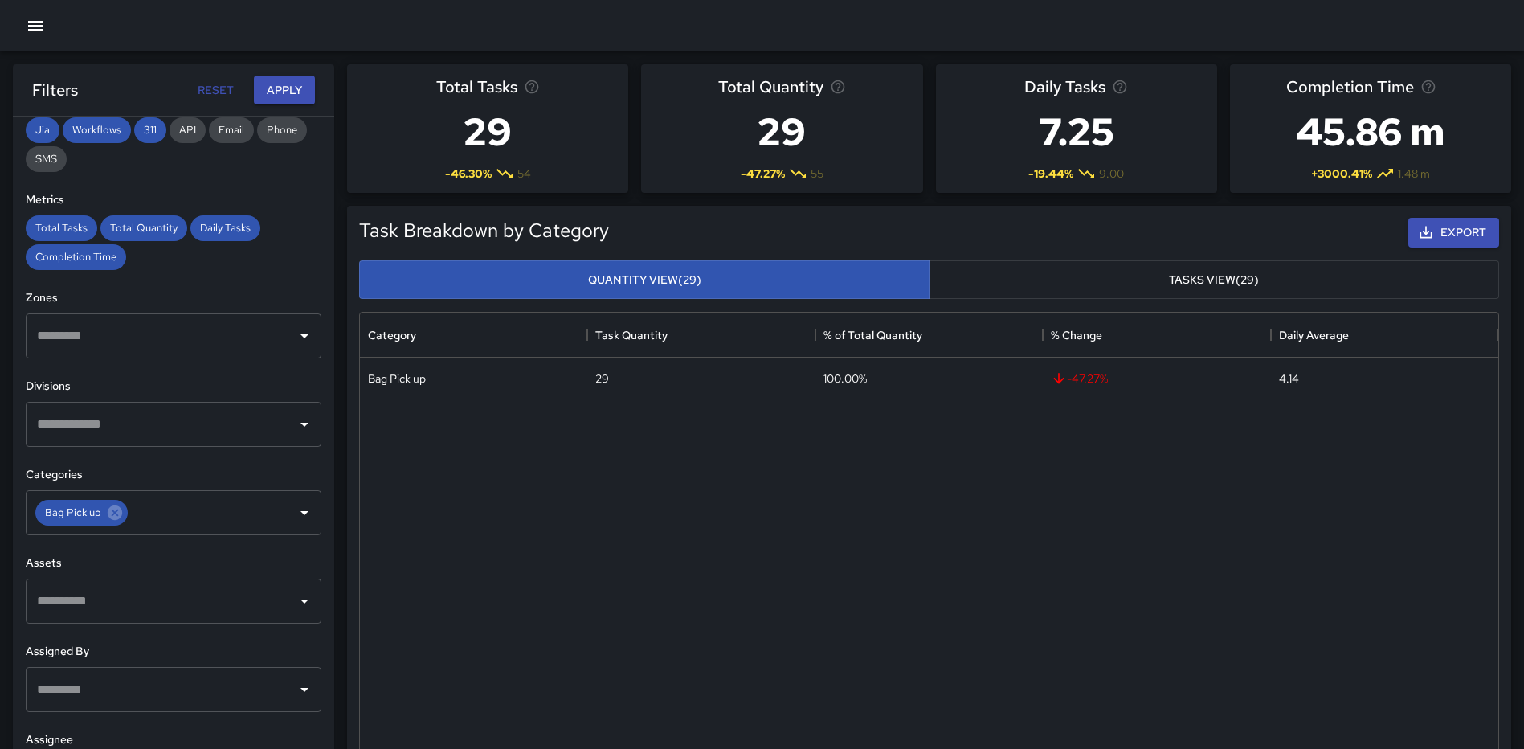
click at [22, 17] on button "button" at bounding box center [35, 26] width 32 height 32
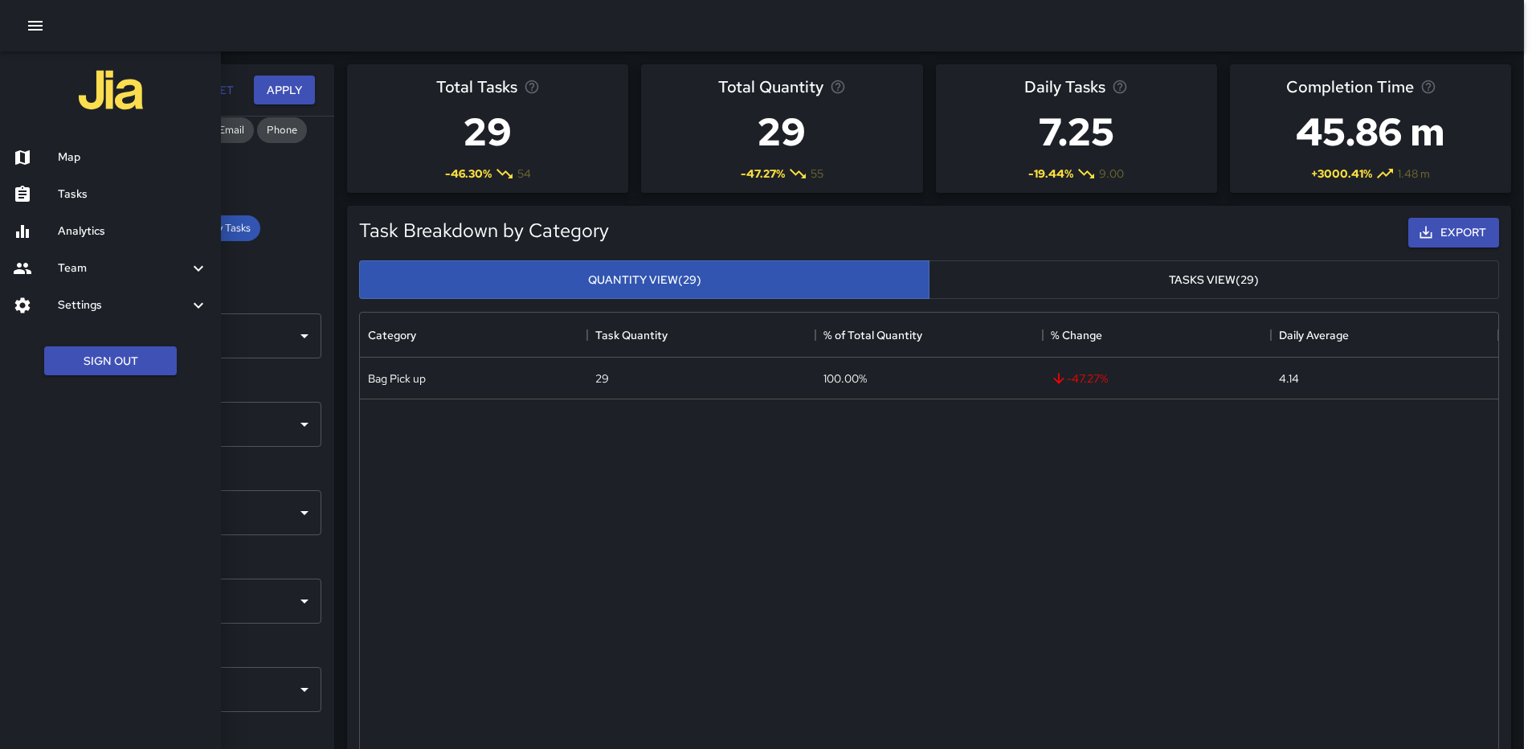
click at [66, 225] on h6 "Analytics" at bounding box center [133, 232] width 150 height 18
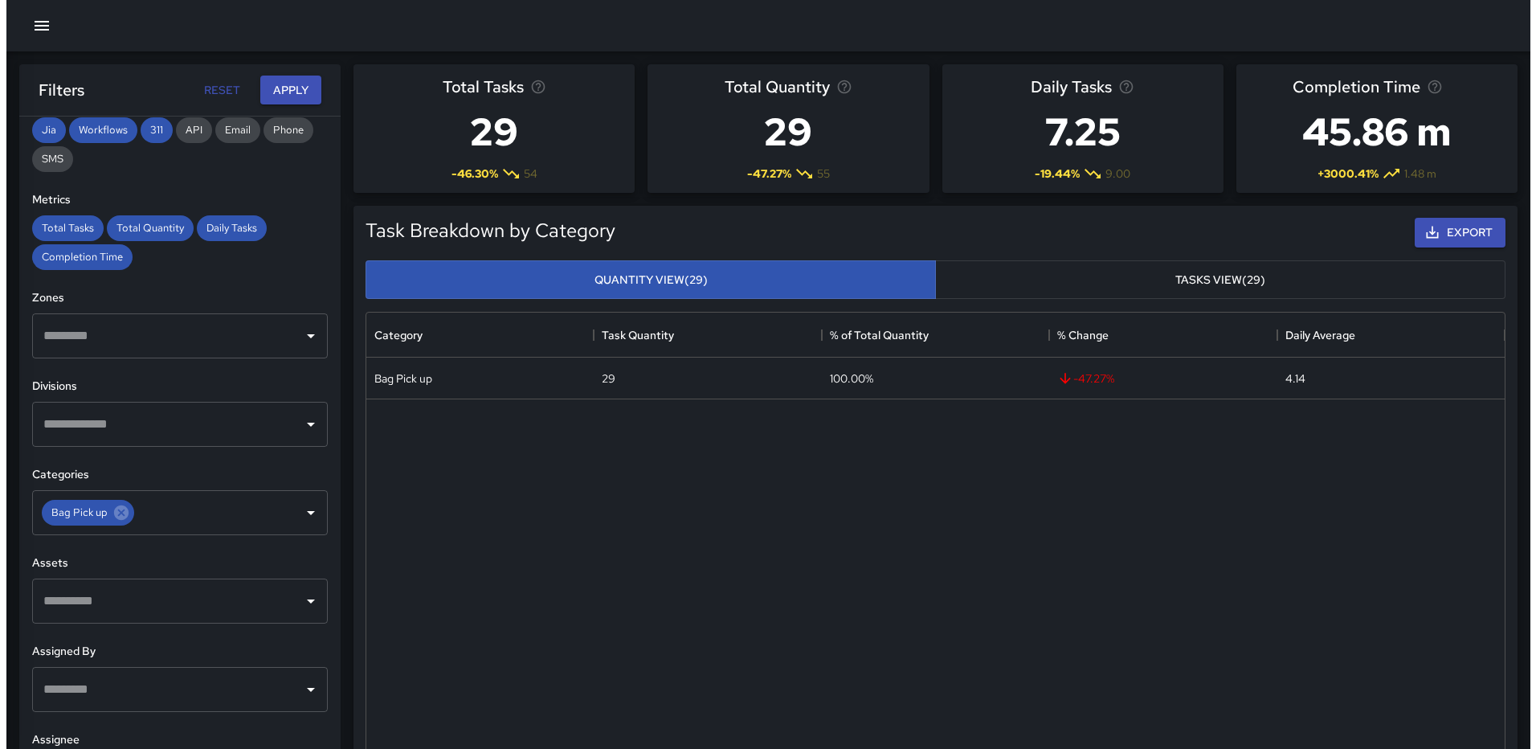
scroll to position [13, 13]
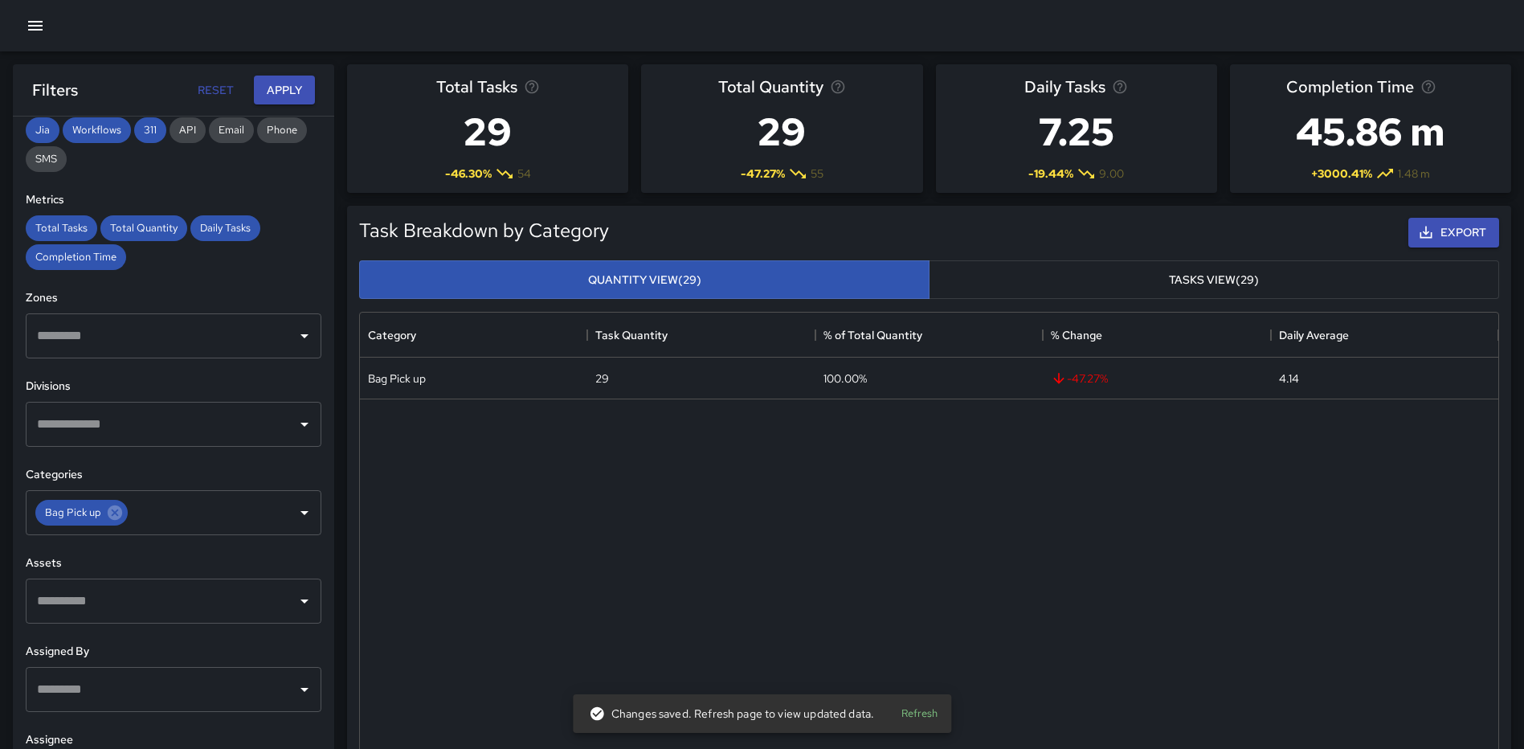
click at [32, 23] on icon "button" at bounding box center [35, 25] width 19 height 19
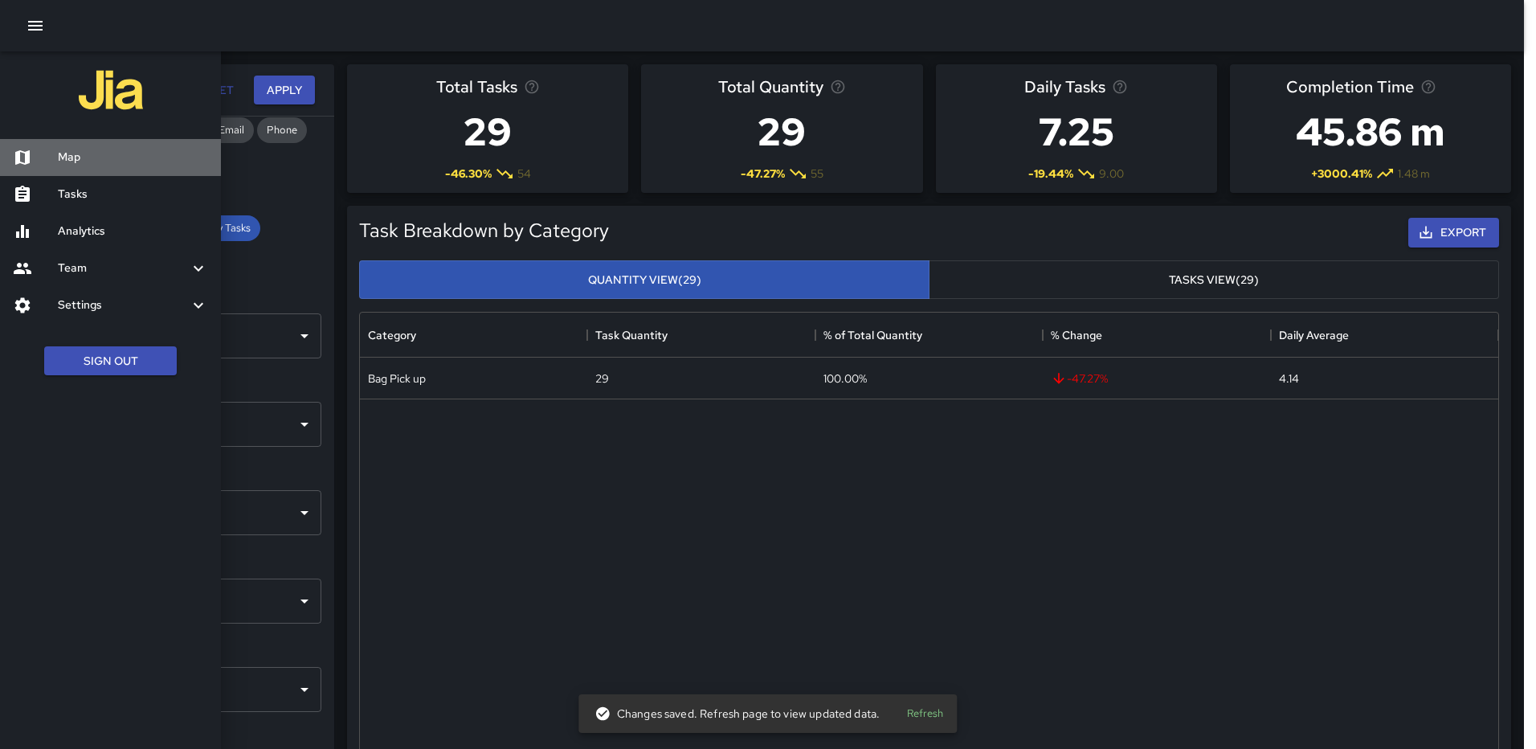
click at [66, 157] on h6 "Map" at bounding box center [133, 158] width 150 height 18
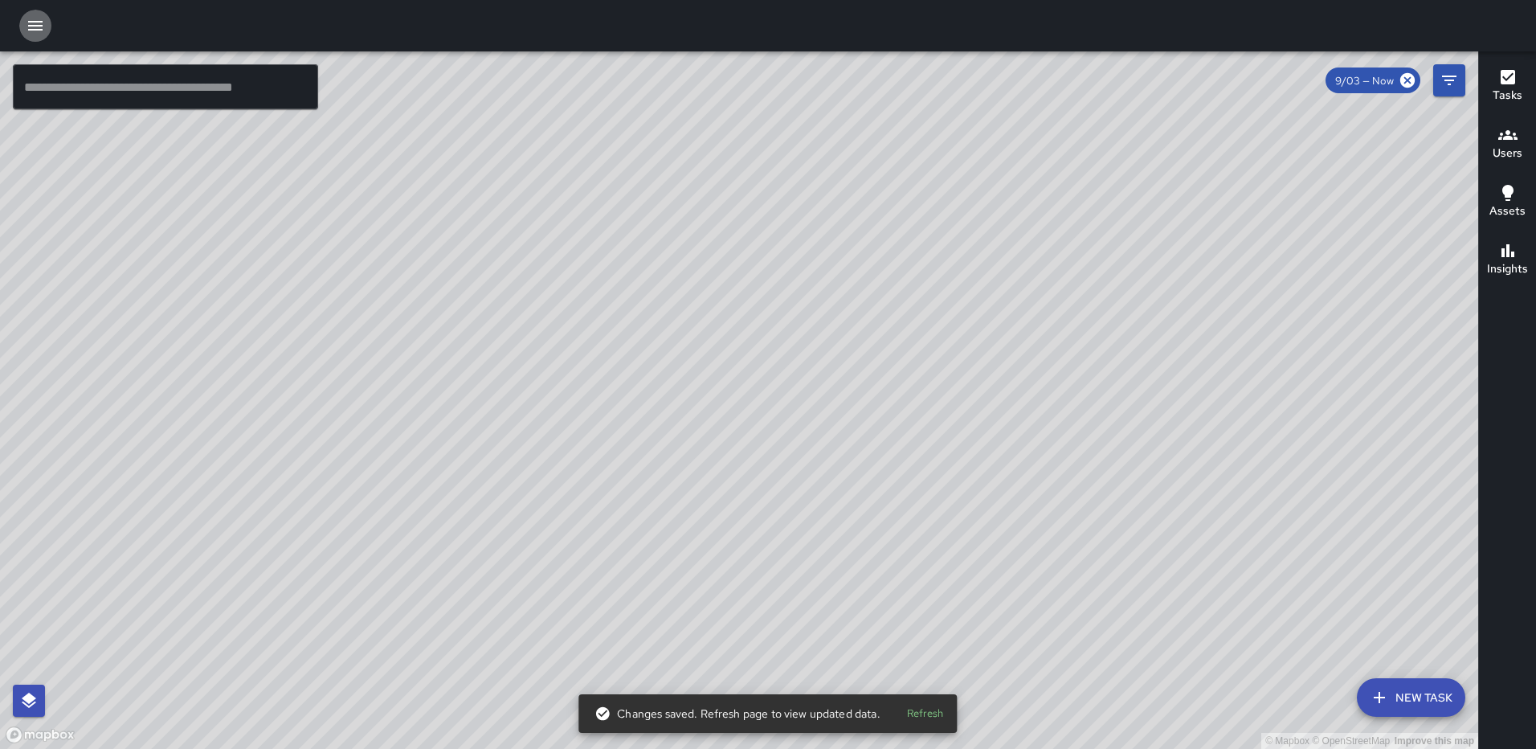
click at [36, 23] on icon "button" at bounding box center [35, 25] width 19 height 19
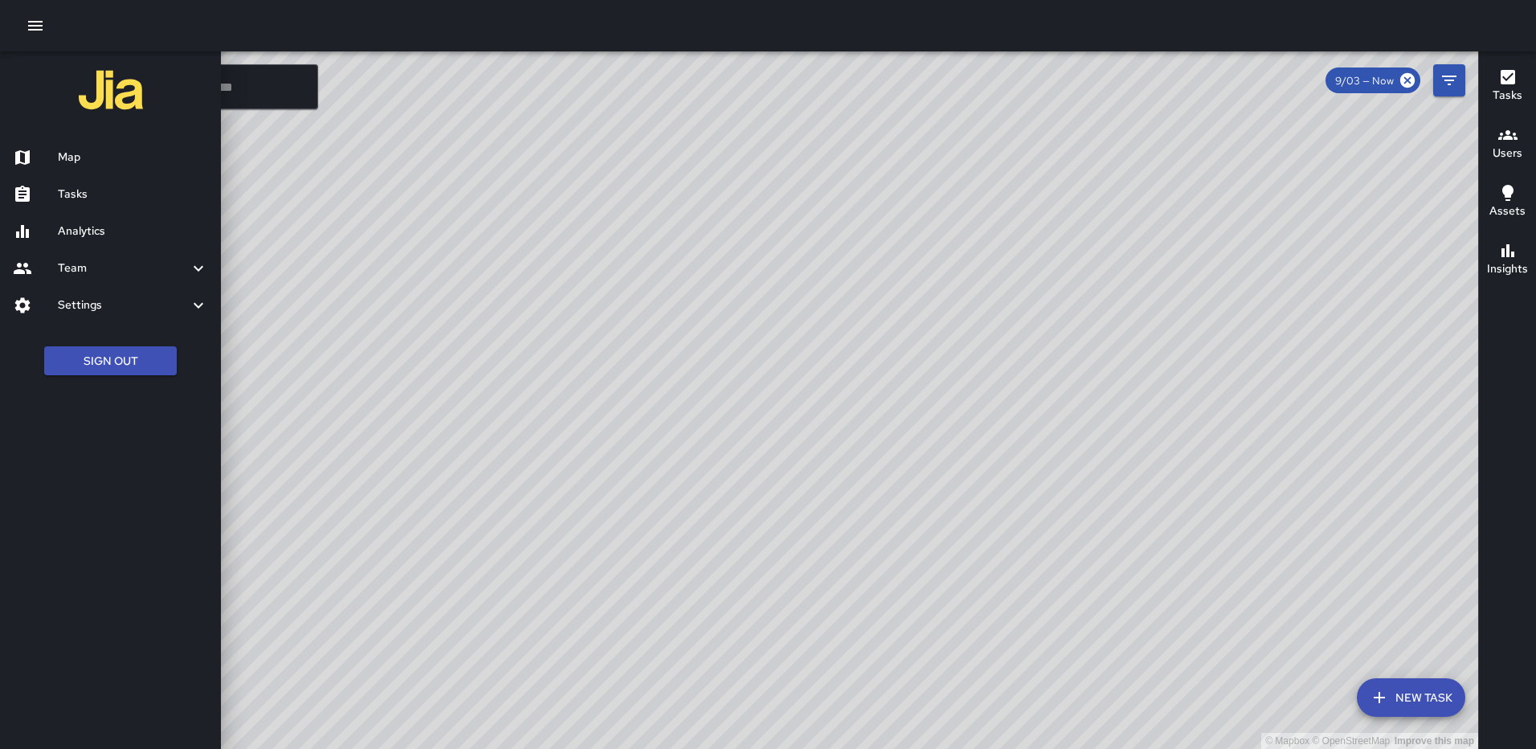
click at [92, 227] on h6 "Analytics" at bounding box center [133, 232] width 150 height 18
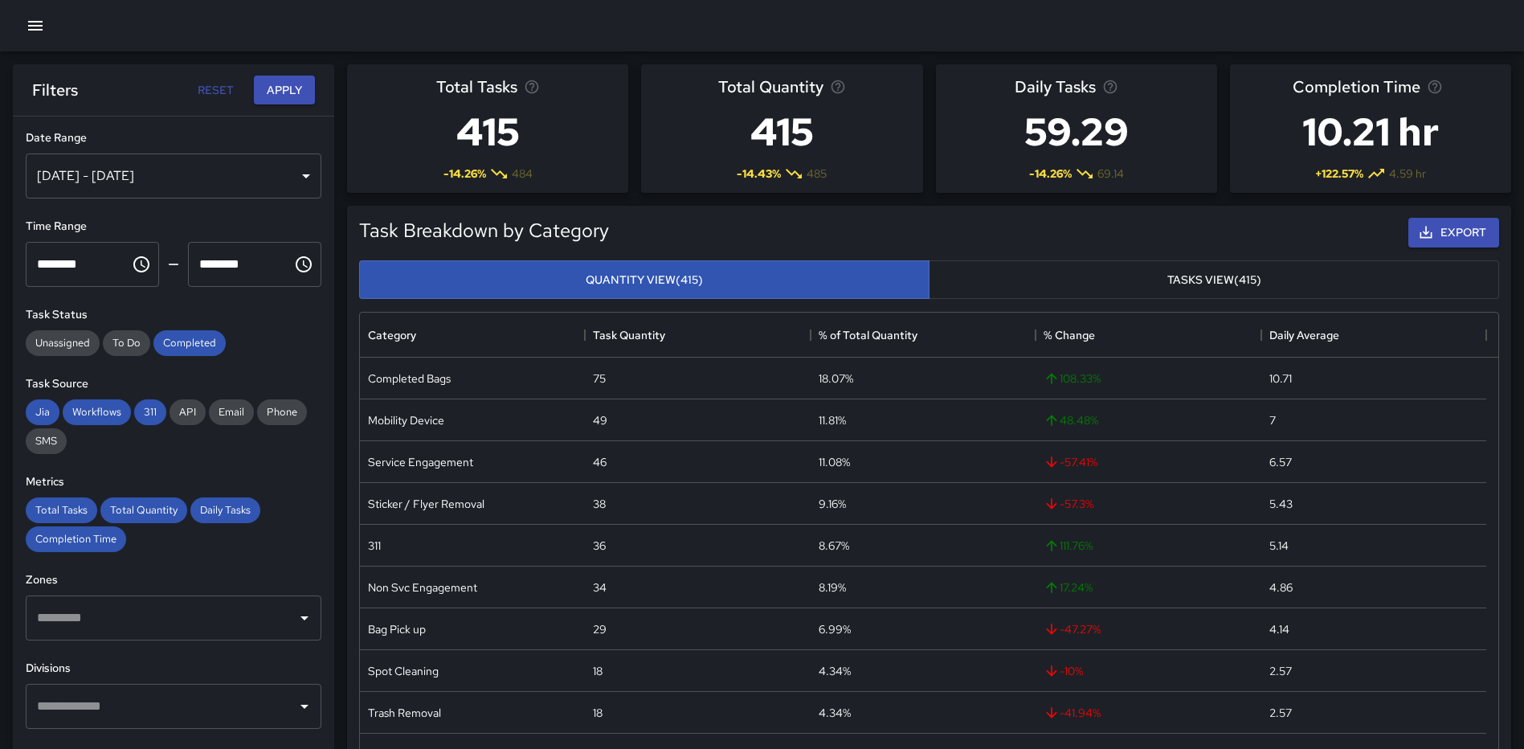
scroll to position [468, 1126]
click at [293, 174] on div "[DATE] - [DATE]" at bounding box center [174, 175] width 296 height 45
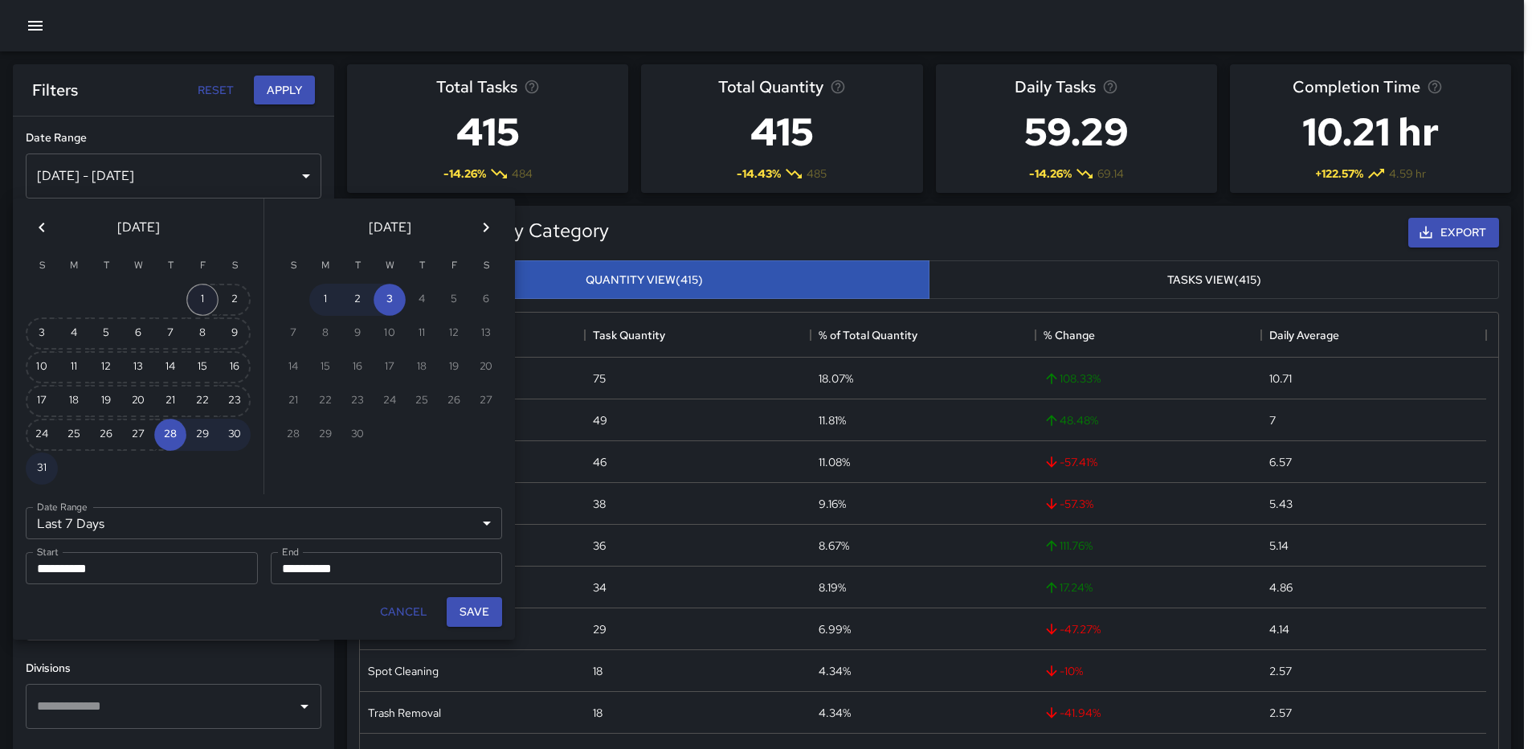
click at [198, 293] on button "1" at bounding box center [202, 300] width 32 height 32
type input "******"
type input "**********"
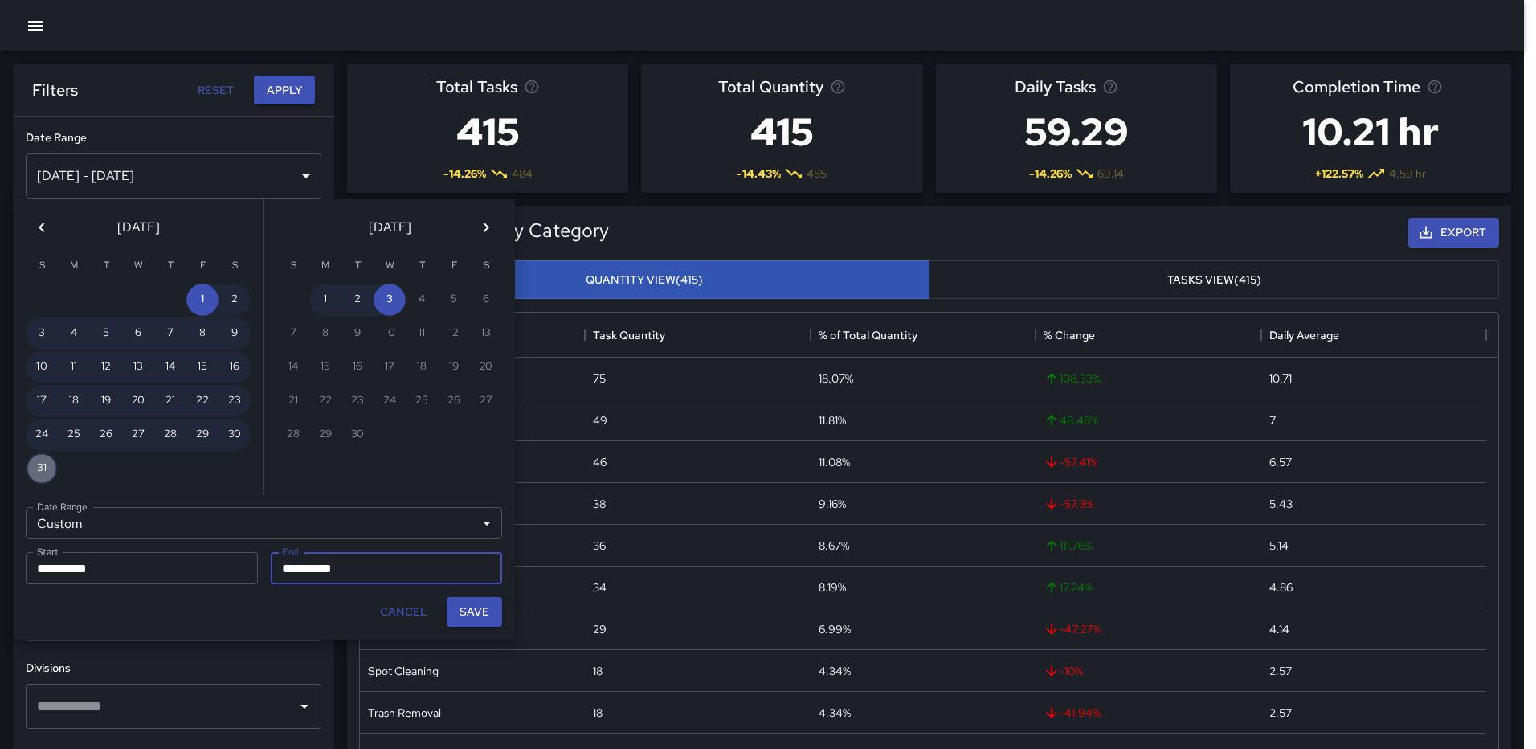
click at [44, 464] on button "31" at bounding box center [42, 468] width 32 height 32
type input "**********"
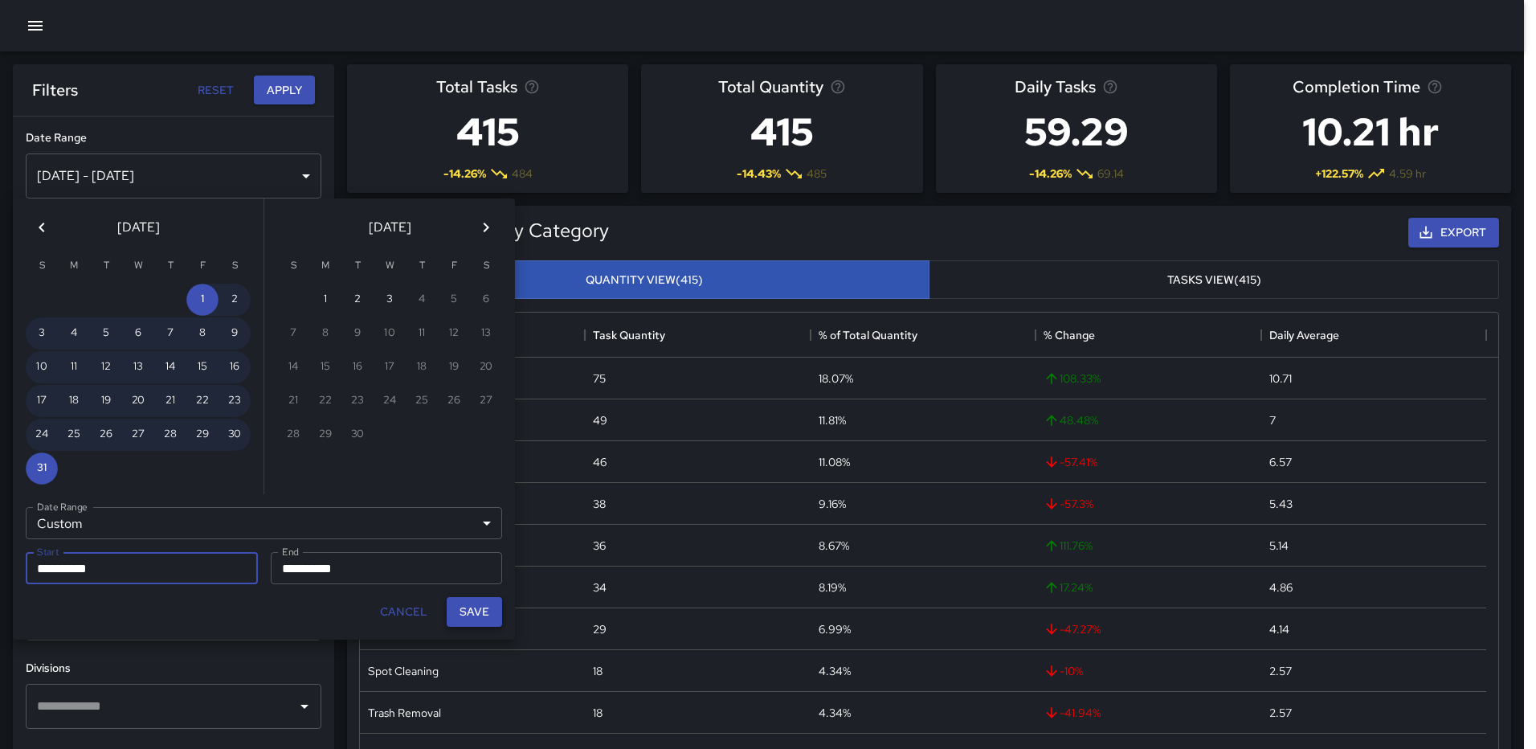
click at [468, 603] on button "Save" at bounding box center [474, 612] width 55 height 30
type input "**********"
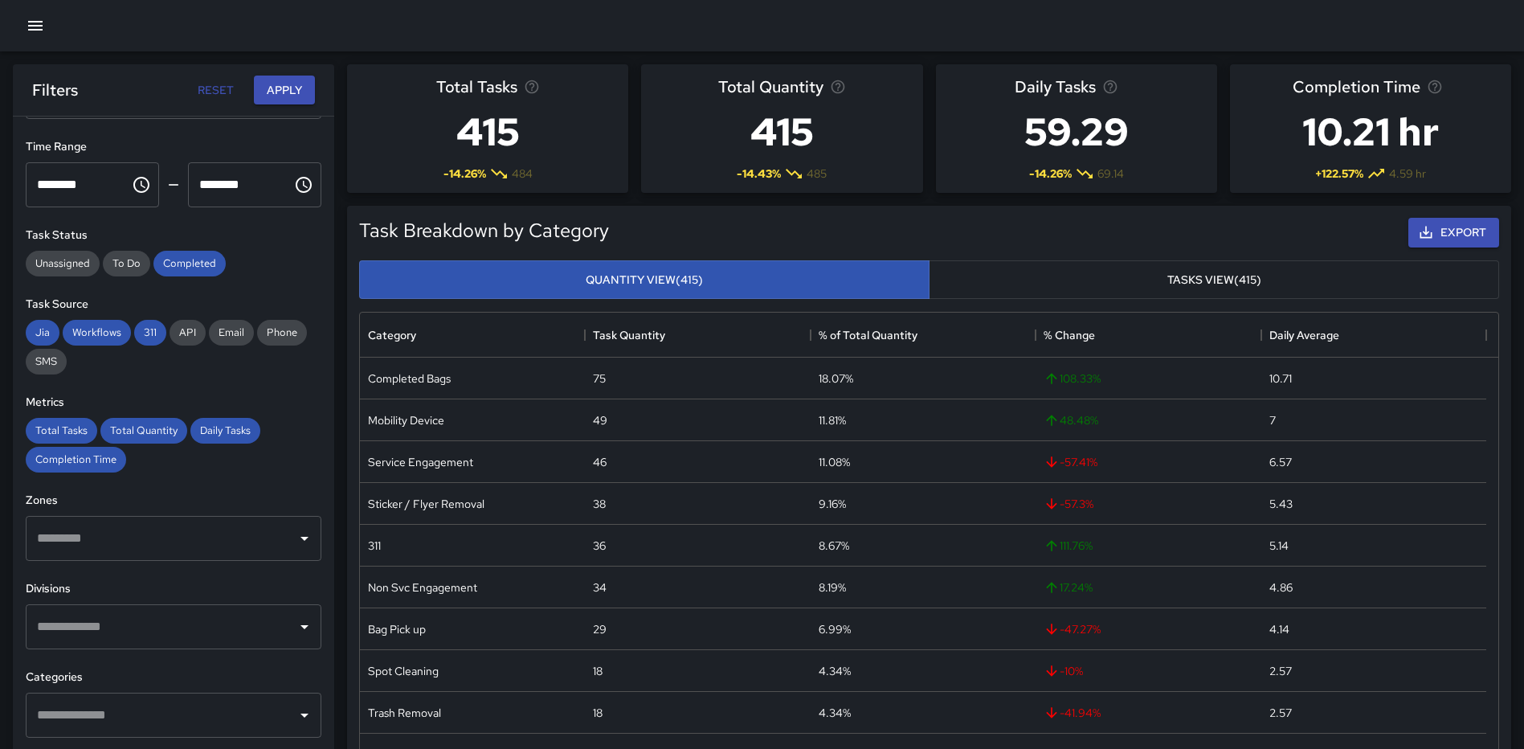
scroll to position [80, 0]
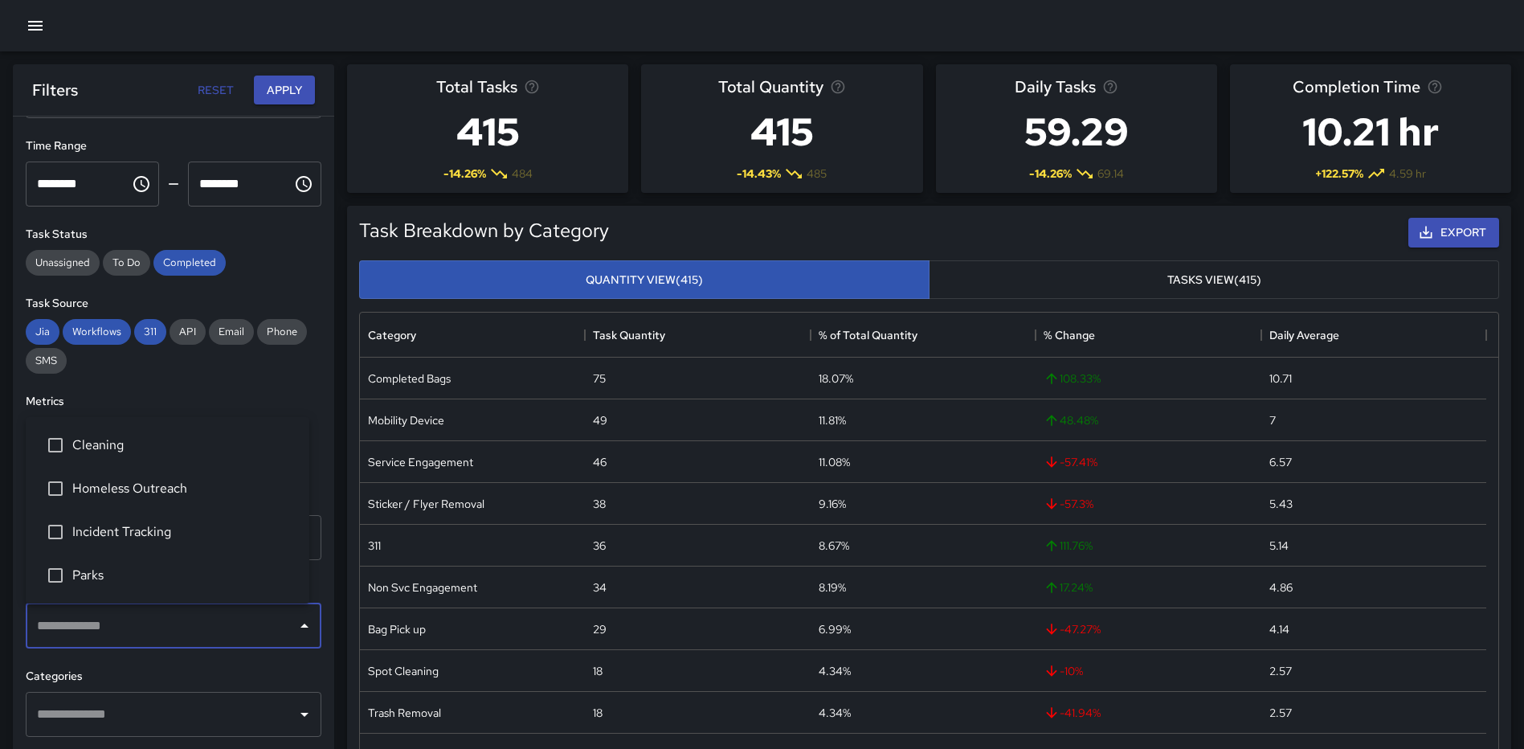
click at [199, 630] on input "text" at bounding box center [161, 626] width 257 height 31
click at [101, 451] on span "Cleaning" at bounding box center [184, 444] width 224 height 19
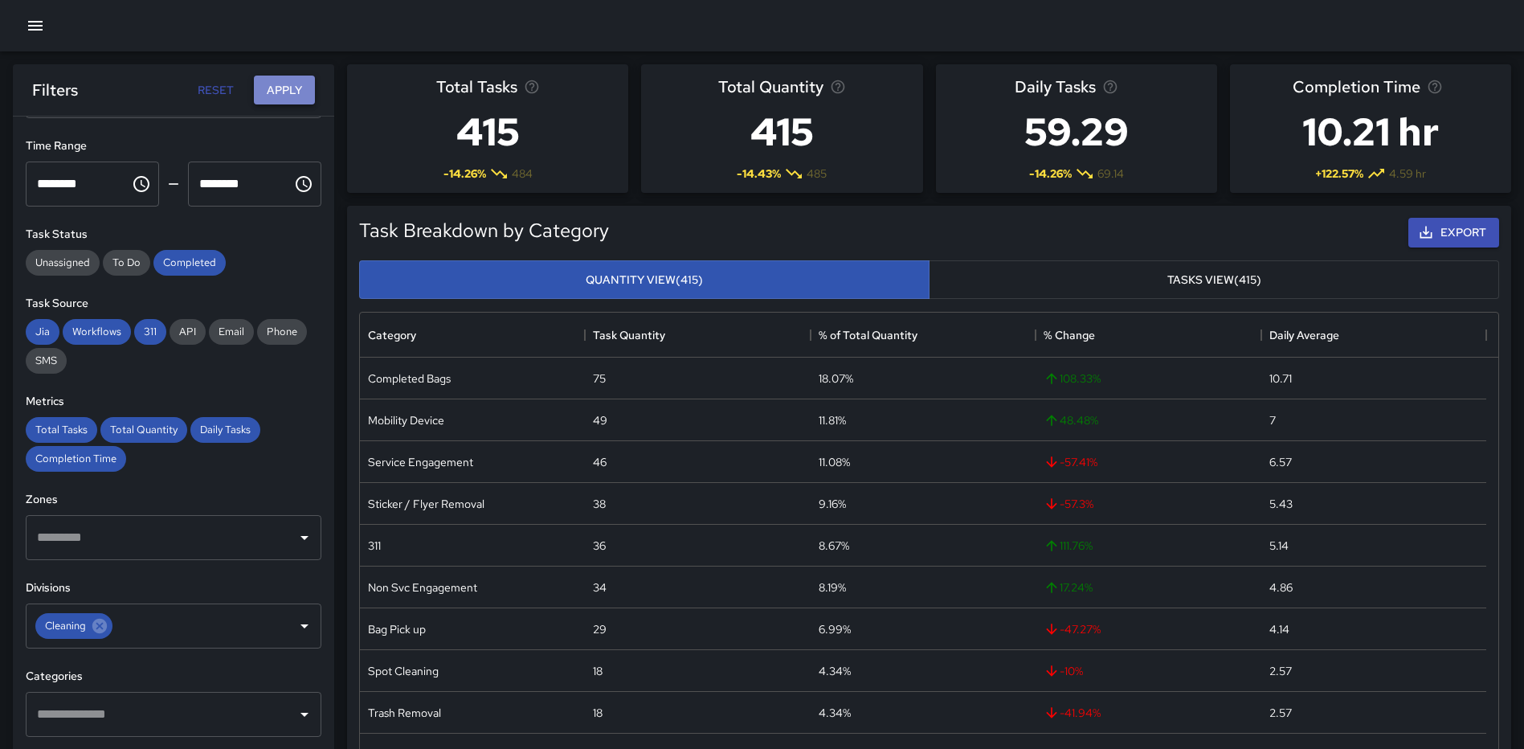
click at [262, 84] on button "Apply" at bounding box center [284, 91] width 61 height 30
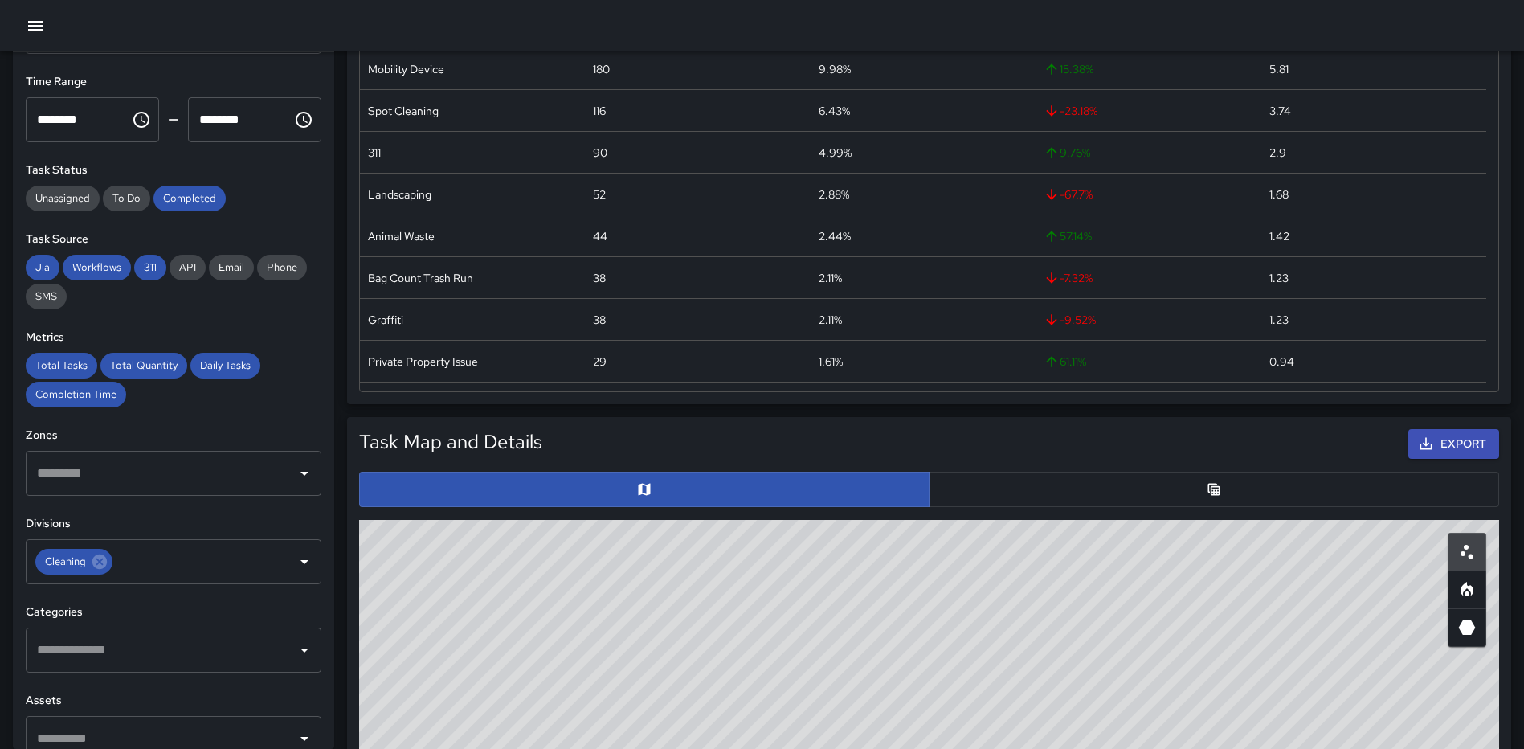
scroll to position [161, 0]
click at [1186, 481] on button "button" at bounding box center [1214, 489] width 570 height 35
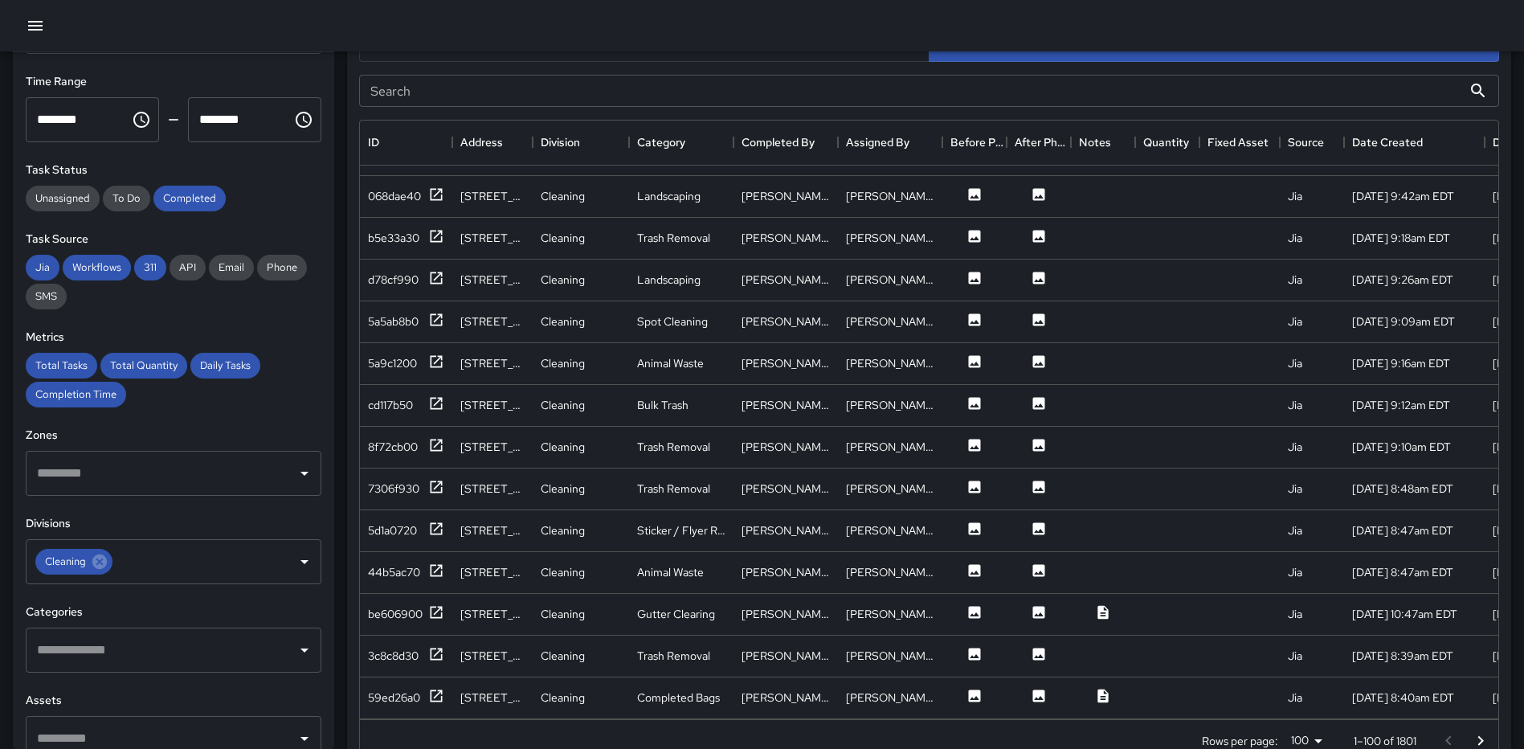
scroll to position [884, 0]
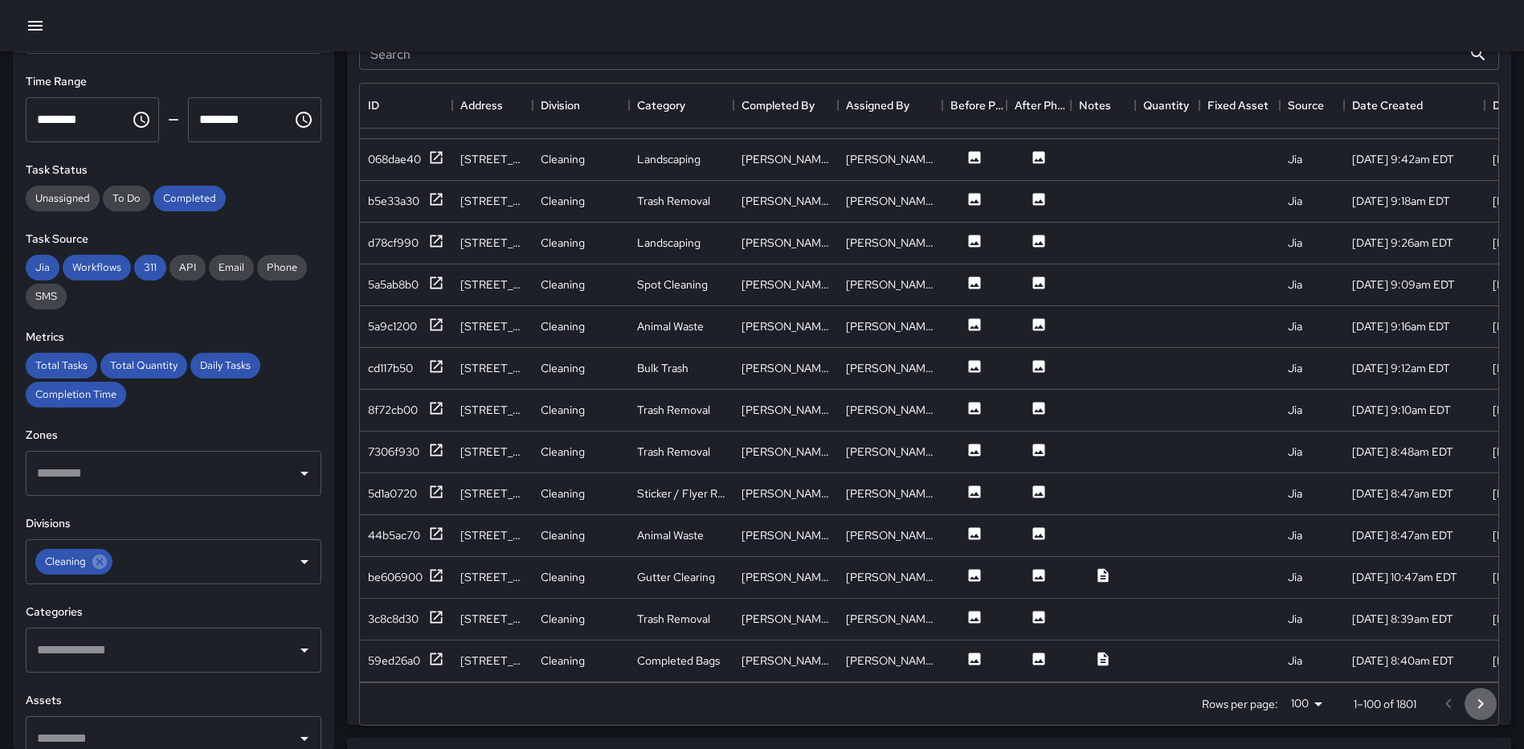
click at [1484, 698] on icon "Go to next page" at bounding box center [1480, 703] width 19 height 19
click at [1478, 703] on icon "Go to next page" at bounding box center [1480, 703] width 19 height 19
click at [1477, 699] on icon "Go to next page" at bounding box center [1480, 703] width 19 height 19
click at [1480, 697] on icon "Go to next page" at bounding box center [1480, 703] width 19 height 19
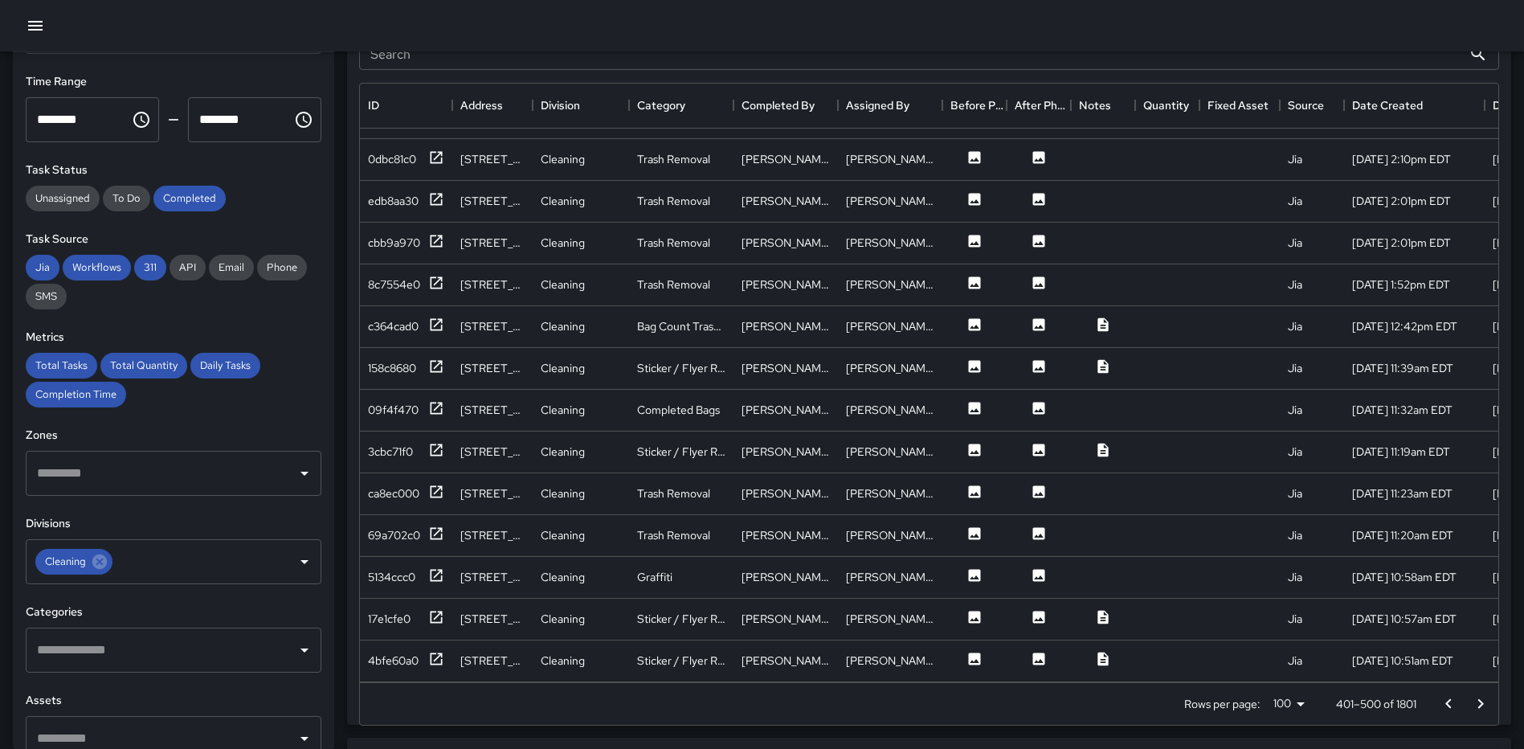
click at [1481, 701] on icon "Go to next page" at bounding box center [1481, 703] width 6 height 10
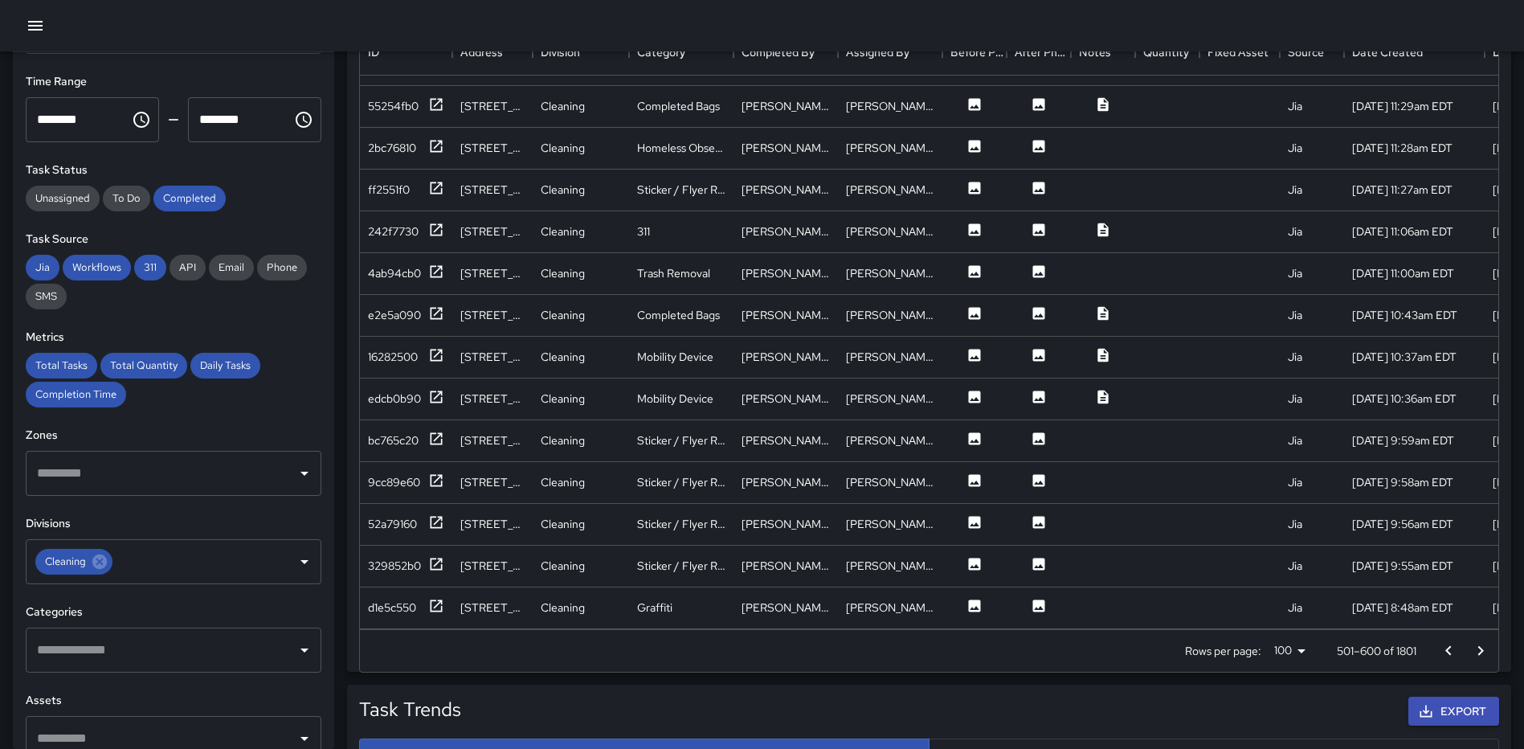
scroll to position [964, 0]
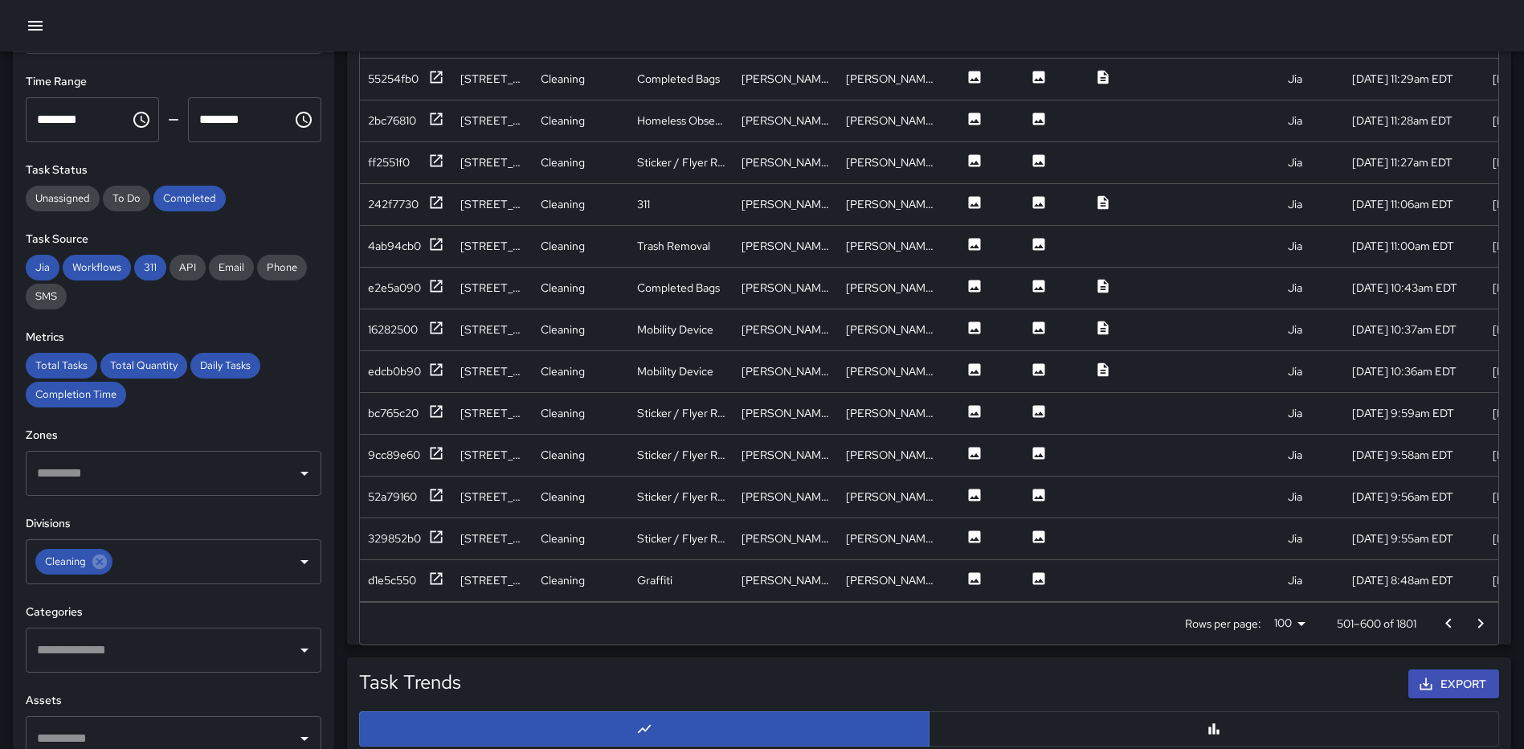
click at [1485, 621] on icon "Go to next page" at bounding box center [1480, 623] width 19 height 19
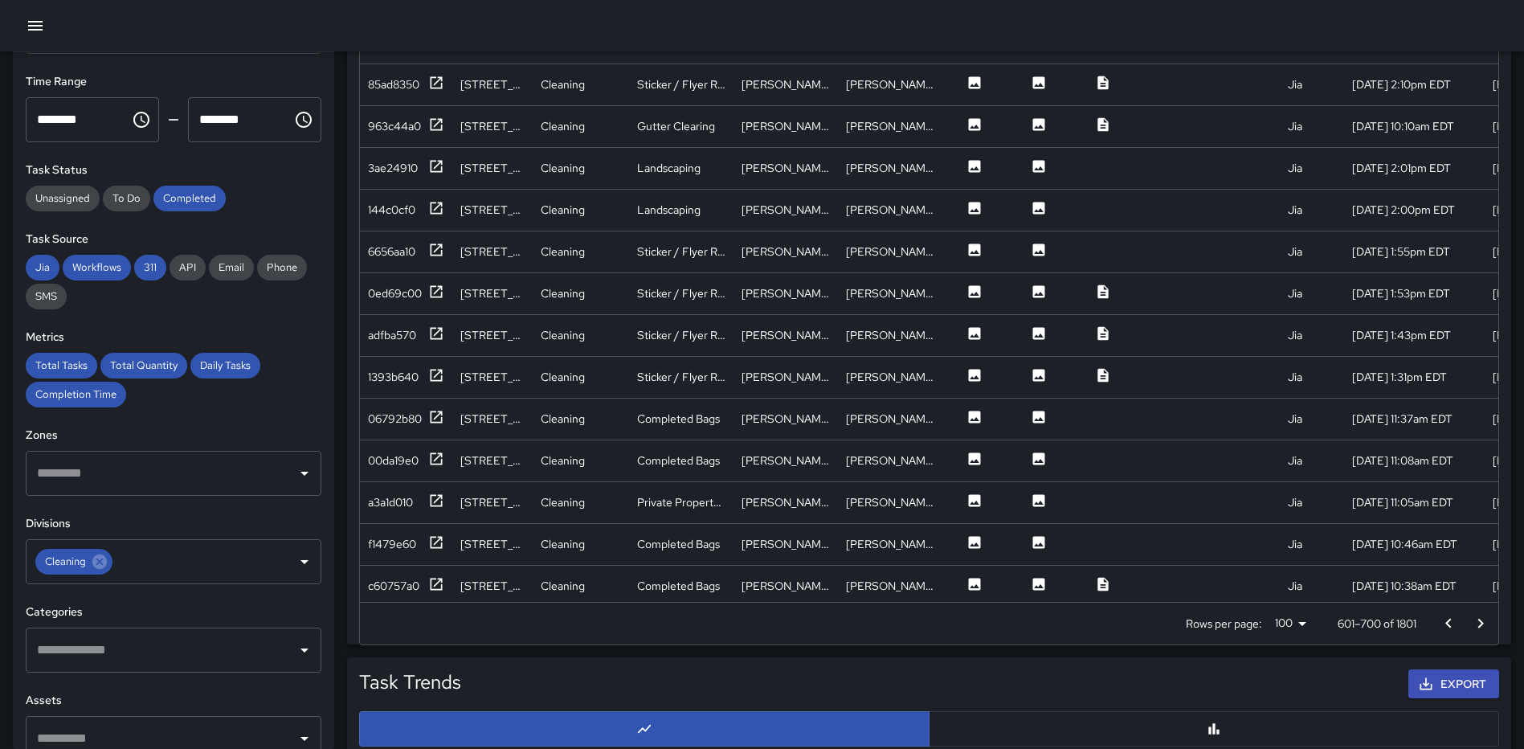
scroll to position [3636, 0]
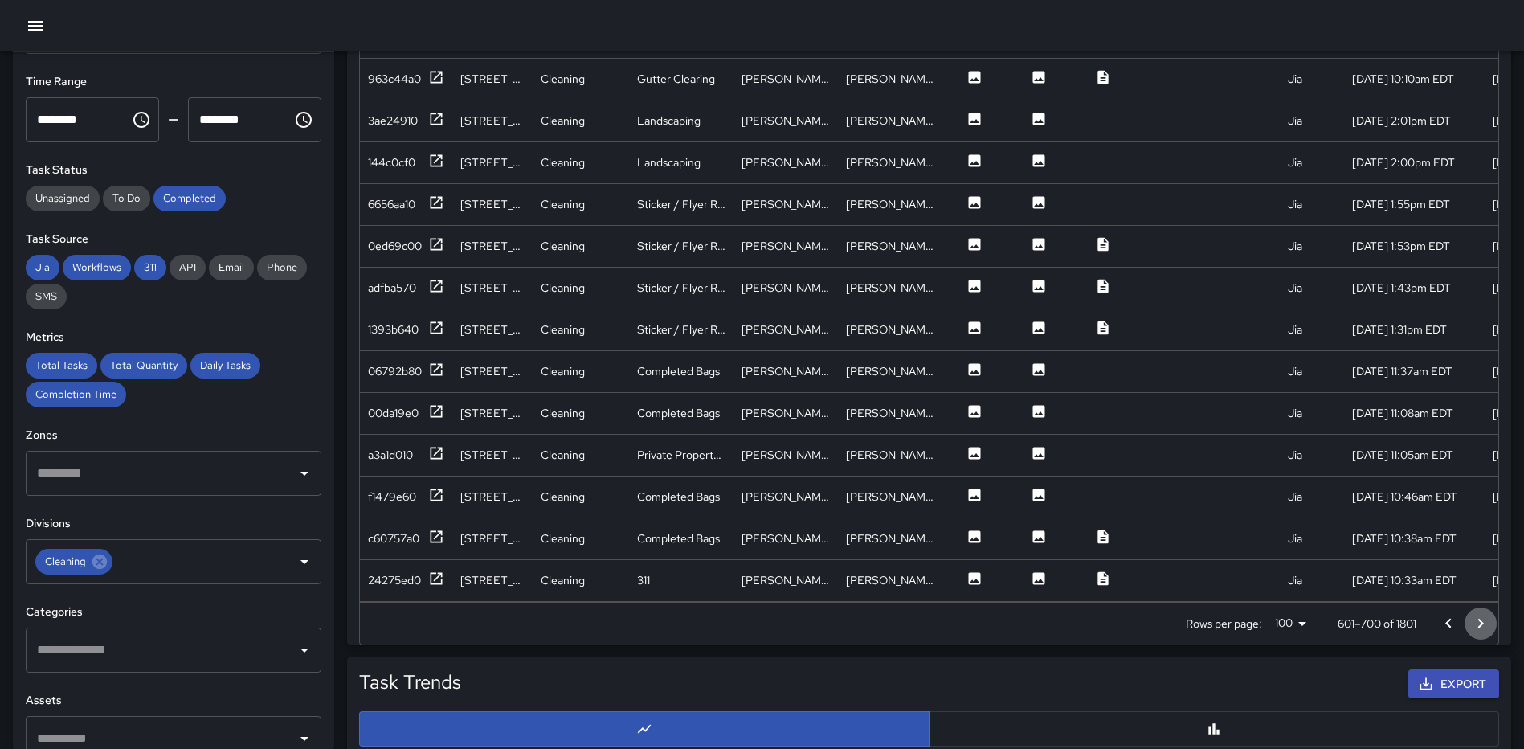
click at [1480, 620] on icon "Go to next page" at bounding box center [1481, 623] width 6 height 10
click at [1482, 619] on icon "Go to next page" at bounding box center [1480, 623] width 19 height 19
click at [1481, 619] on icon "Go to next page" at bounding box center [1480, 623] width 19 height 19
click at [1478, 622] on icon "Go to next page" at bounding box center [1480, 623] width 19 height 19
click at [1482, 618] on icon "Go to next page" at bounding box center [1480, 623] width 19 height 19
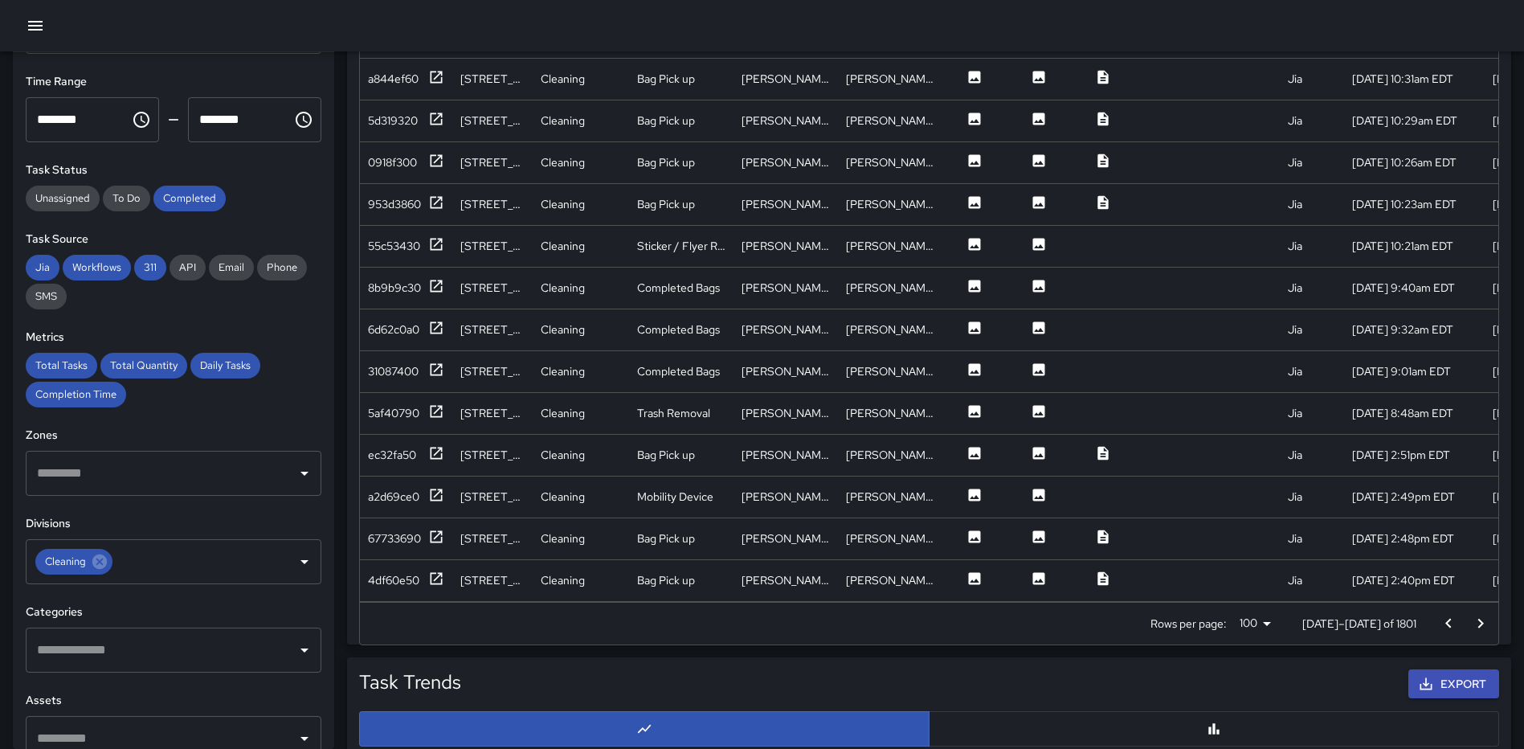
click at [1484, 620] on icon "Go to next page" at bounding box center [1480, 623] width 19 height 19
click at [1480, 621] on icon "Go to next page" at bounding box center [1481, 623] width 6 height 10
click at [1476, 621] on icon "Go to next page" at bounding box center [1480, 623] width 19 height 19
click at [1478, 621] on icon "Go to next page" at bounding box center [1480, 623] width 19 height 19
click at [1484, 623] on icon "Go to next page" at bounding box center [1480, 623] width 19 height 19
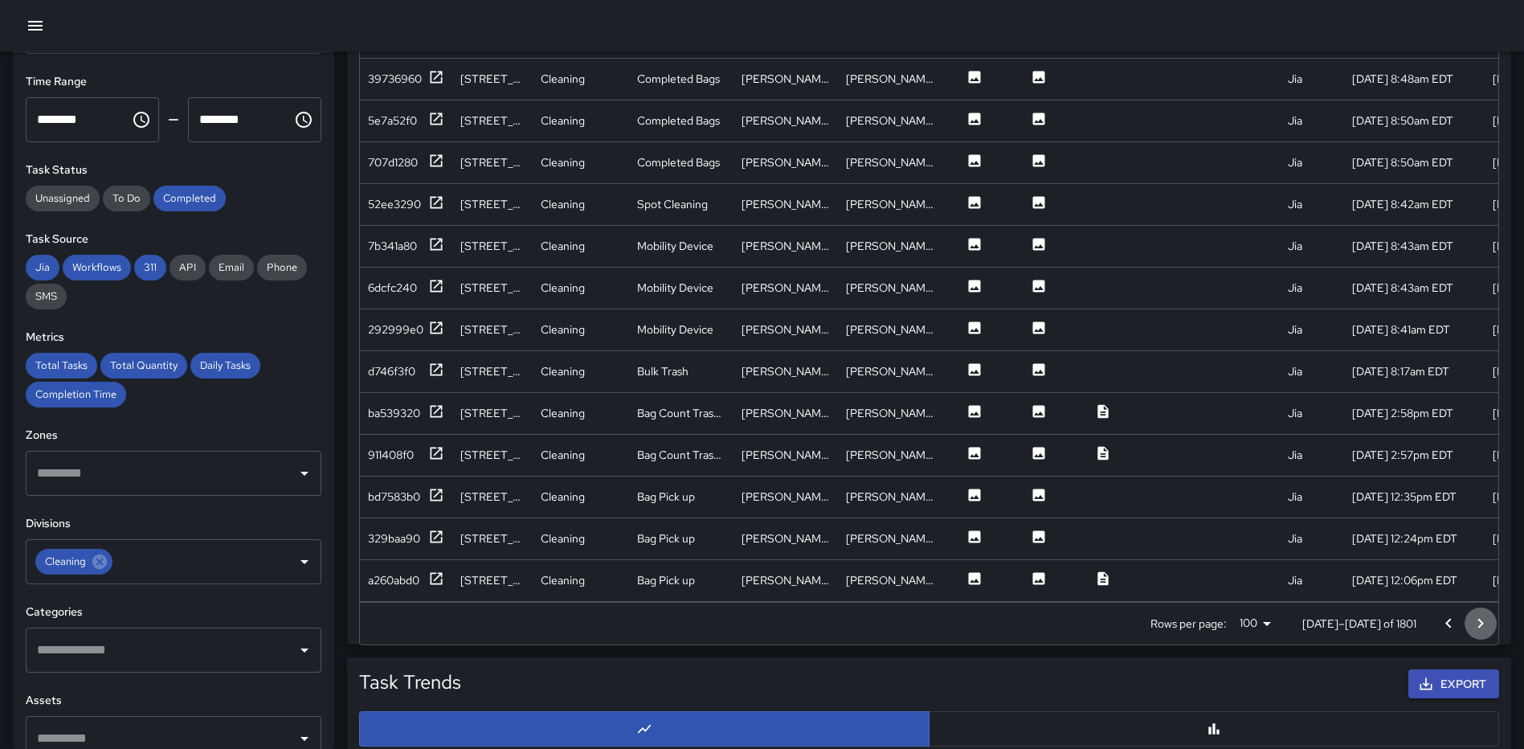
click at [1483, 623] on icon "Go to next page" at bounding box center [1481, 623] width 6 height 10
click at [1488, 623] on icon "Go to next page" at bounding box center [1480, 623] width 19 height 19
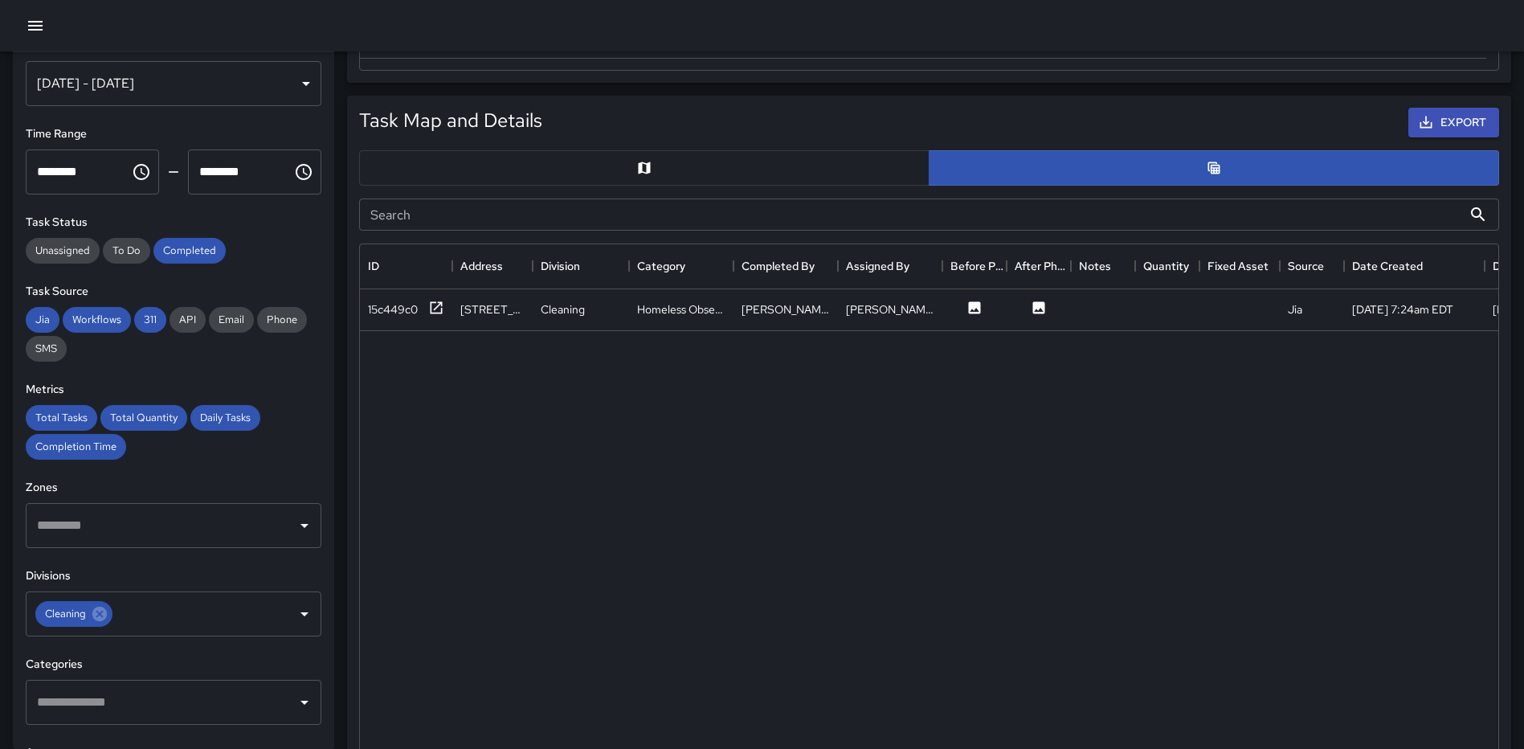
scroll to position [0, 0]
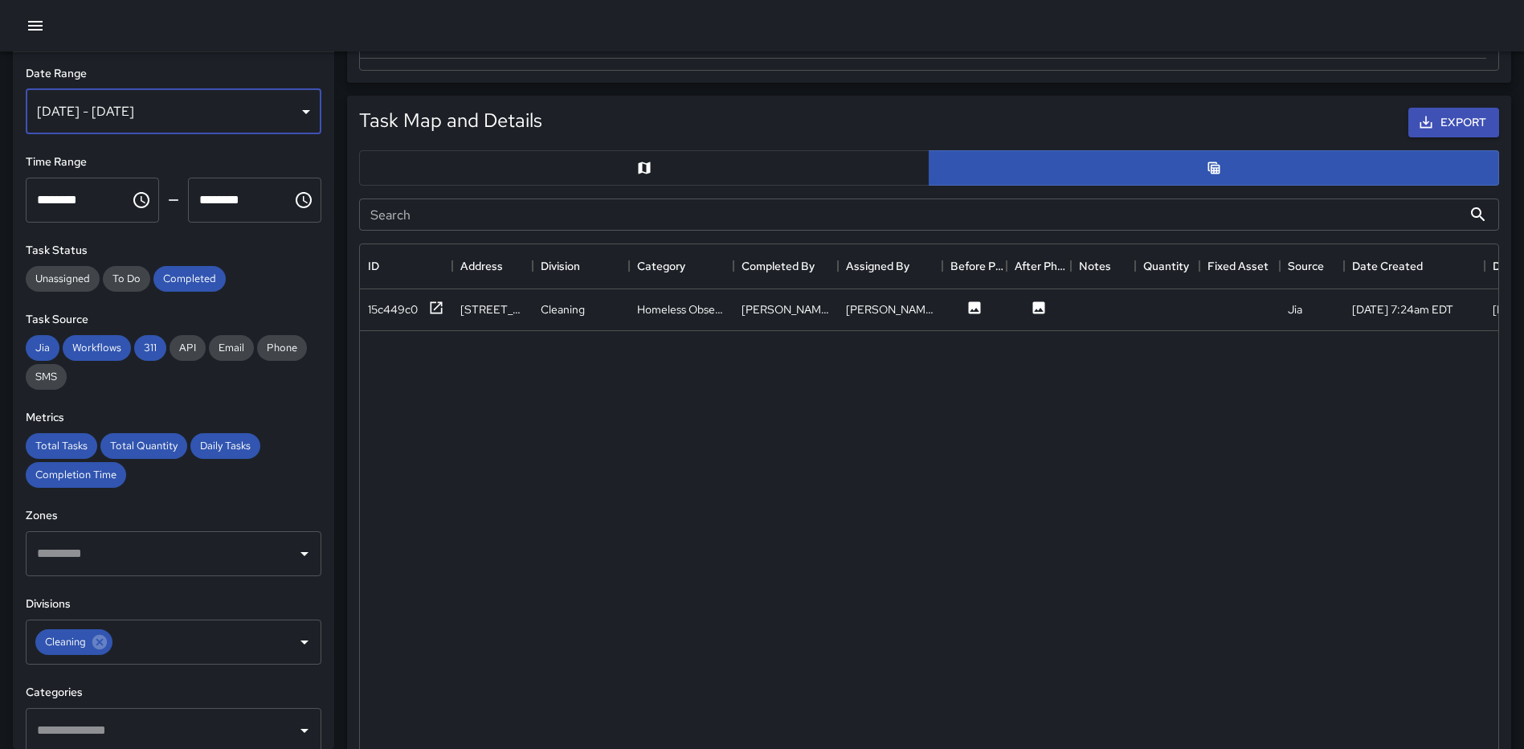
click at [196, 94] on div "[DATE] - [DATE]" at bounding box center [174, 111] width 296 height 45
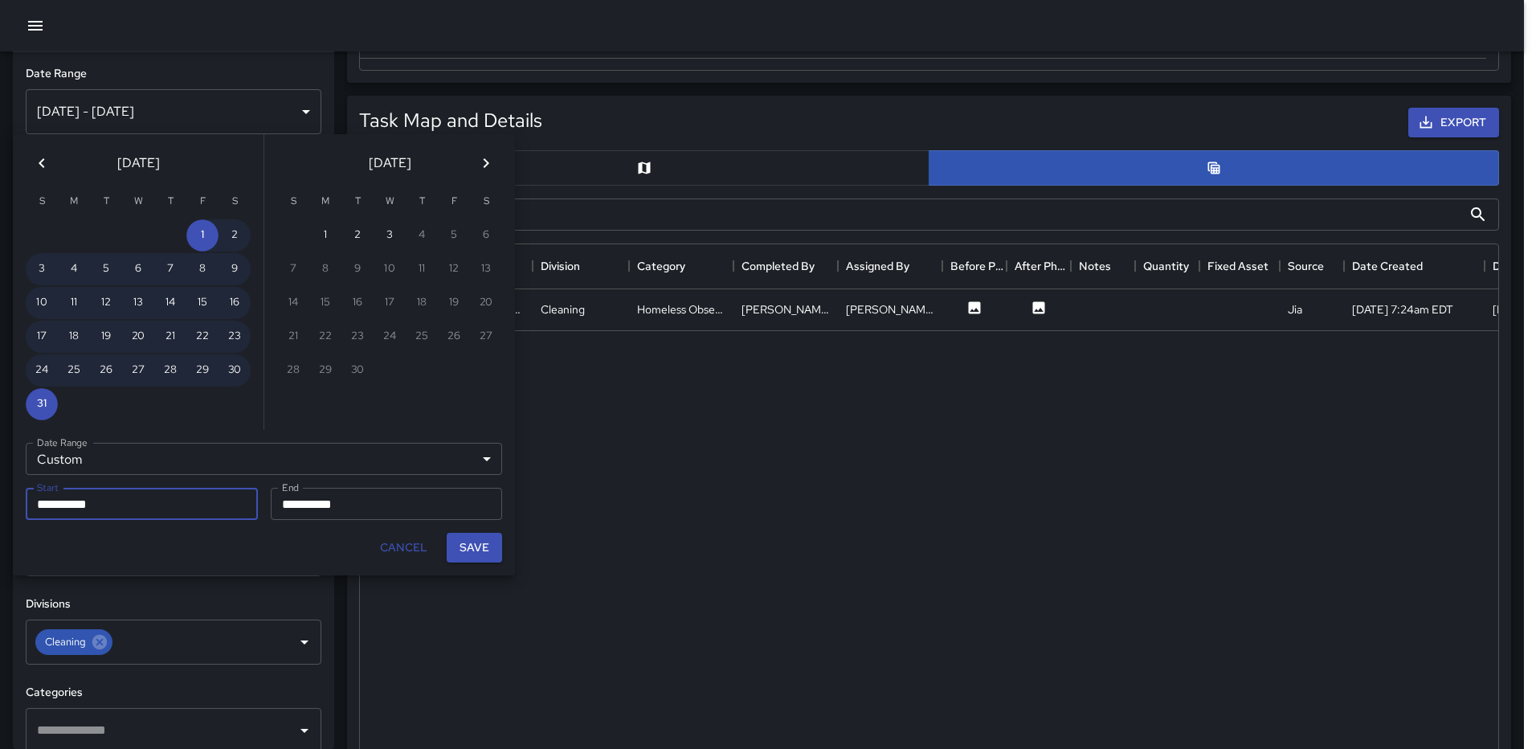
click at [38, 156] on icon "Previous month" at bounding box center [41, 162] width 19 height 19
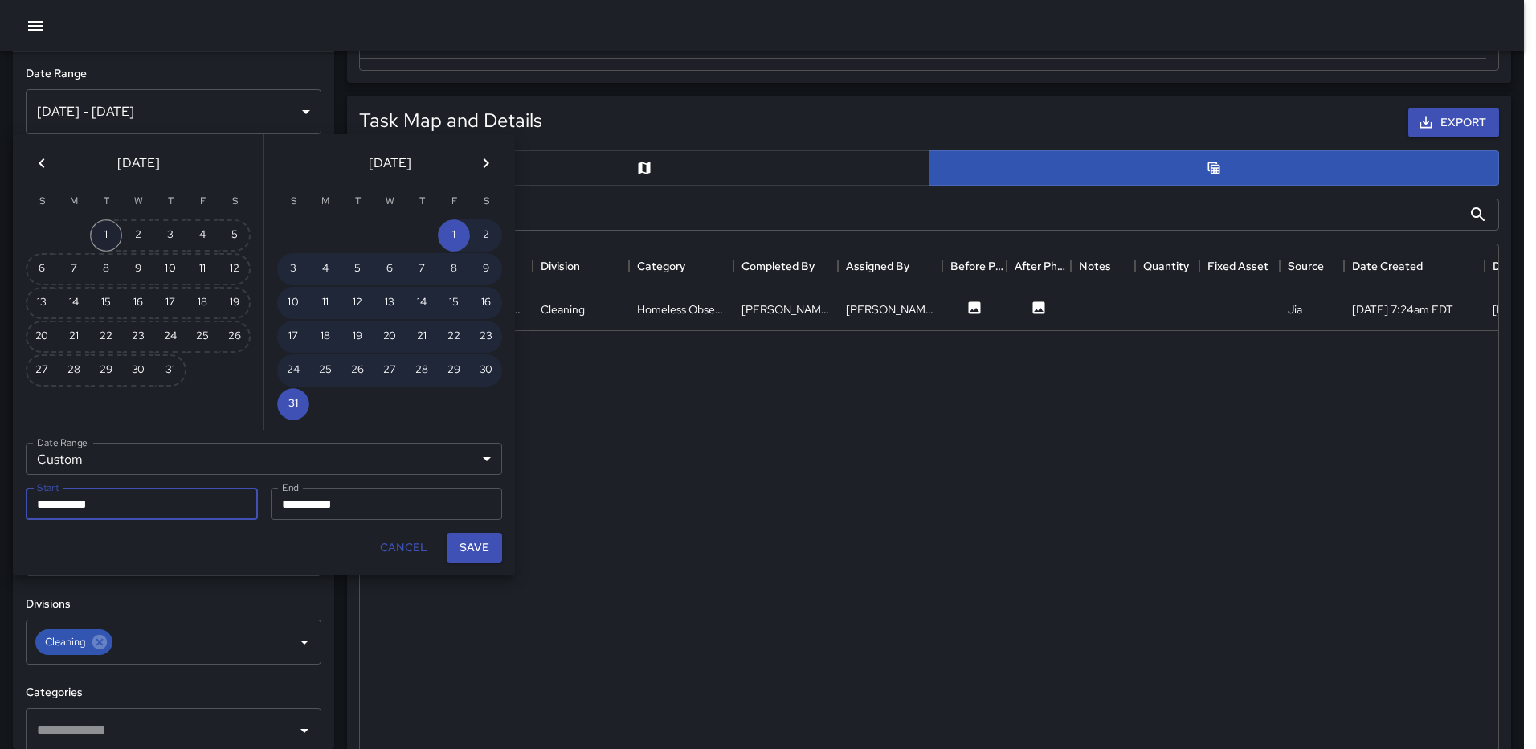
click at [97, 226] on button "1" at bounding box center [106, 235] width 32 height 32
type input "**********"
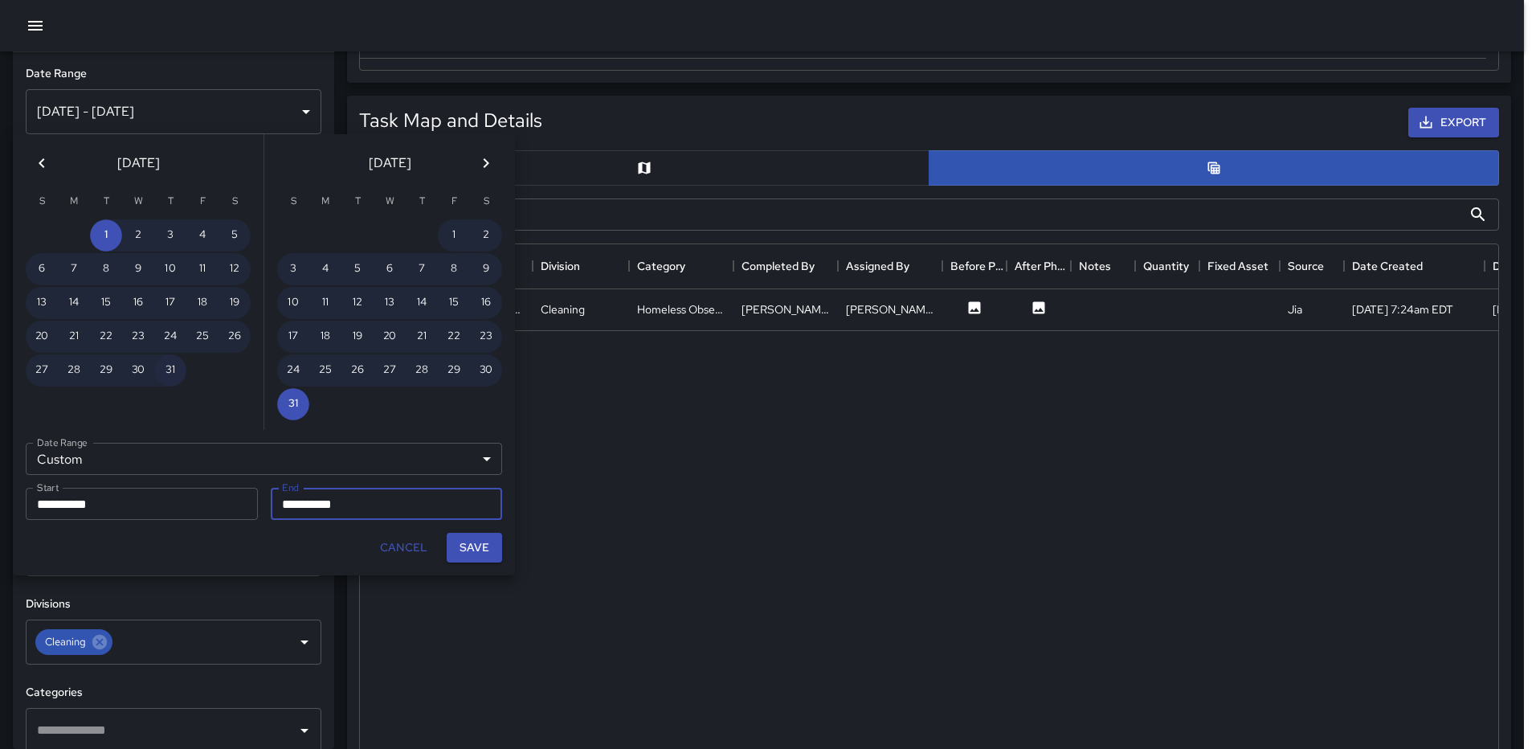
click at [175, 366] on button "31" at bounding box center [170, 370] width 32 height 32
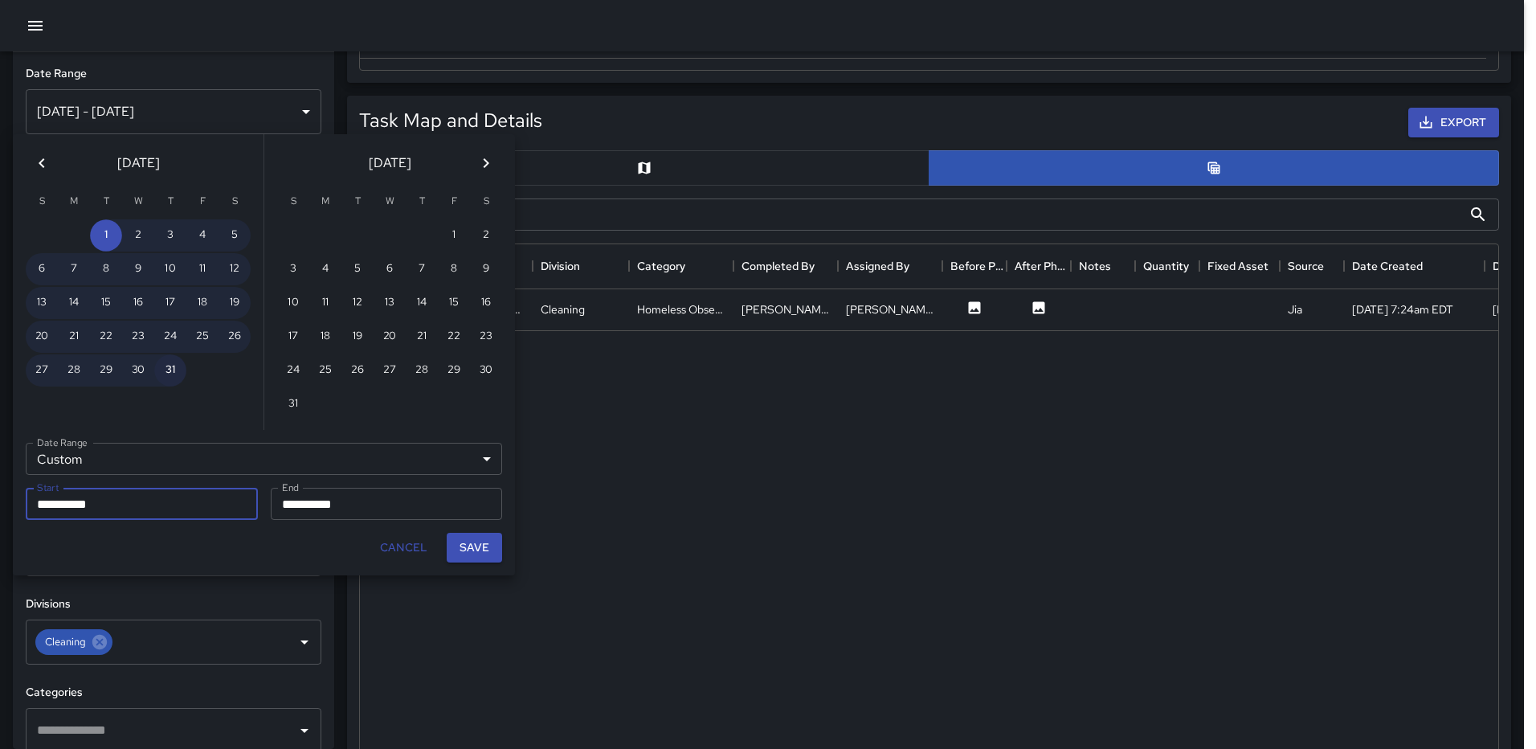
type input "**********"
click at [469, 543] on button "Save" at bounding box center [474, 548] width 55 height 30
type input "**********"
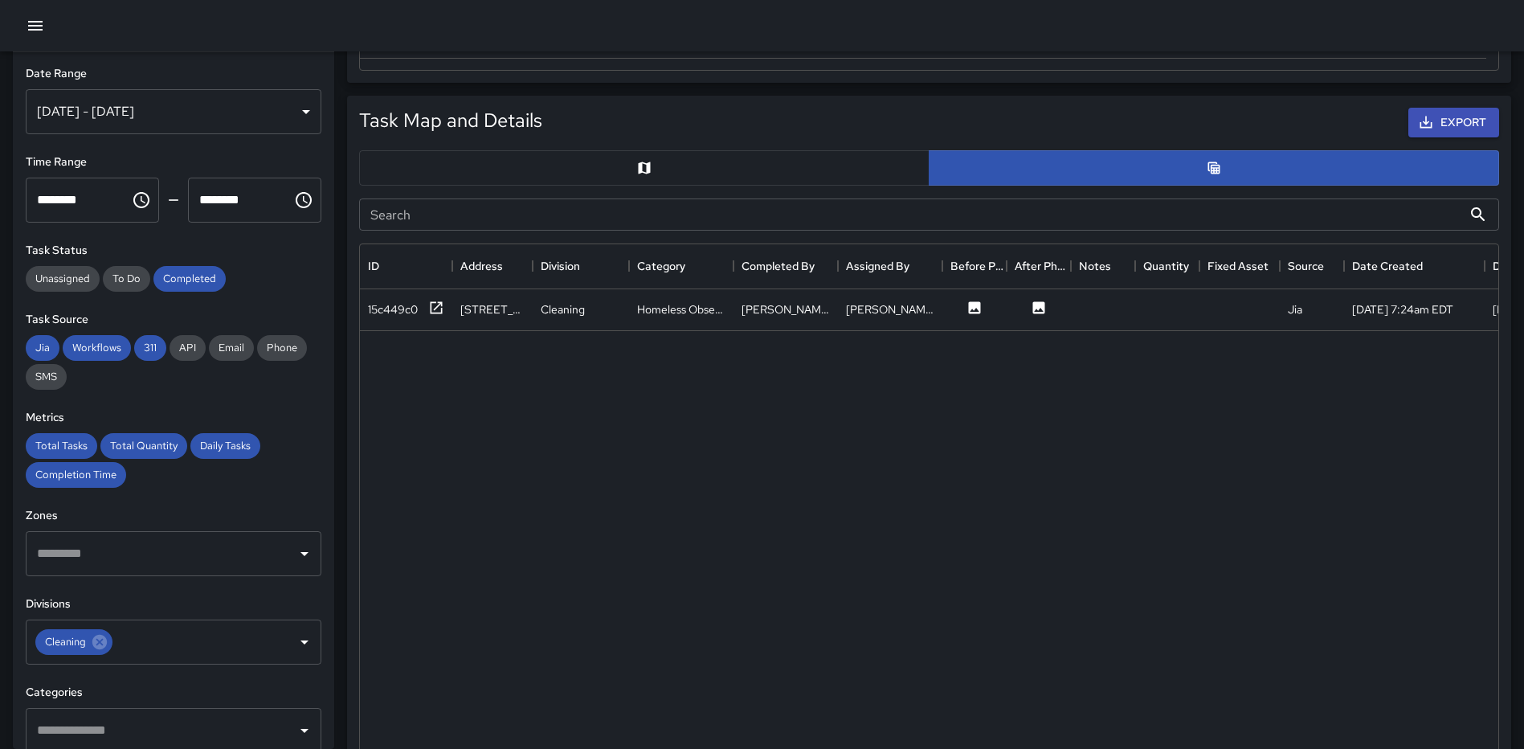
click at [641, 156] on button "button" at bounding box center [644, 167] width 570 height 35
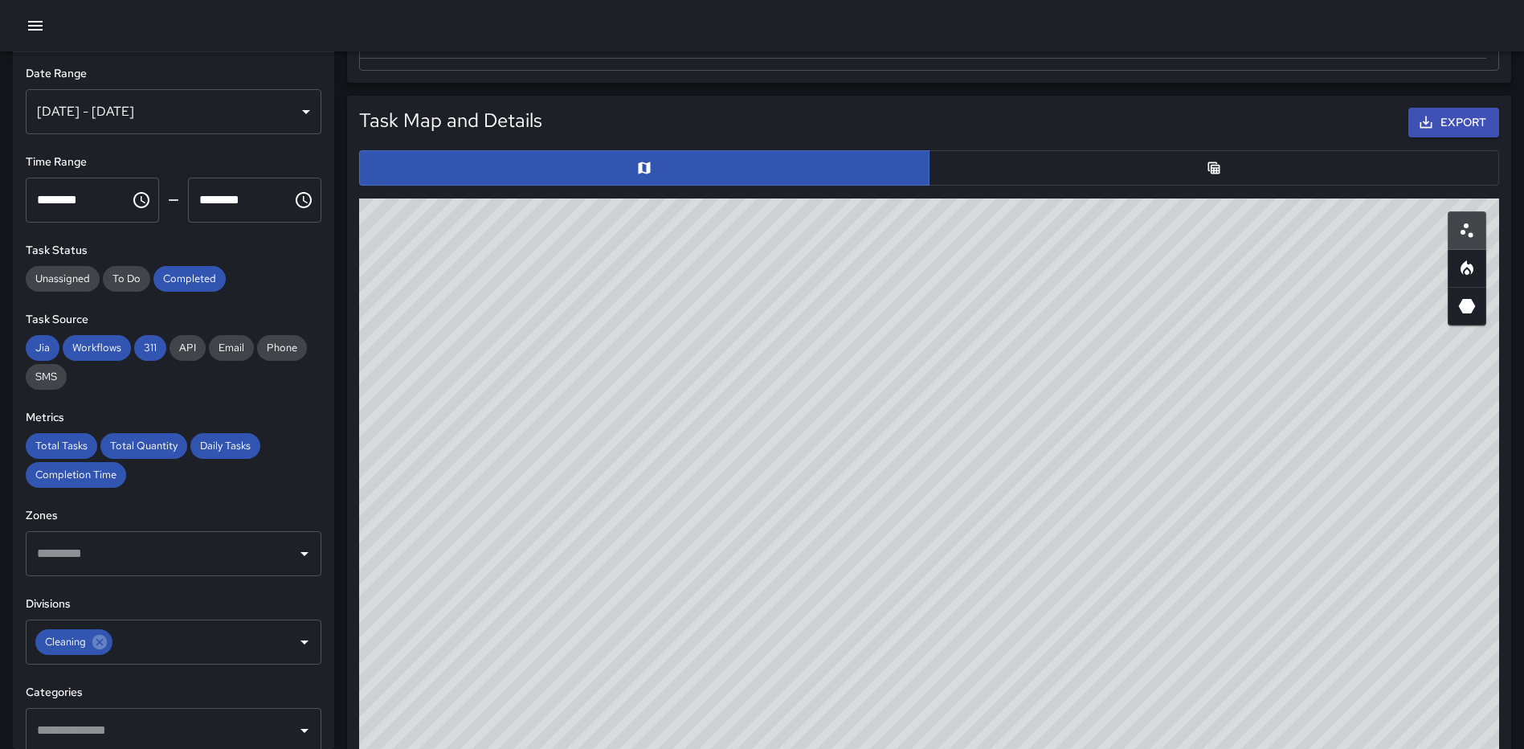
click at [1051, 153] on button "button" at bounding box center [1214, 167] width 570 height 35
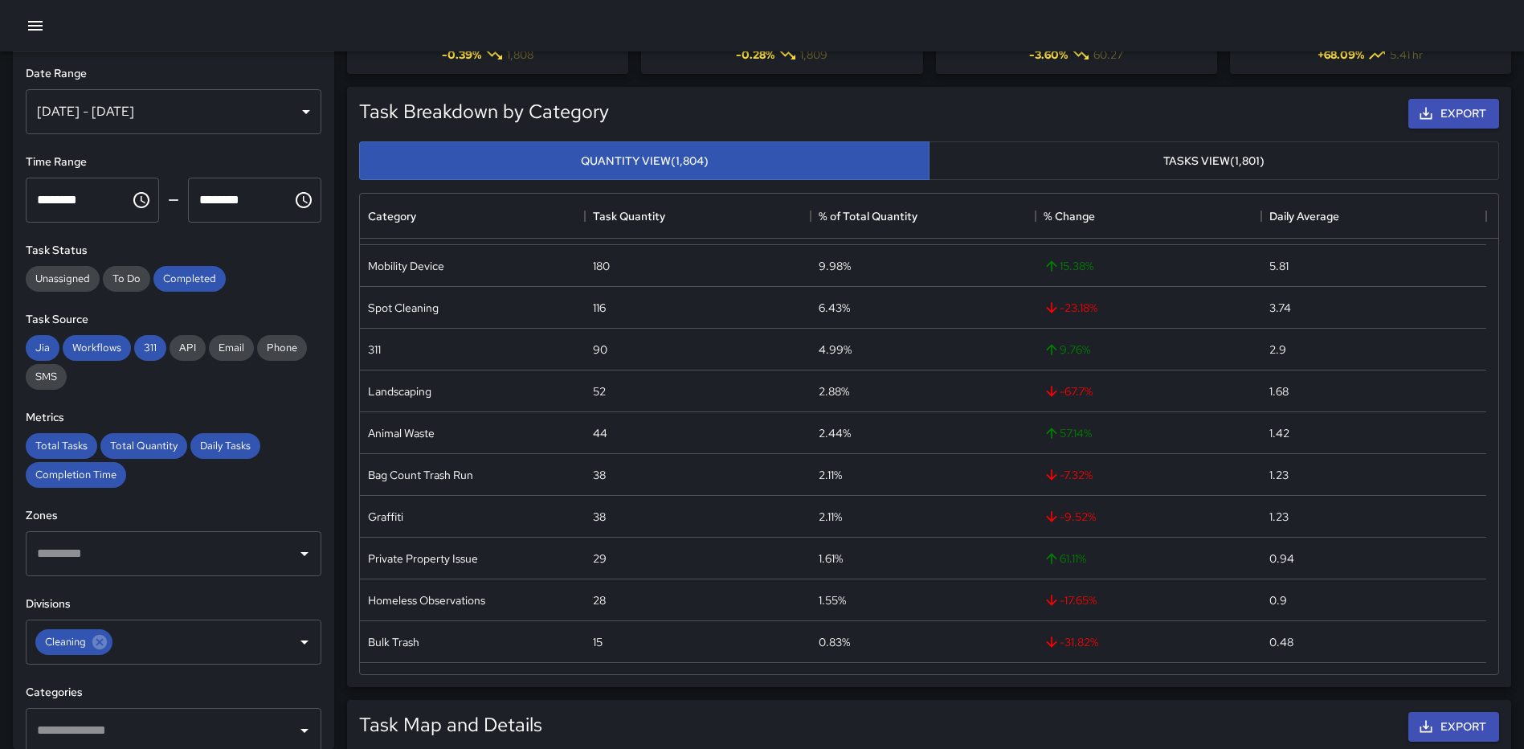
scroll to position [0, 0]
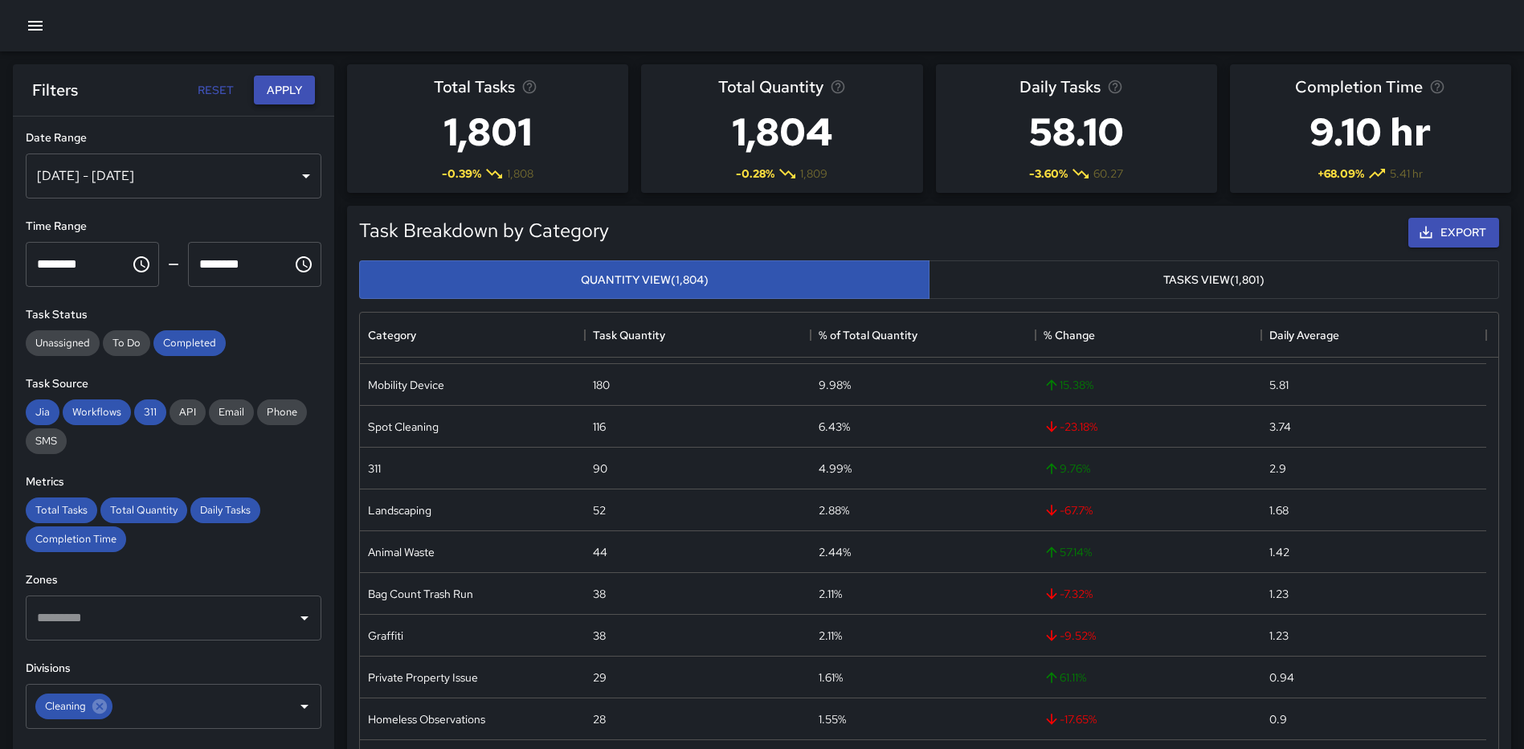
click at [276, 94] on button "Apply" at bounding box center [284, 91] width 61 height 30
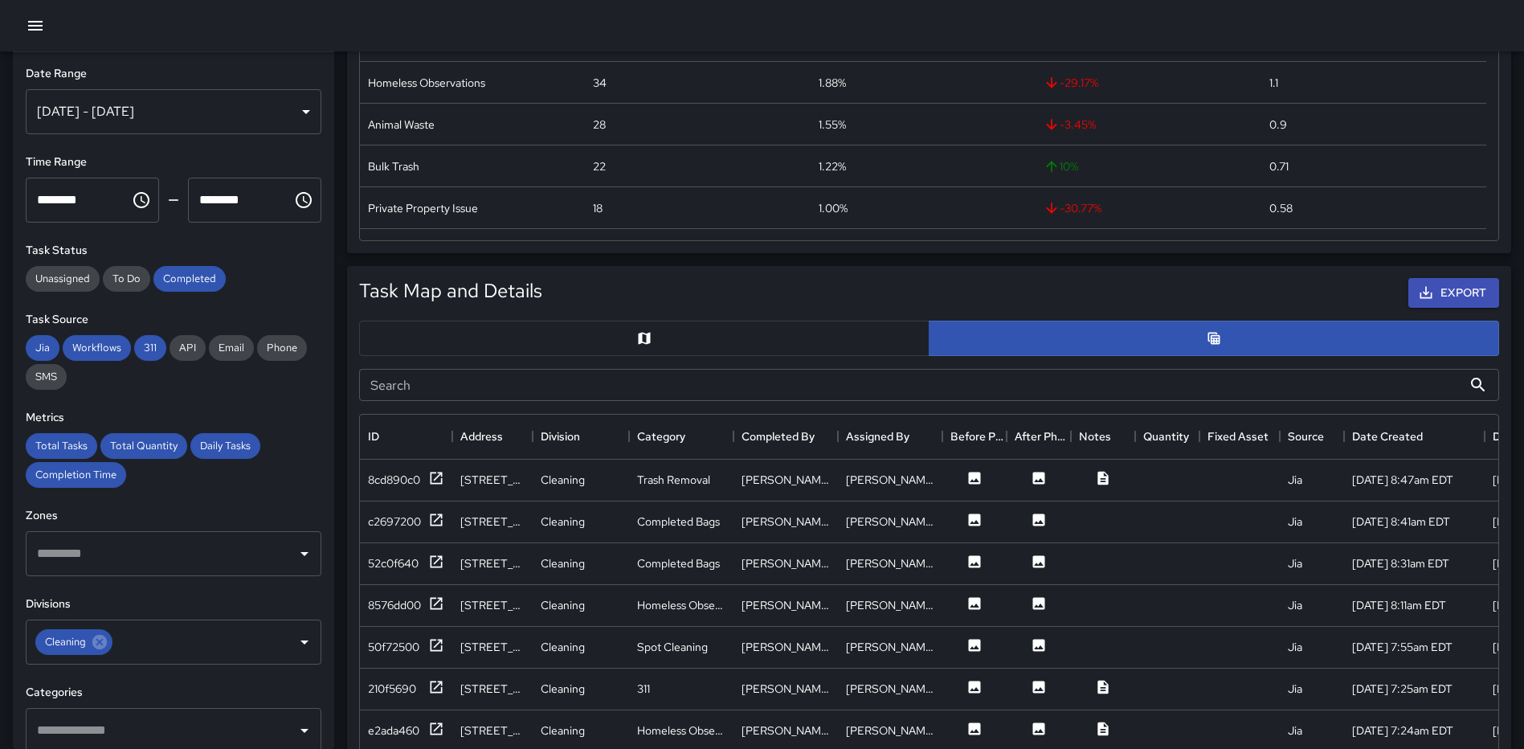
scroll to position [517, 0]
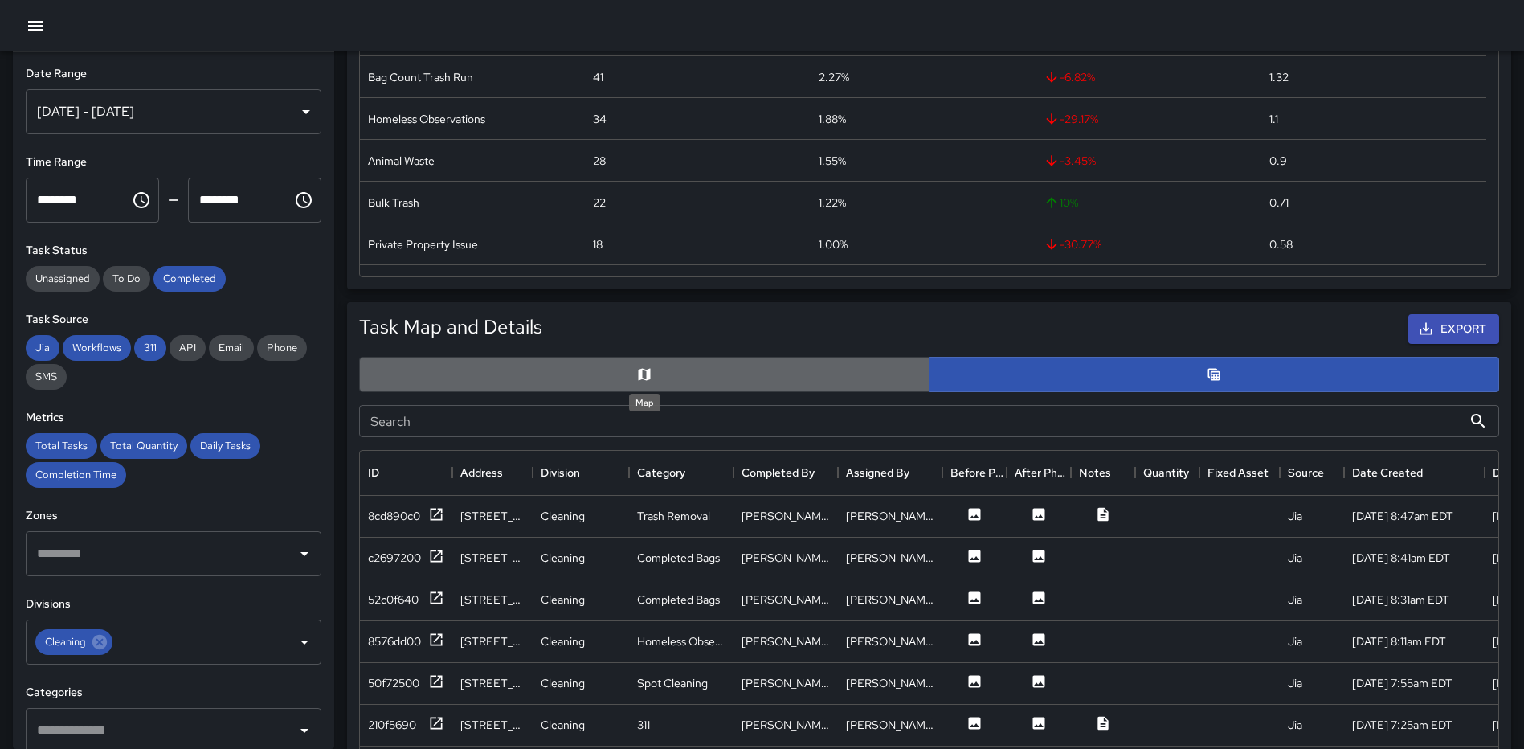
click at [646, 370] on icon "Map" at bounding box center [645, 374] width 12 height 12
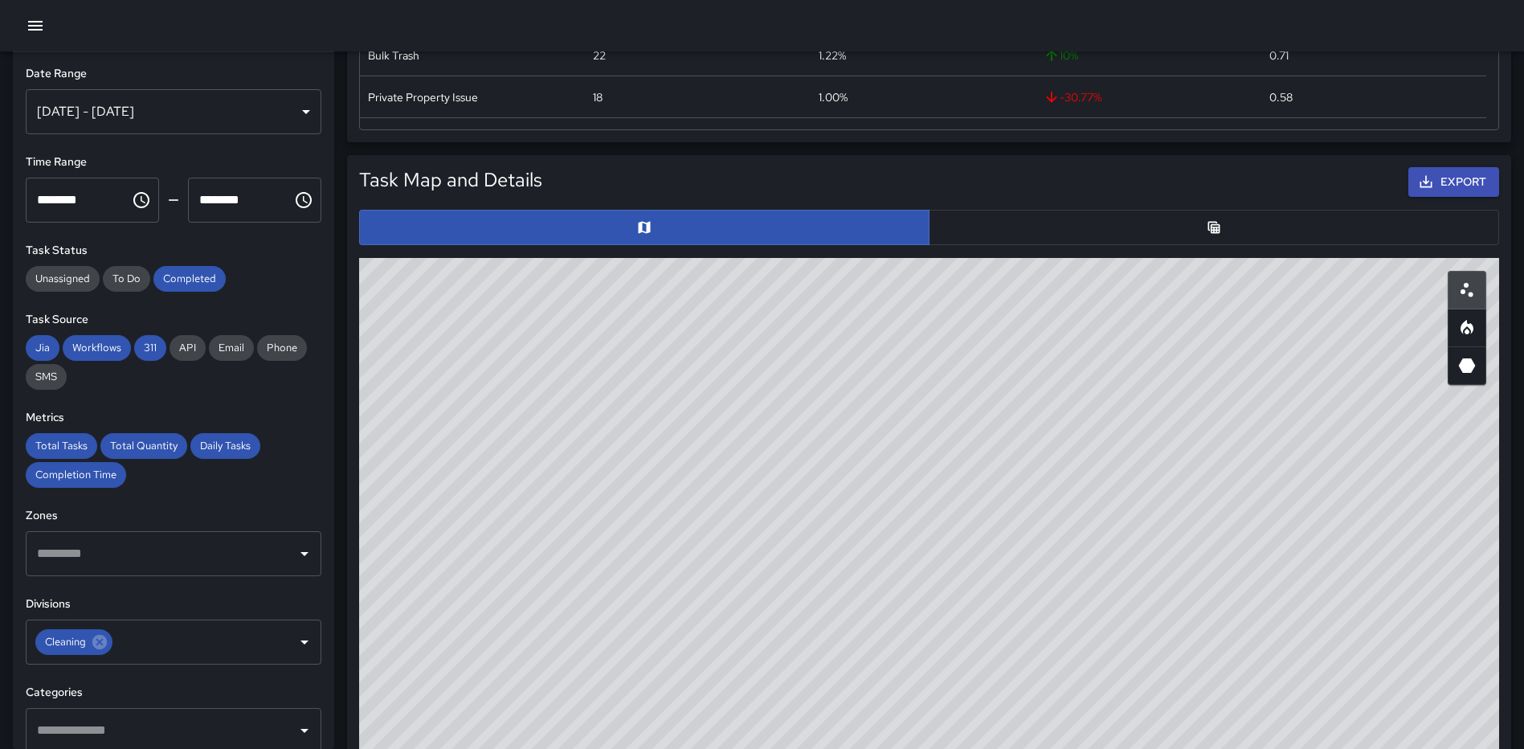
scroll to position [677, 0]
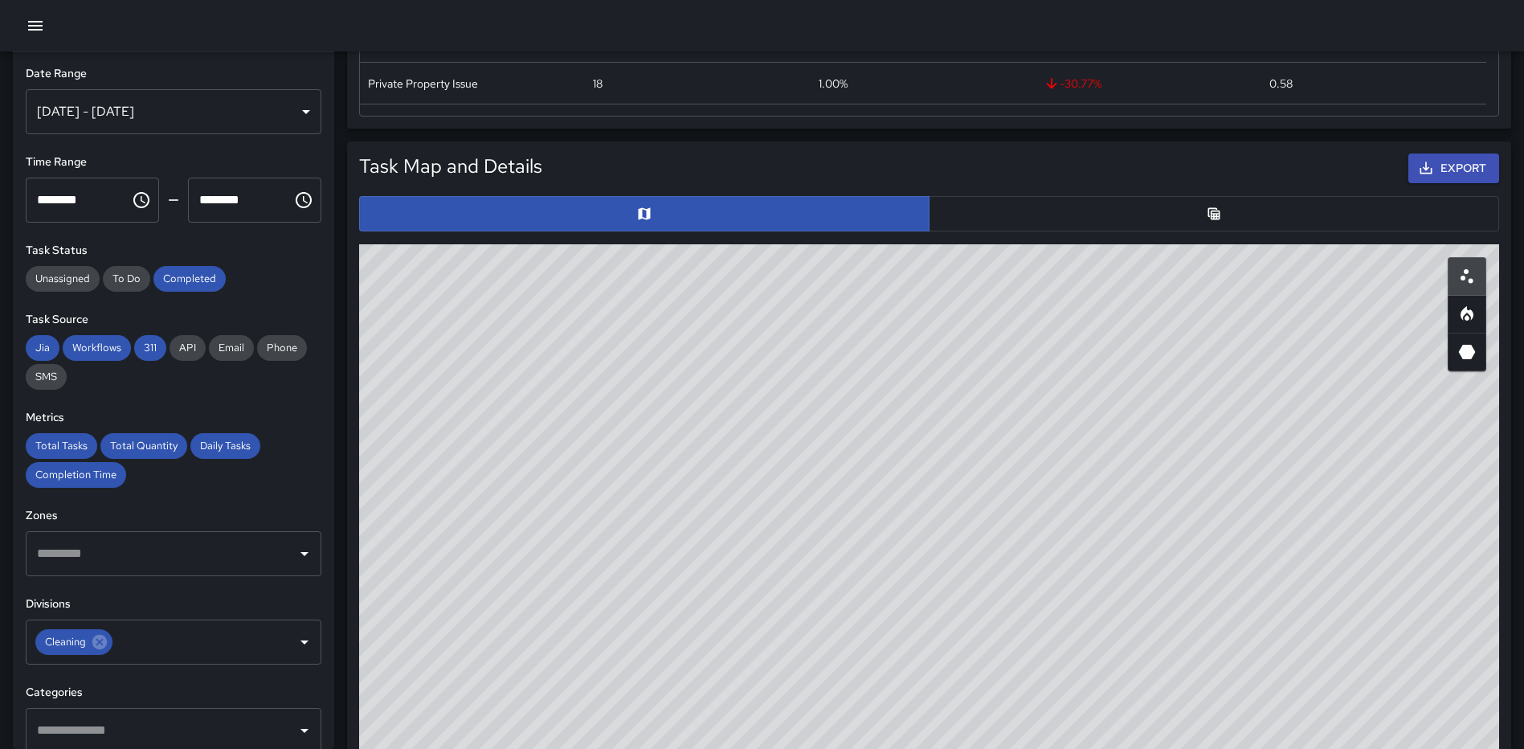
click at [1214, 225] on button "button" at bounding box center [1214, 213] width 570 height 35
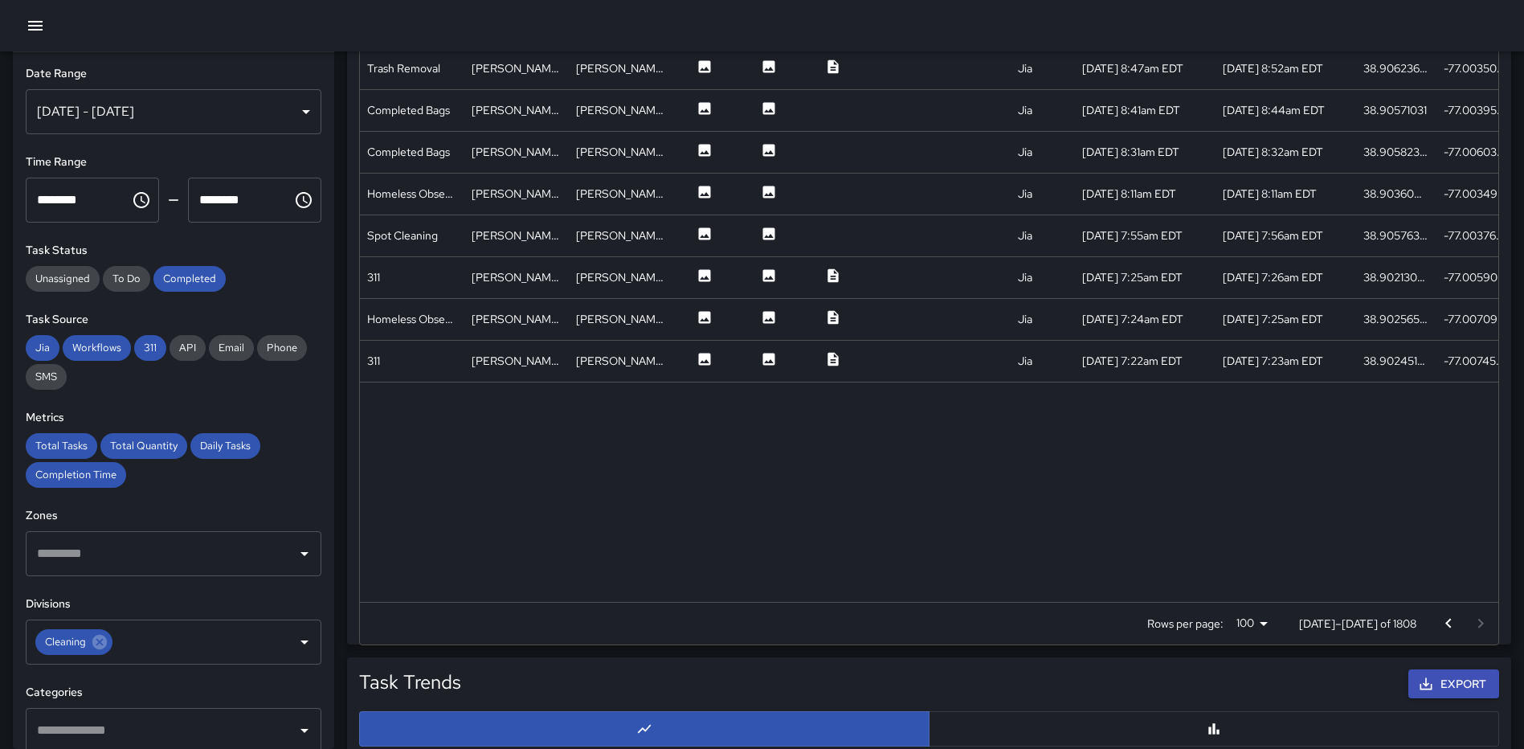
scroll to position [0, 288]
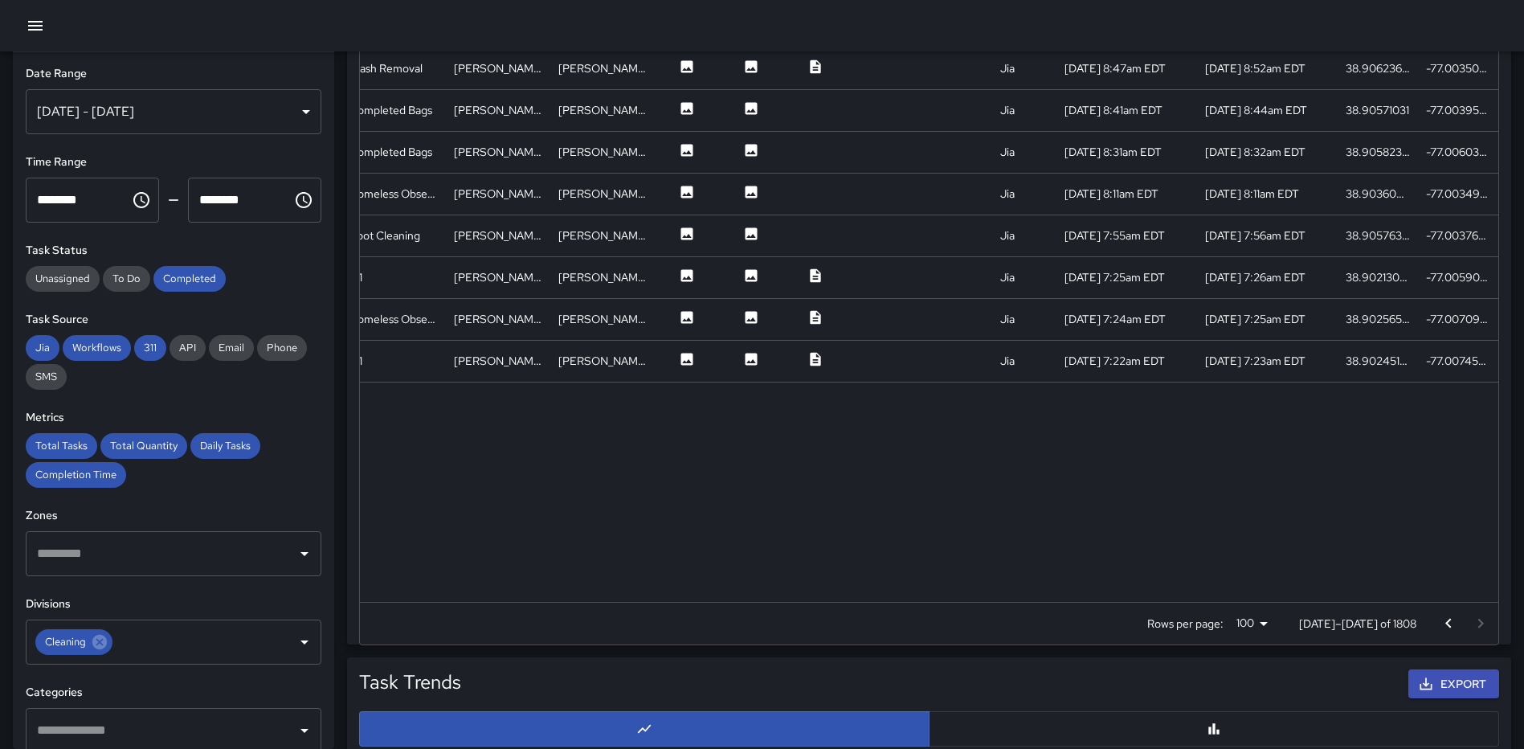
click at [1445, 617] on icon "Go to previous page" at bounding box center [1448, 623] width 19 height 19
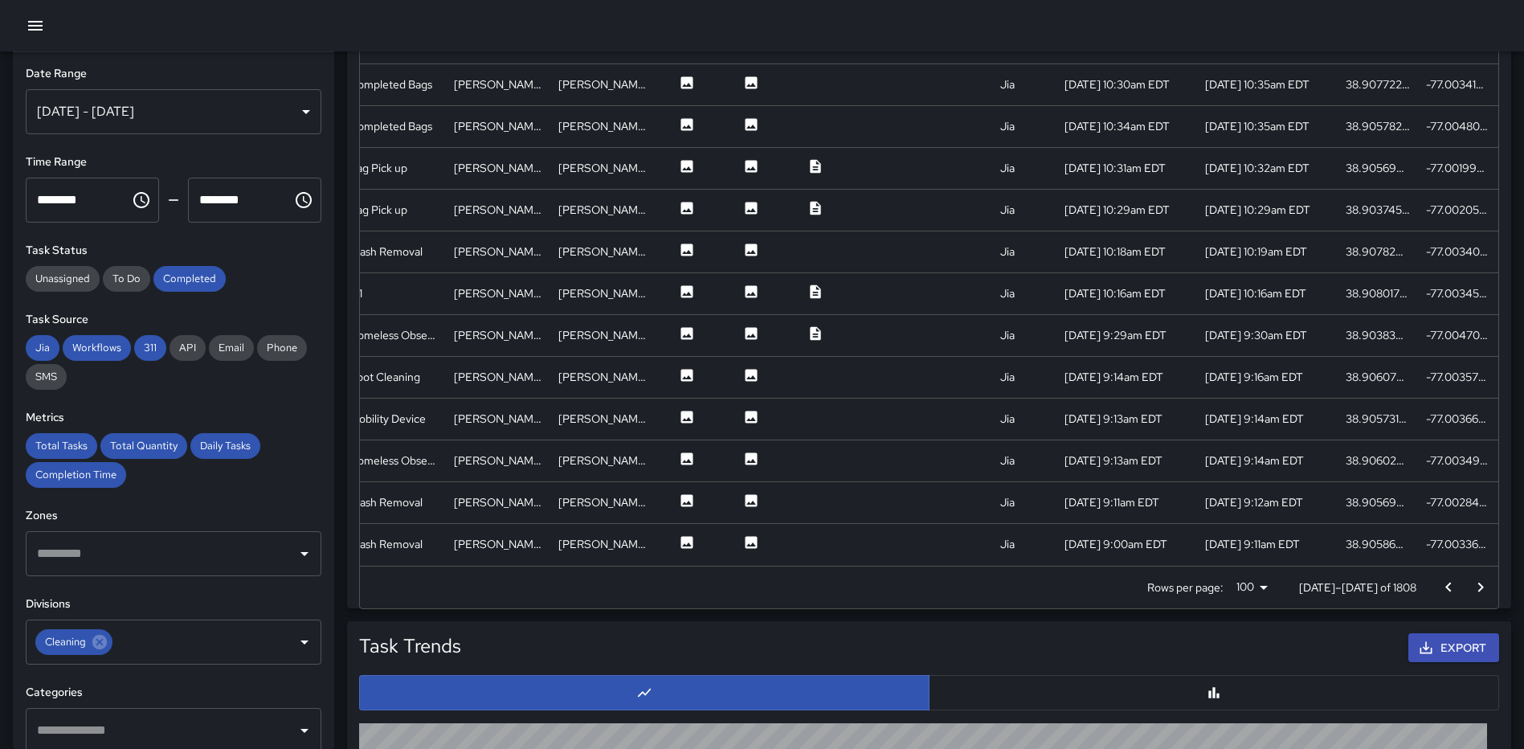
scroll to position [1044, 0]
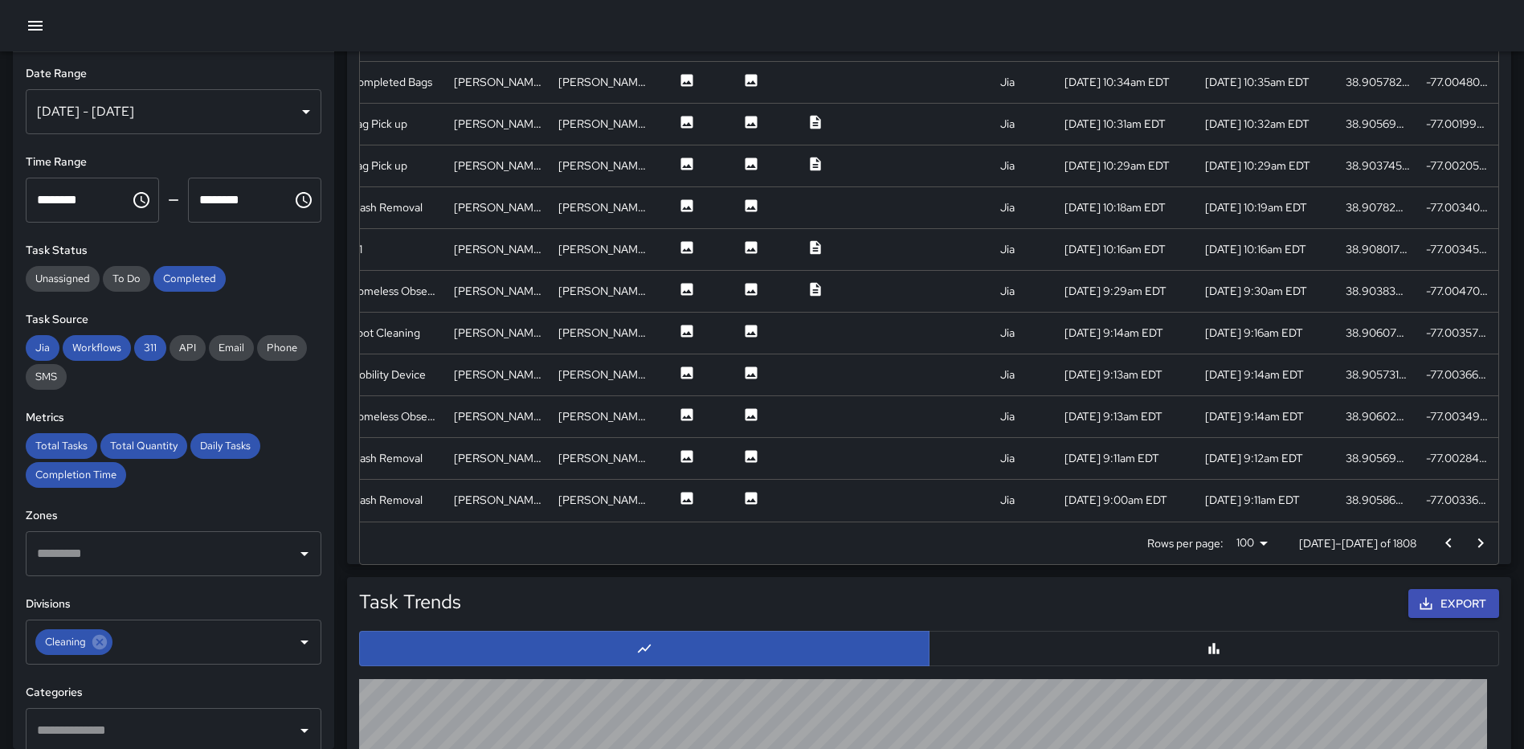
click at [1443, 539] on icon "Go to previous page" at bounding box center [1448, 542] width 19 height 19
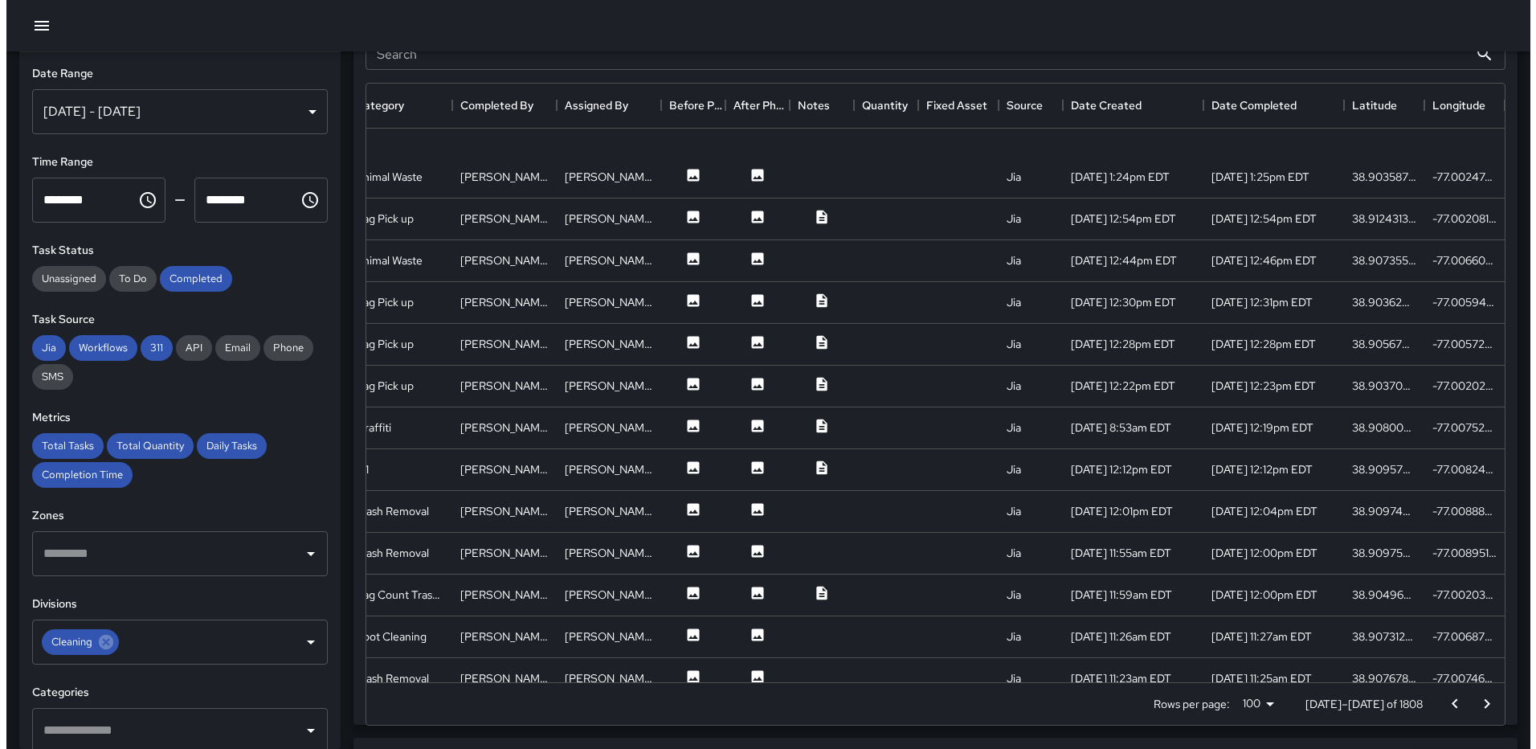
scroll to position [3636, 288]
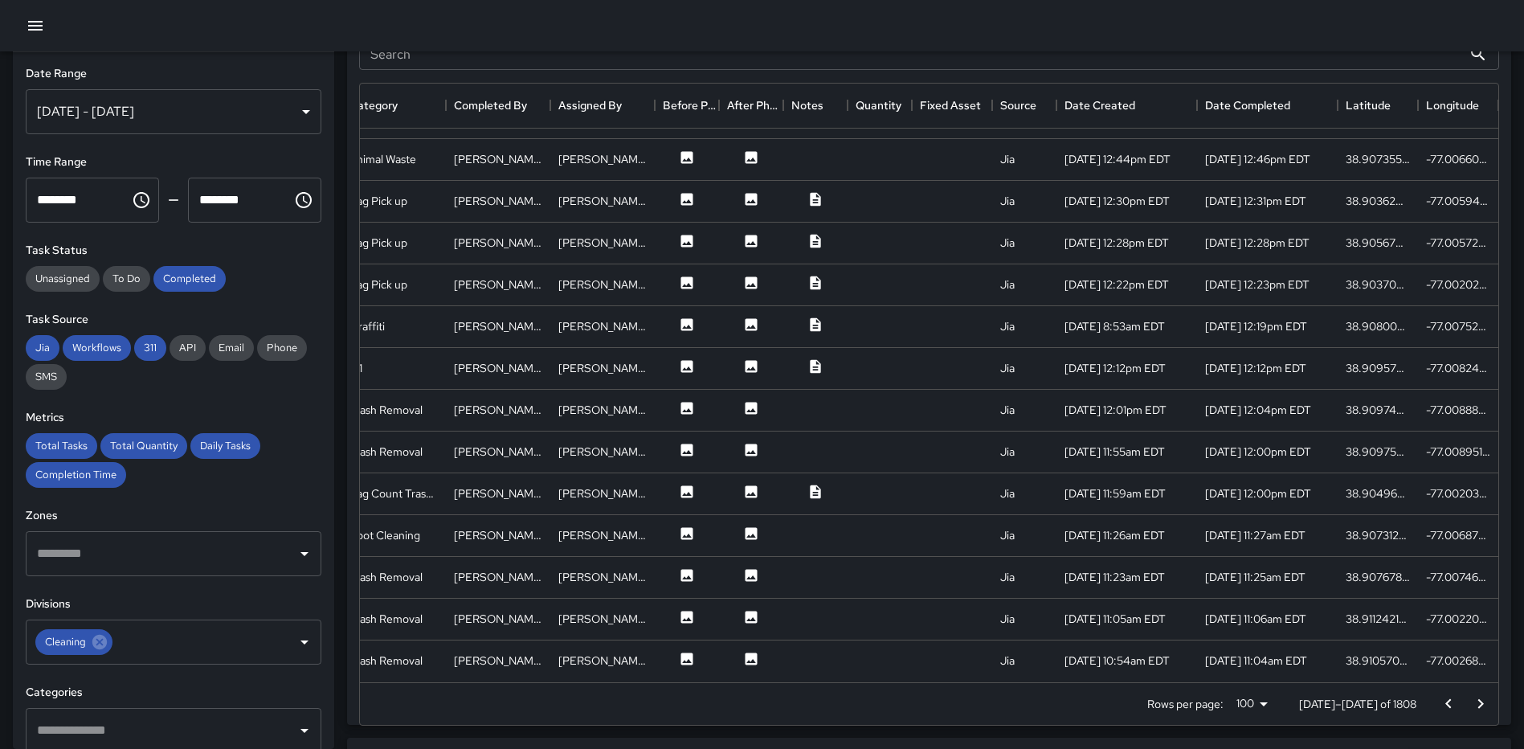
click at [27, 22] on icon "button" at bounding box center [35, 25] width 19 height 19
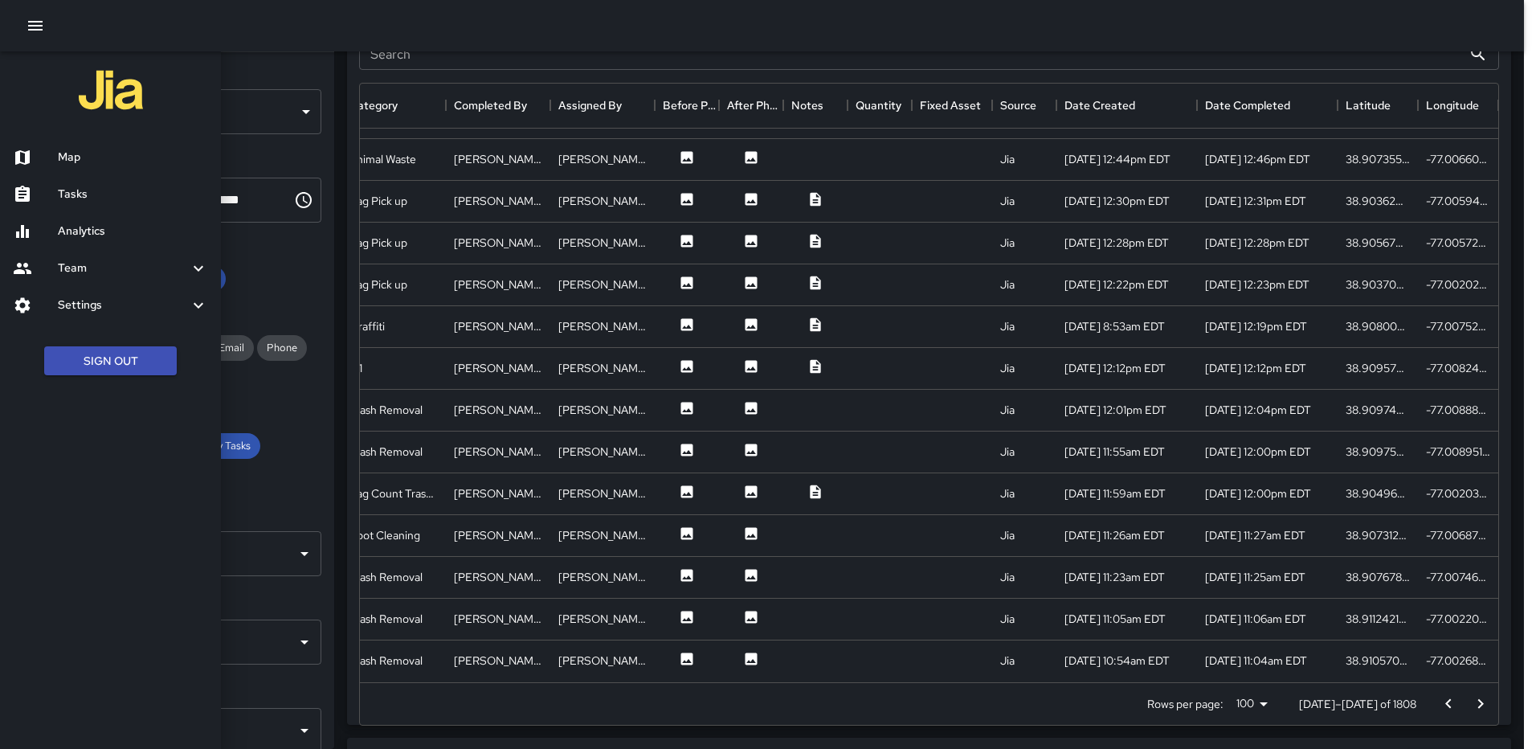
click at [87, 263] on h6 "Team" at bounding box center [123, 269] width 131 height 18
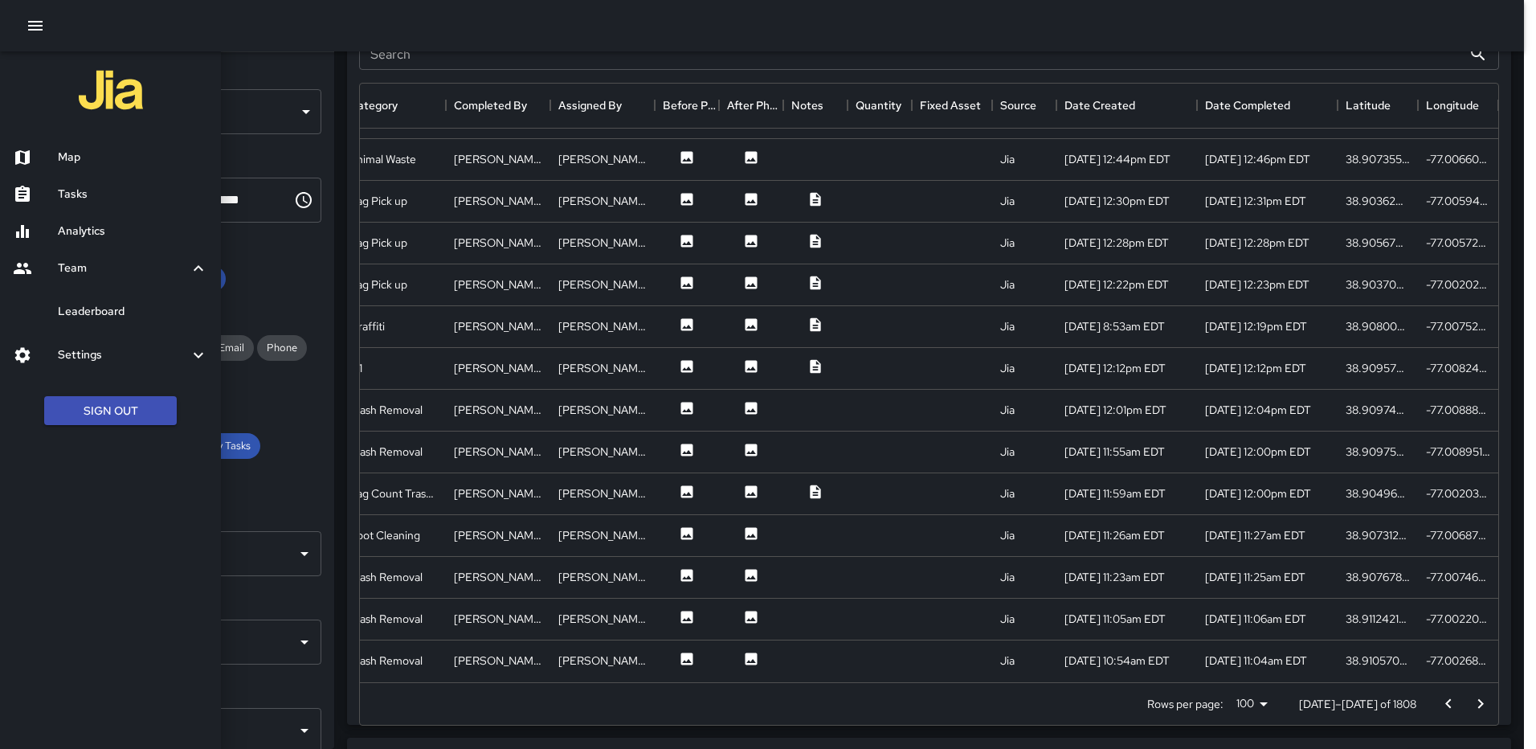
click at [100, 309] on h6 "Leaderboard" at bounding box center [133, 312] width 150 height 18
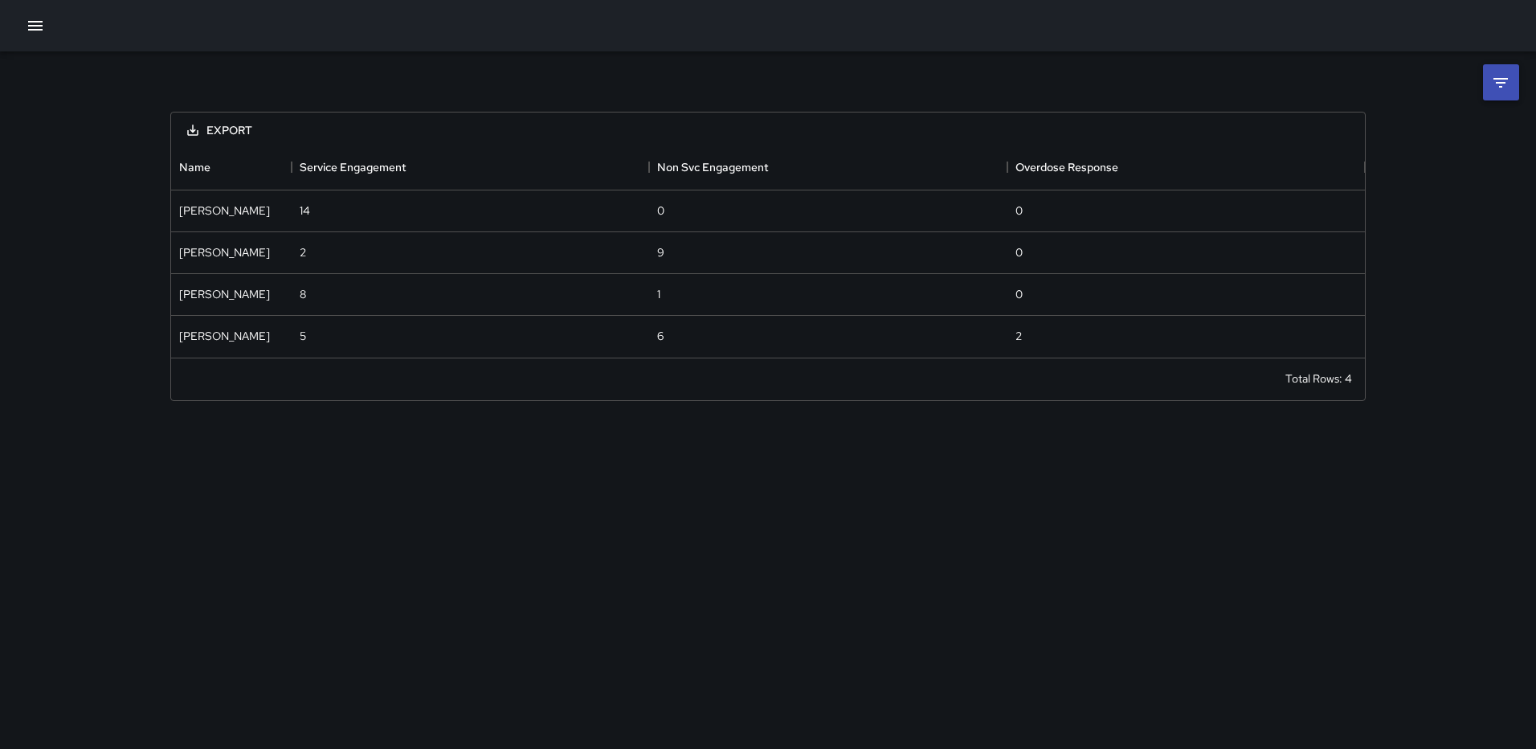
scroll to position [200, 1182]
click at [190, 126] on icon "Export" at bounding box center [193, 130] width 14 height 14
click at [228, 165] on li "Download as CSV" at bounding box center [238, 166] width 128 height 29
click at [969, 69] on div "Export Name Service Engagement Non Svc Engagement Overdose Response Diamond Mil…" at bounding box center [768, 235] width 1234 height 369
click at [1500, 76] on icon at bounding box center [1500, 82] width 19 height 19
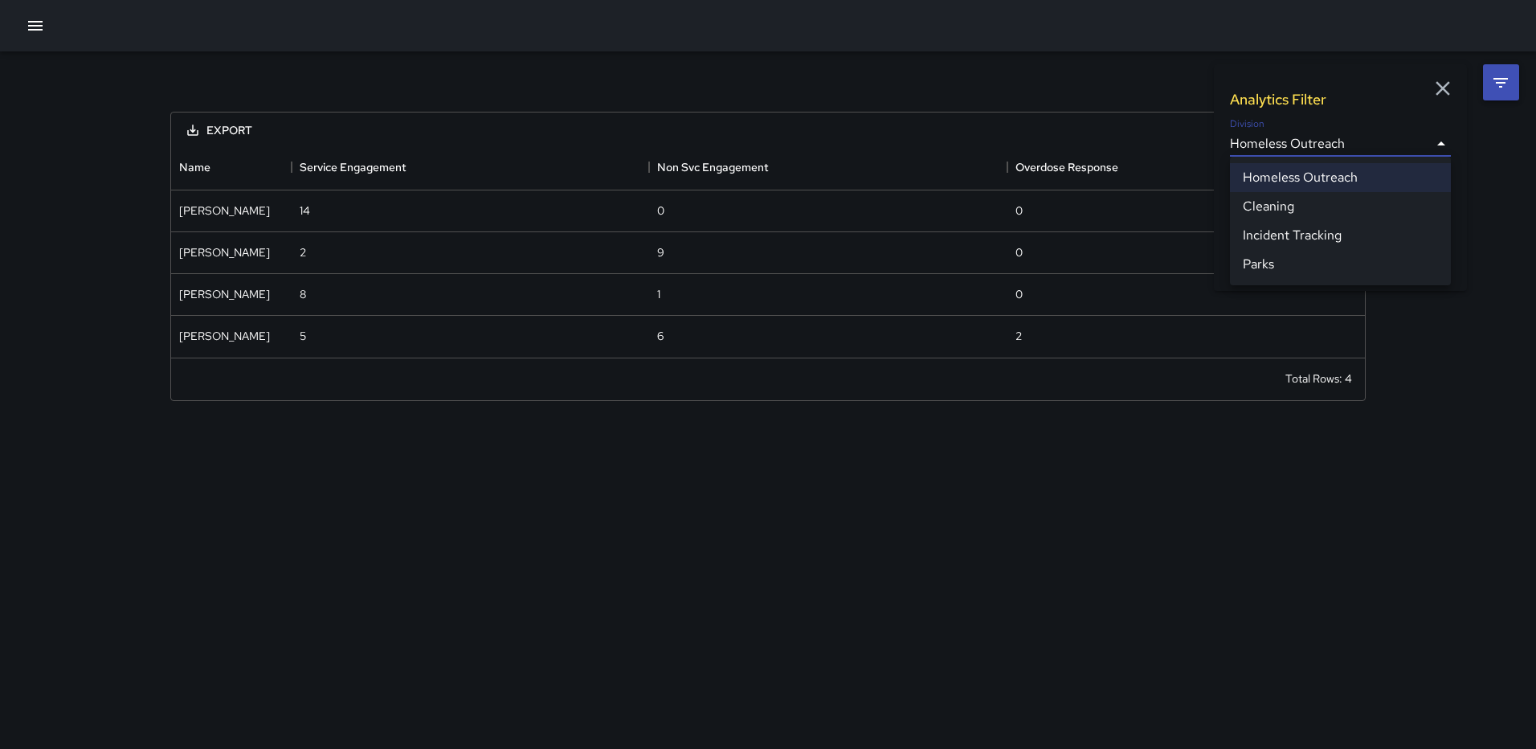
click at [1355, 135] on body "**********" at bounding box center [768, 374] width 1536 height 749
click at [1299, 209] on li "Cleaning" at bounding box center [1340, 206] width 221 height 29
type input "**********"
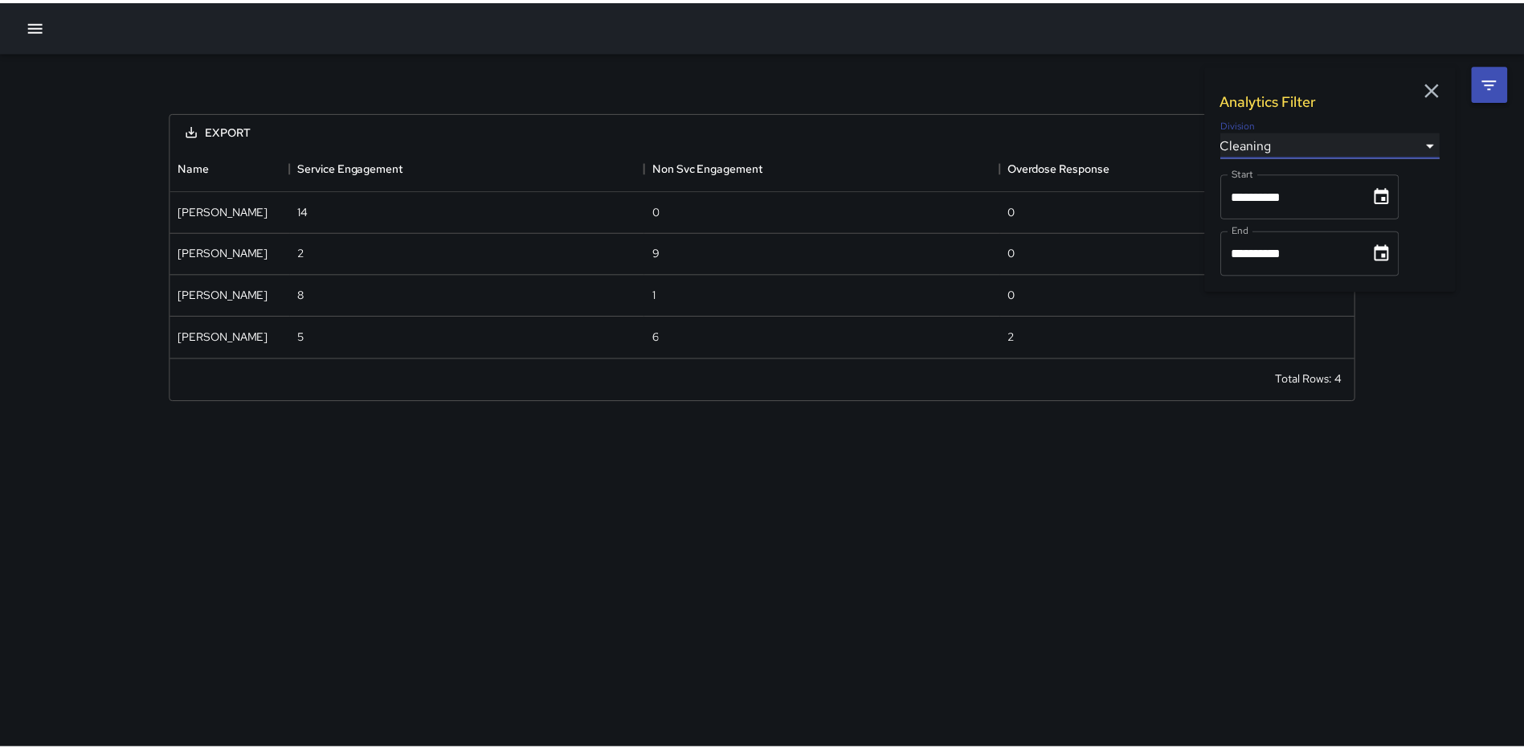
scroll to position [421, 1182]
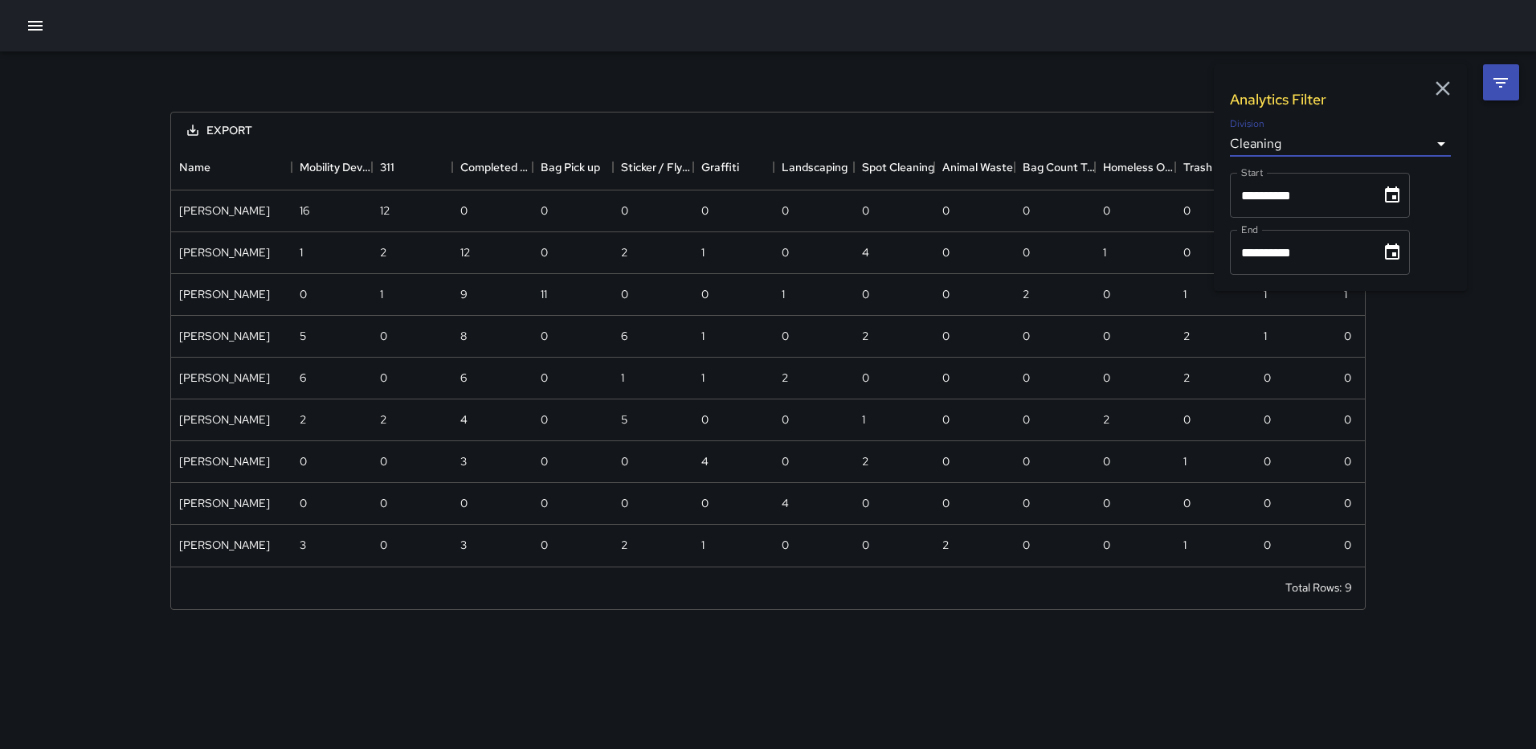
click at [1392, 194] on icon "Choose date, selected date is Sep 1, 2025" at bounding box center [1392, 195] width 19 height 19
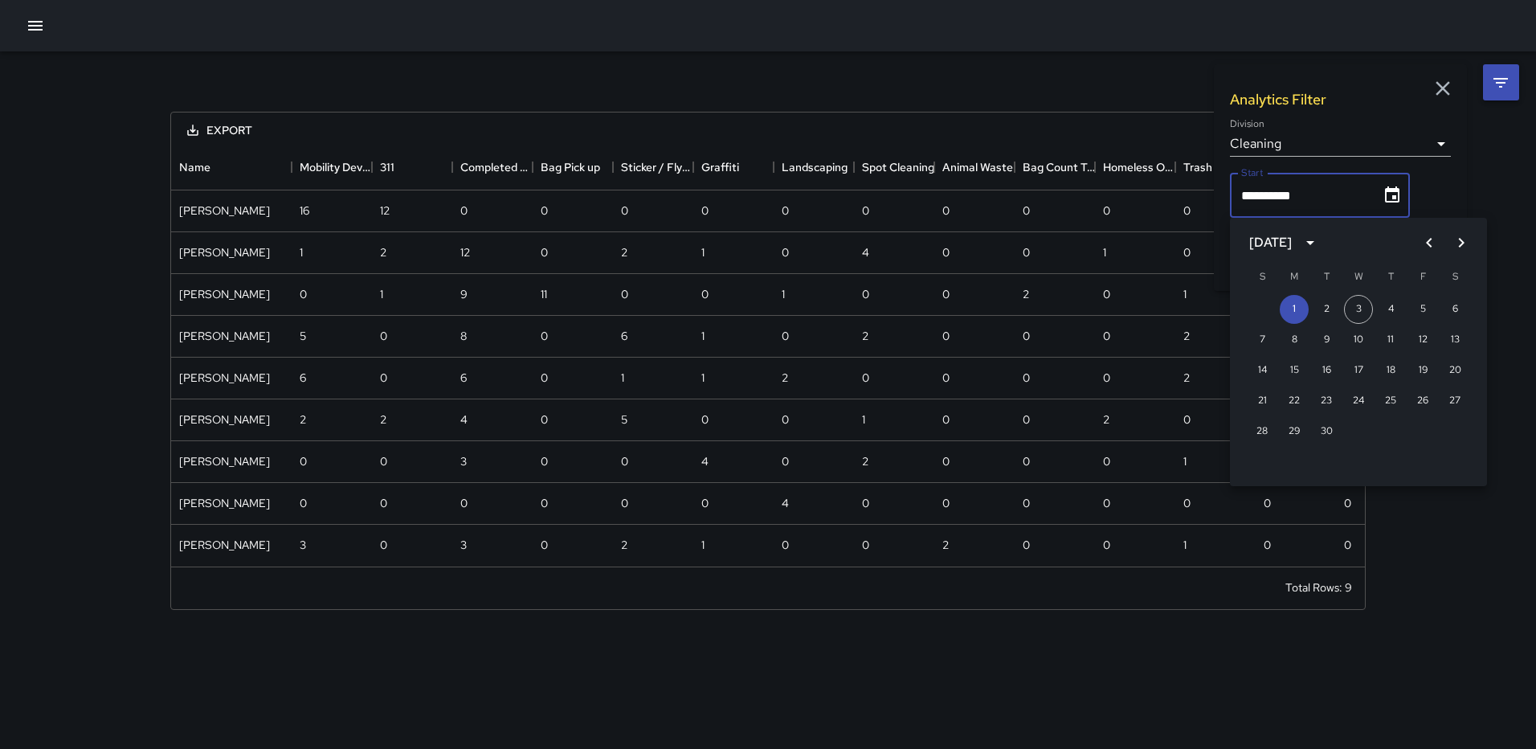
click at [1426, 239] on icon "Previous month" at bounding box center [1429, 242] width 19 height 19
click at [1417, 304] on button "1" at bounding box center [1422, 309] width 29 height 29
type input "**********"
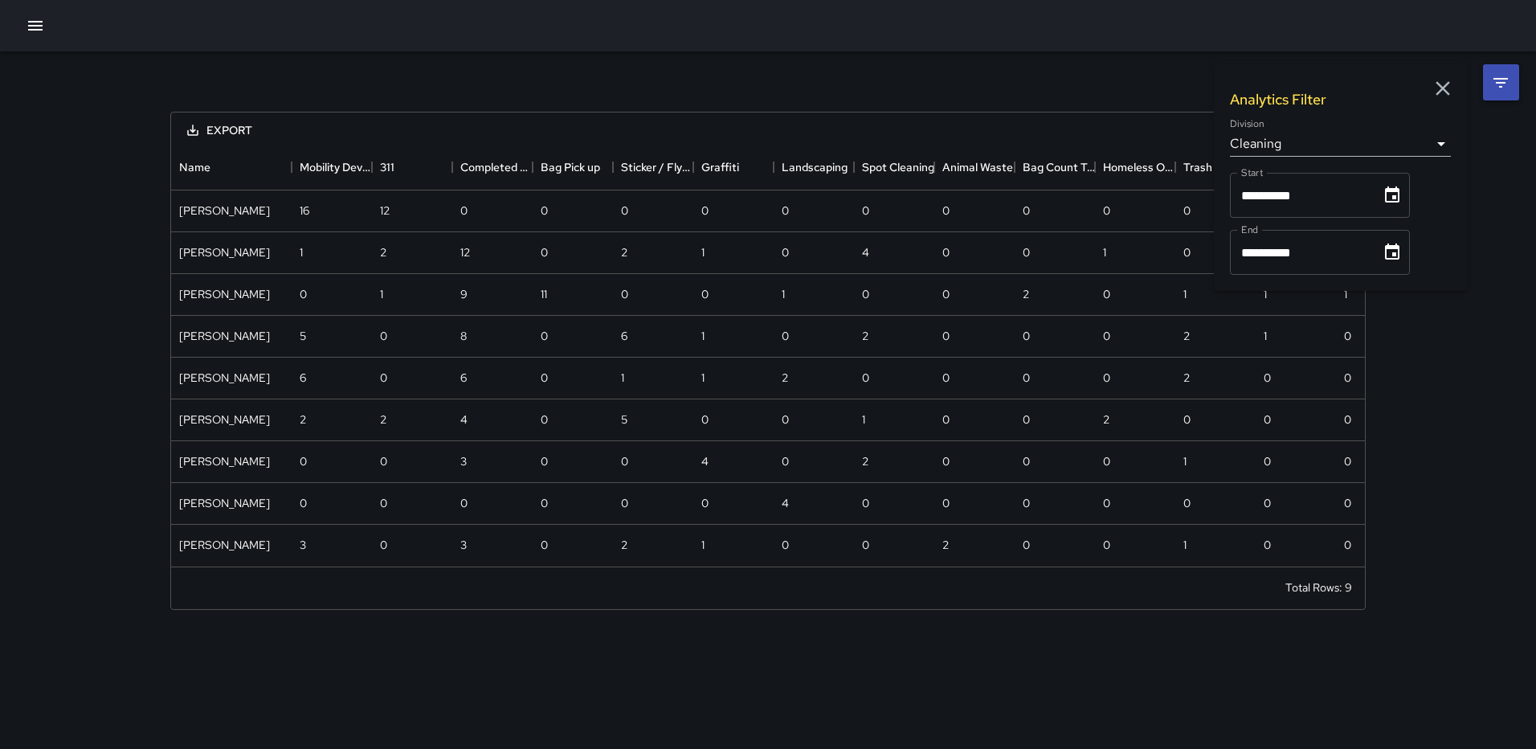
click at [1401, 244] on icon "Choose date, selected date is Sep 30, 2025" at bounding box center [1392, 252] width 19 height 19
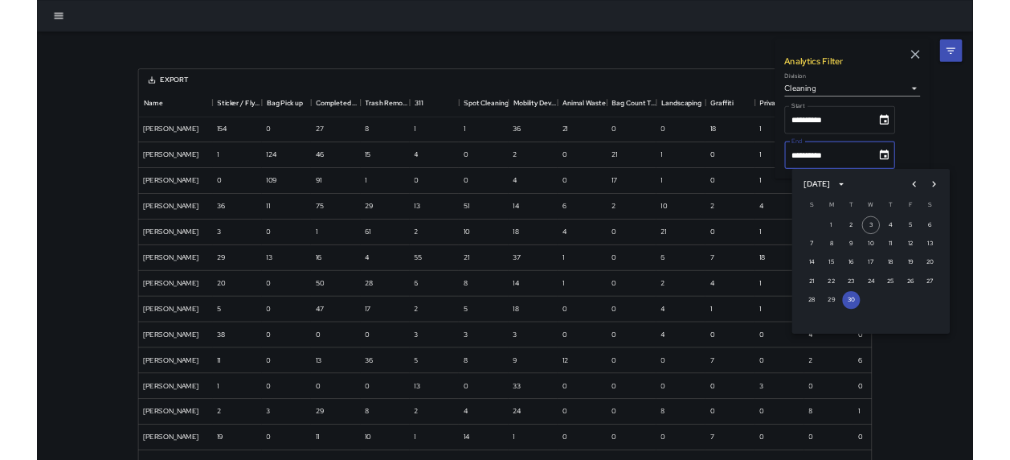
scroll to position [630, 1182]
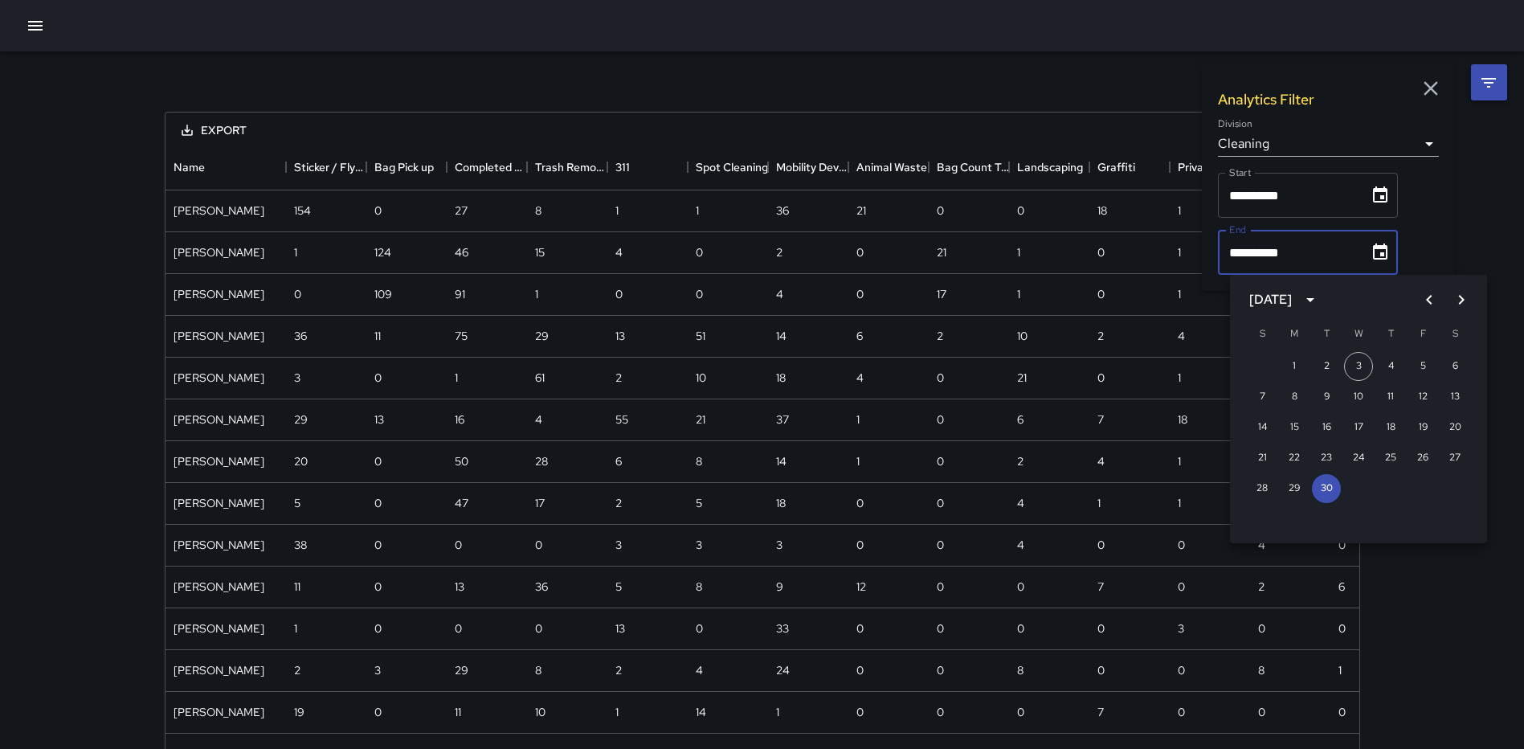
click at [1432, 294] on button "Previous month" at bounding box center [1429, 300] width 32 height 32
drag, startPoint x: 1254, startPoint y: 521, endPoint x: 1269, endPoint y: 487, distance: 37.5
click at [1254, 518] on button "31" at bounding box center [1249, 519] width 29 height 29
type input "**********"
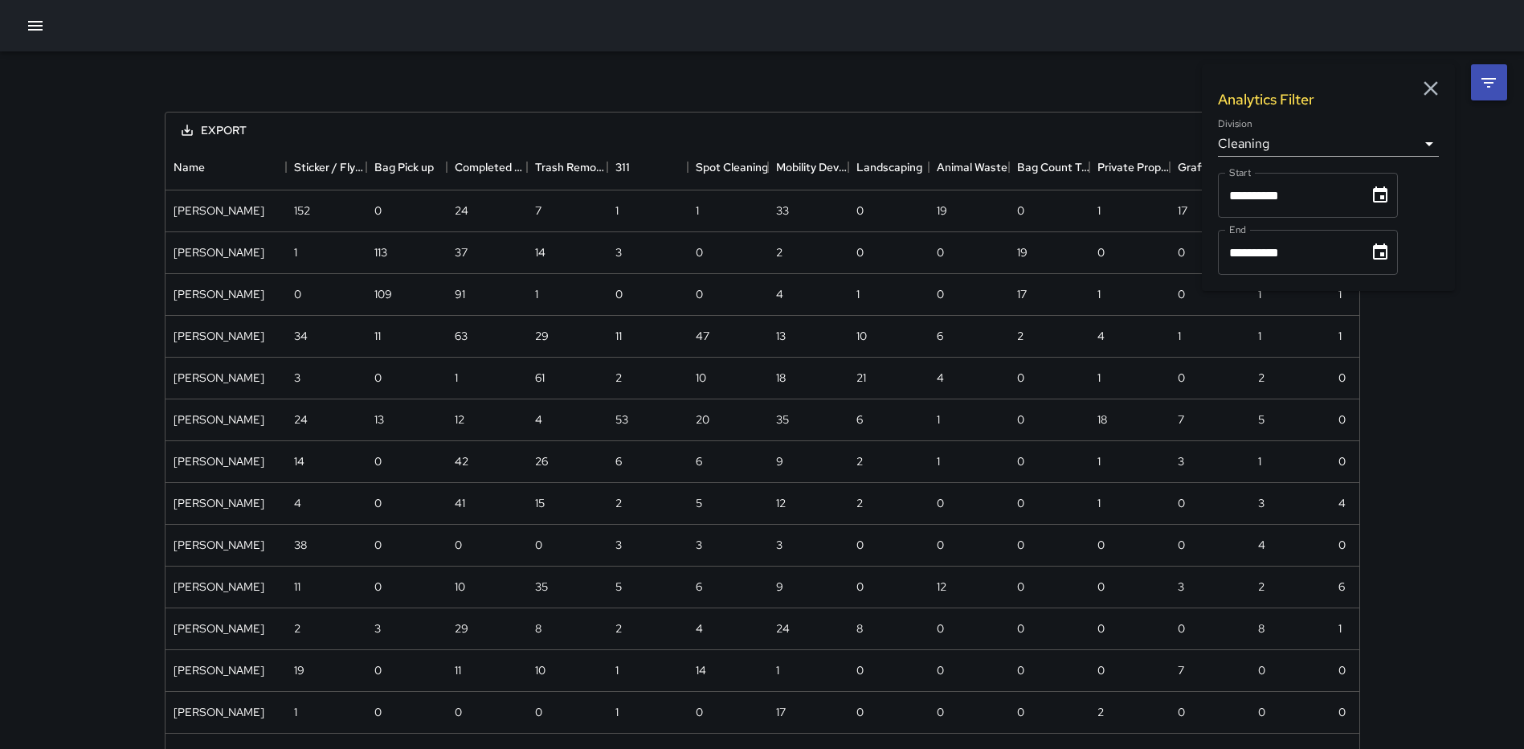
click at [1074, 60] on div "**********" at bounding box center [762, 444] width 1234 height 787
click at [394, 76] on div "**********" at bounding box center [762, 444] width 1234 height 787
click at [205, 121] on button "Export" at bounding box center [214, 131] width 91 height 30
click at [226, 161] on li "Download as CSV" at bounding box center [233, 166] width 128 height 29
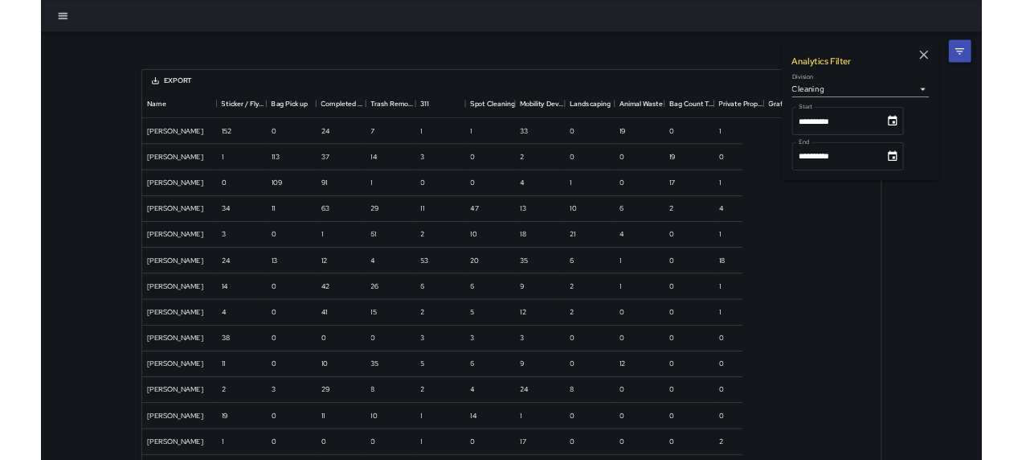
scroll to position [630, 958]
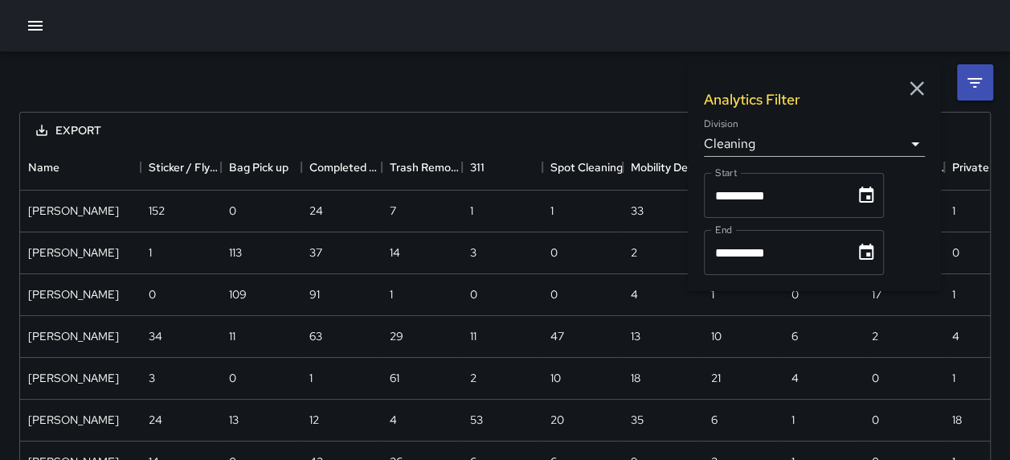
click at [450, 51] on div "**********" at bounding box center [505, 444] width 1010 height 787
click at [40, 22] on icon "button" at bounding box center [35, 26] width 14 height 10
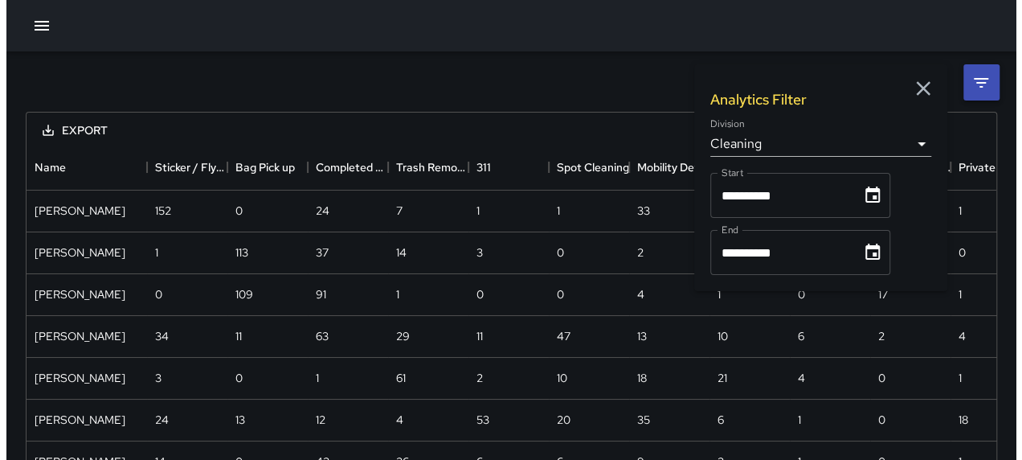
scroll to position [13, 13]
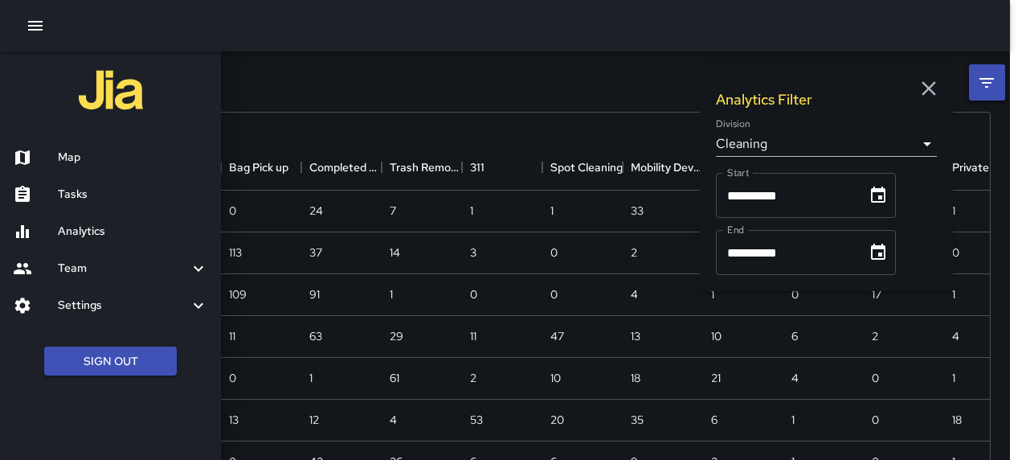
click at [72, 150] on h6 "Map" at bounding box center [133, 158] width 150 height 18
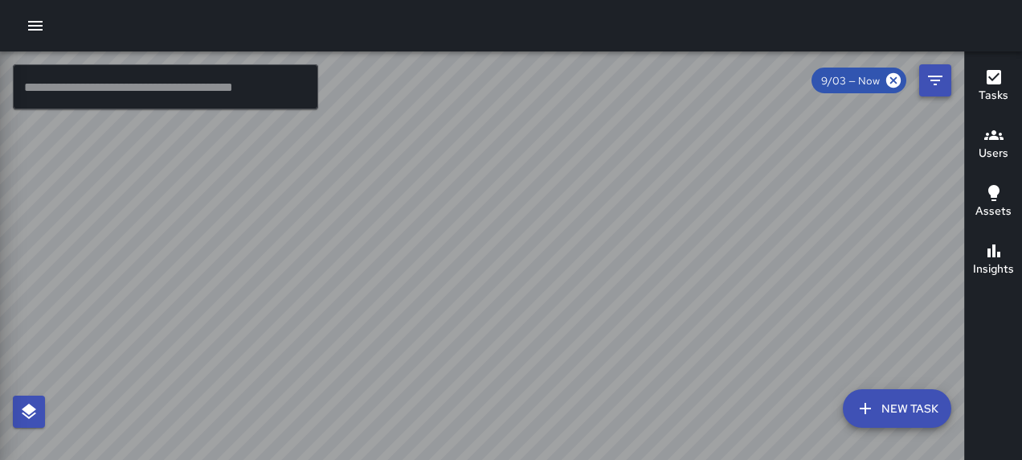
click at [941, 79] on div at bounding box center [511, 230] width 1022 height 460
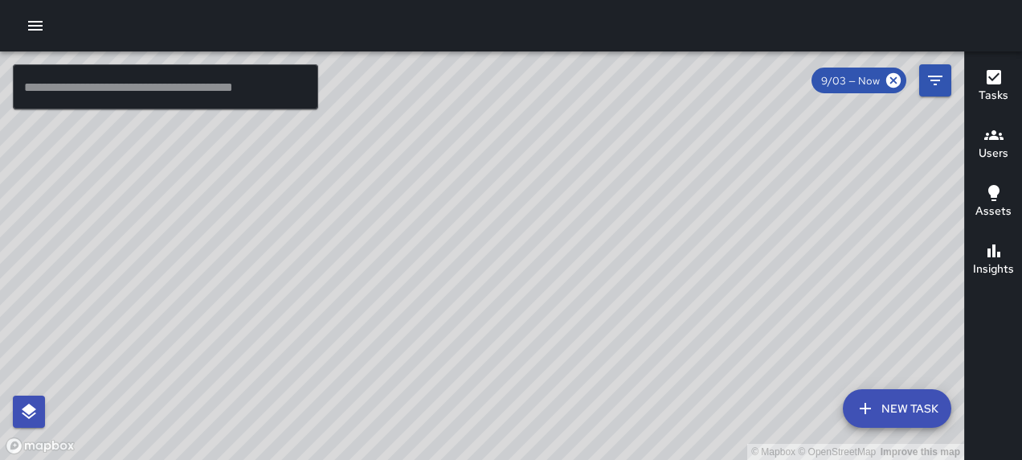
click at [913, 184] on div "© Mapbox © OpenStreetMap Improve this map" at bounding box center [482, 255] width 964 height 408
click at [717, 153] on div "© Mapbox © OpenStreetMap Improve this map AS [PERSON_NAME] [STREET_ADDRESS][US_…" at bounding box center [482, 255] width 964 height 408
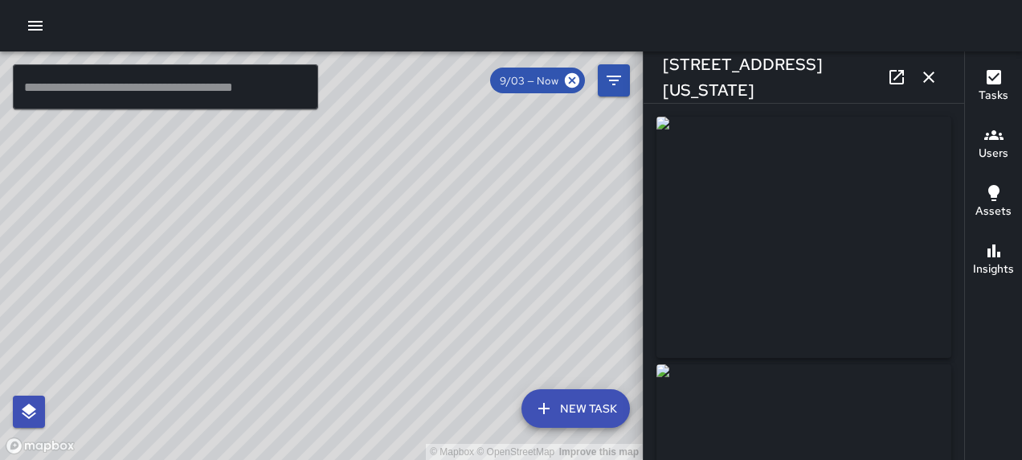
type input "**********"
click at [932, 78] on icon "button" at bounding box center [928, 76] width 19 height 19
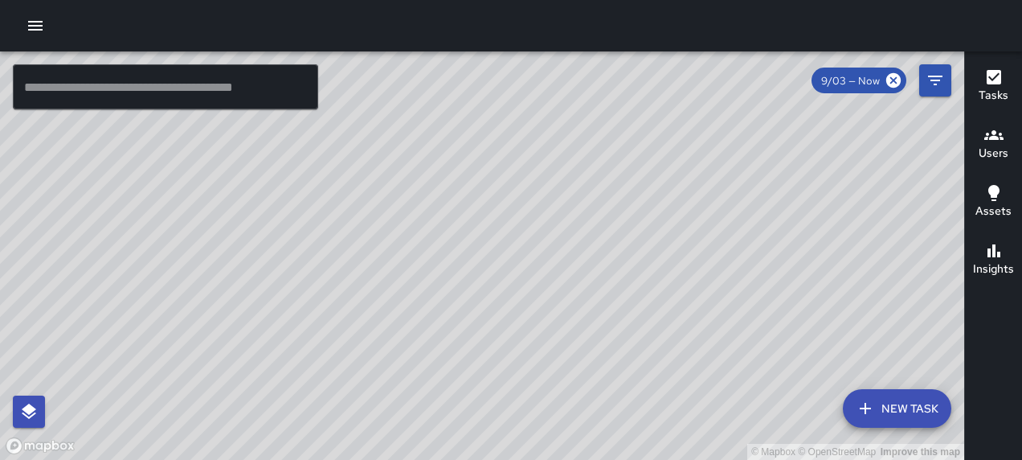
click at [675, 272] on div "© Mapbox © OpenStreetMap Improve this map" at bounding box center [482, 255] width 964 height 408
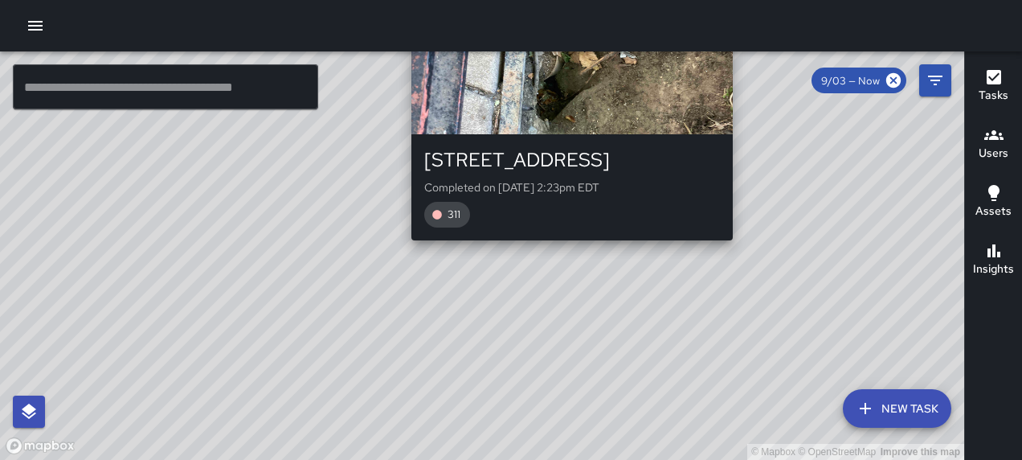
click at [565, 247] on div "© Mapbox © OpenStreetMap Improve this map RM [PERSON_NAME] [STREET_ADDRESS] Com…" at bounding box center [482, 255] width 964 height 408
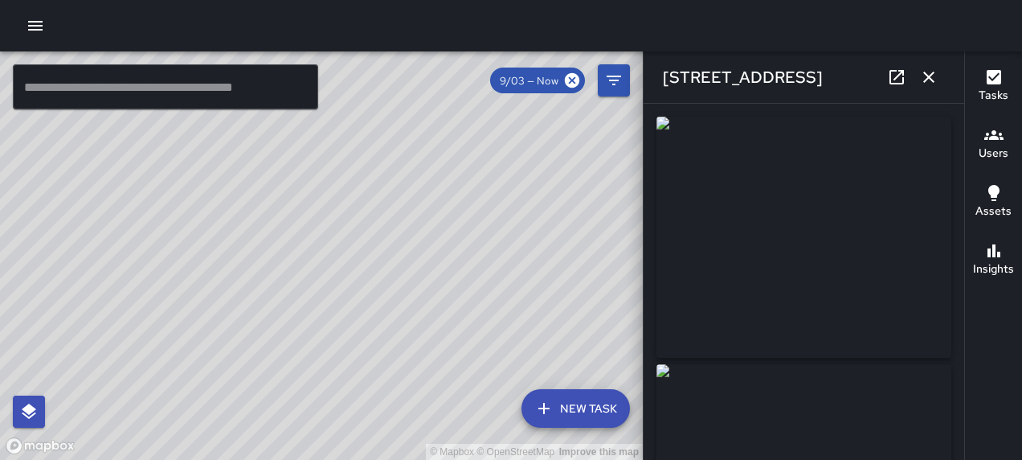
type input "**********"
click at [934, 66] on button "button" at bounding box center [929, 77] width 32 height 32
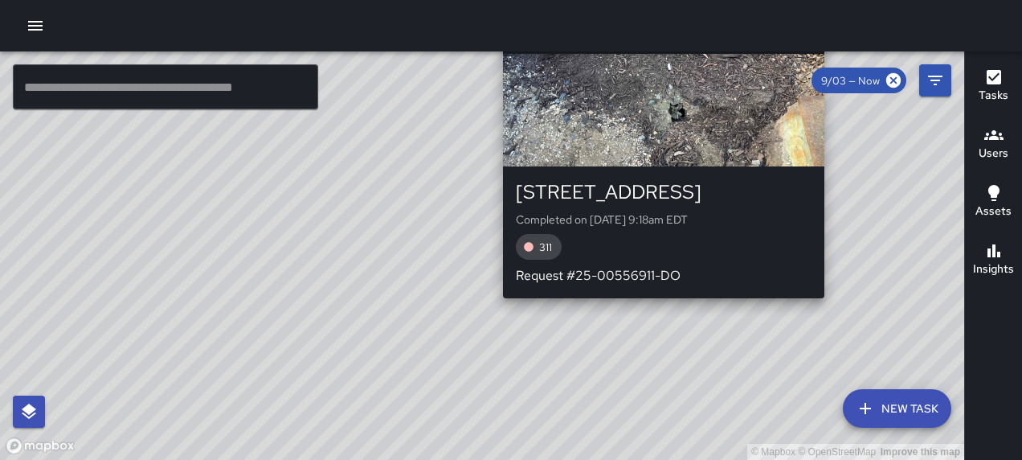
click at [829, 309] on div "© Mapbox © OpenStreetMap Improve this map RM [PERSON_NAME] [STREET_ADDRESS] Com…" at bounding box center [482, 255] width 964 height 408
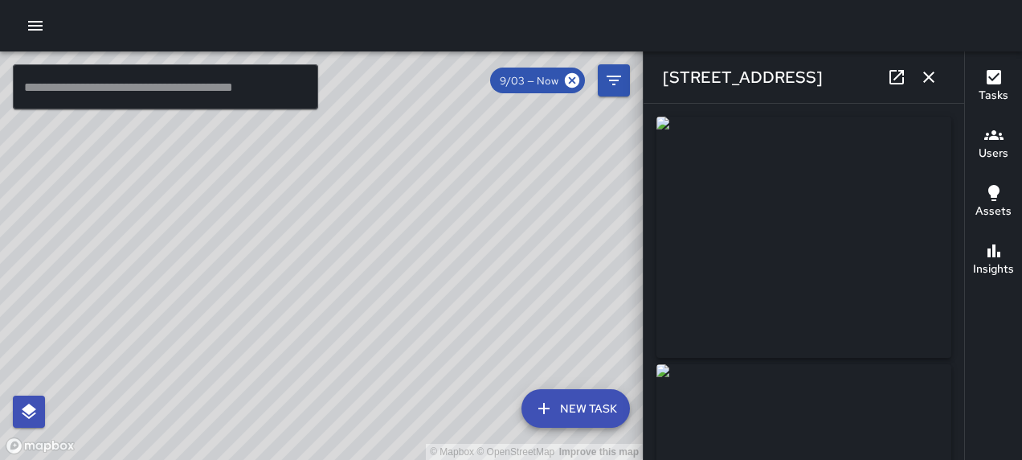
type input "**********"
click at [927, 76] on icon "button" at bounding box center [928, 76] width 19 height 19
